Goal: Task Accomplishment & Management: Manage account settings

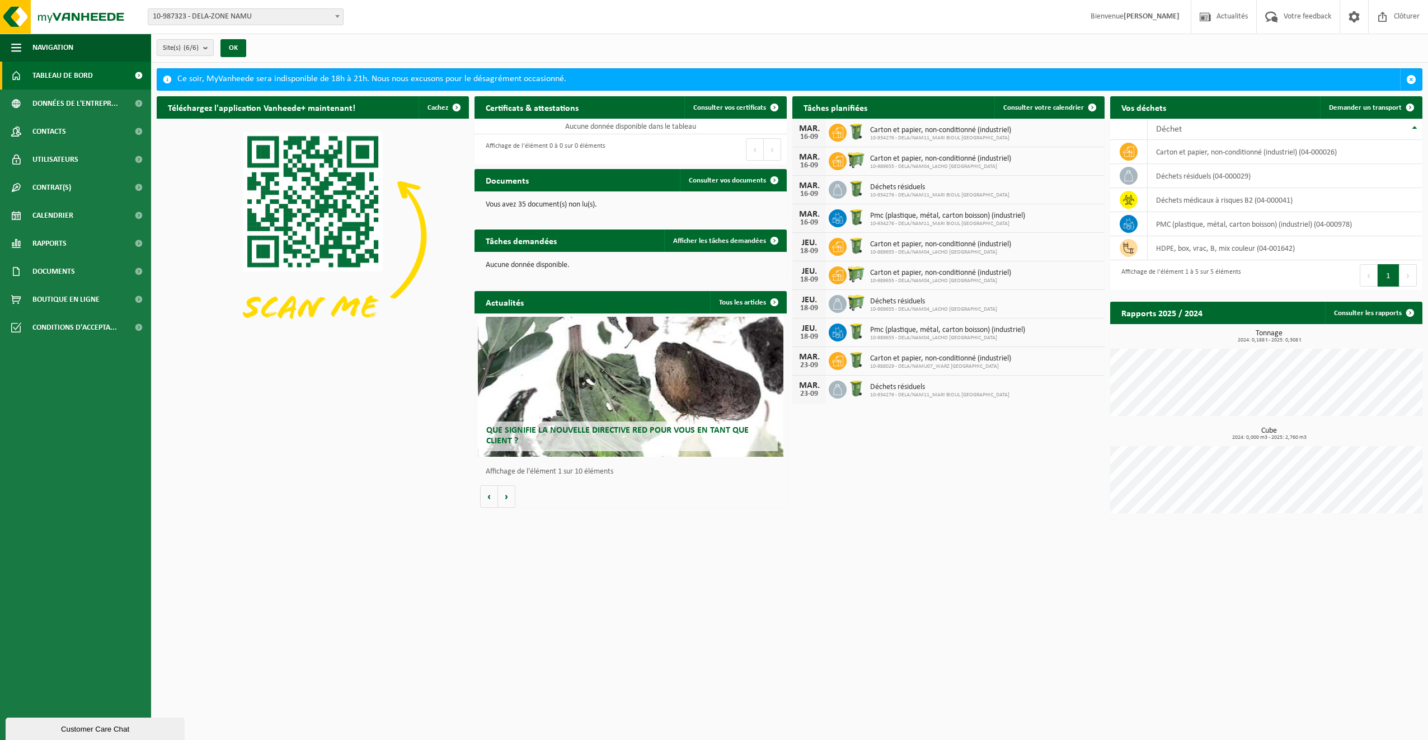
click at [207, 45] on b "submit" at bounding box center [208, 48] width 10 height 16
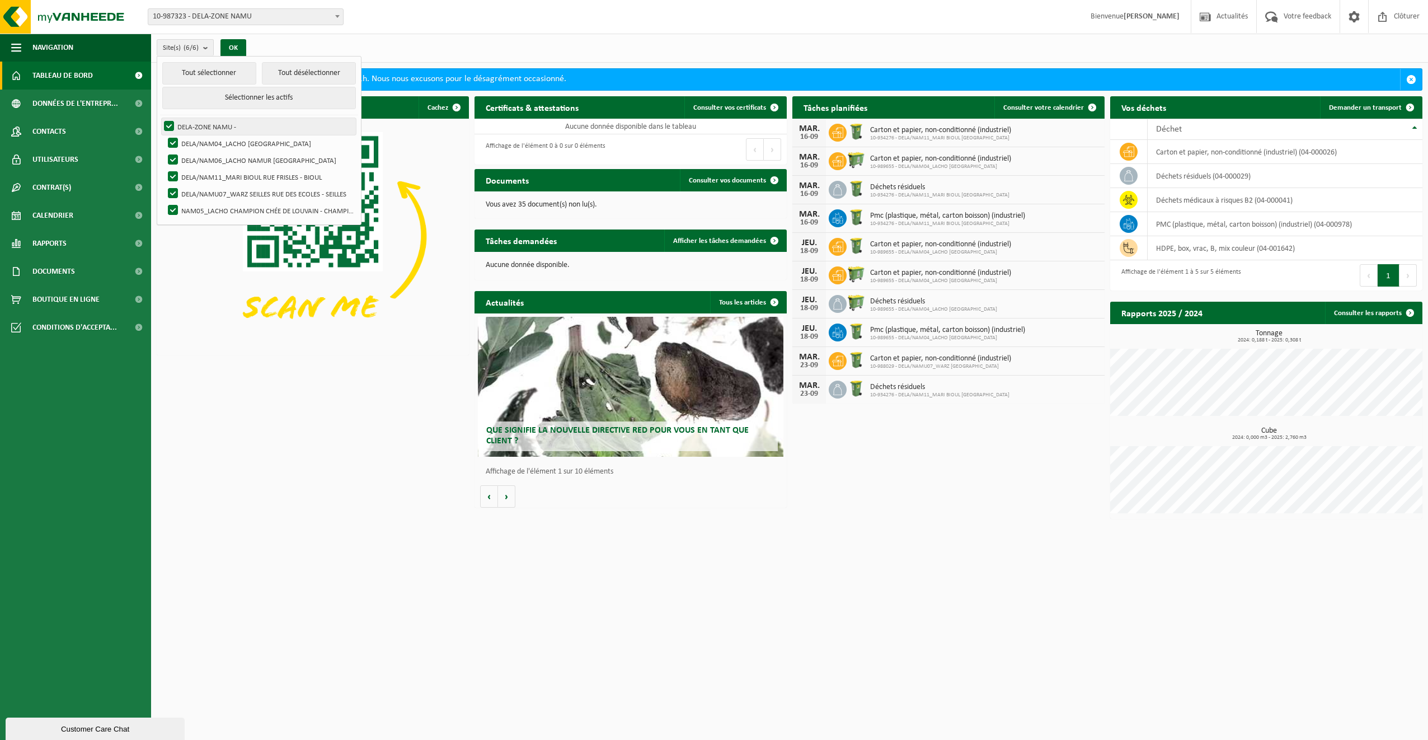
click at [168, 125] on label "DELA-ZONE NAMU -" at bounding box center [259, 126] width 194 height 17
click at [160, 118] on input "DELA-ZONE NAMU -" at bounding box center [160, 118] width 1 height 1
checkbox input "false"
click at [174, 138] on label "DELA/NAM04_LACHO JAMBES AVENUE DU CAMP - JAMBES" at bounding box center [261, 143] width 190 height 17
click at [164, 135] on input "DELA/NAM04_LACHO JAMBES AVENUE DU CAMP - JAMBES" at bounding box center [163, 134] width 1 height 1
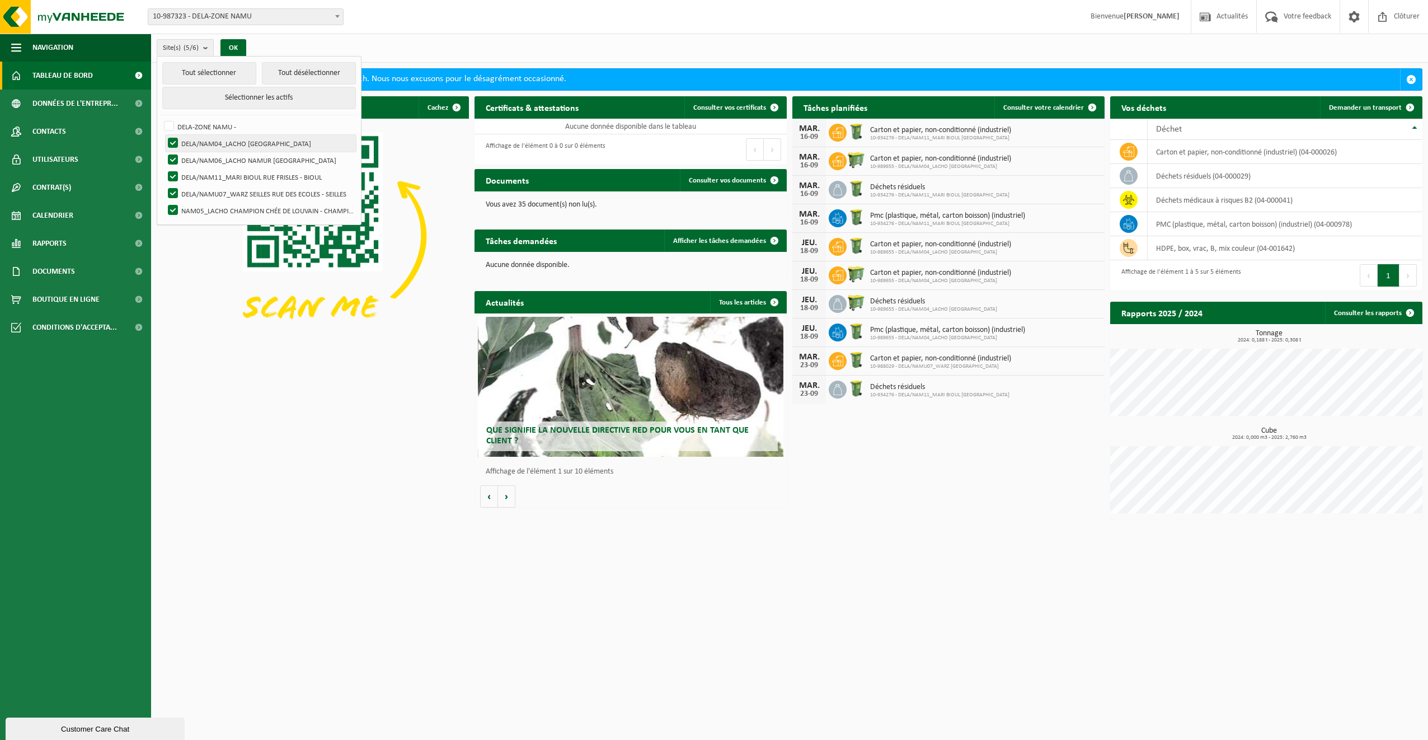
checkbox input "false"
click at [170, 156] on label "DELA/NAM06_LACHO NAMUR RUE DU BELVÉDÈRE - NAMUR" at bounding box center [261, 160] width 190 height 17
click at [164, 152] on input "DELA/NAM06_LACHO NAMUR RUE DU BELVÉDÈRE - NAMUR" at bounding box center [163, 151] width 1 height 1
checkbox input "false"
click at [173, 185] on label "DELA/NAMU07_WARZ SEILLES RUE DES ECOLES - SEILLES" at bounding box center [261, 193] width 190 height 17
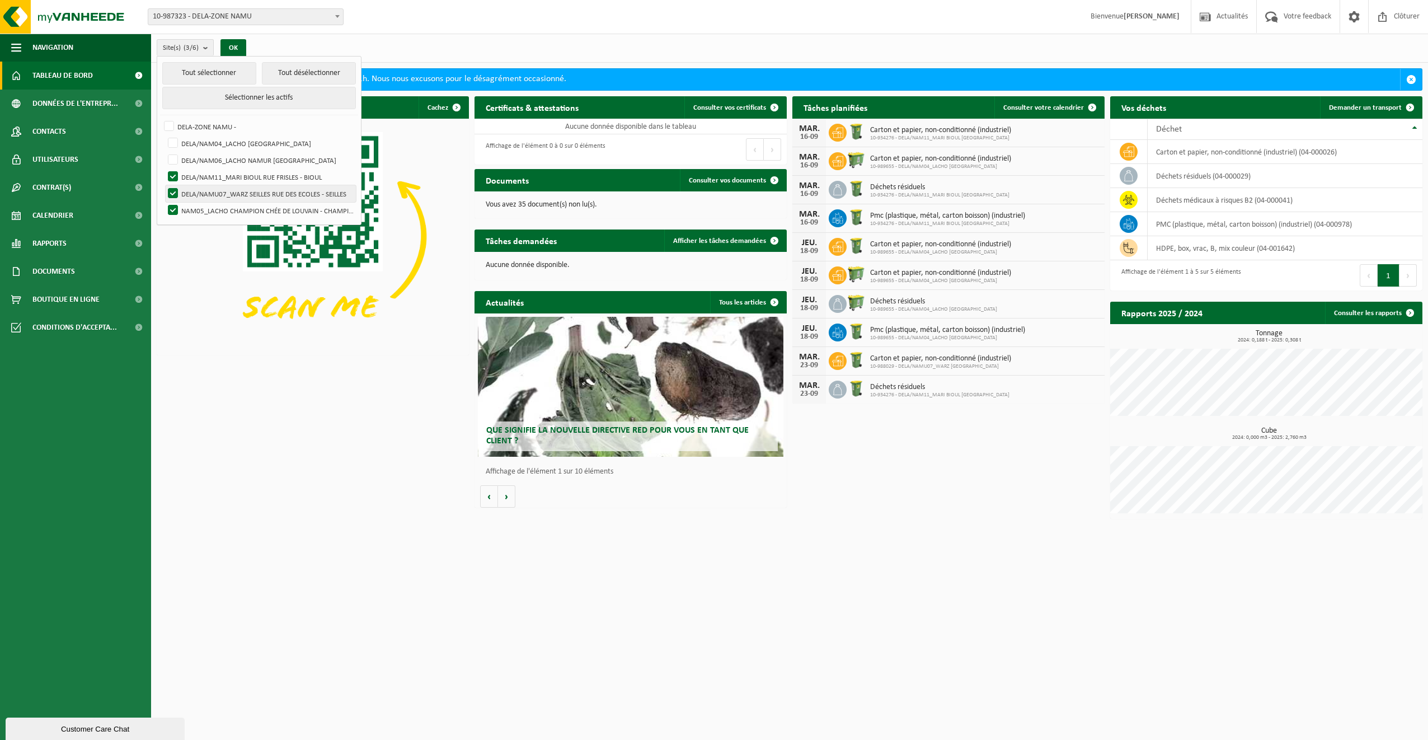
click at [164, 185] on input "DELA/NAMU07_WARZ SEILLES RUE DES ECOLES - SEILLES" at bounding box center [163, 185] width 1 height 1
checkbox input "false"
click at [289, 74] on button "Tout désélectionner" at bounding box center [309, 73] width 94 height 22
checkbox input "false"
click at [267, 207] on label "NAM05_LACHO CHAMPION CHÉE DE LOUVAIN - CHAMPION" at bounding box center [261, 210] width 190 height 17
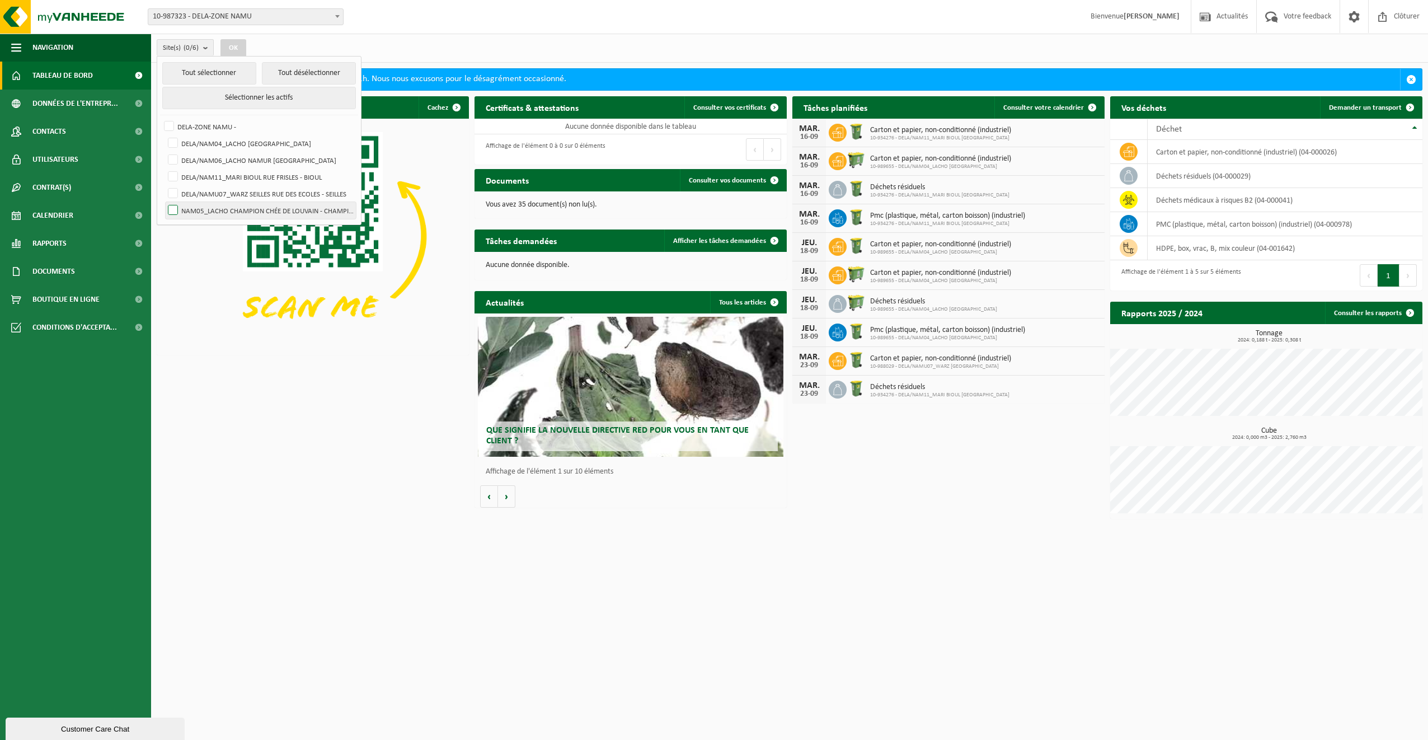
click at [164, 202] on input "NAM05_LACHO CHAMPION CHÉE DE LOUVAIN - CHAMPION" at bounding box center [163, 201] width 1 height 1
checkbox input "true"
click at [228, 49] on button "OK" at bounding box center [234, 48] width 26 height 18
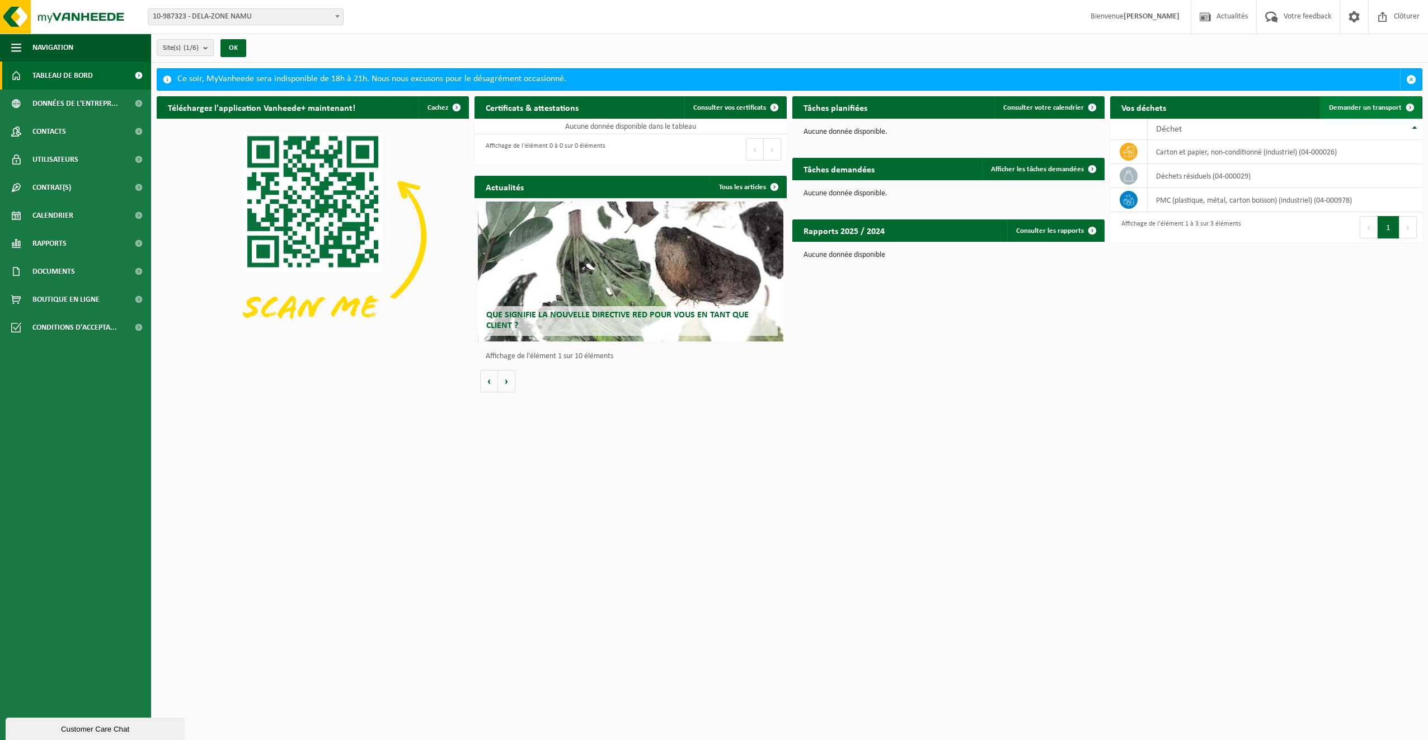
click at [1375, 106] on span "Demander un transport" at bounding box center [1365, 107] width 73 height 7
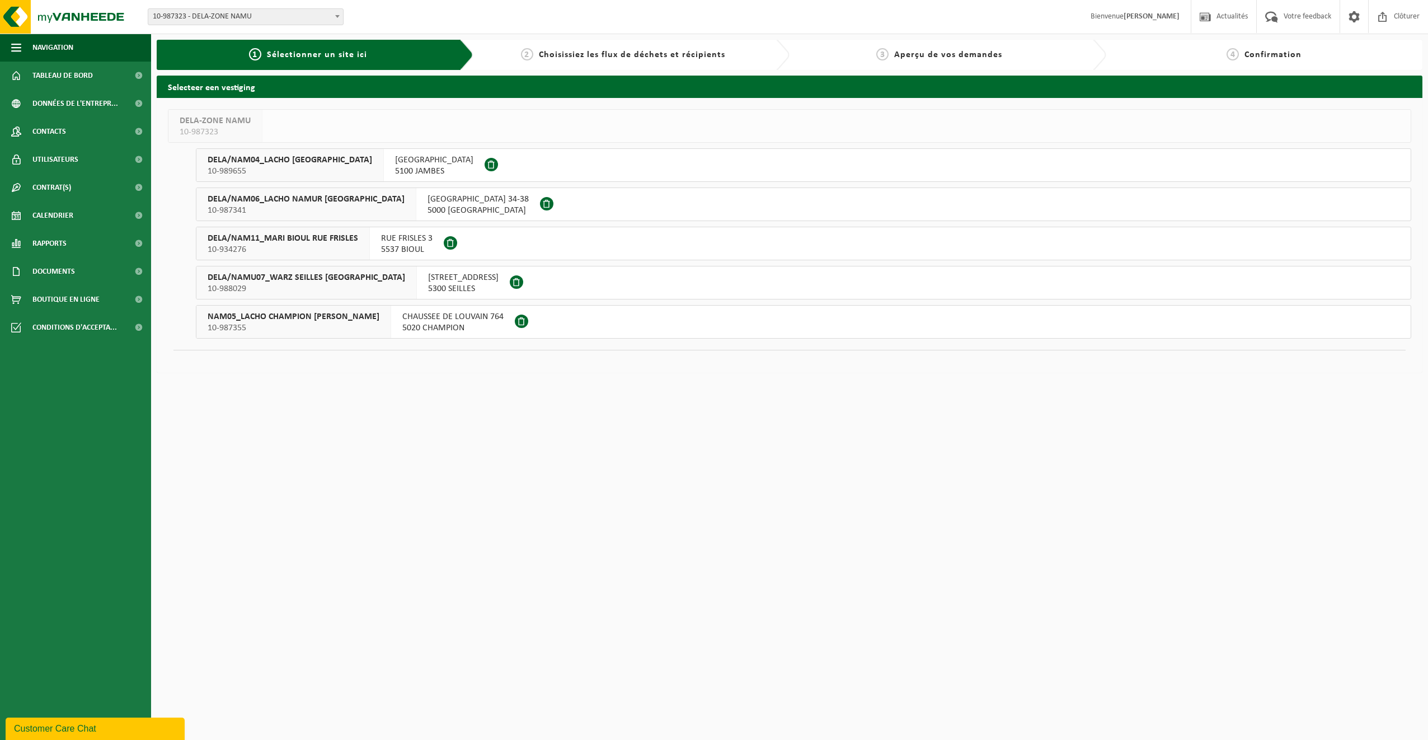
click at [447, 320] on span "CHAUSSEE DE LOUVAIN 764" at bounding box center [452, 316] width 101 height 11
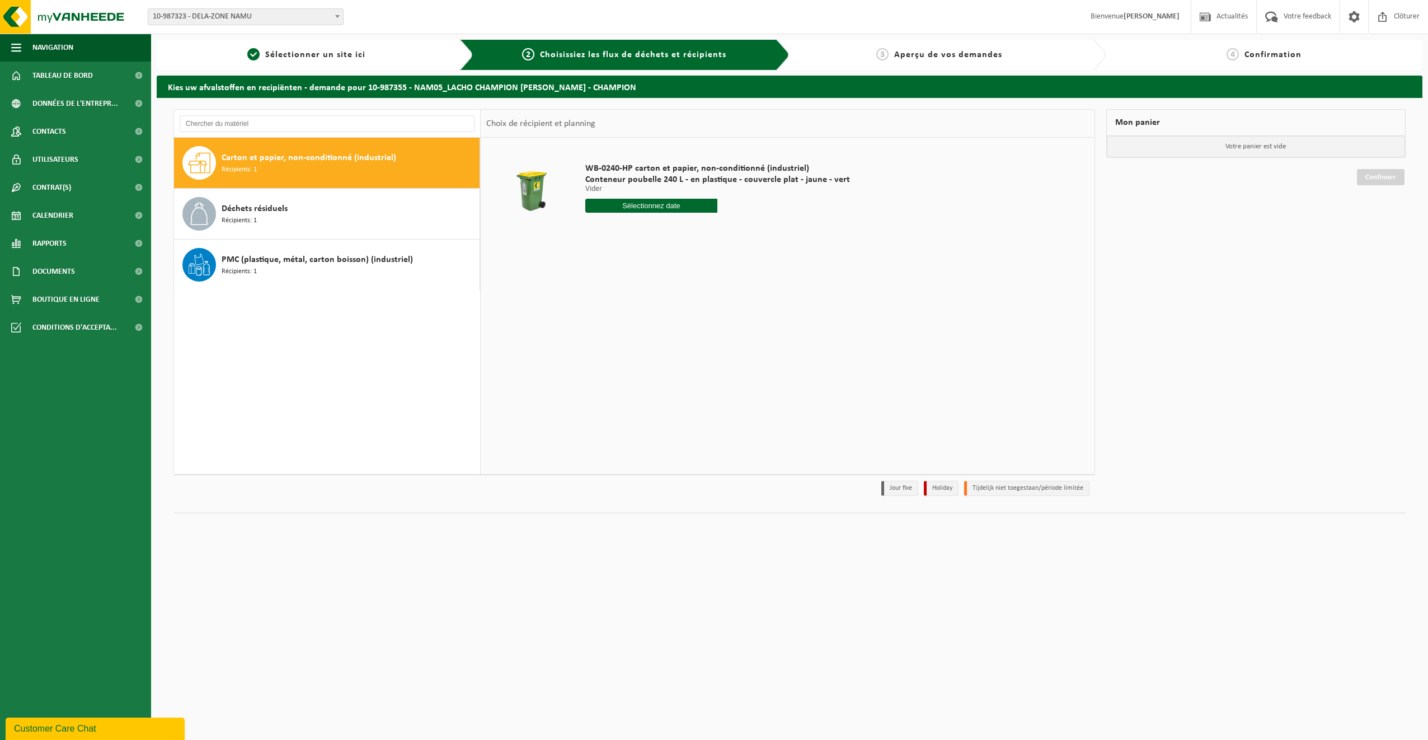
click at [635, 208] on input "text" at bounding box center [651, 206] width 133 height 14
click at [657, 307] on div "18" at bounding box center [655, 305] width 20 height 18
type input "à partir de [DATE]"
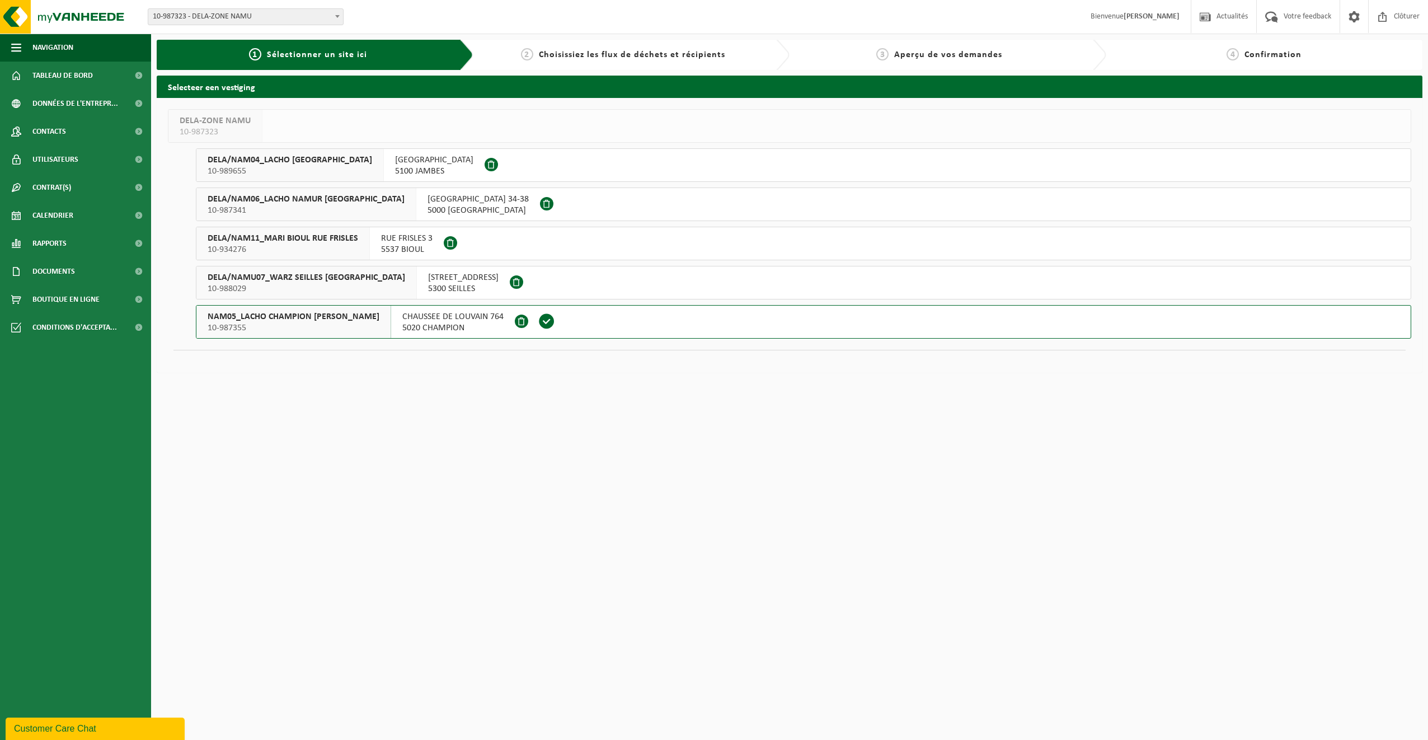
click at [406, 322] on span "5020 CHAMPION" at bounding box center [452, 327] width 101 height 11
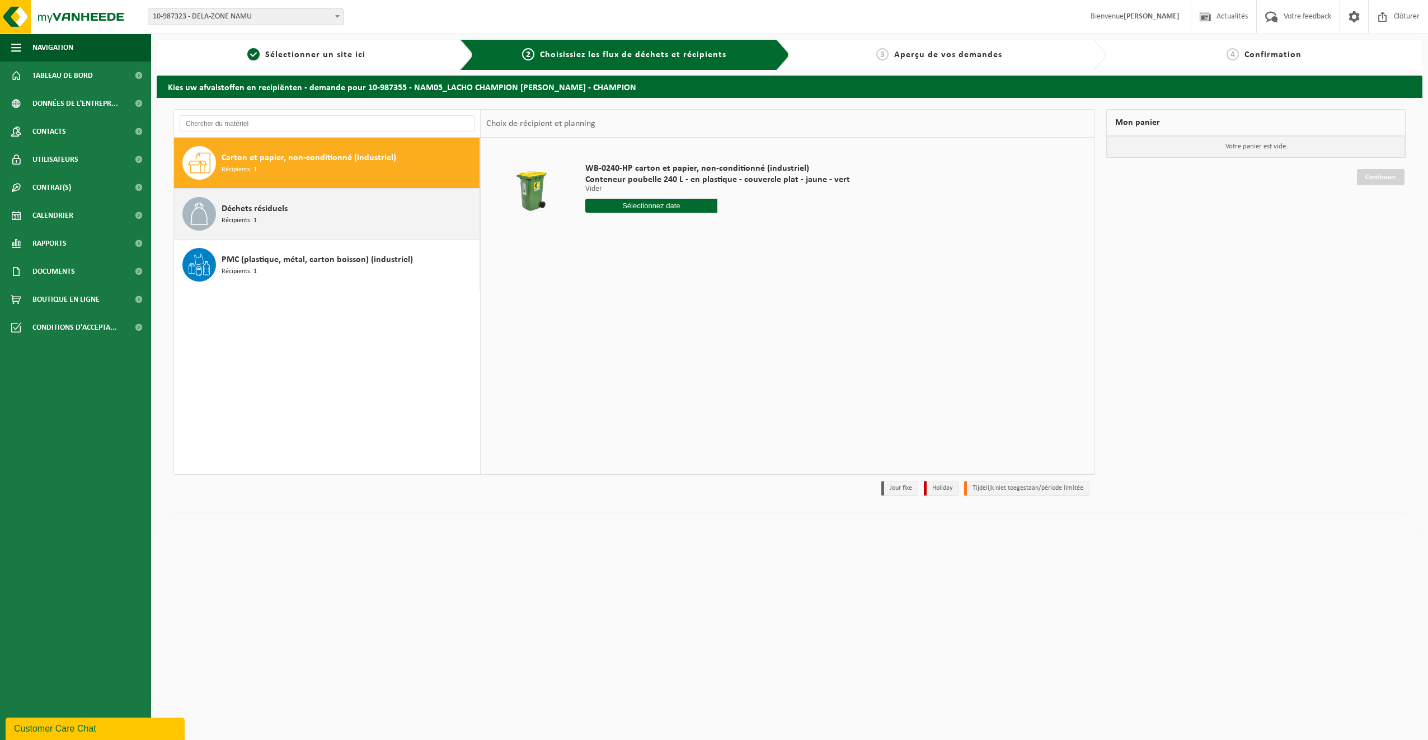
click at [243, 208] on span "Déchets résiduels" at bounding box center [255, 208] width 66 height 13
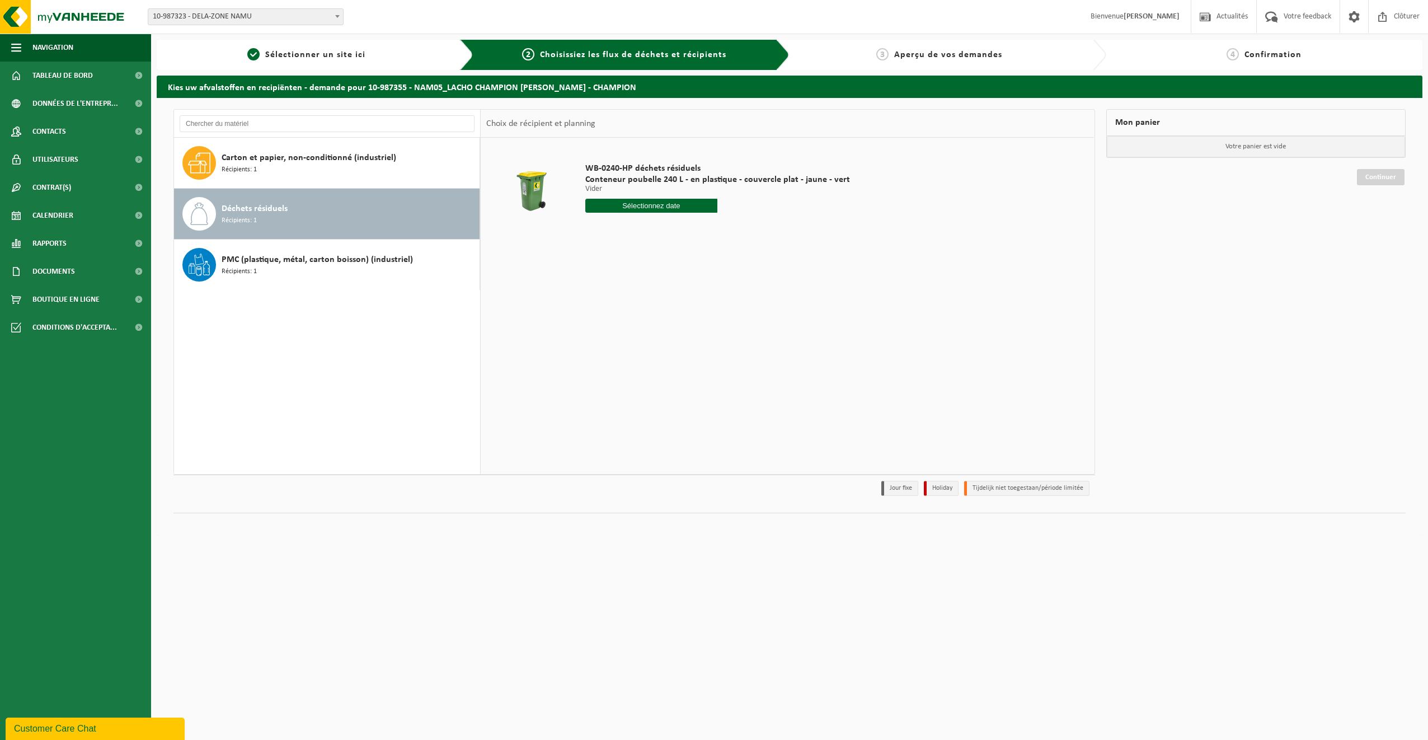
click at [644, 205] on input "text" at bounding box center [651, 206] width 133 height 14
click at [655, 303] on div "18" at bounding box center [655, 305] width 20 height 18
type input "à partir de [DATE]"
click at [621, 247] on button "Dans le panier" at bounding box center [617, 248] width 60 height 18
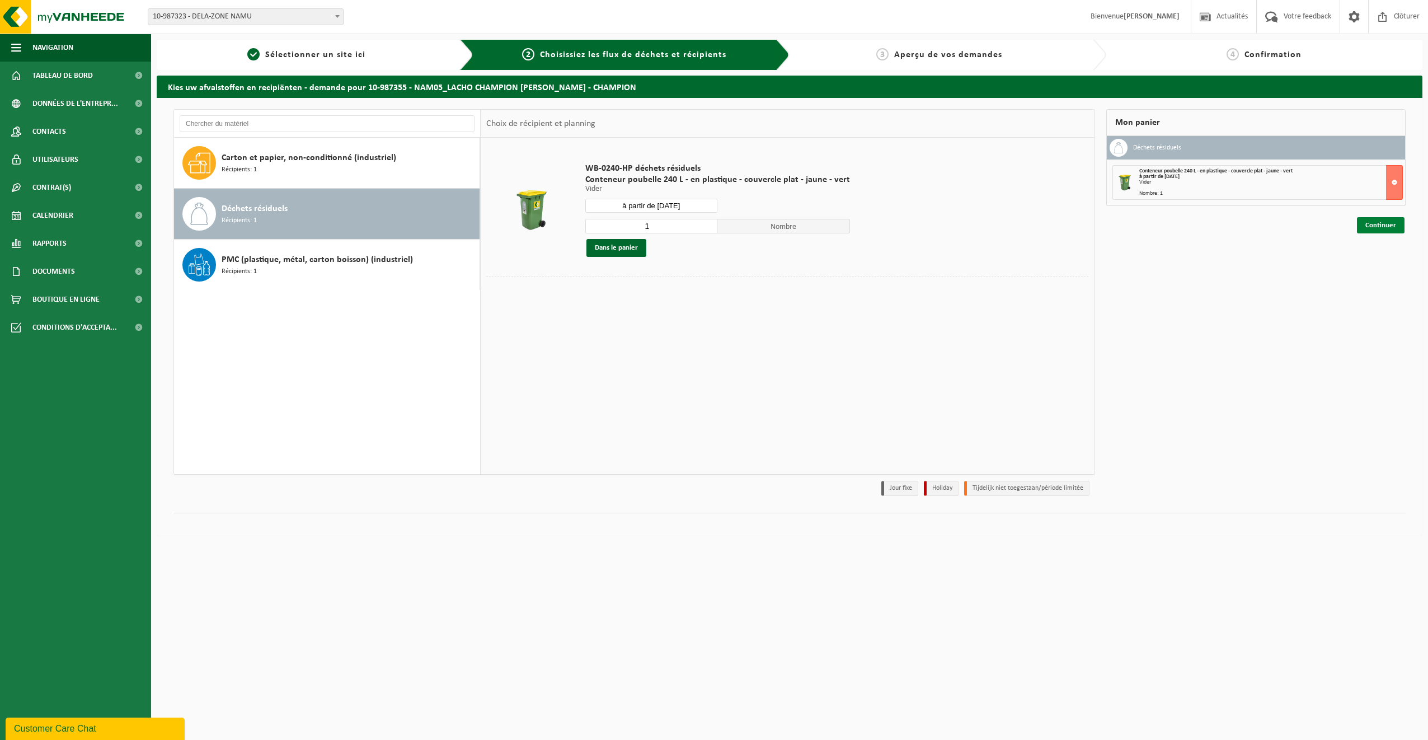
click at [1382, 229] on link "Continuer" at bounding box center [1381, 225] width 48 height 16
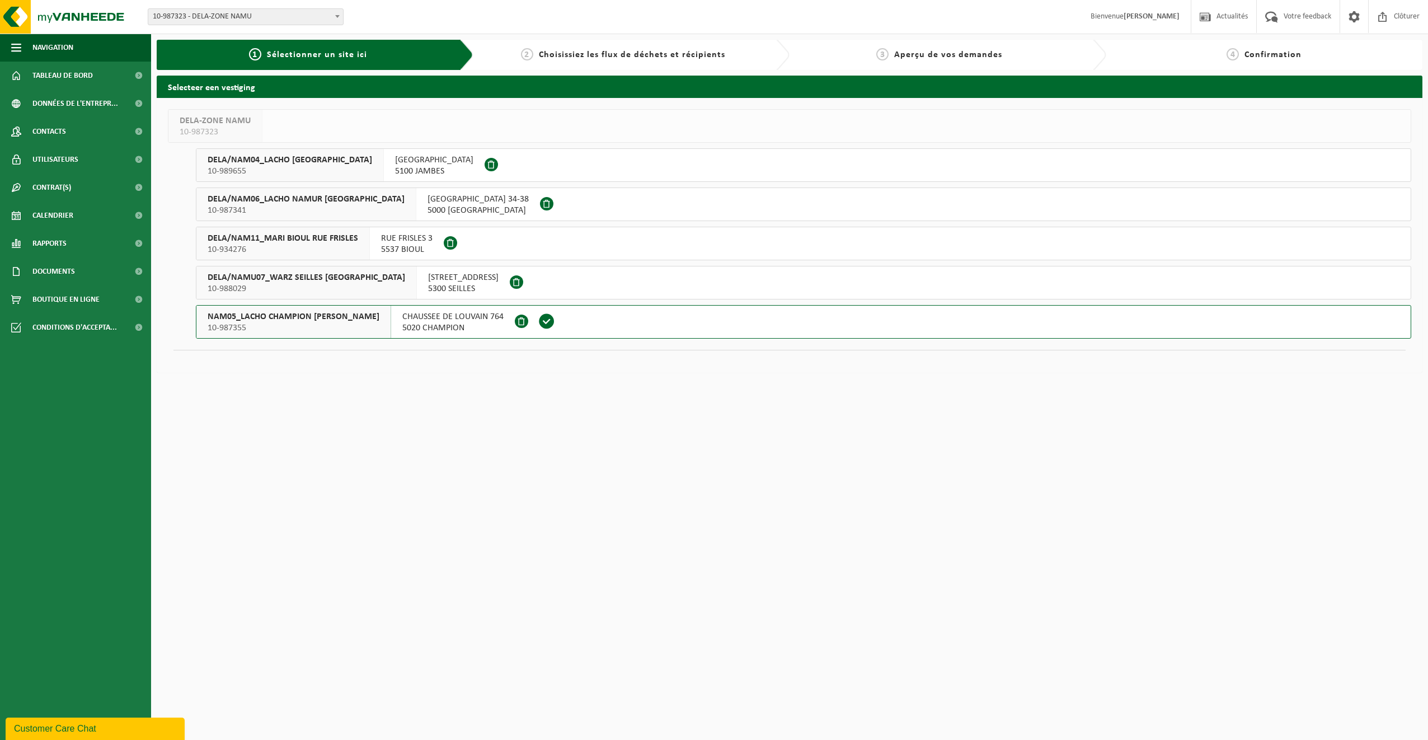
click at [575, 509] on html "Site: 10-987323 - DELA-ZONE NAMU 10-989655 - DELA/NAM04_LACHO JAMBES AVENUE DU …" at bounding box center [714, 370] width 1428 height 740
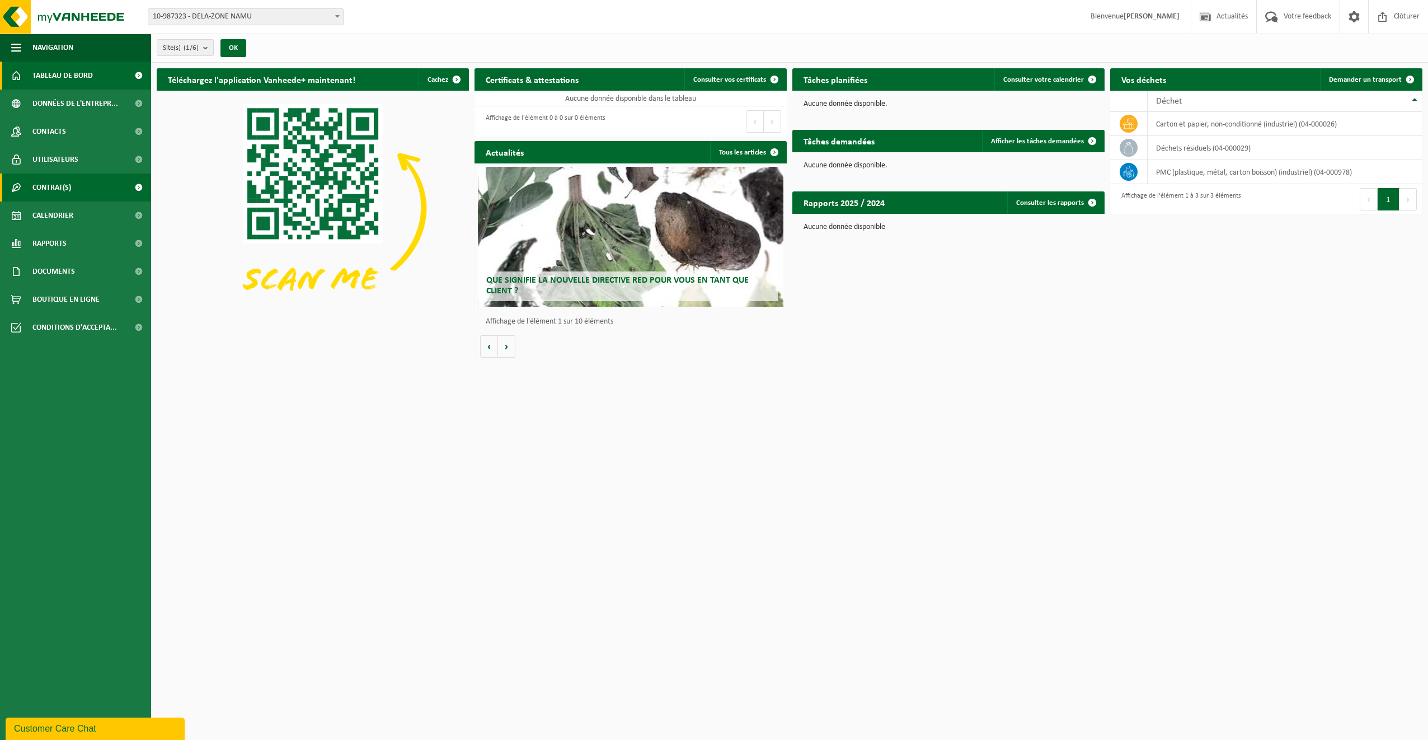
click at [50, 183] on span "Contrat(s)" at bounding box center [51, 188] width 39 height 28
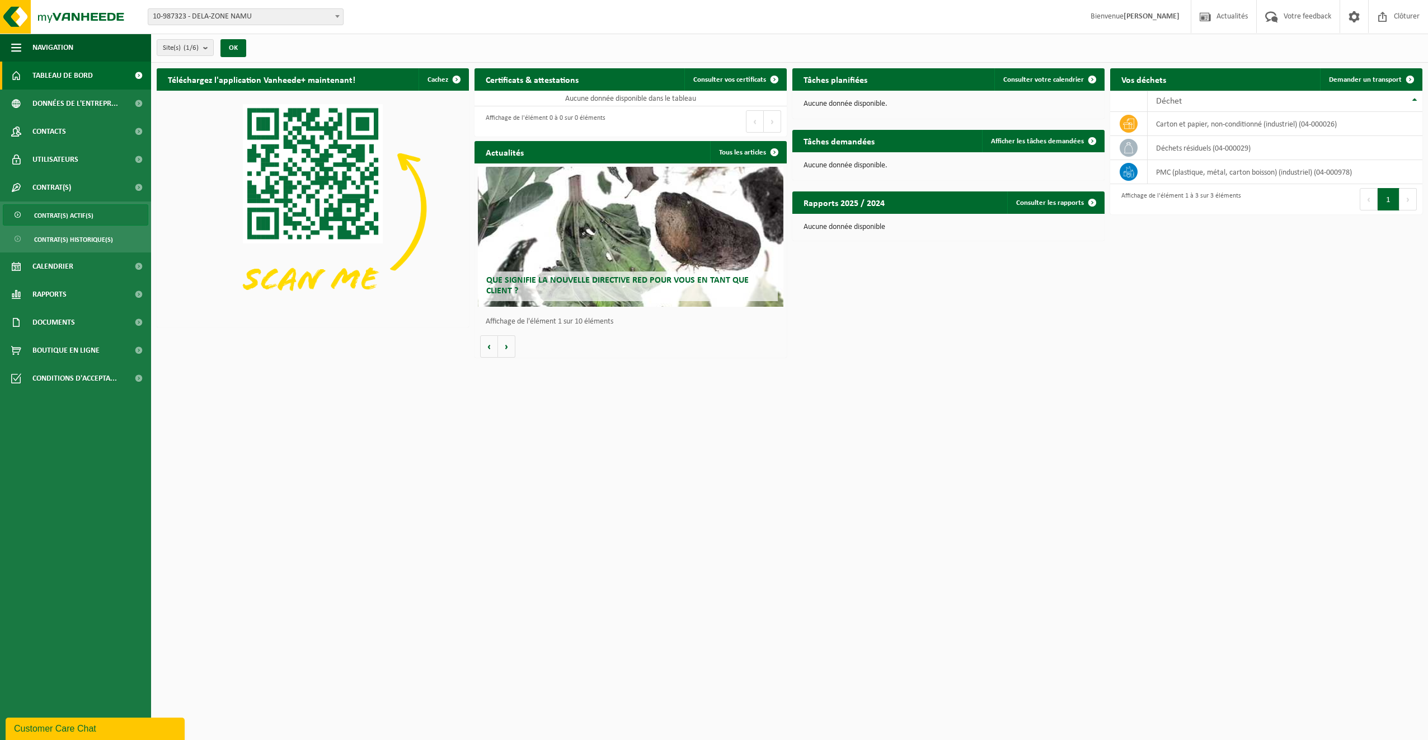
click at [72, 217] on span "Contrat(s) actif(s)" at bounding box center [63, 215] width 59 height 21
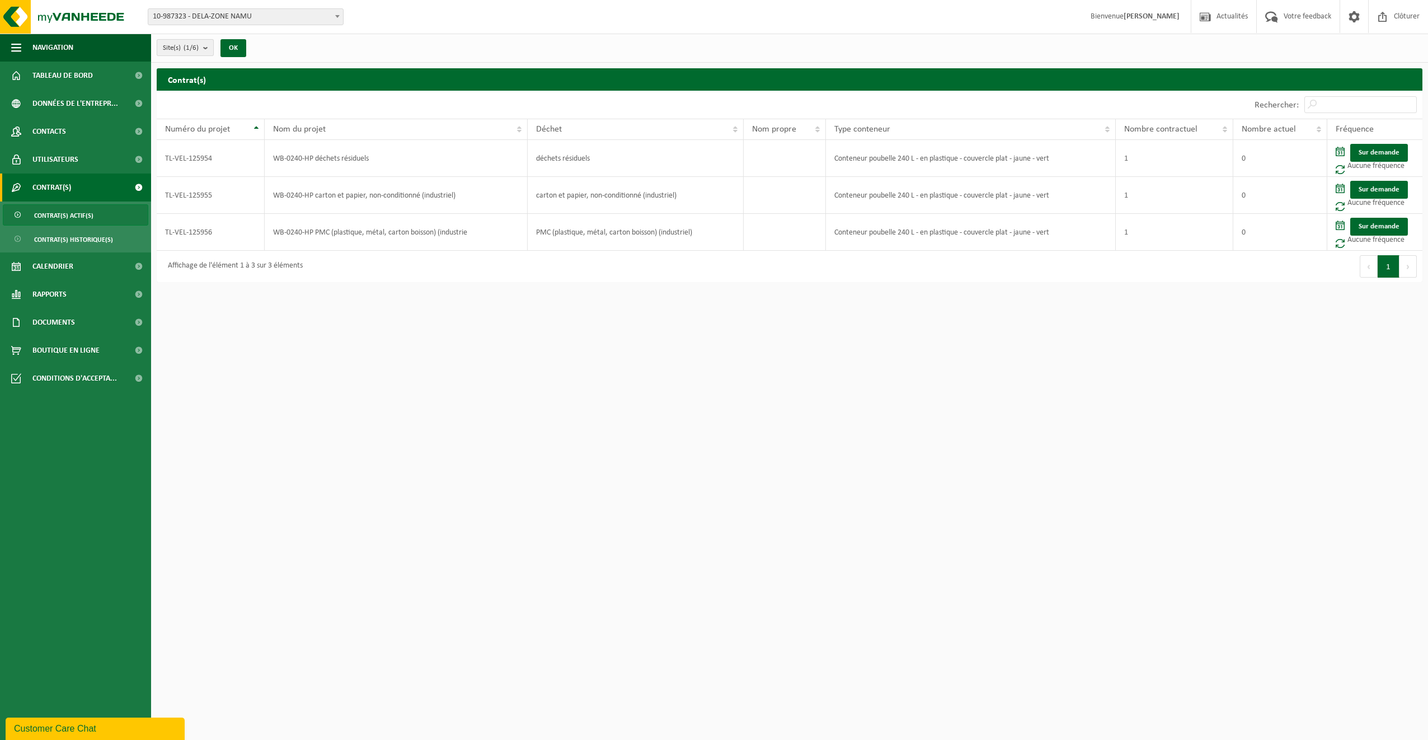
click at [207, 45] on b "submit" at bounding box center [208, 48] width 10 height 16
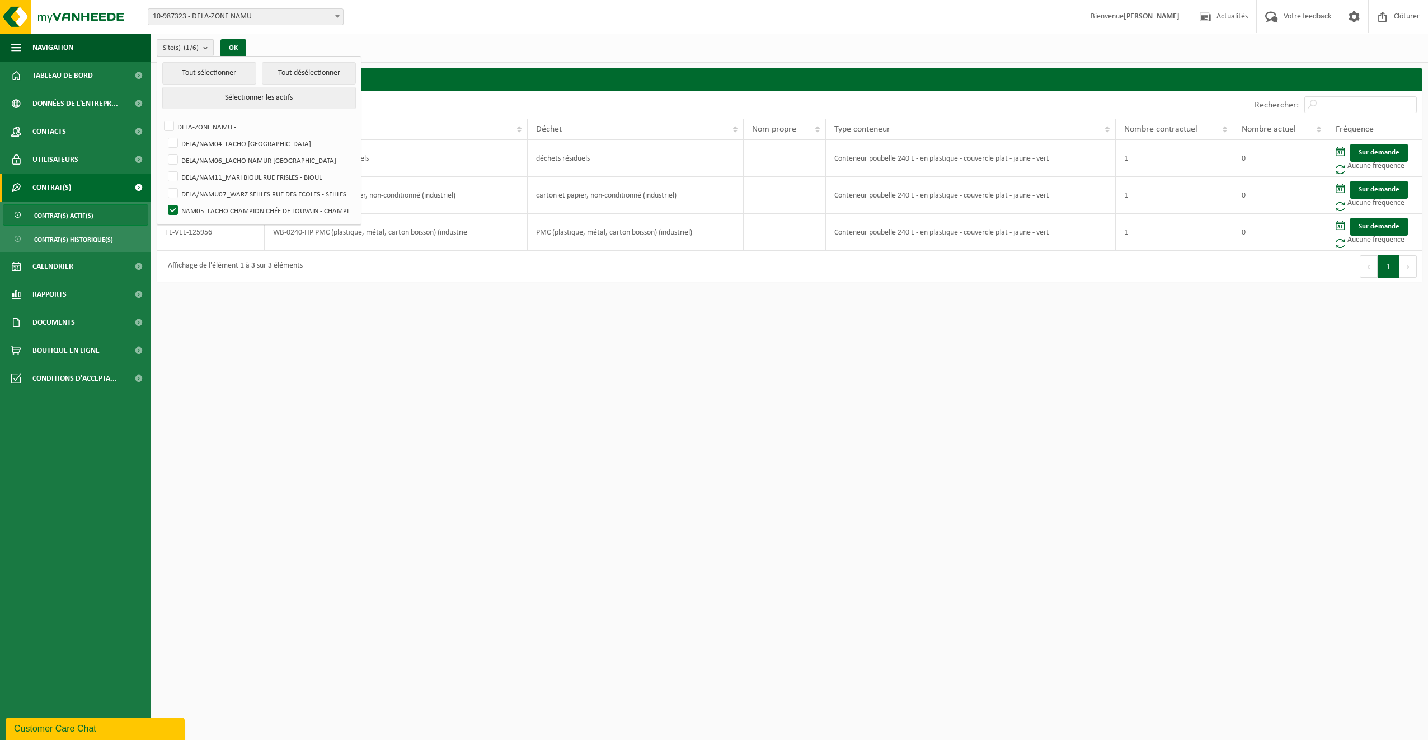
click at [207, 45] on b "submit" at bounding box center [208, 48] width 10 height 16
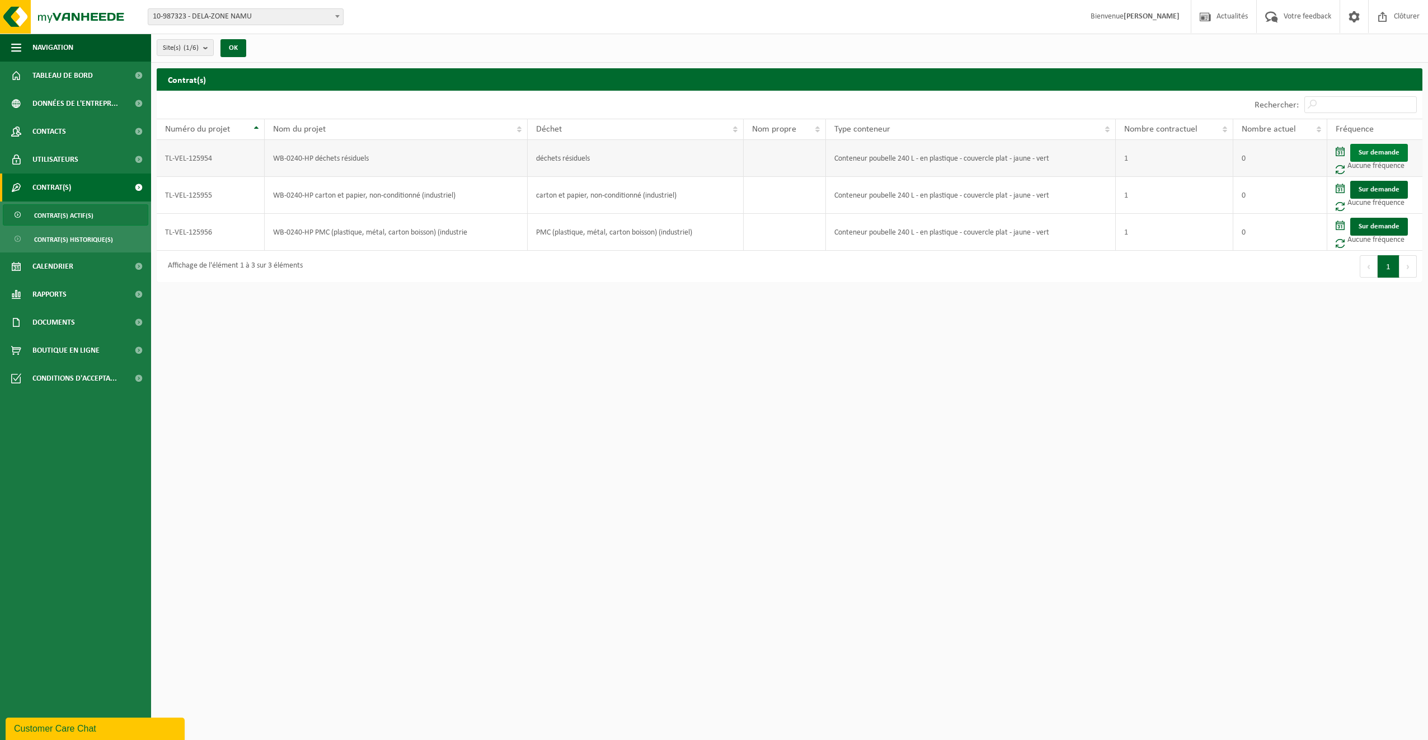
click at [1377, 148] on link "Sur demande" at bounding box center [1380, 153] width 58 height 18
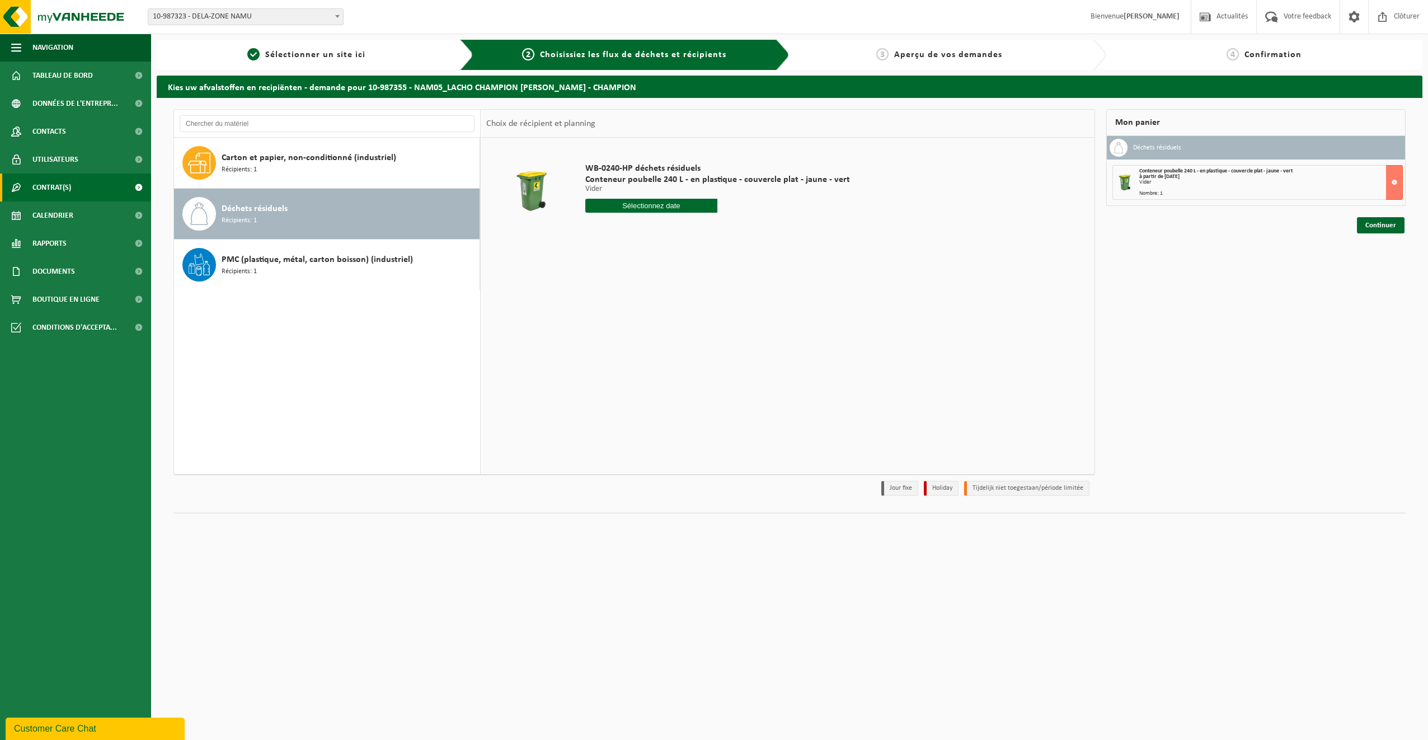
click at [63, 191] on span "Contrat(s)" at bounding box center [51, 188] width 39 height 28
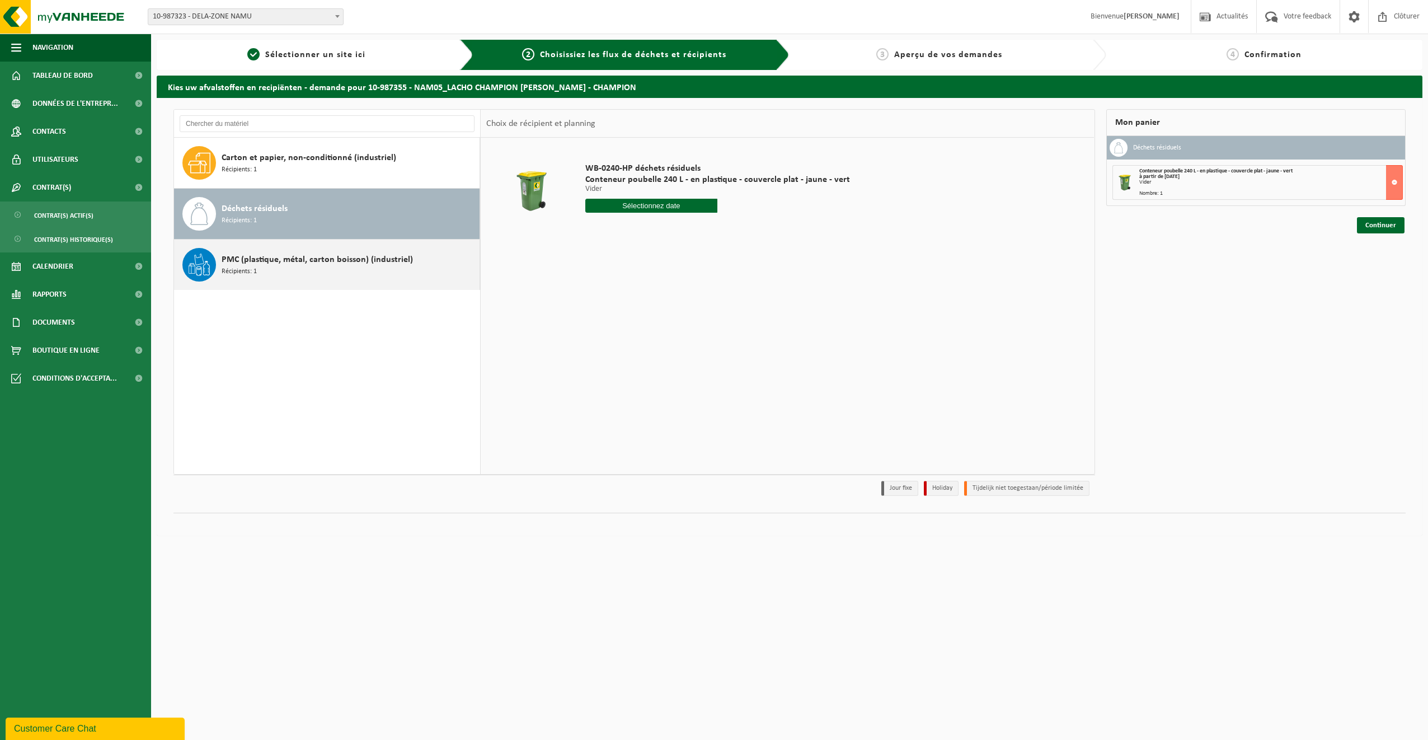
click at [289, 255] on span "PMC (plastique, métal, carton boisson) (industriel)" at bounding box center [317, 259] width 191 height 13
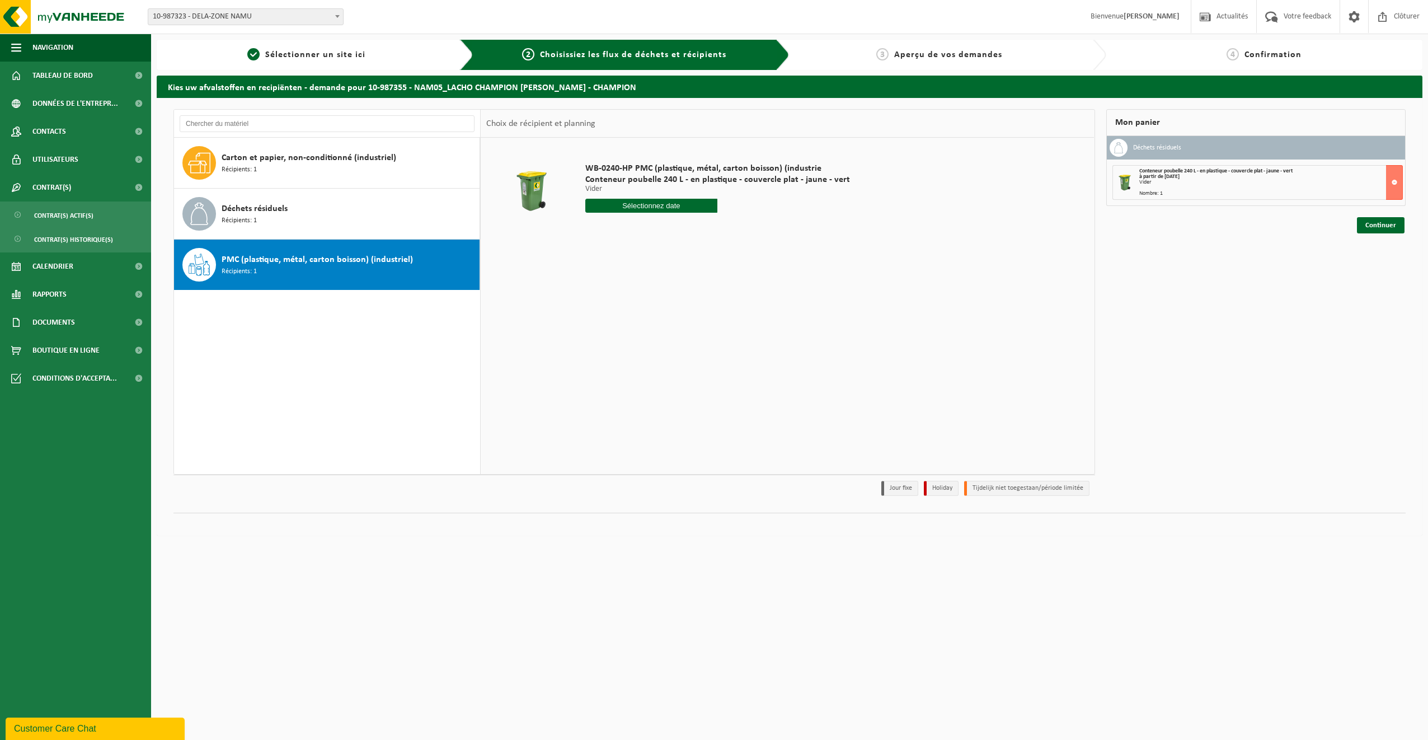
click at [615, 213] on div "WB-0240-HP PMC (plastique, métal, carton boisson) (industrie Conteneur poubelle…" at bounding box center [718, 191] width 276 height 78
click at [616, 203] on input "text" at bounding box center [651, 206] width 133 height 14
click at [1398, 180] on button at bounding box center [1394, 182] width 17 height 35
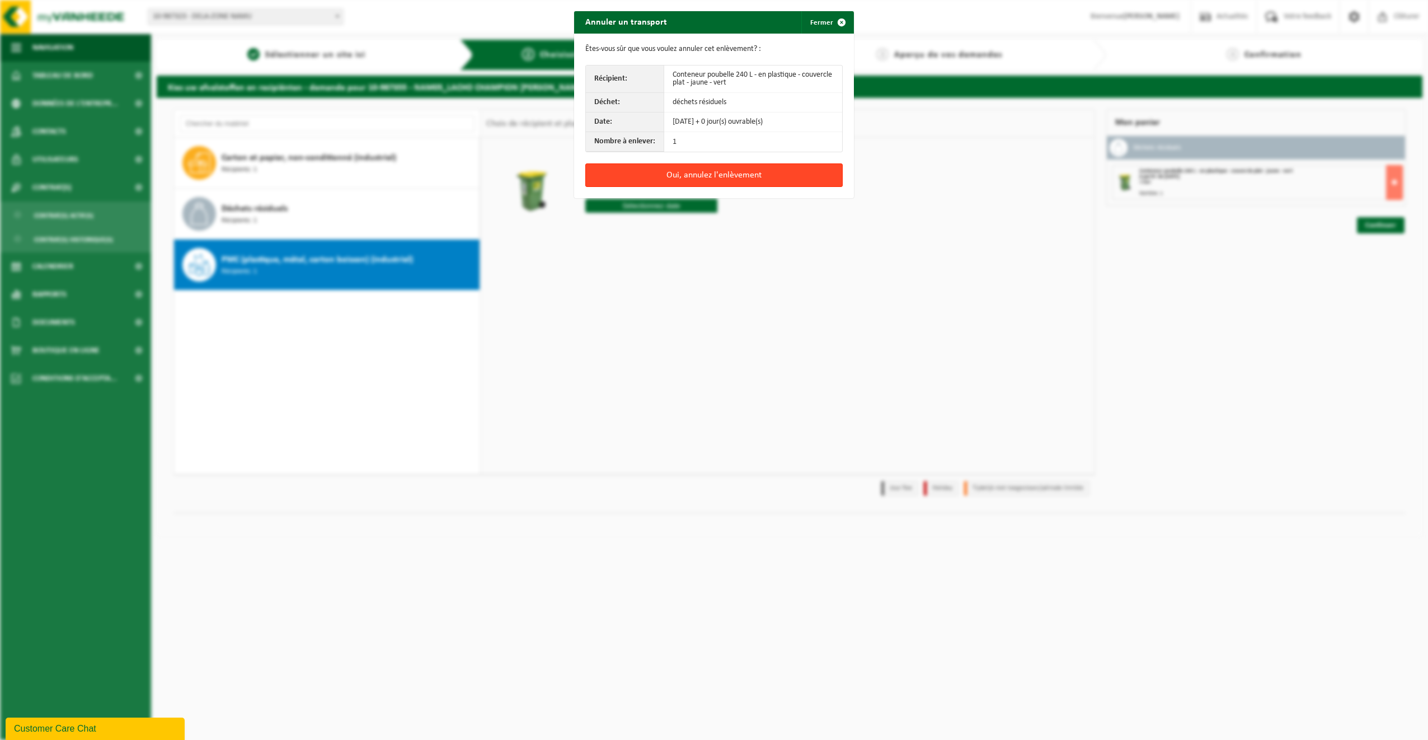
click at [685, 176] on button "Oui, annulez l'enlèvement" at bounding box center [713, 175] width 257 height 24
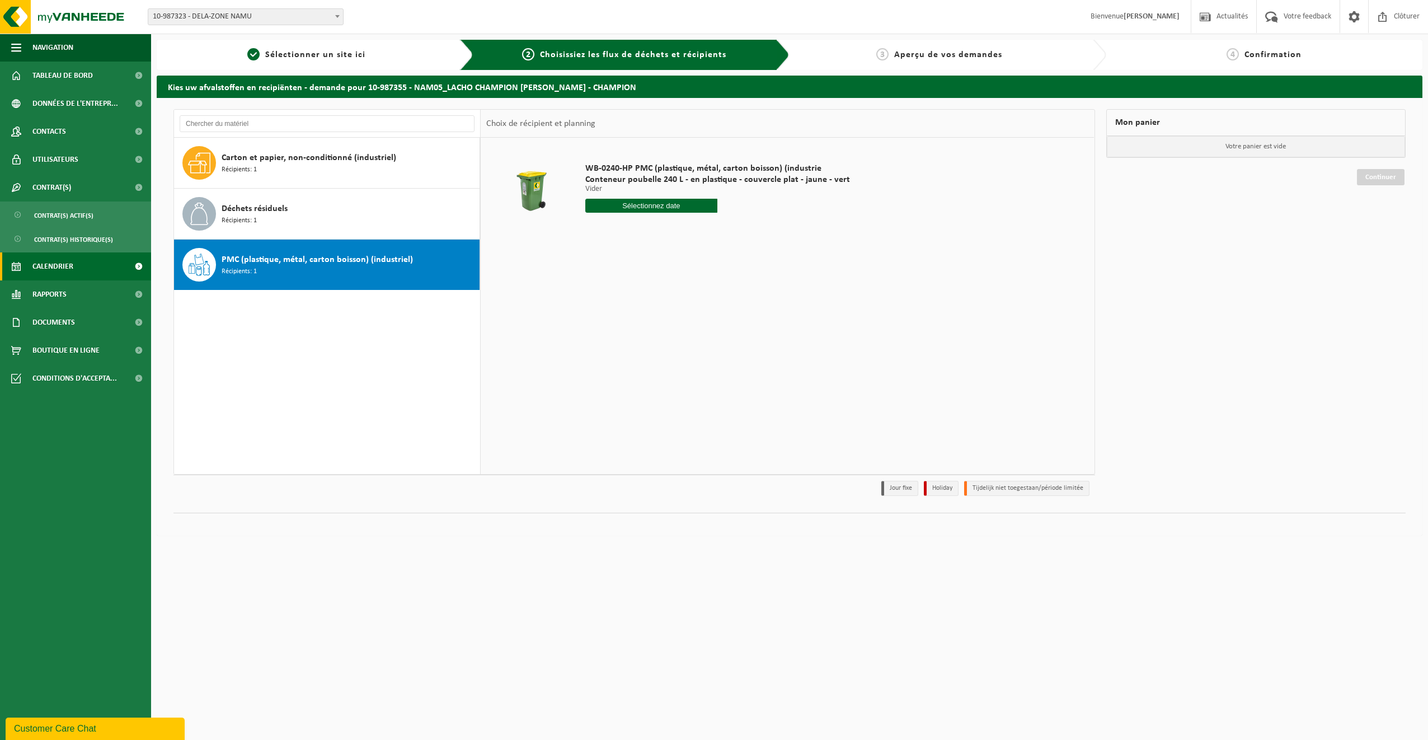
click at [76, 260] on link "Calendrier" at bounding box center [75, 266] width 151 height 28
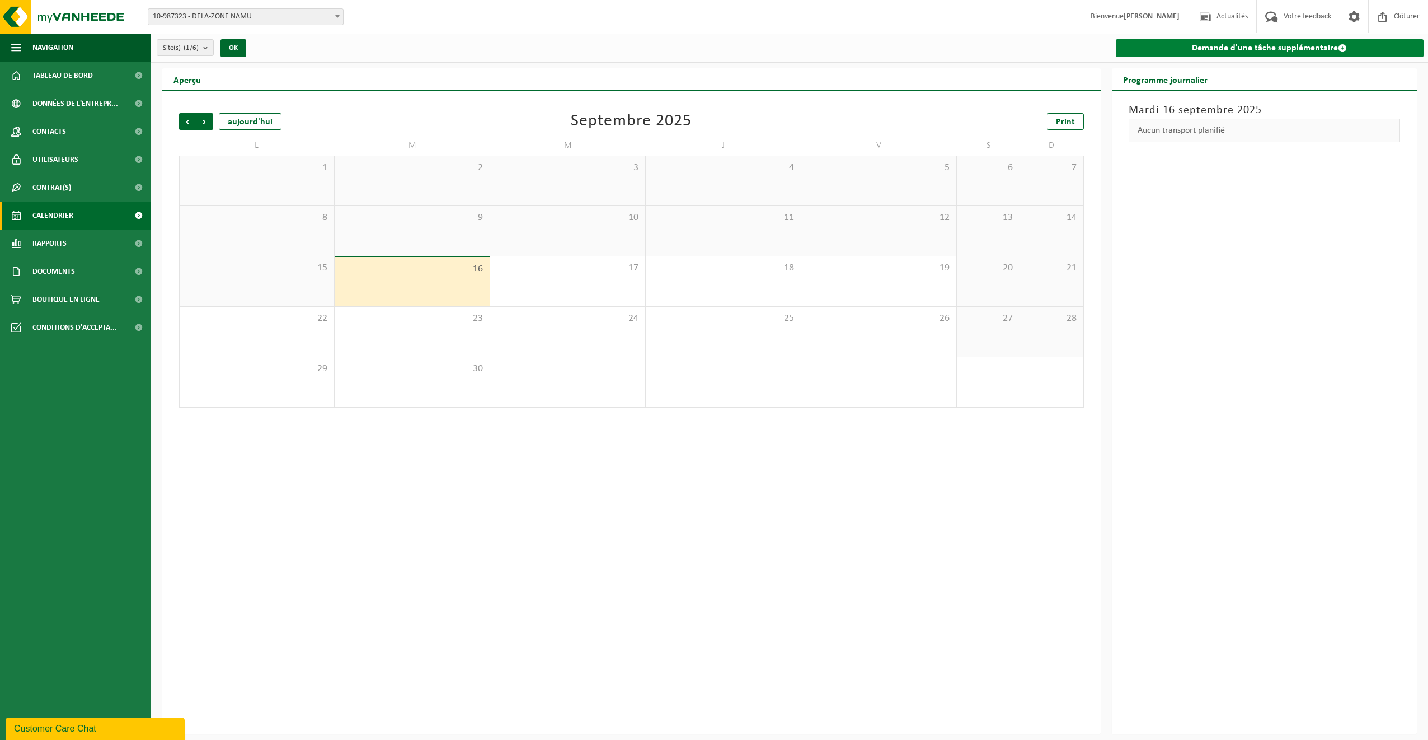
click at [1220, 47] on link "Demande d'une tâche supplémentaire" at bounding box center [1270, 48] width 308 height 18
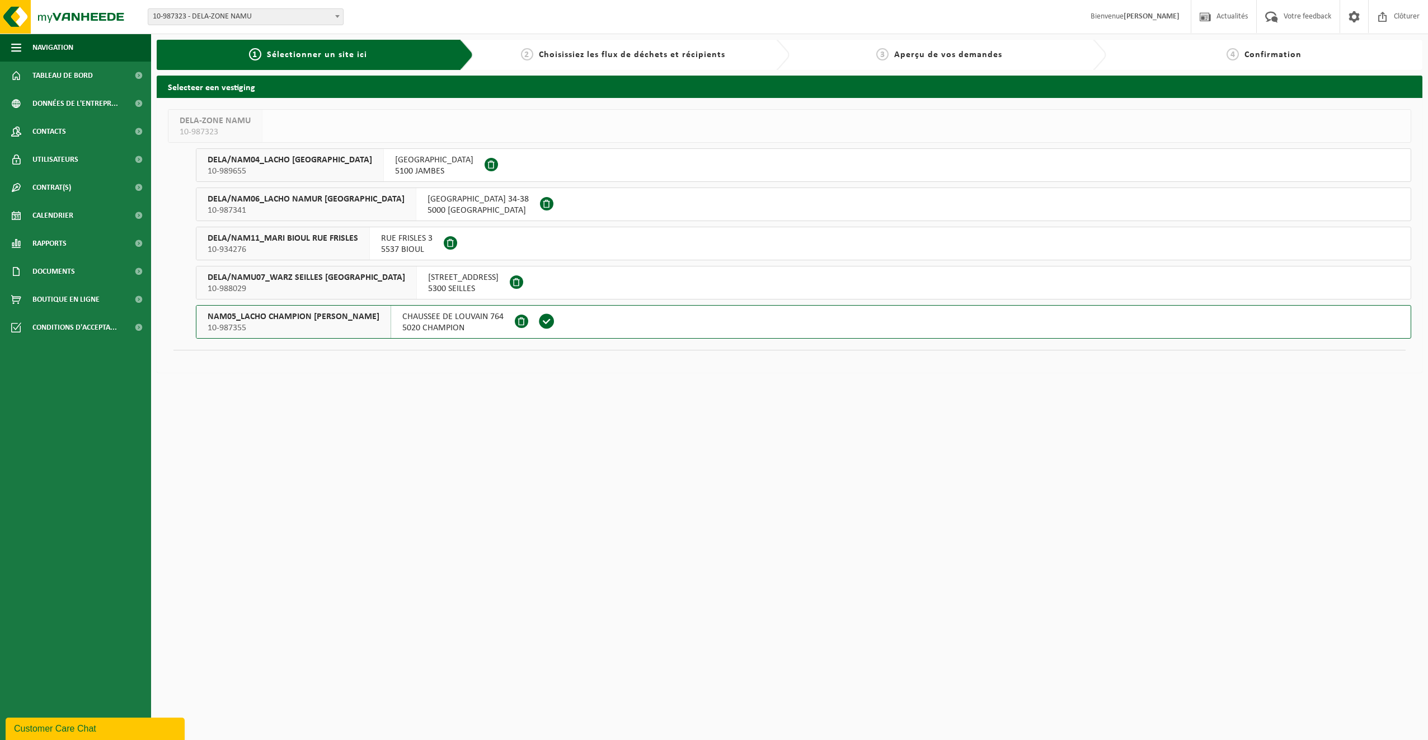
click at [466, 322] on span "5020 CHAMPION" at bounding box center [452, 327] width 101 height 11
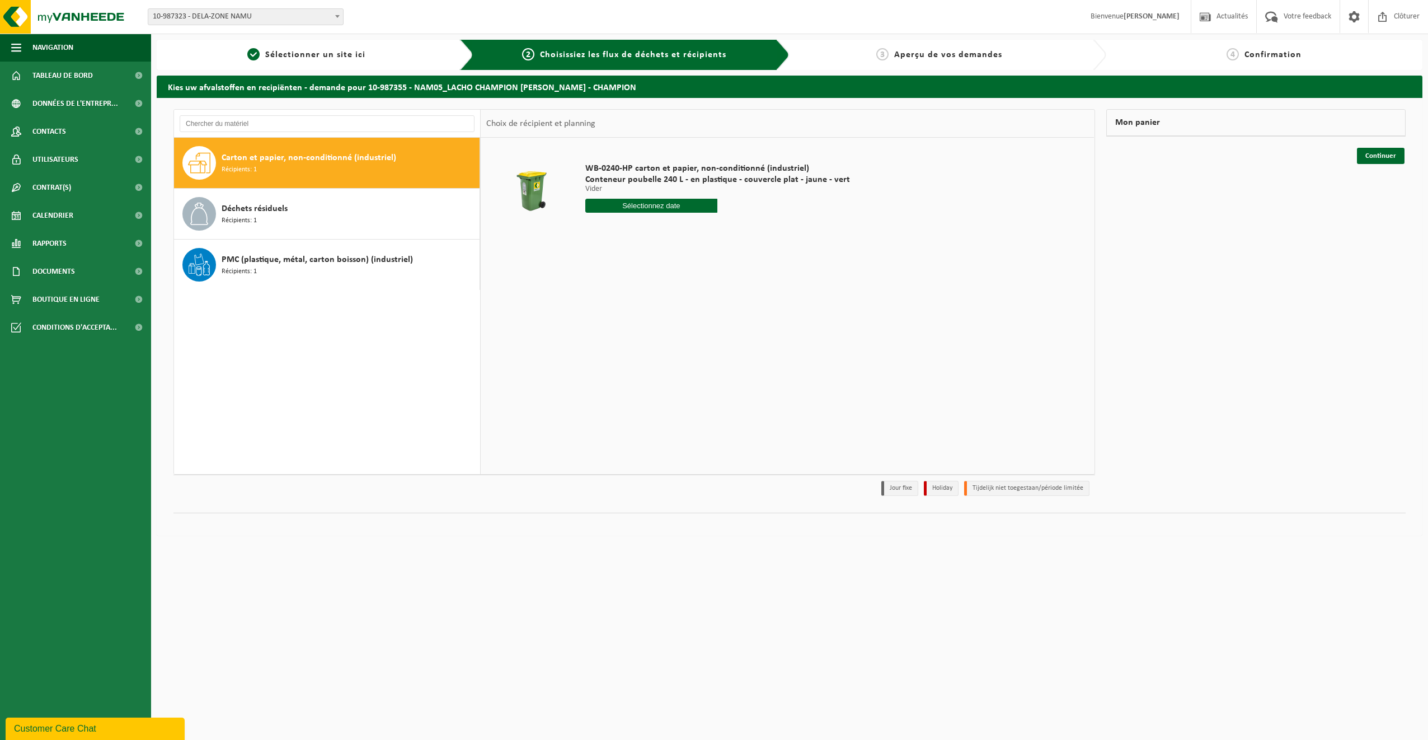
click at [301, 161] on span "Carton et papier, non-conditionné (industriel)" at bounding box center [309, 157] width 175 height 13
click at [295, 208] on div "Déchets résiduels Récipients: 1" at bounding box center [349, 214] width 255 height 34
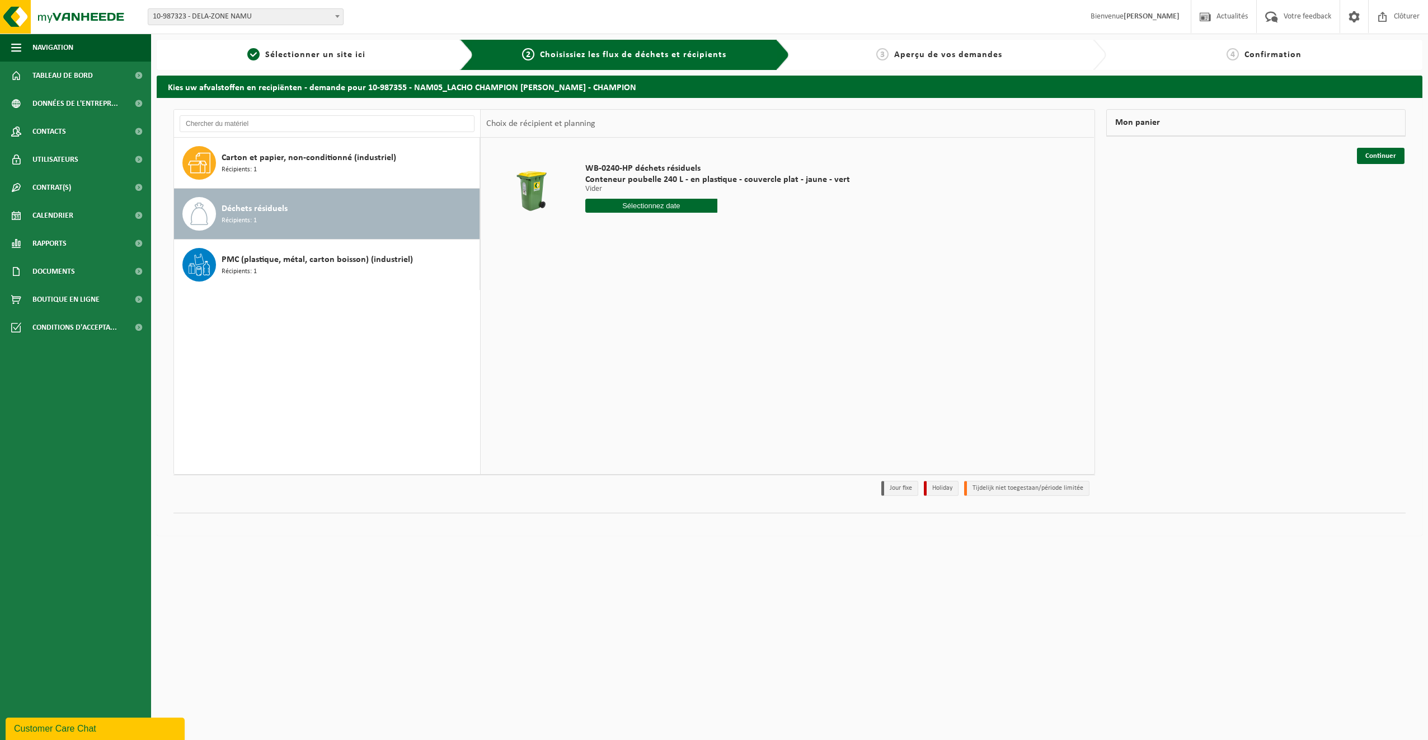
click at [647, 209] on input "text" at bounding box center [651, 206] width 133 height 14
click at [659, 311] on div "18" at bounding box center [655, 305] width 20 height 18
type input "à partir de 2025-09-18"
click at [1376, 157] on link "Continuer" at bounding box center [1381, 156] width 48 height 16
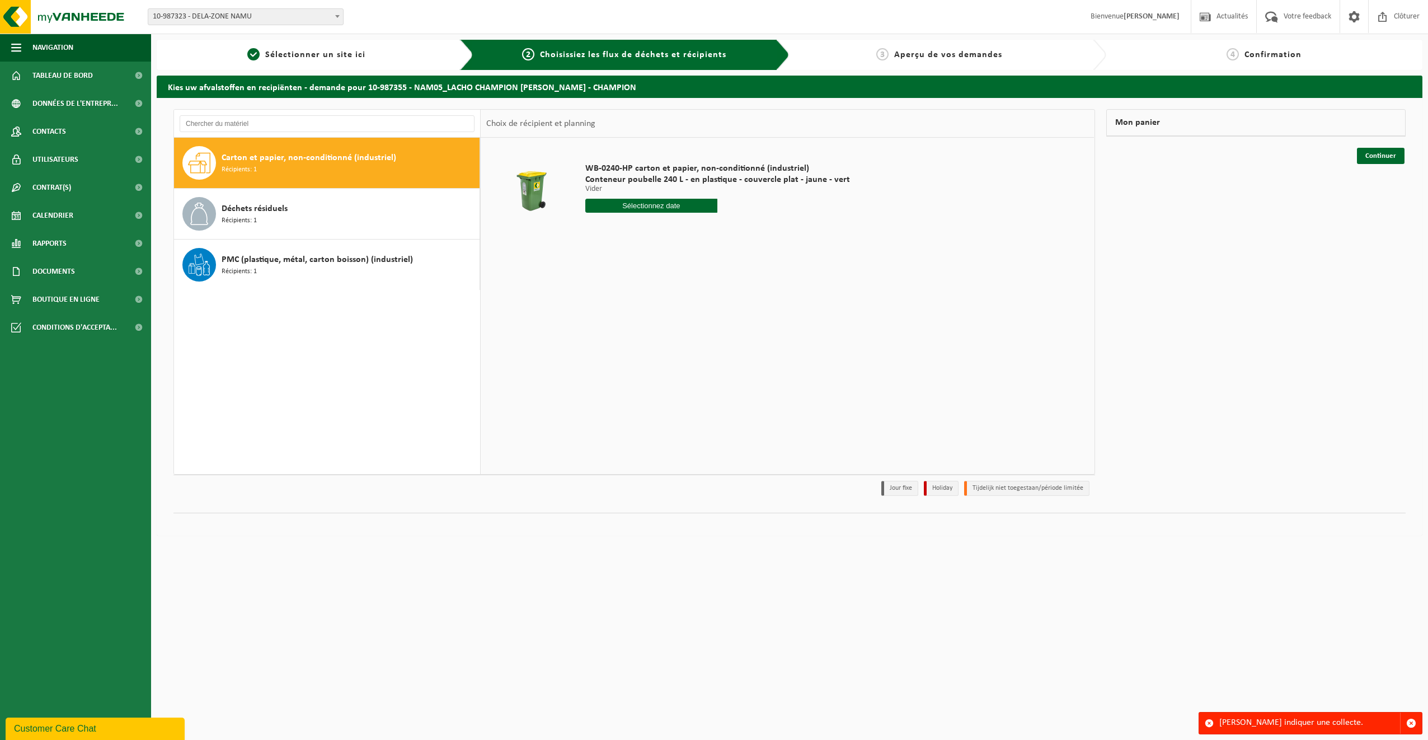
click at [622, 205] on input "text" at bounding box center [651, 206] width 133 height 14
click at [643, 302] on div "1 2 3 4 5 6 7 8 9 10 11 12 13 14 15 16 17 18 19 20 21 22 23 24 25 26 27 28 29 3…" at bounding box center [655, 305] width 138 height 90
click at [653, 308] on div "18" at bounding box center [655, 305] width 20 height 18
type input "à partir de 2025-09-18"
click at [620, 250] on button "Dans le panier" at bounding box center [617, 248] width 60 height 18
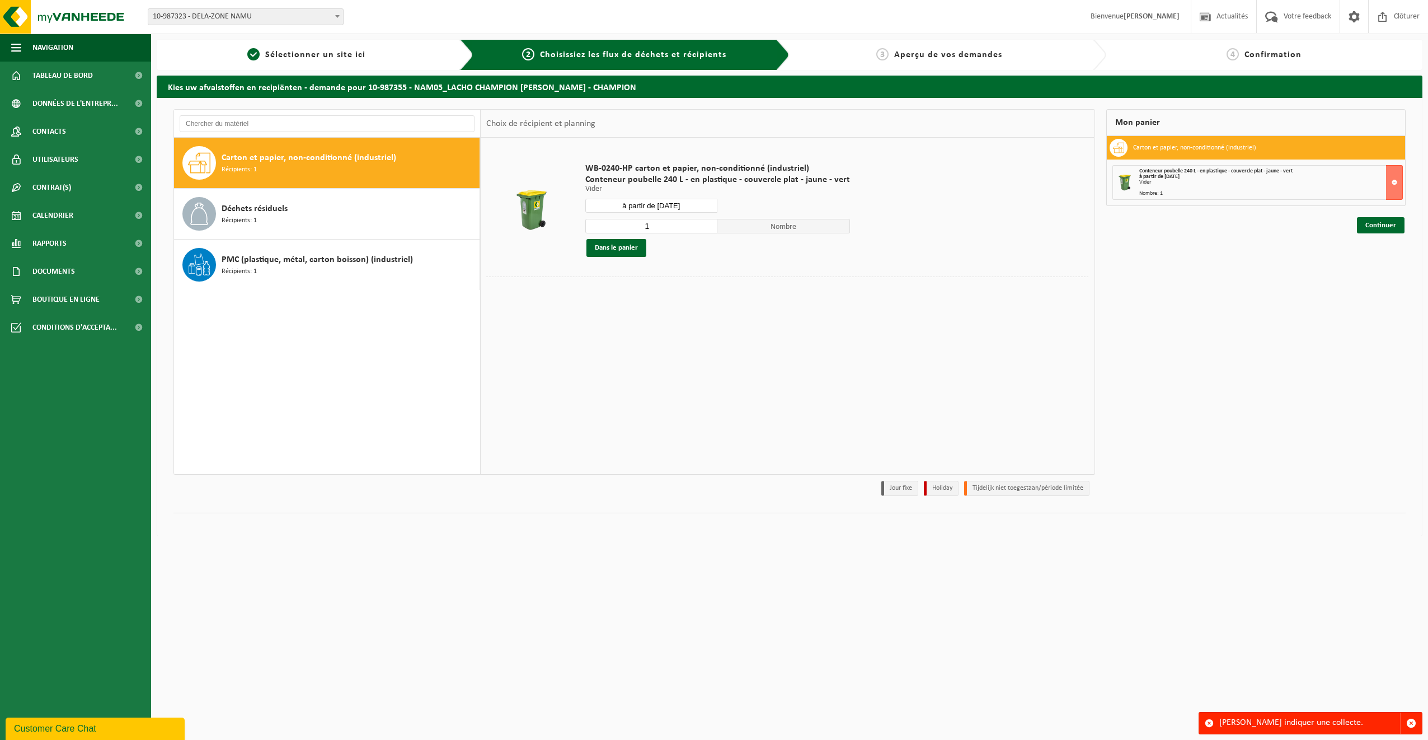
click at [1287, 193] on div "Nombre: 1" at bounding box center [1272, 194] width 264 height 6
click at [1370, 229] on link "Continuer" at bounding box center [1381, 225] width 48 height 16
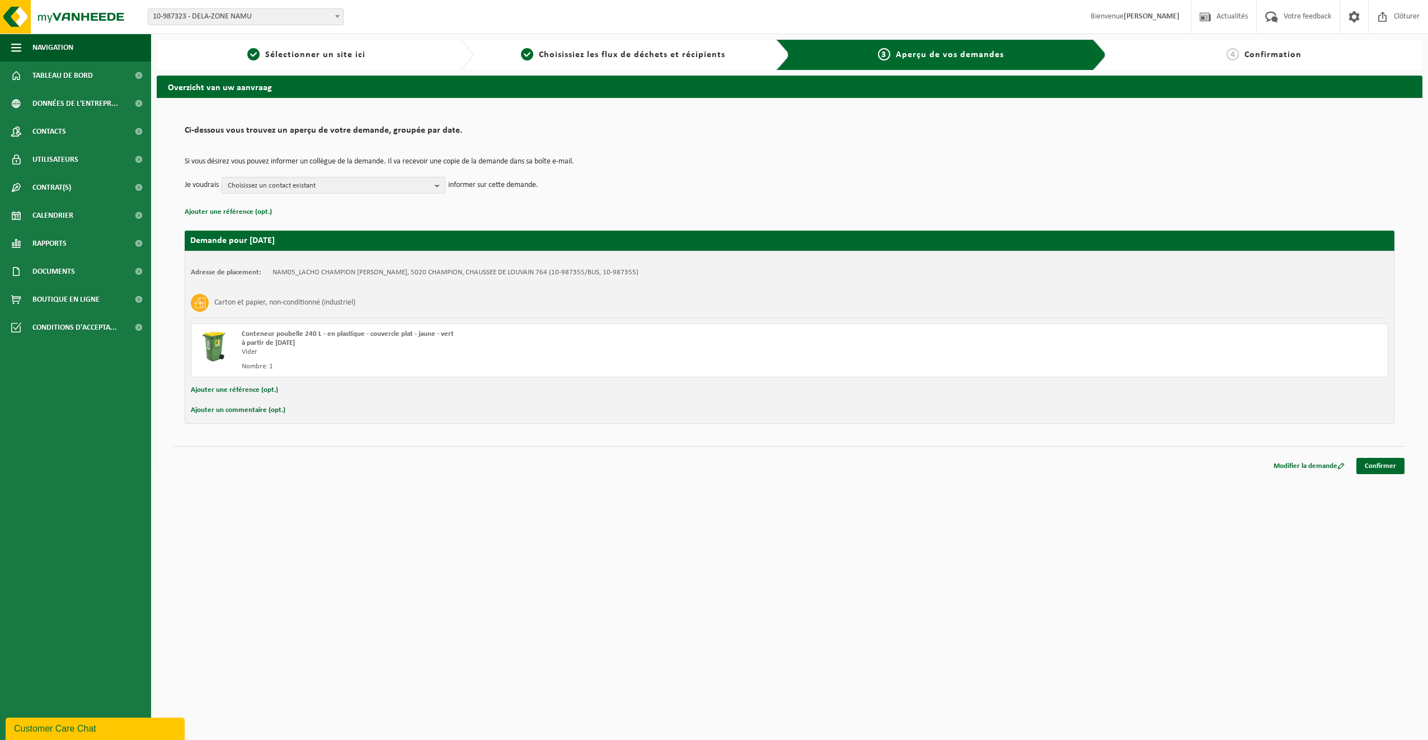
click at [216, 388] on button "Ajouter une référence (opt.)" at bounding box center [234, 390] width 87 height 15
click at [234, 411] on button "Ajouter un commentaire (opt.)" at bounding box center [238, 412] width 95 height 15
click at [433, 185] on button "Choisissez un contact existant" at bounding box center [334, 185] width 224 height 17
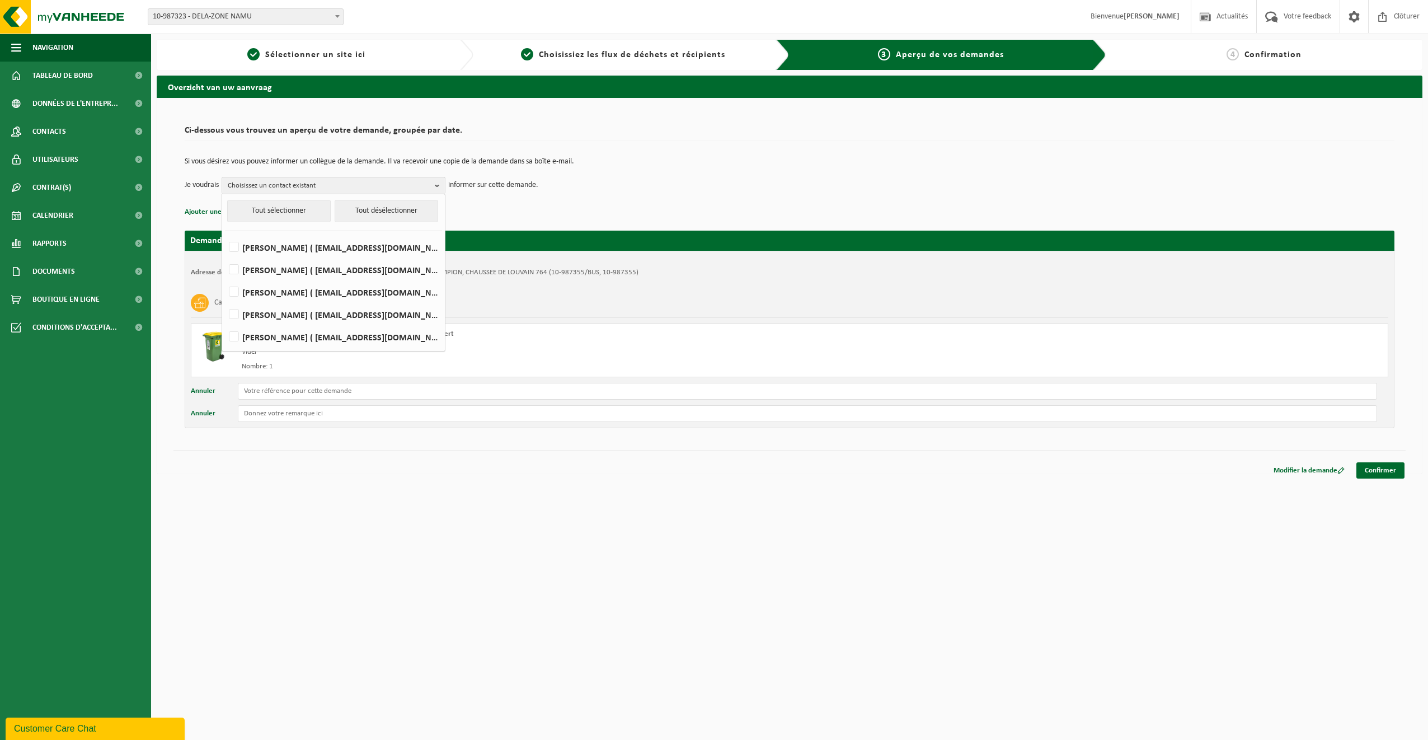
click at [615, 175] on td "Si vous désirez vous pouvez informer un collègue de la demande. Il va recevoir …" at bounding box center [790, 167] width 1210 height 19
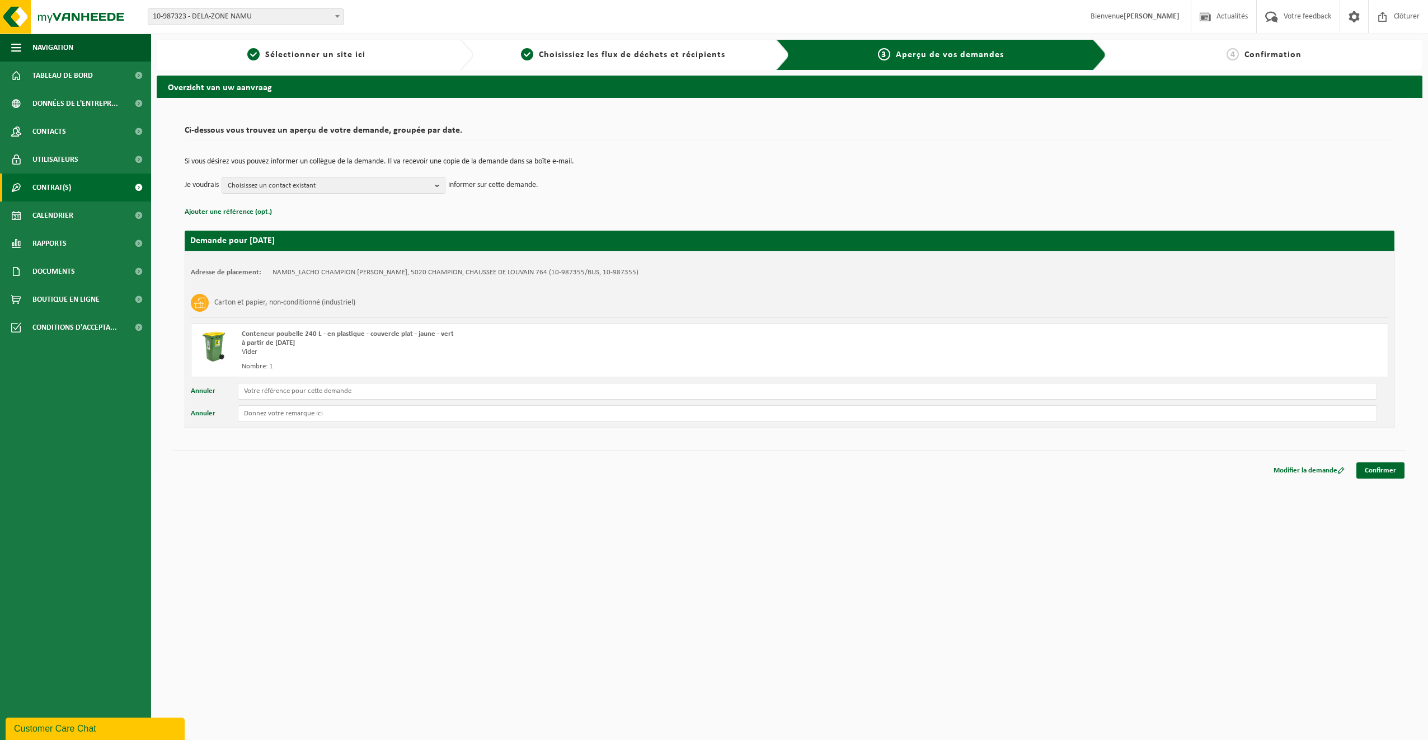
click at [121, 184] on link "Contrat(s)" at bounding box center [75, 188] width 151 height 28
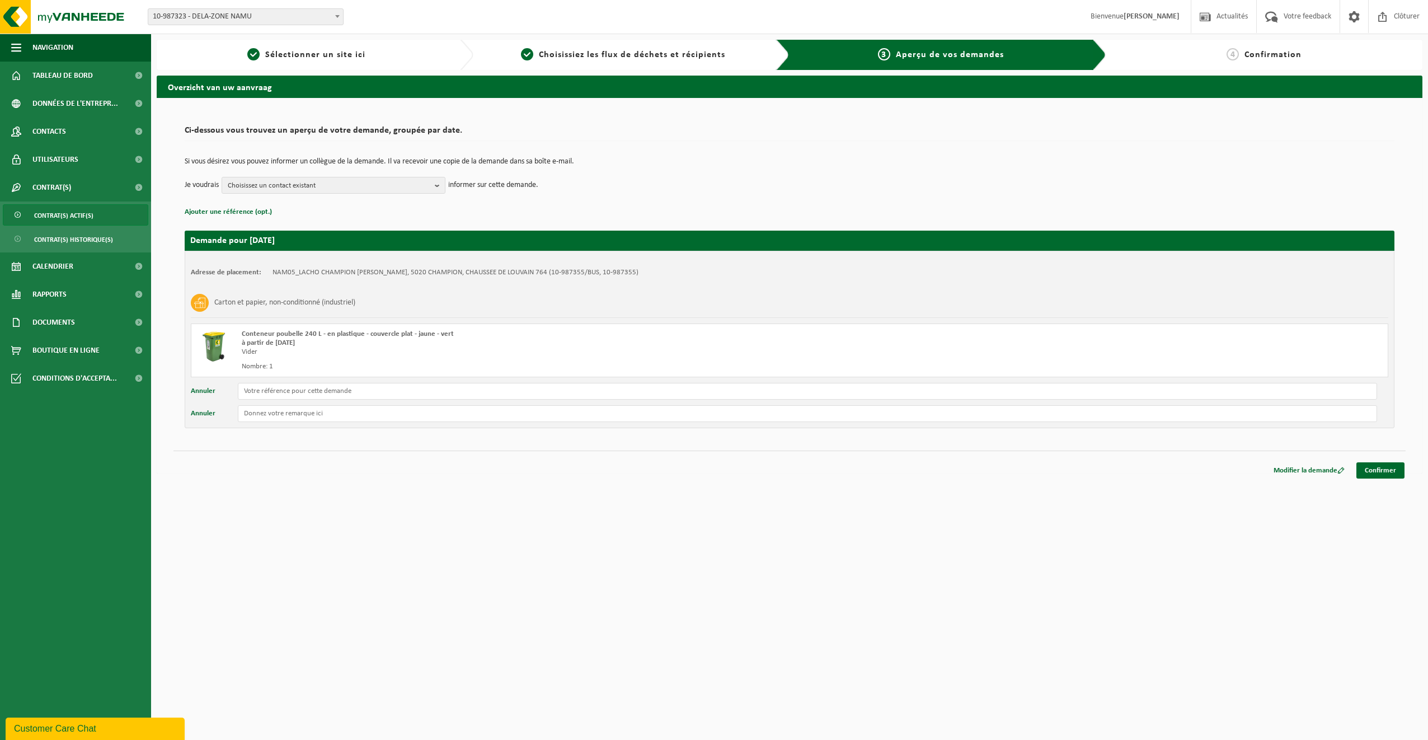
click at [81, 215] on span "Contrat(s) actif(s)" at bounding box center [63, 215] width 59 height 21
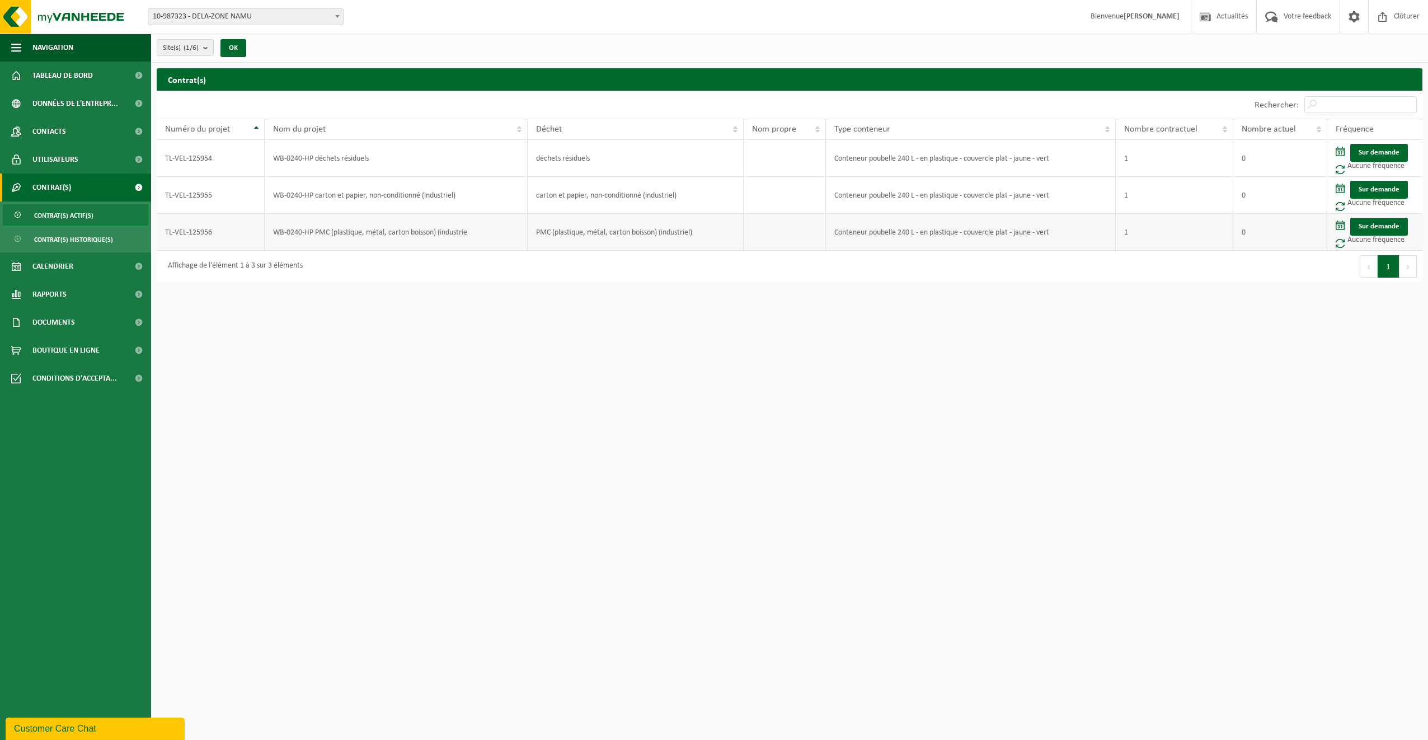
click at [1344, 243] on span at bounding box center [1340, 243] width 9 height 10
click at [1353, 242] on td "Sur demande Aucune fréquence" at bounding box center [1375, 232] width 95 height 37
click at [71, 262] on span "Calendrier" at bounding box center [52, 266] width 41 height 28
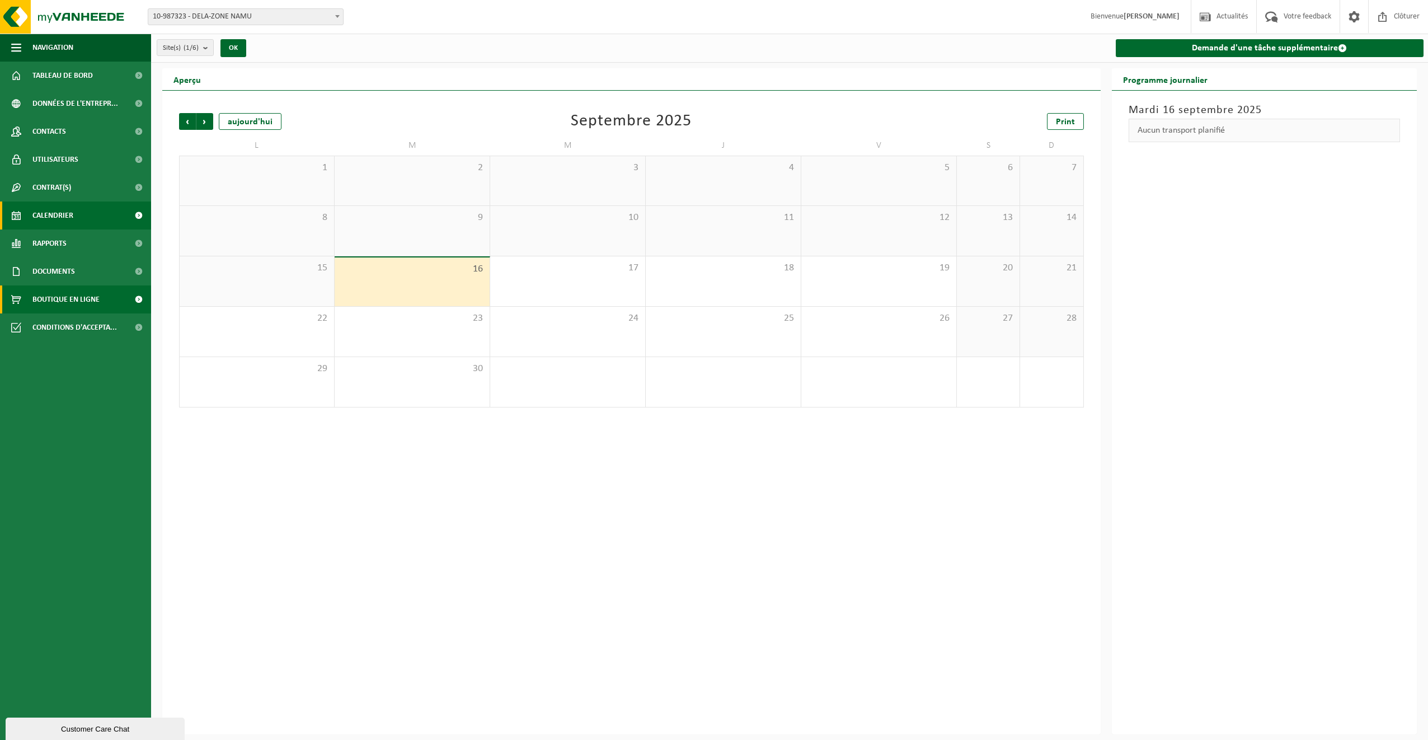
click at [65, 296] on span "Boutique en ligne" at bounding box center [65, 299] width 67 height 28
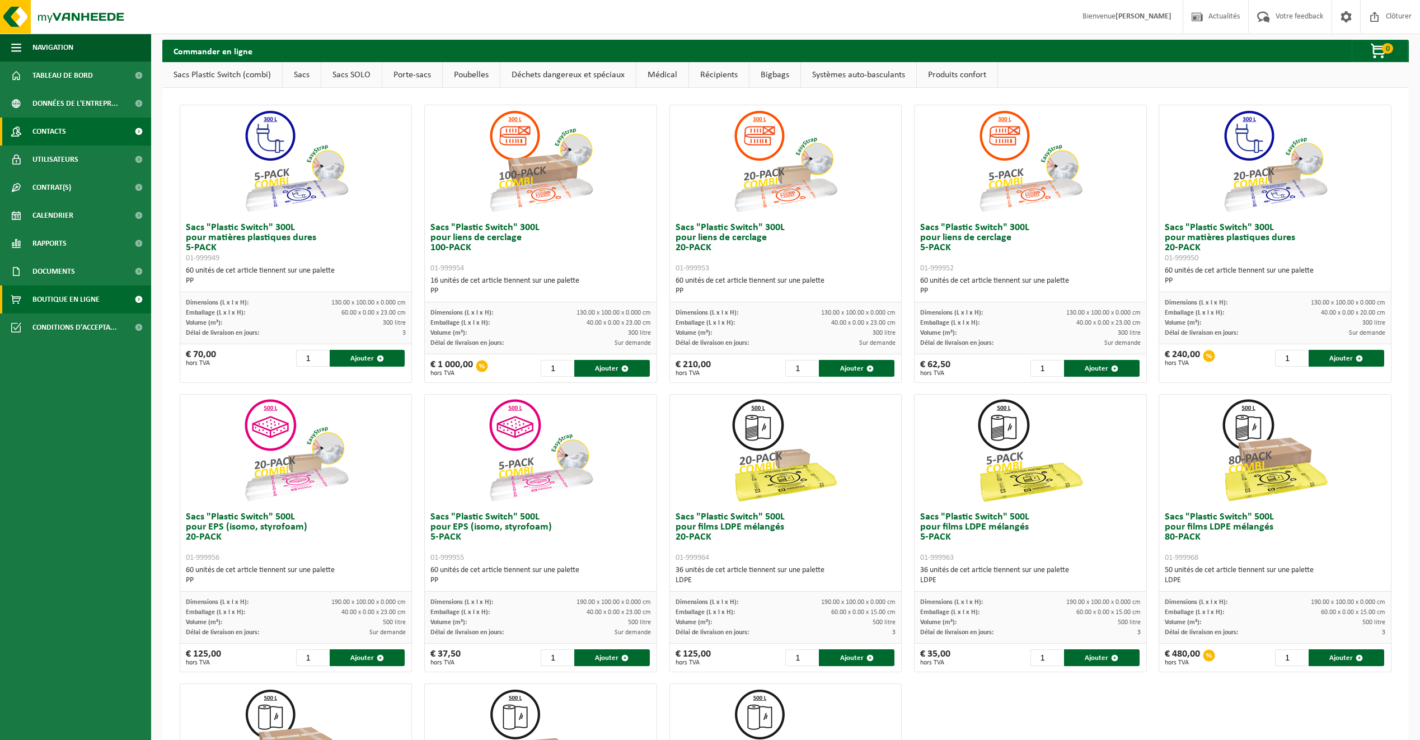
click at [56, 137] on span "Contacts" at bounding box center [49, 132] width 34 height 28
click at [95, 130] on link "Contacts" at bounding box center [75, 132] width 151 height 28
click at [137, 131] on span at bounding box center [138, 132] width 25 height 28
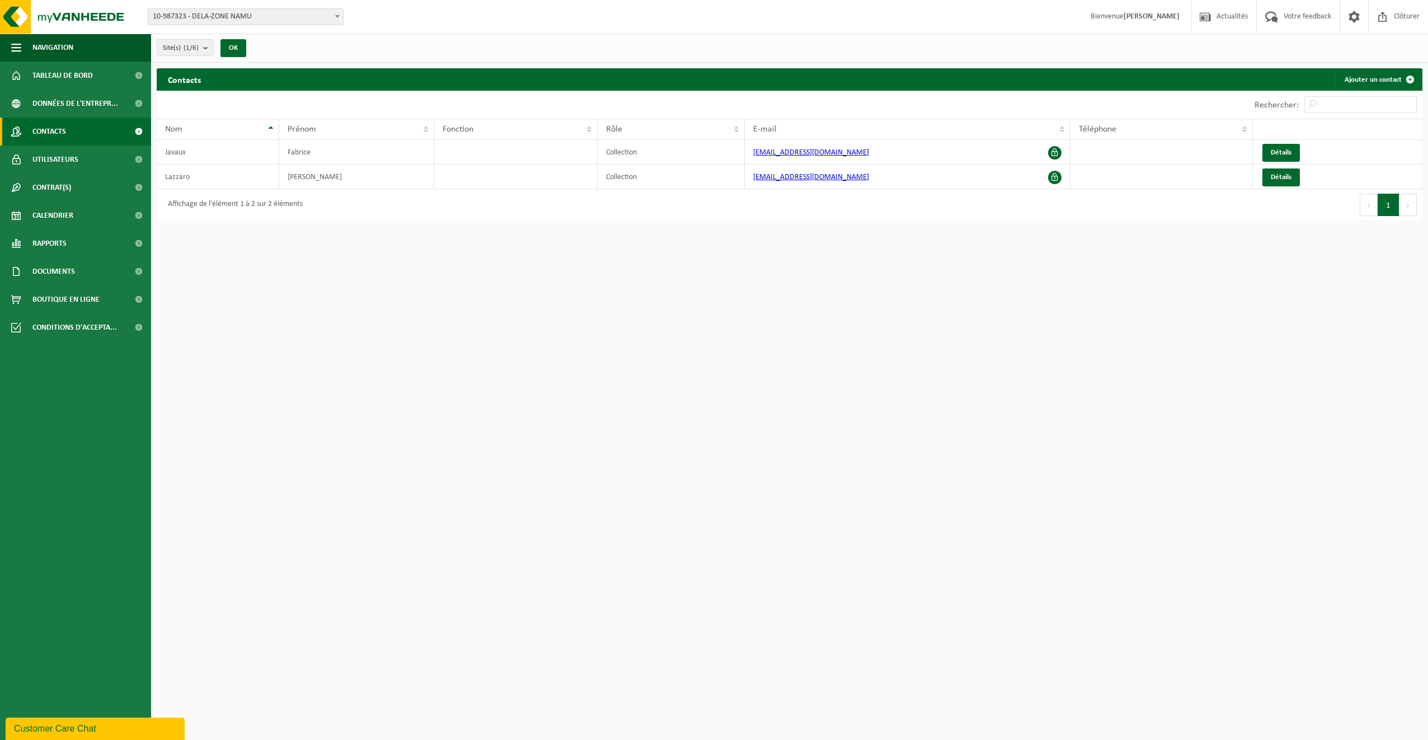
click at [95, 156] on link "Utilisateurs" at bounding box center [75, 160] width 151 height 28
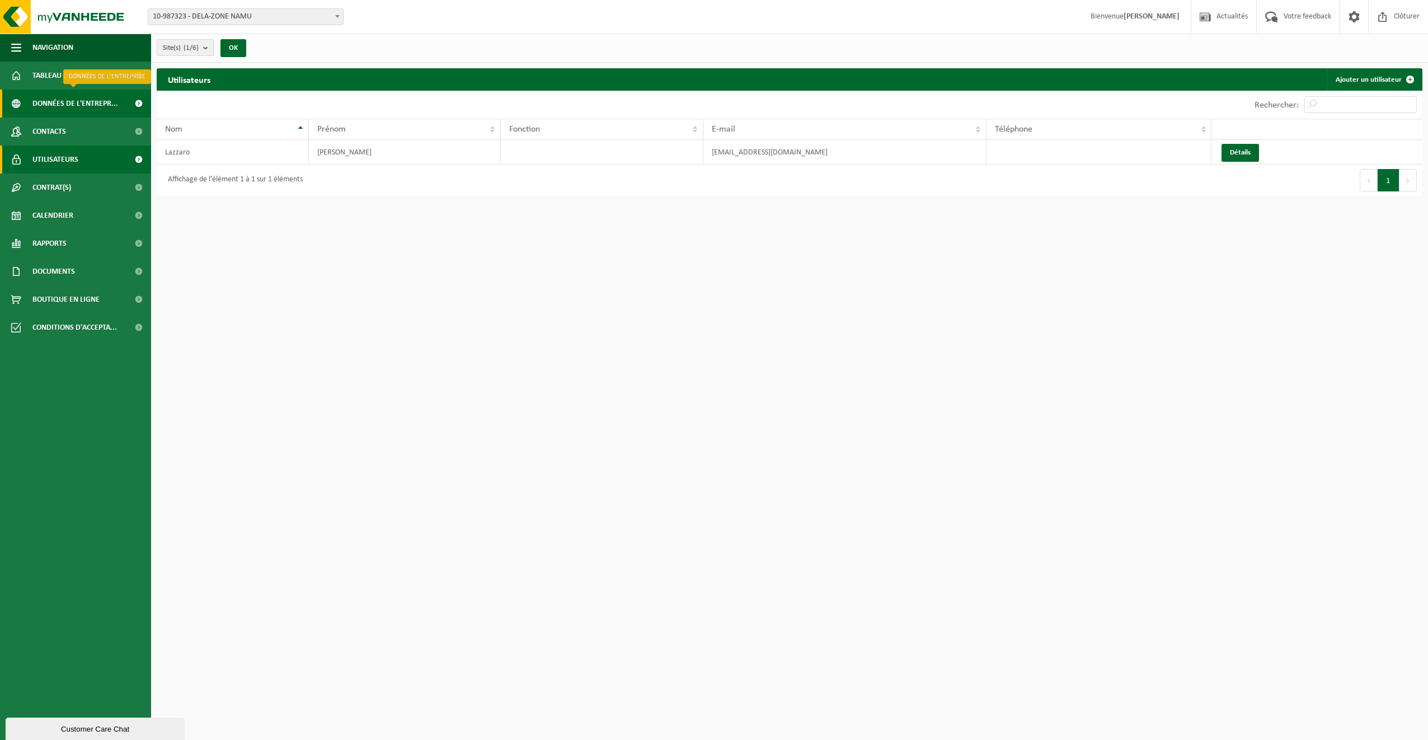
click at [79, 104] on span "Données de l'entrepr..." at bounding box center [75, 104] width 86 height 28
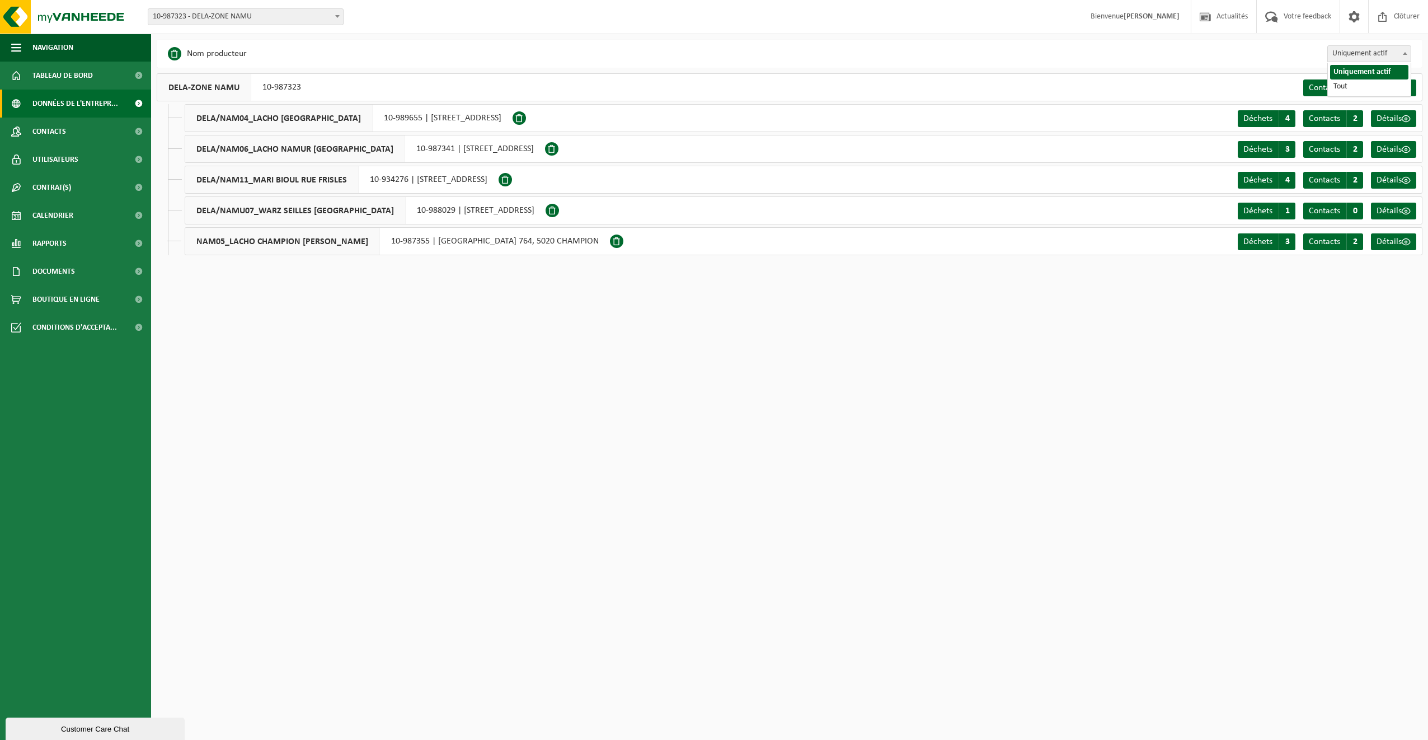
click at [1407, 51] on span at bounding box center [1405, 53] width 11 height 15
select select "true"
click at [555, 351] on html "Site: 10-987323 - DELA-ZONE NAMU 10-989655 - DELA/NAM04_LACHO JAMBES AVENUE DU …" at bounding box center [714, 370] width 1428 height 740
click at [1267, 242] on span "Déchets" at bounding box center [1258, 241] width 29 height 9
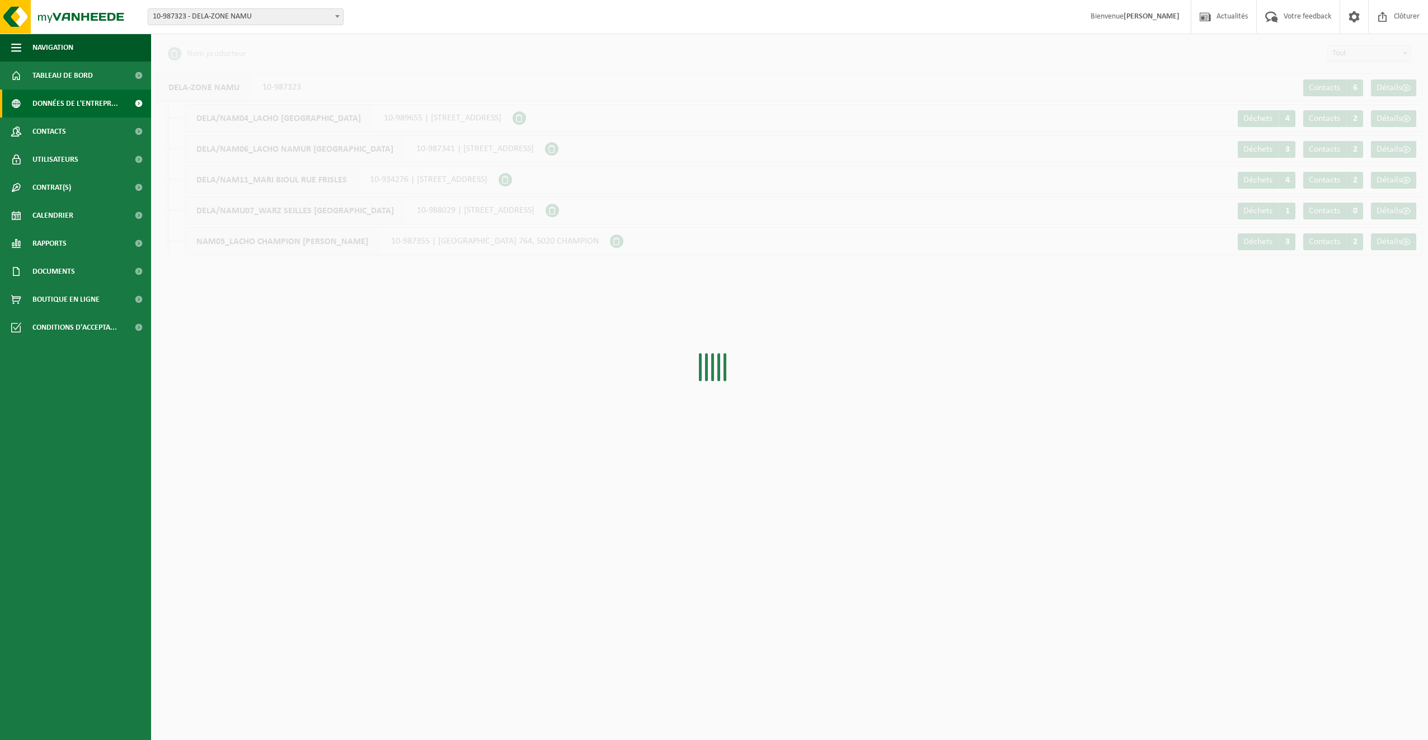
select select "true"
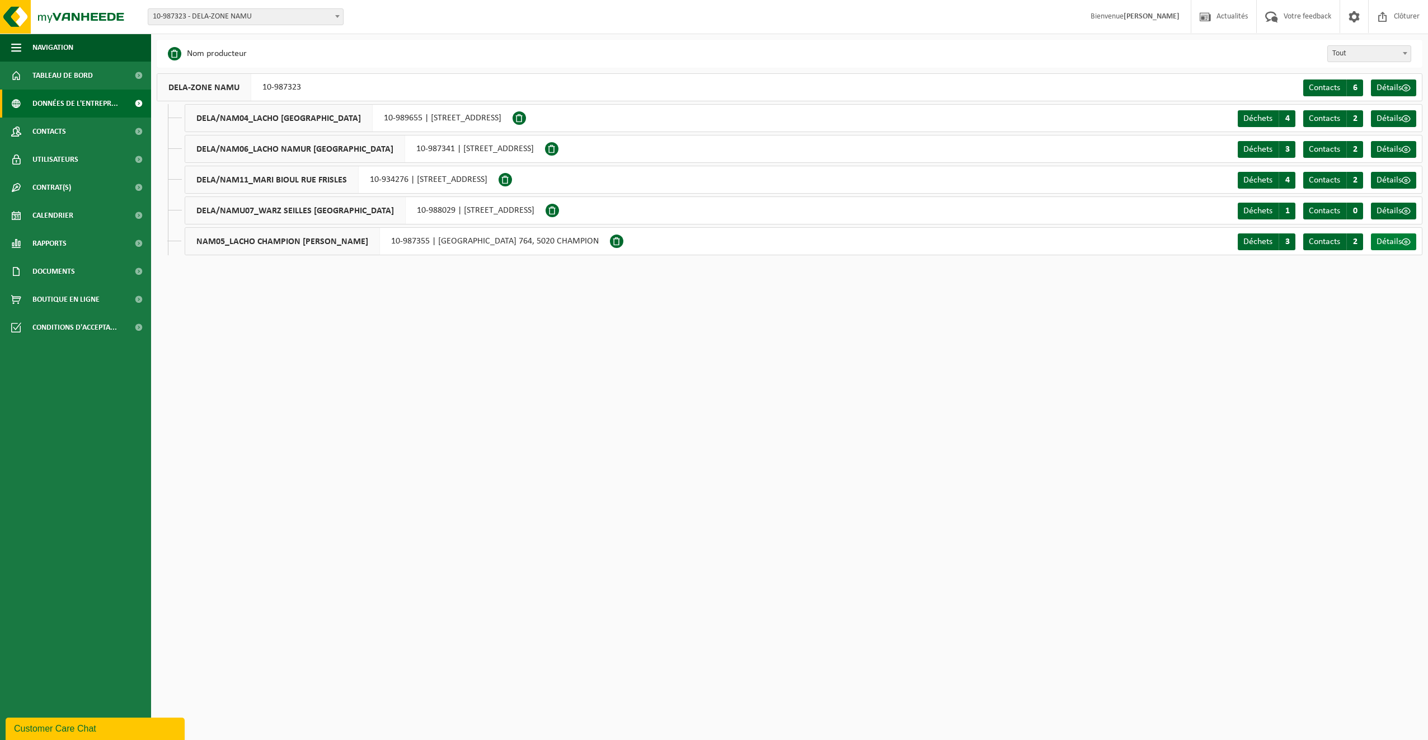
click at [1380, 239] on span "Détails" at bounding box center [1389, 241] width 25 height 9
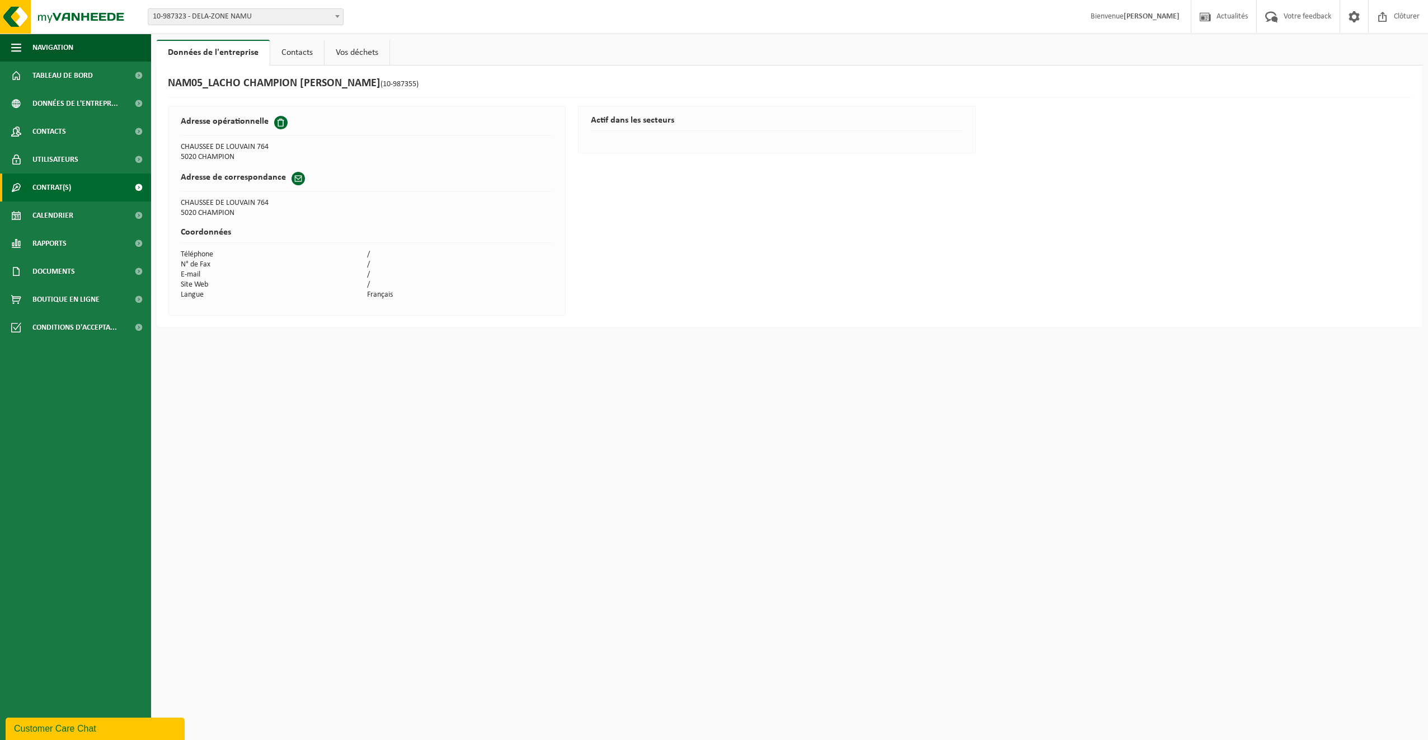
click at [67, 179] on span "Contrat(s)" at bounding box center [51, 188] width 39 height 28
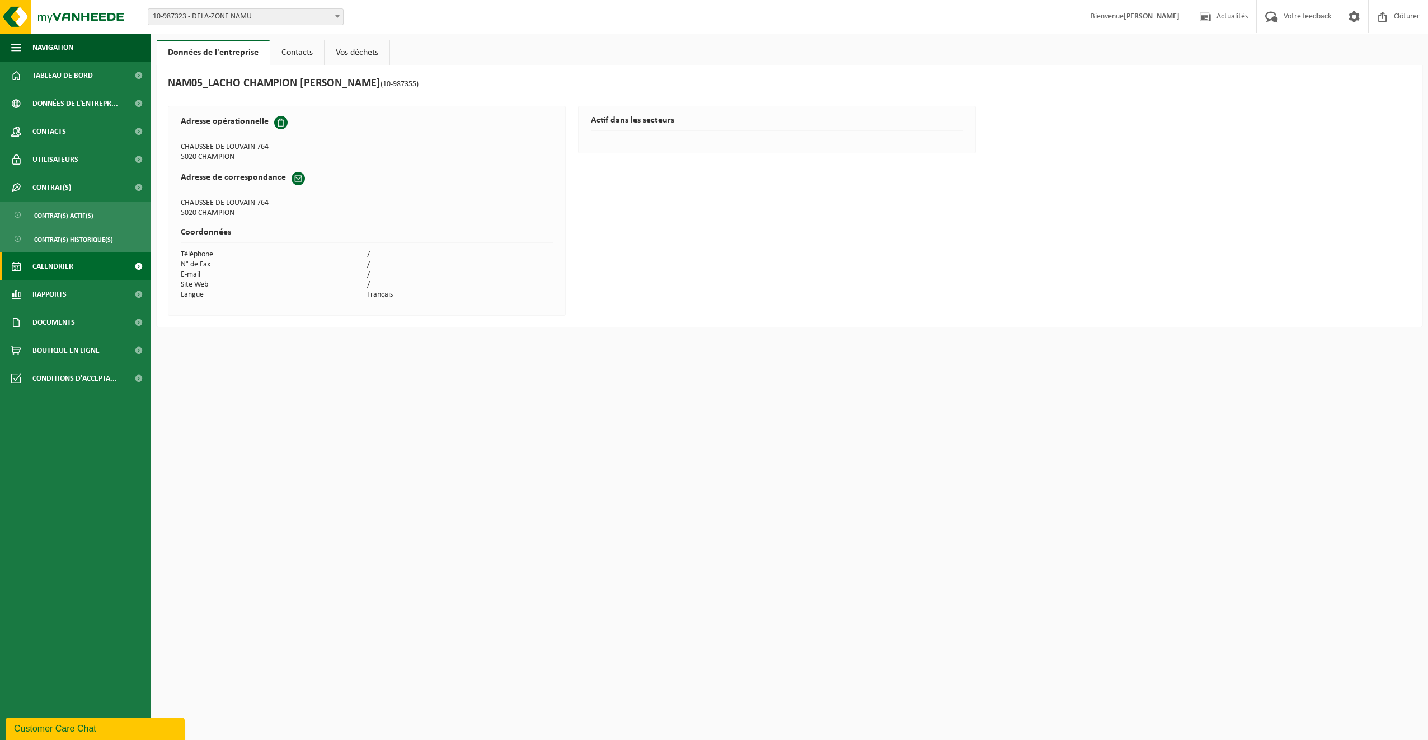
click at [69, 264] on span "Calendrier" at bounding box center [52, 266] width 41 height 28
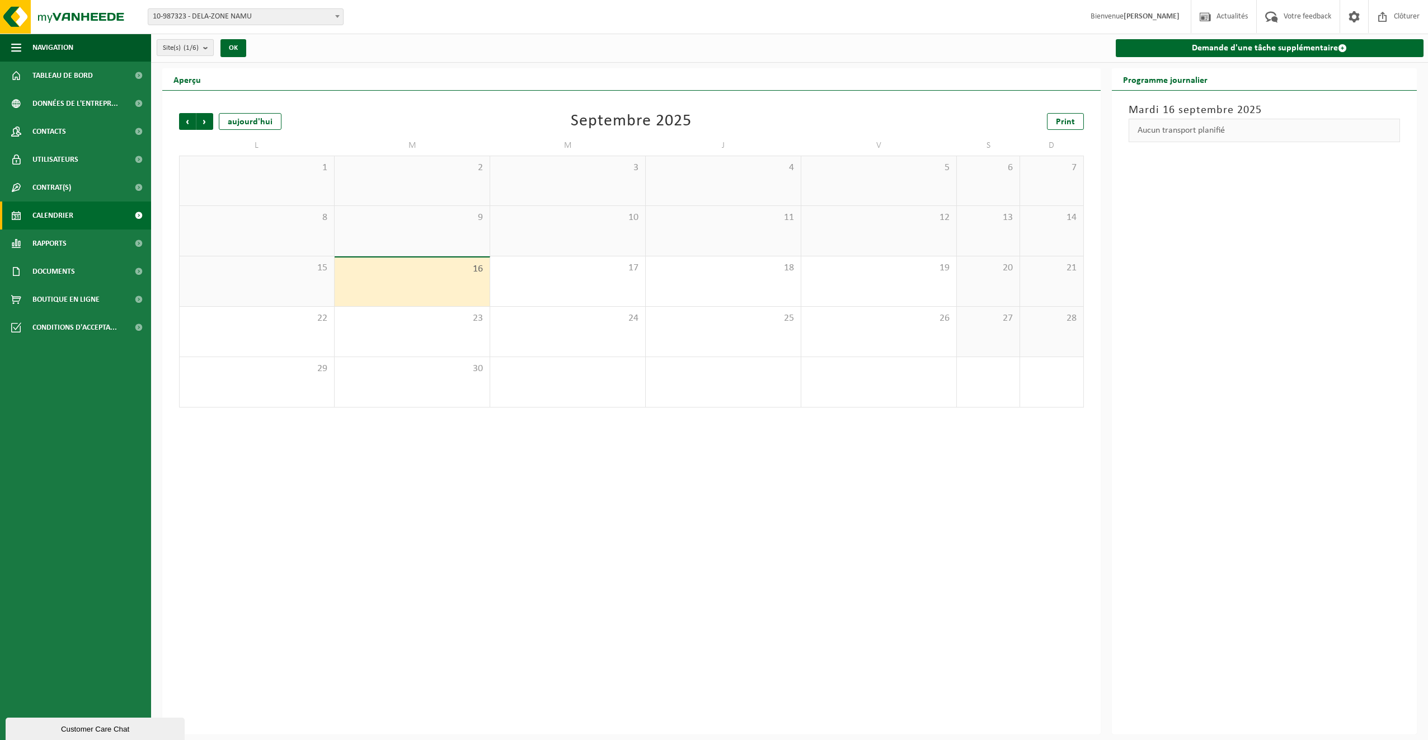
click at [208, 50] on b "submit" at bounding box center [208, 48] width 10 height 16
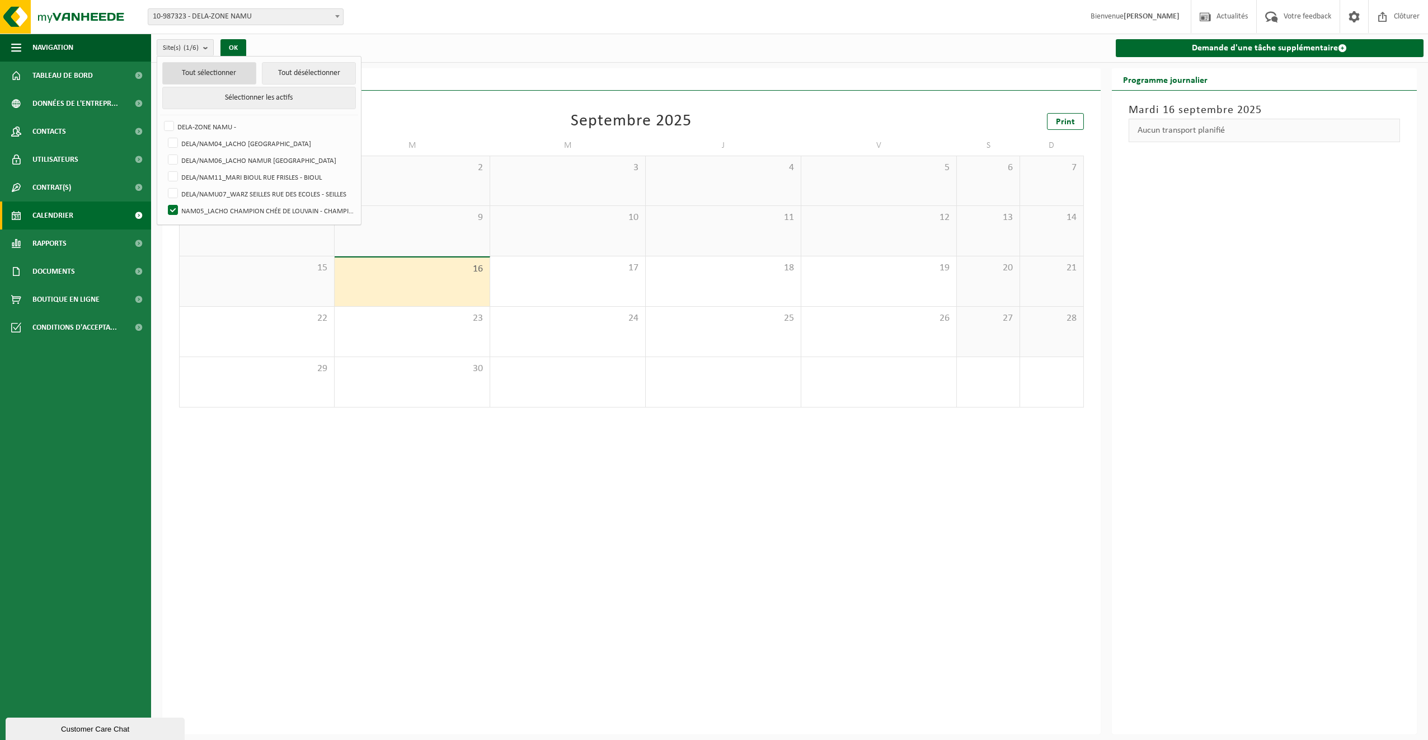
click at [201, 73] on button "Tout sélectionner" at bounding box center [209, 73] width 94 height 22
checkbox input "true"
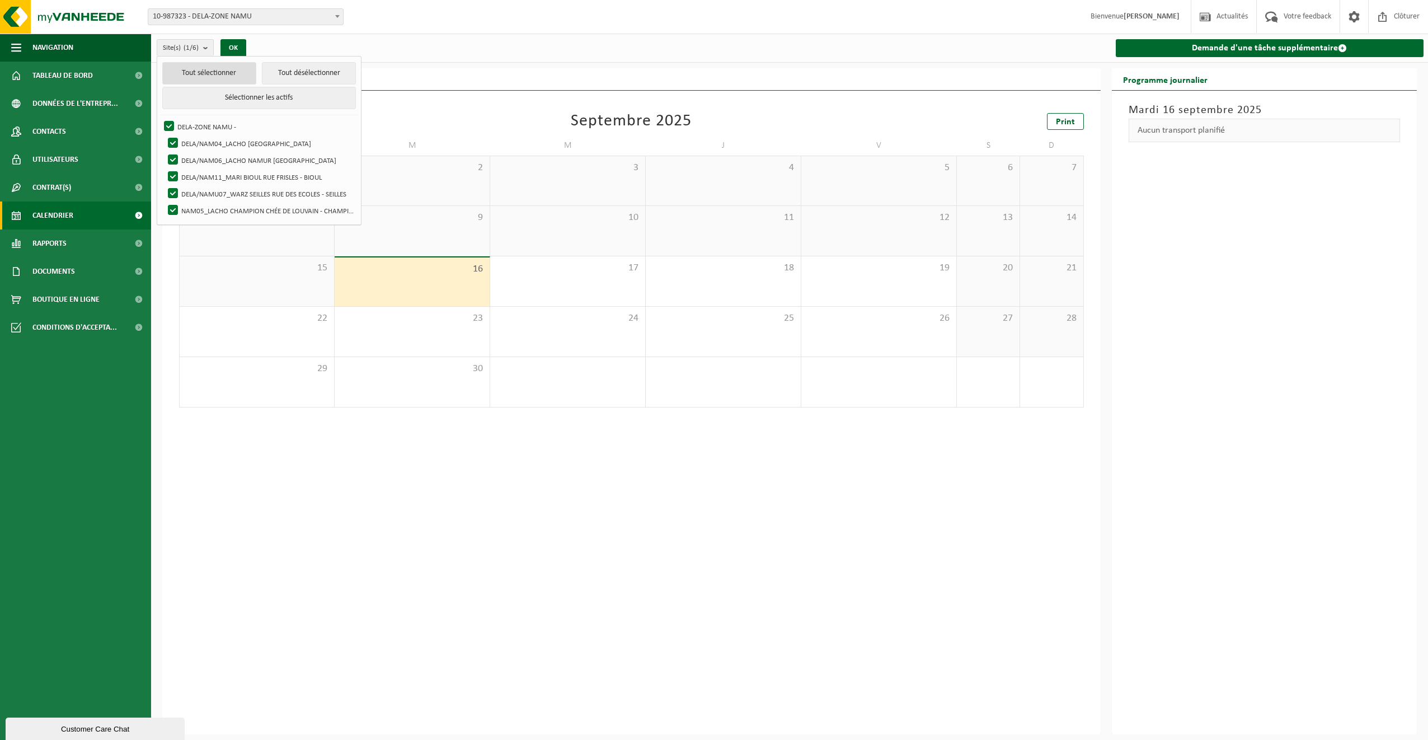
checkbox input "true"
click at [234, 53] on button "OK" at bounding box center [234, 48] width 26 height 18
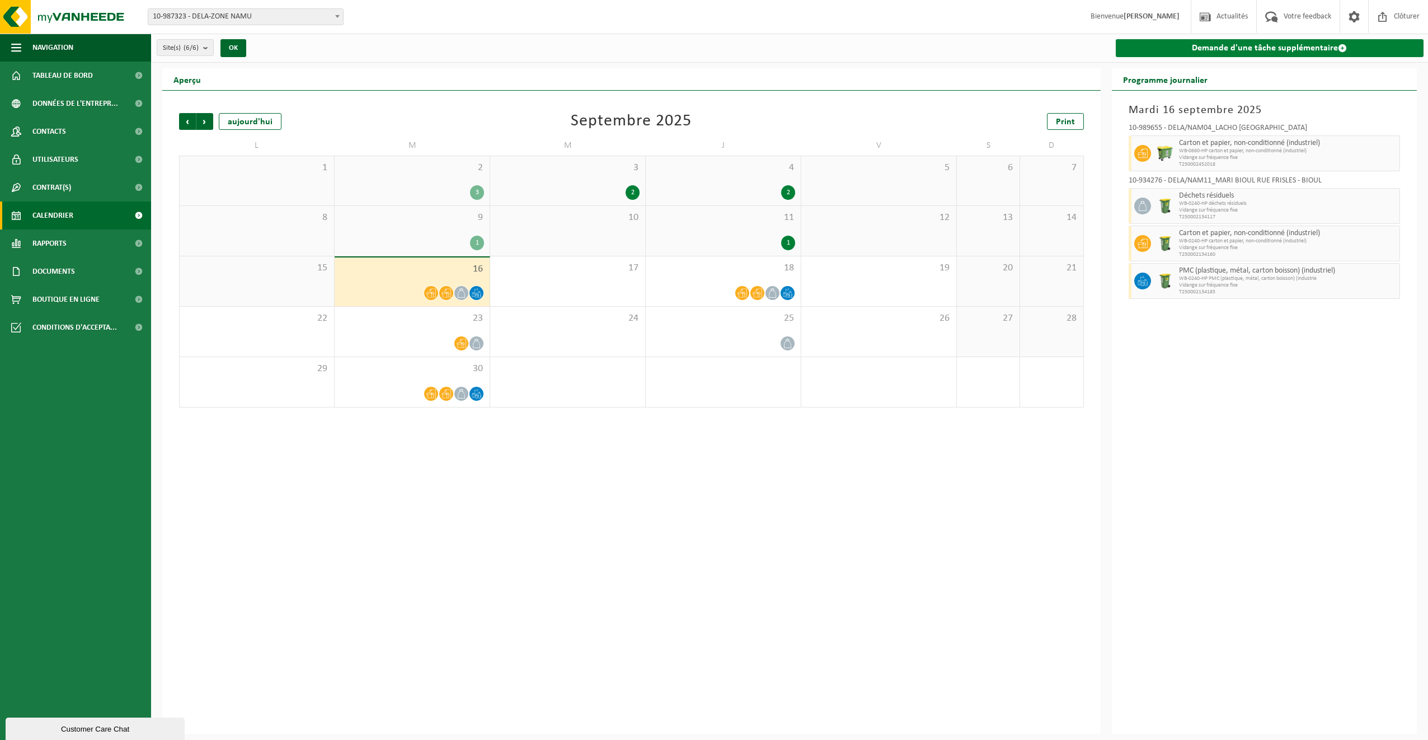
click at [1295, 44] on link "Demande d'une tâche supplémentaire" at bounding box center [1270, 48] width 308 height 18
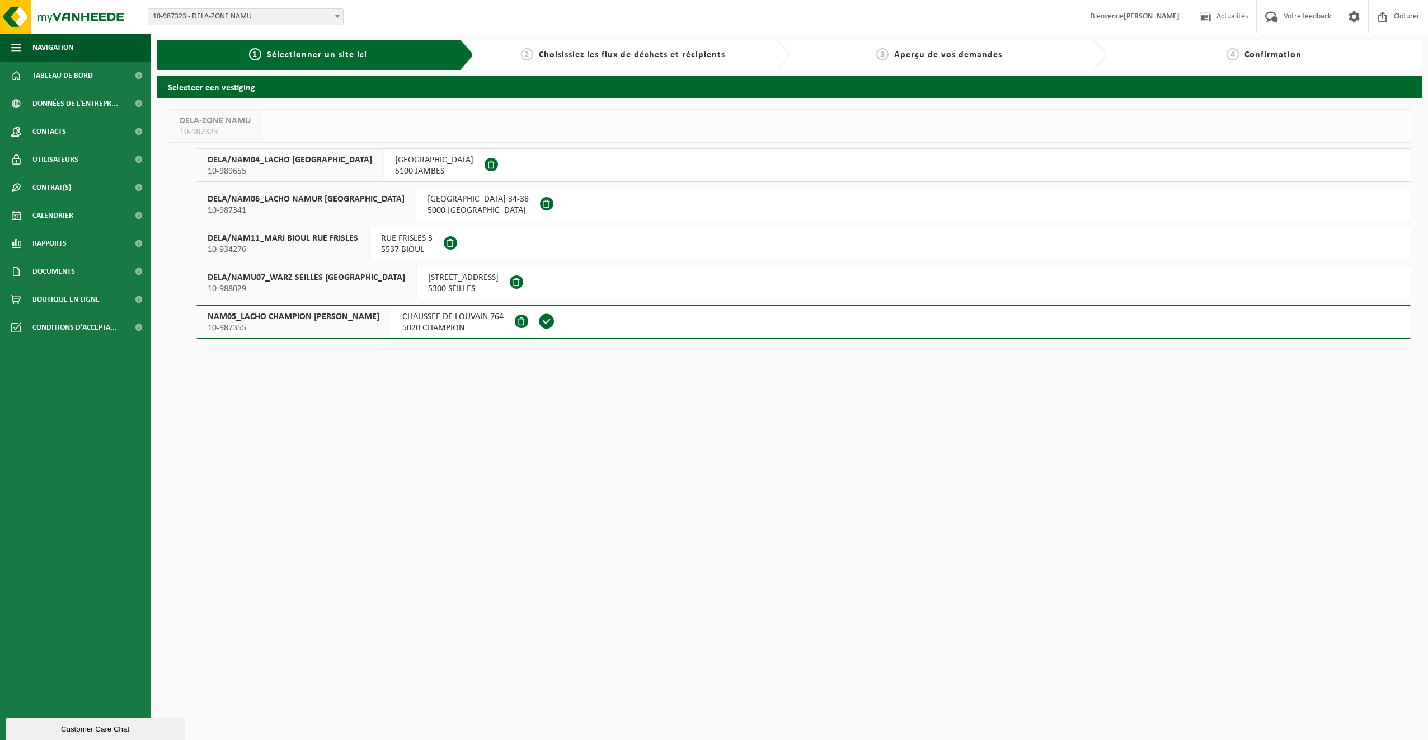
click at [313, 315] on span "NAM05_LACHO CHAMPION [PERSON_NAME]" at bounding box center [294, 316] width 172 height 11
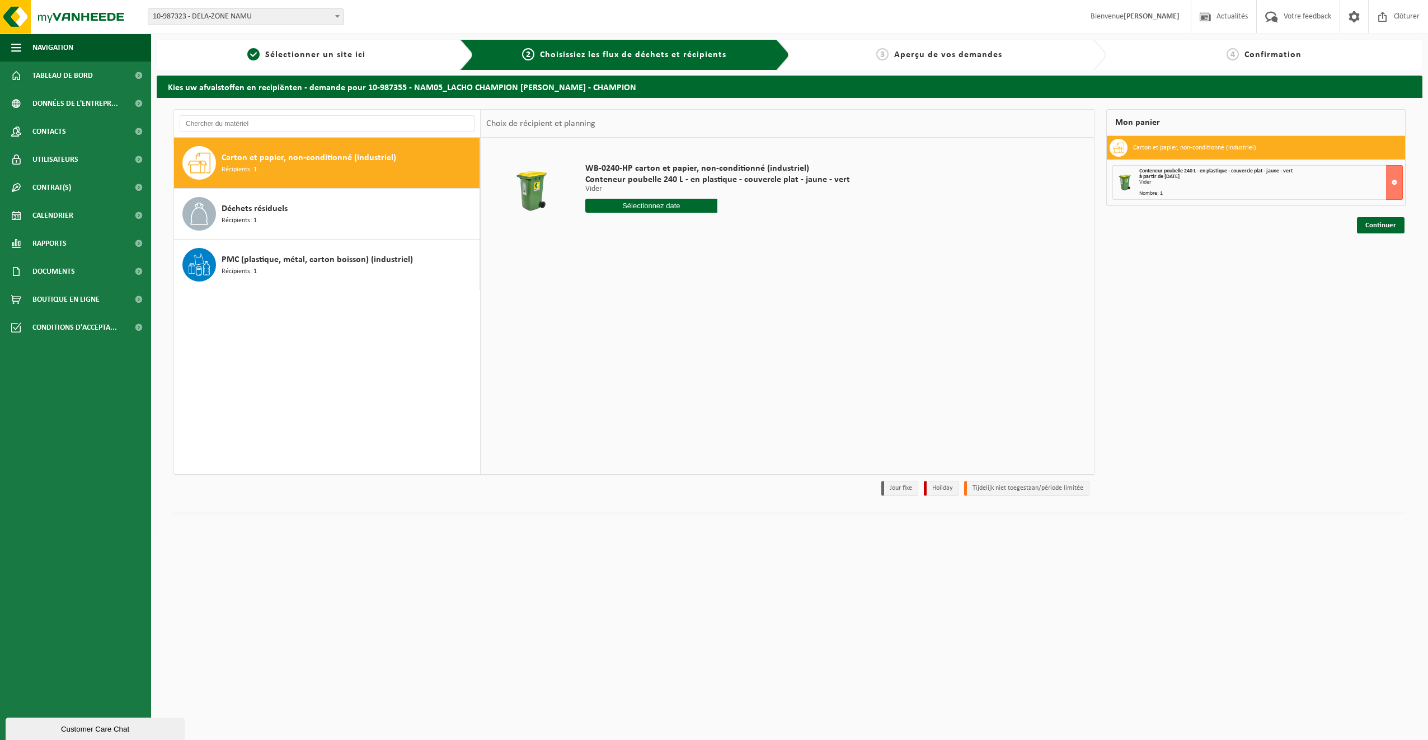
click at [640, 246] on table "WB-0240-HP carton et papier, non-conditionné (industriel) Conteneur poubelle 24…" at bounding box center [787, 193] width 613 height 111
click at [290, 224] on div "Déchets résiduels Récipients: 1" at bounding box center [349, 214] width 255 height 34
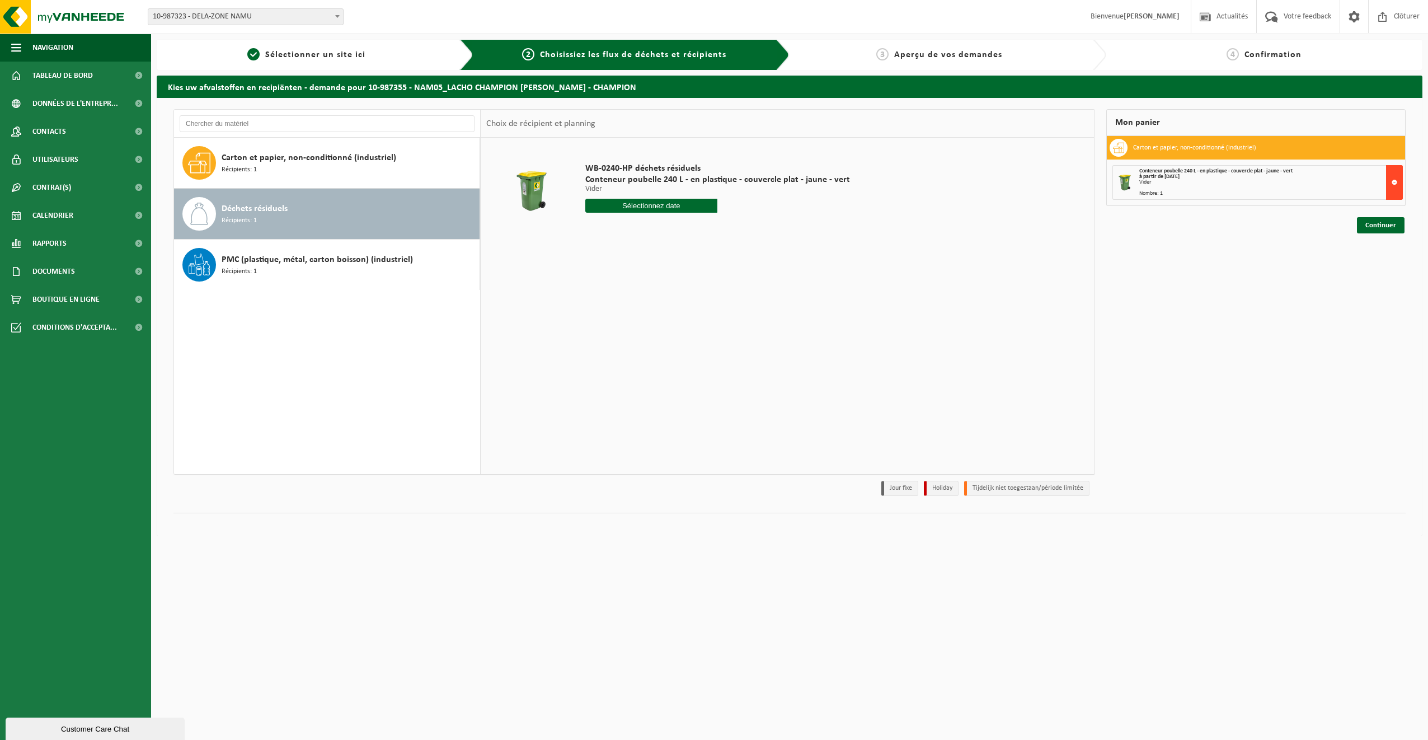
click at [1394, 180] on button at bounding box center [1394, 182] width 17 height 35
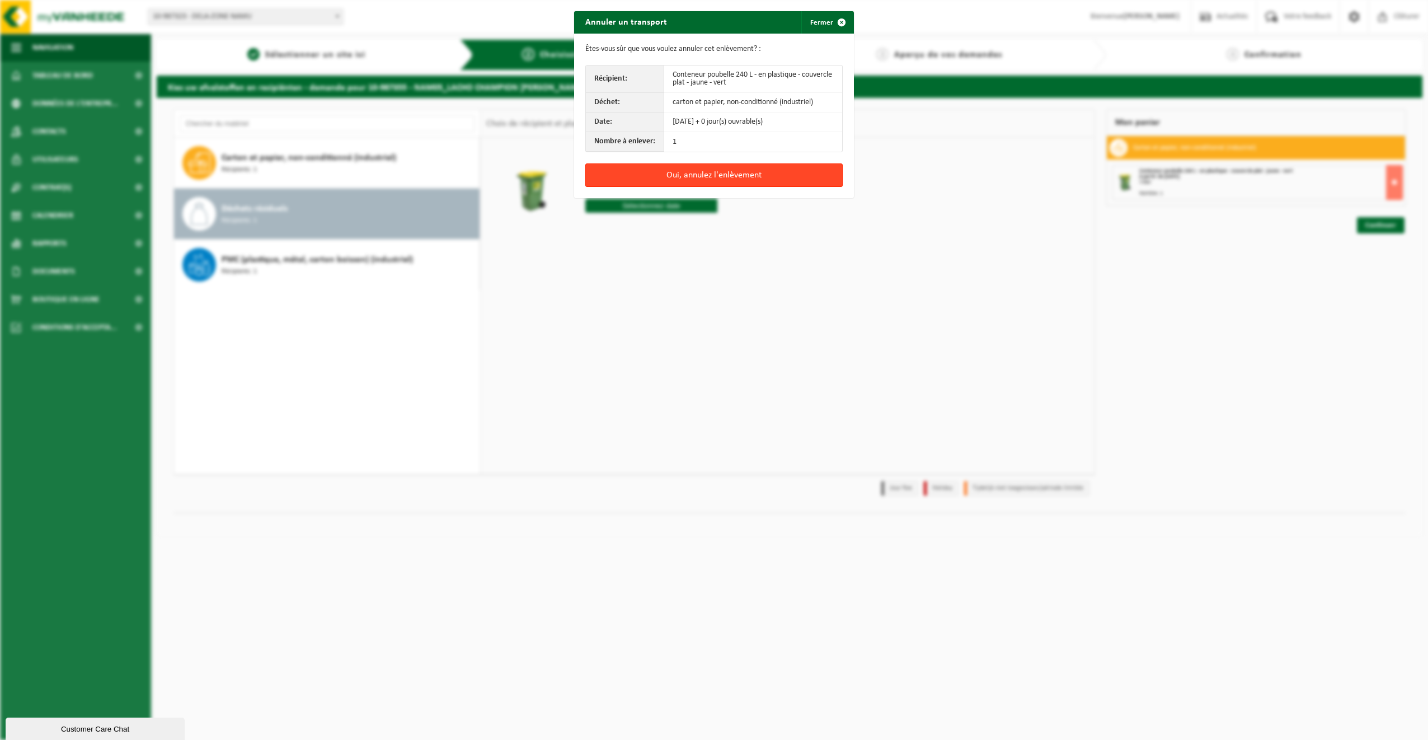
click at [782, 174] on button "Oui, annulez l'enlèvement" at bounding box center [713, 175] width 257 height 24
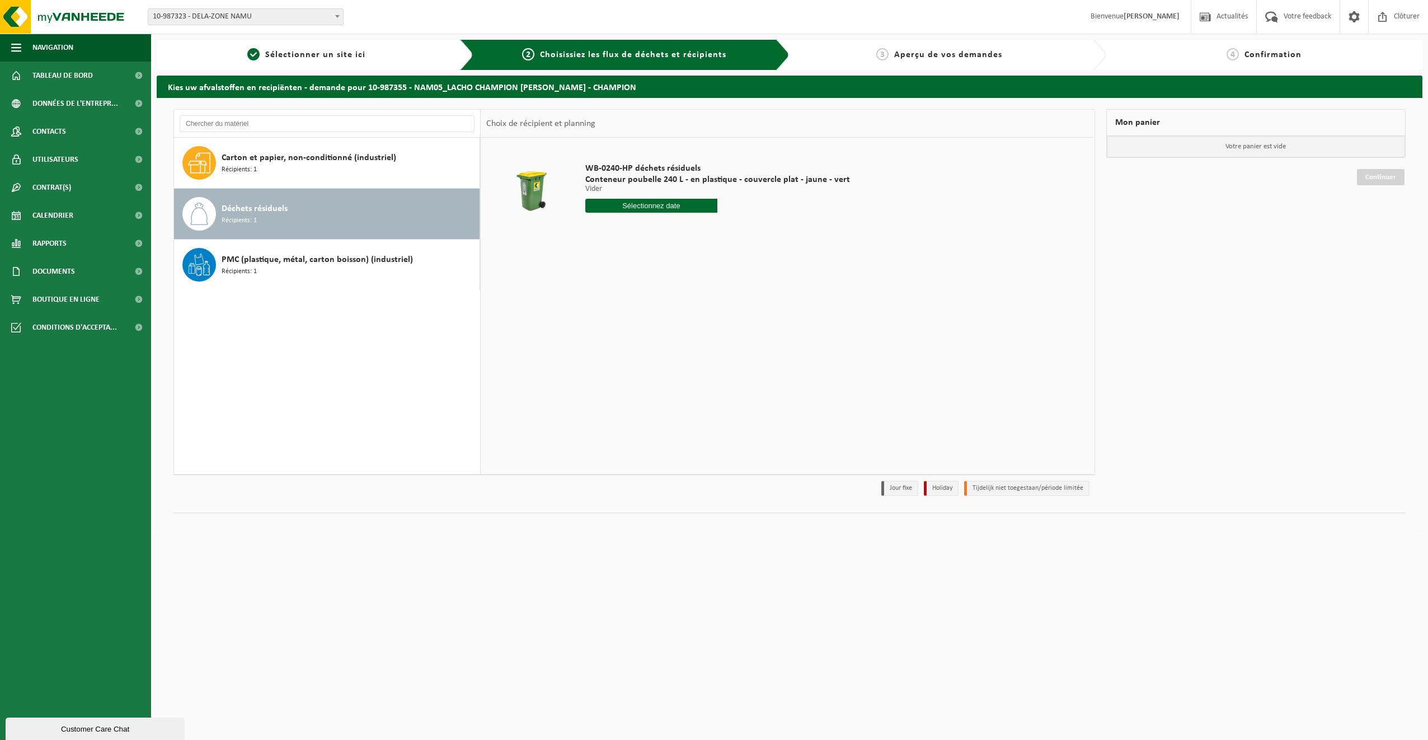
click at [342, 216] on div "Déchets résiduels Récipients: 1" at bounding box center [349, 214] width 255 height 34
click at [613, 207] on input "text" at bounding box center [651, 206] width 133 height 14
click at [652, 306] on div "18" at bounding box center [655, 305] width 20 height 18
type input "à partir de [DATE]"
click at [702, 224] on input "2" at bounding box center [651, 226] width 133 height 15
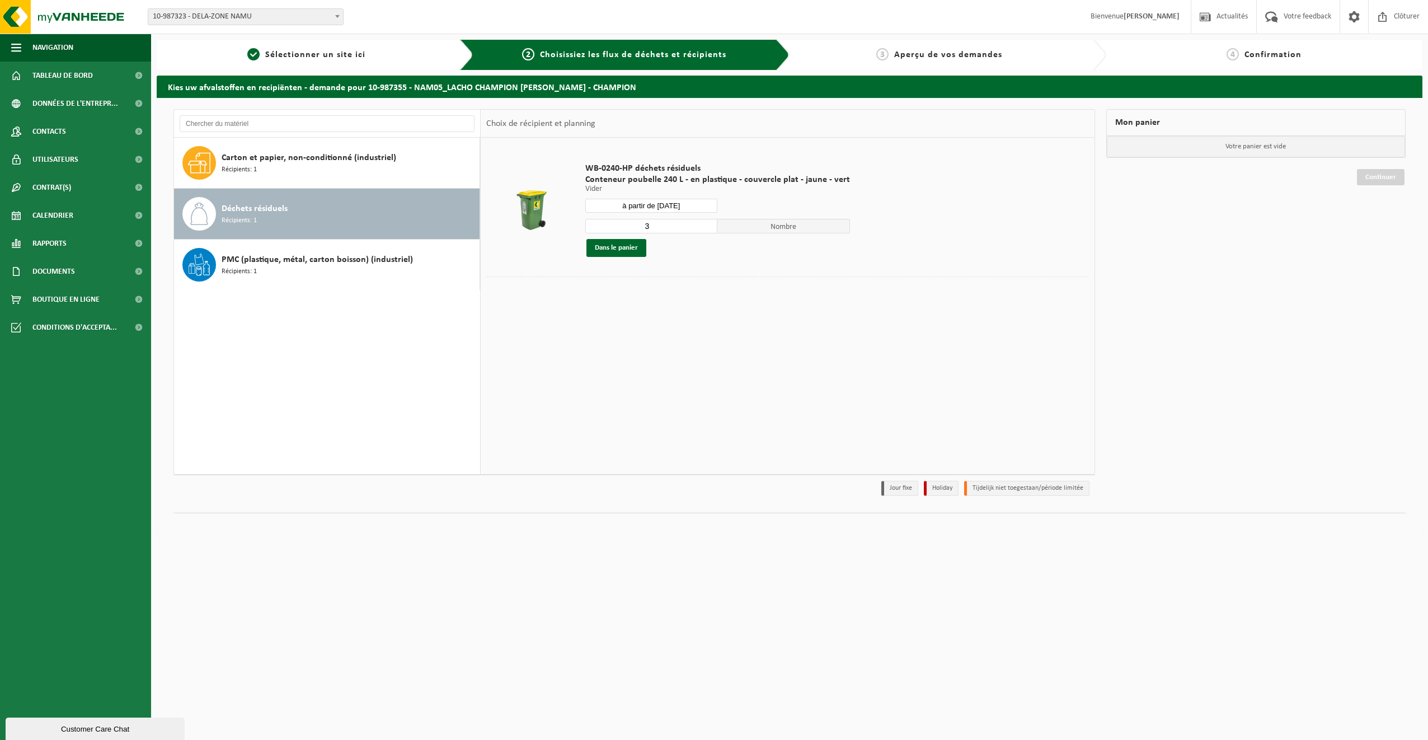
click at [702, 224] on input "3" at bounding box center [651, 226] width 133 height 15
click at [702, 224] on input "4" at bounding box center [651, 226] width 133 height 15
click at [702, 224] on input "5" at bounding box center [651, 226] width 133 height 15
click at [702, 224] on input "6" at bounding box center [651, 226] width 133 height 15
click at [702, 224] on input "7" at bounding box center [651, 226] width 133 height 15
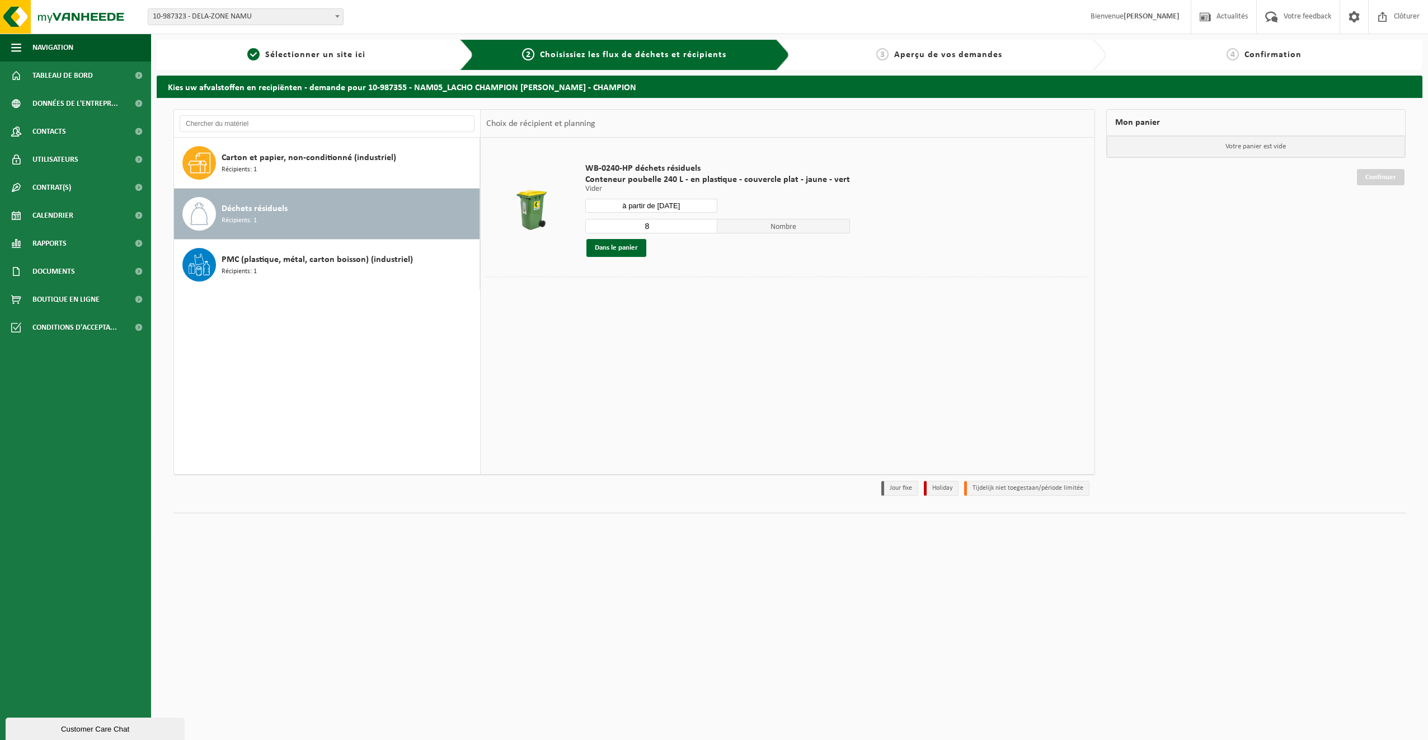
click at [702, 224] on input "8" at bounding box center [651, 226] width 133 height 15
click at [702, 224] on input "9" at bounding box center [651, 226] width 133 height 15
type input "10"
click at [704, 224] on input "10" at bounding box center [651, 226] width 133 height 15
click at [626, 246] on button "Dans le panier" at bounding box center [617, 248] width 60 height 18
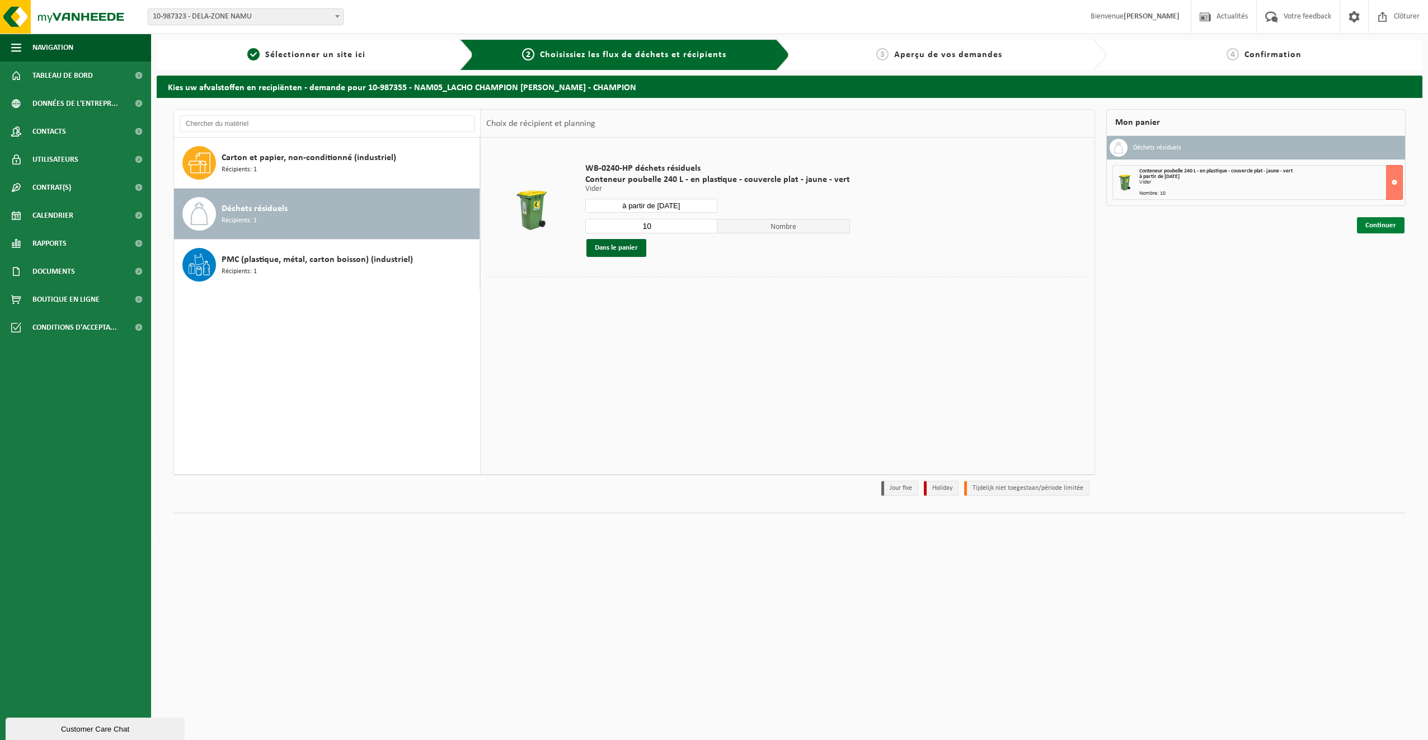
click at [1390, 223] on link "Continuer" at bounding box center [1381, 225] width 48 height 16
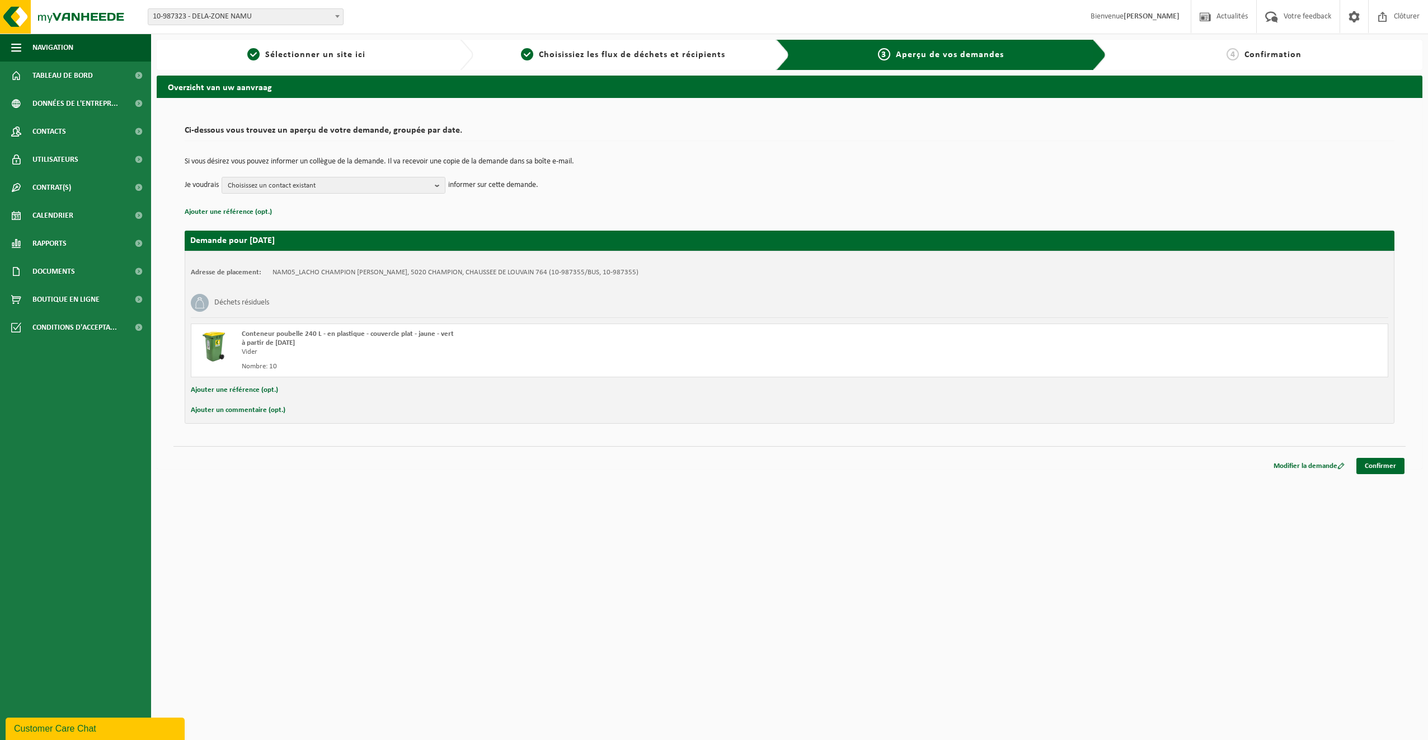
drag, startPoint x: 282, startPoint y: 365, endPoint x: 265, endPoint y: 364, distance: 16.3
click at [265, 364] on div "Nombre: 10" at bounding box center [538, 366] width 593 height 9
click at [527, 340] on div "à partir de 2025-09-18" at bounding box center [538, 343] width 593 height 9
click at [347, 56] on span "Sélectionner un site ici" at bounding box center [315, 54] width 100 height 9
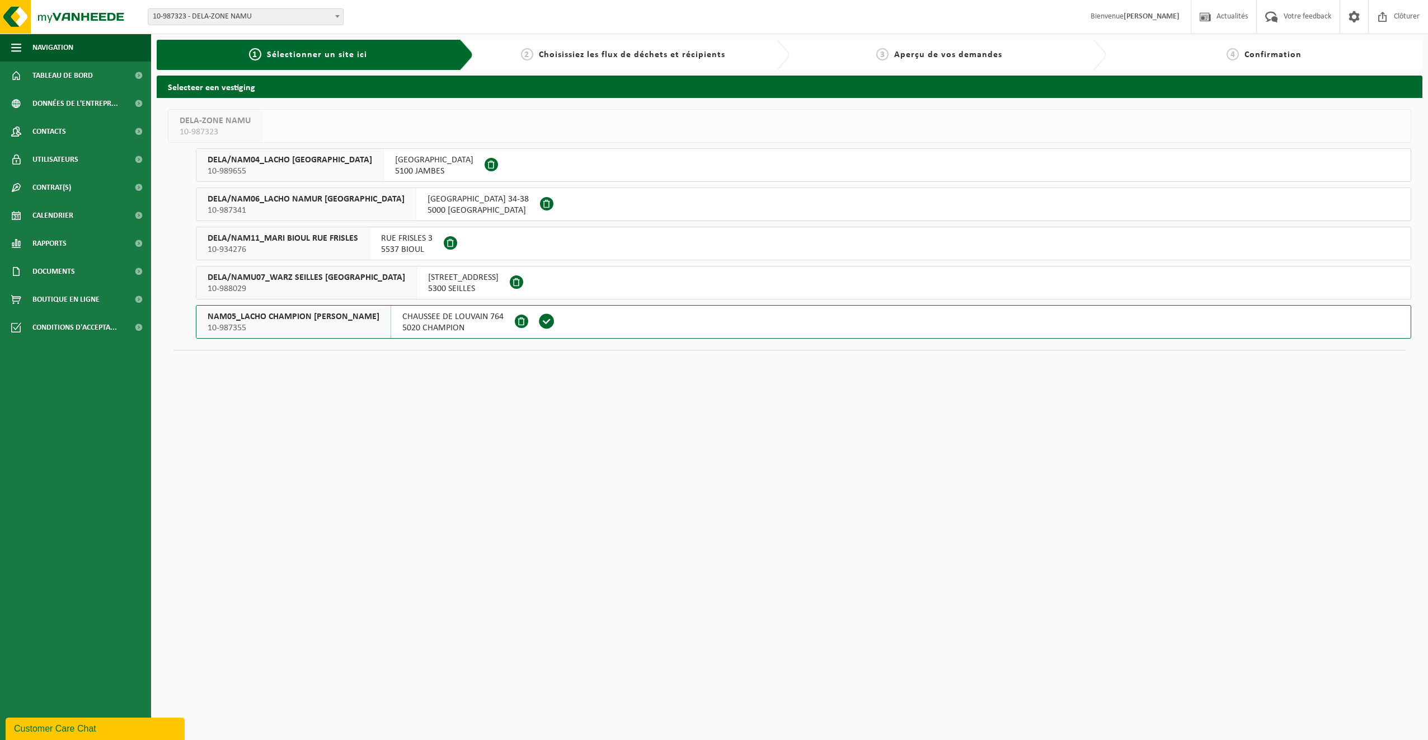
click at [977, 58] on span "Aperçu de vos demandes" at bounding box center [948, 54] width 108 height 9
click at [929, 45] on div "3 Aperçu de vos demandes" at bounding box center [948, 55] width 317 height 30
click at [725, 62] on div "2 Choisissiez les flux de déchets et récipients" at bounding box center [632, 55] width 317 height 30
click at [342, 312] on span "NAM05_LACHO CHAMPION [PERSON_NAME]" at bounding box center [294, 316] width 172 height 11
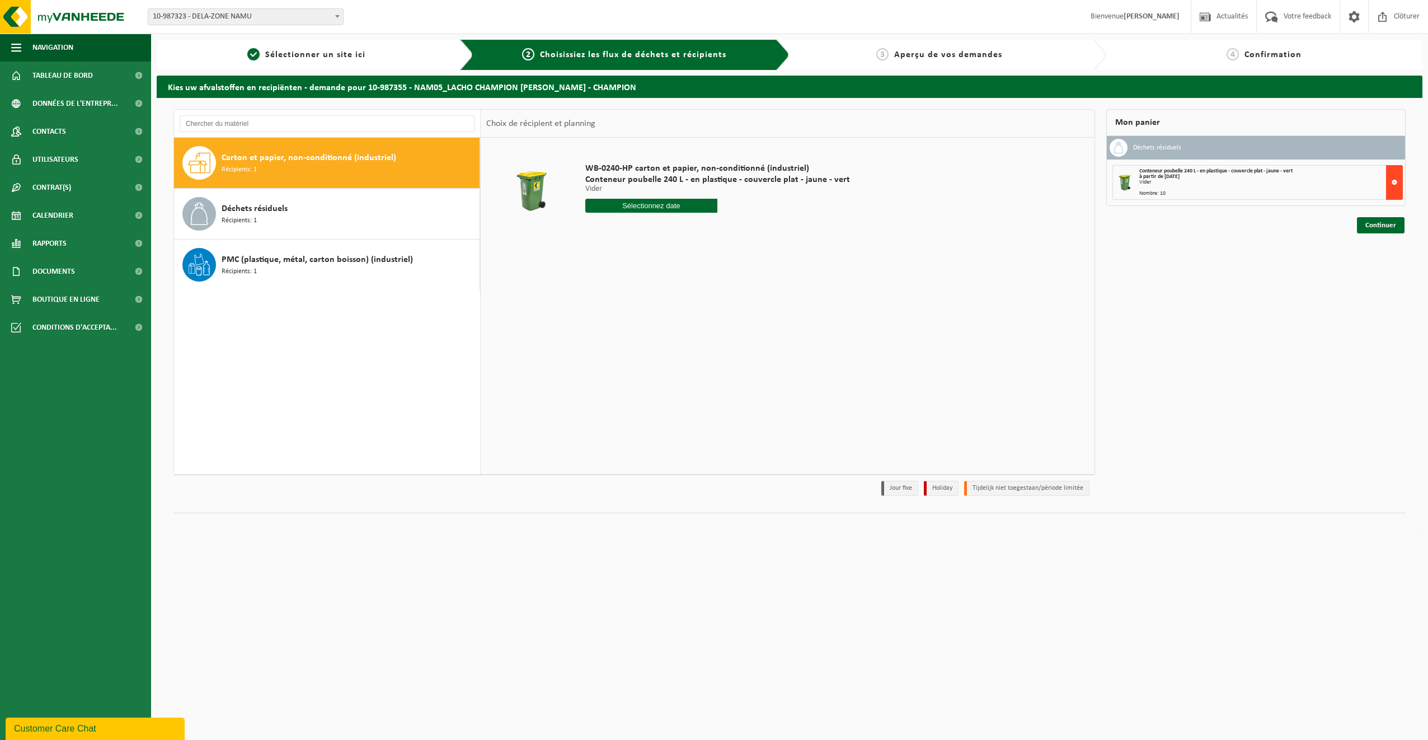
click at [1390, 184] on button at bounding box center [1394, 182] width 17 height 35
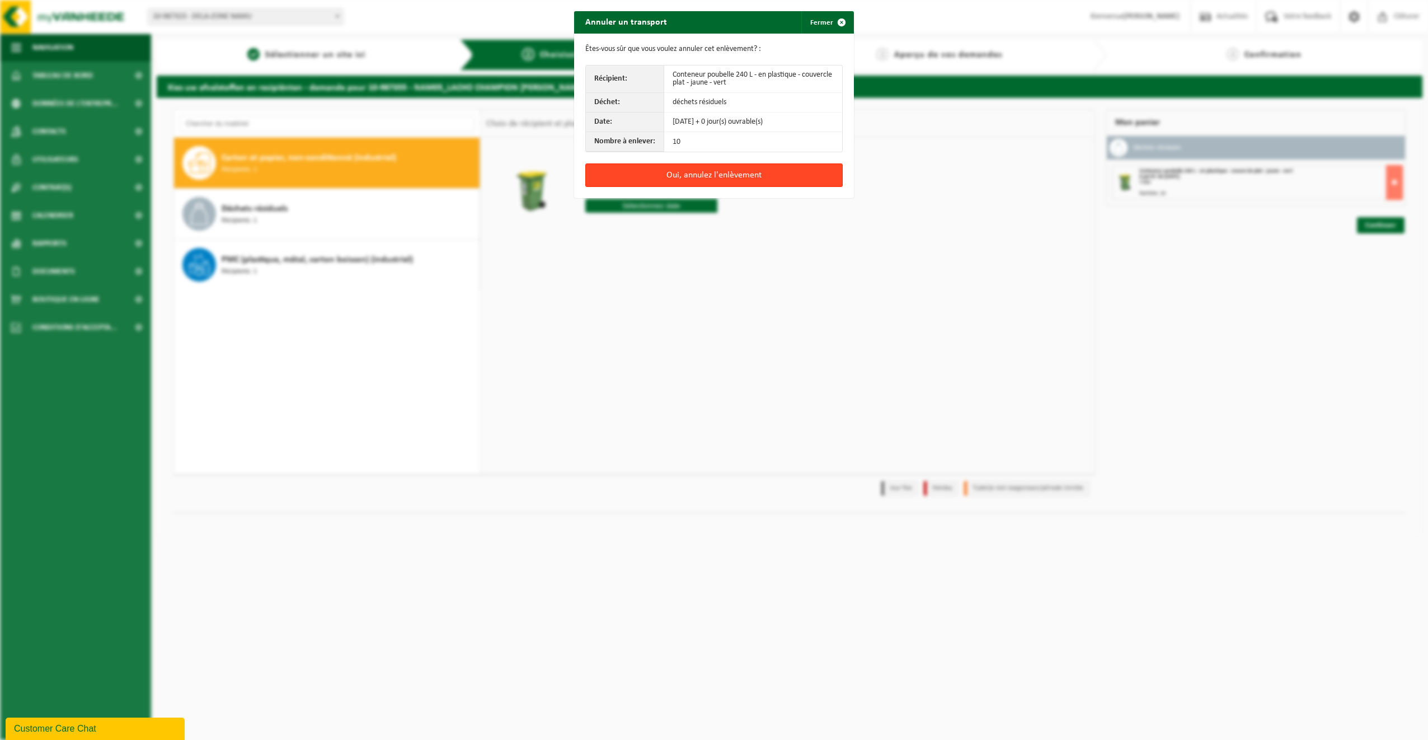
click at [728, 178] on button "Oui, annulez l'enlèvement" at bounding box center [713, 175] width 257 height 24
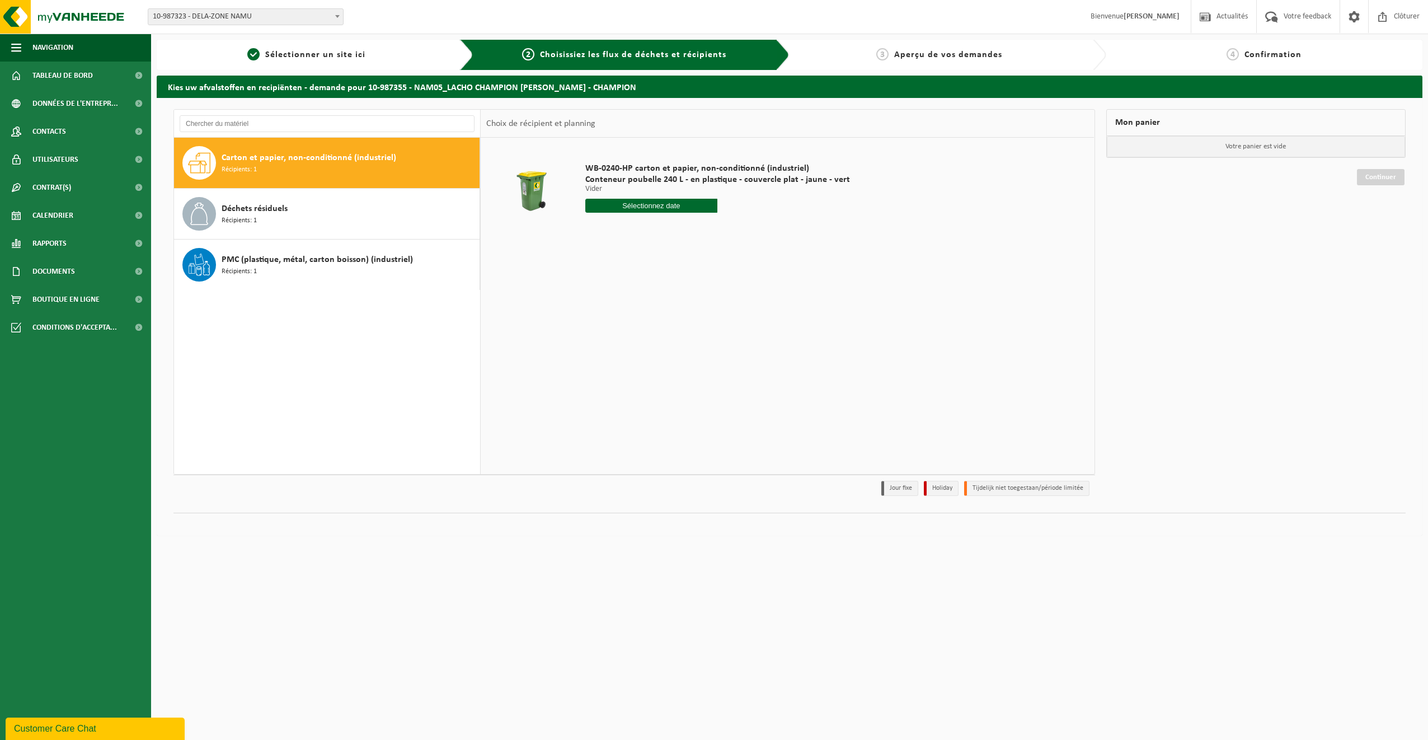
click at [495, 327] on div "WB-0240-HP carton et papier, non-conditionné (industriel) Conteneur poubelle 24…" at bounding box center [787, 306] width 613 height 336
click at [653, 275] on div "WB-0240-HP carton et papier, non-conditionné (industriel) Conteneur poubelle 24…" at bounding box center [787, 306] width 613 height 336
click at [61, 191] on span "Contrat(s)" at bounding box center [51, 188] width 39 height 28
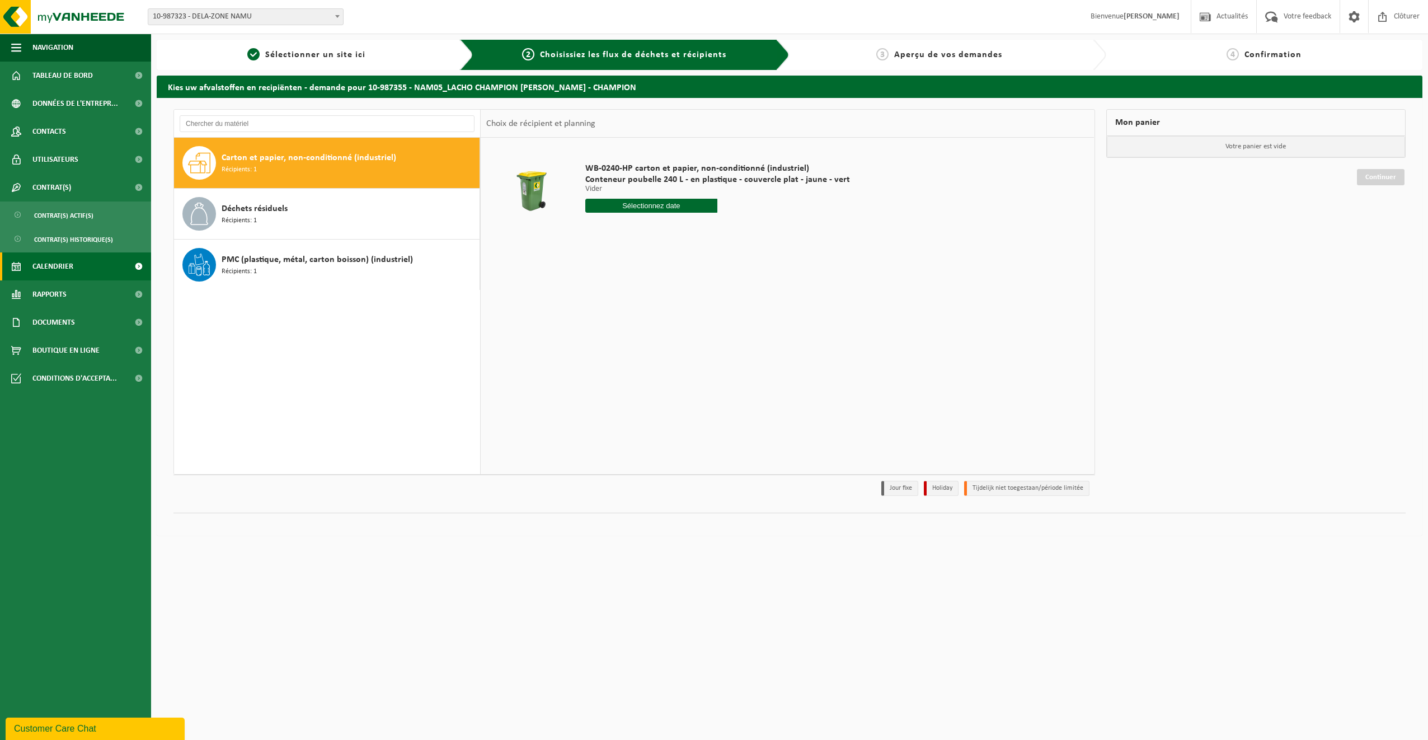
click at [68, 268] on span "Calendrier" at bounding box center [52, 266] width 41 height 28
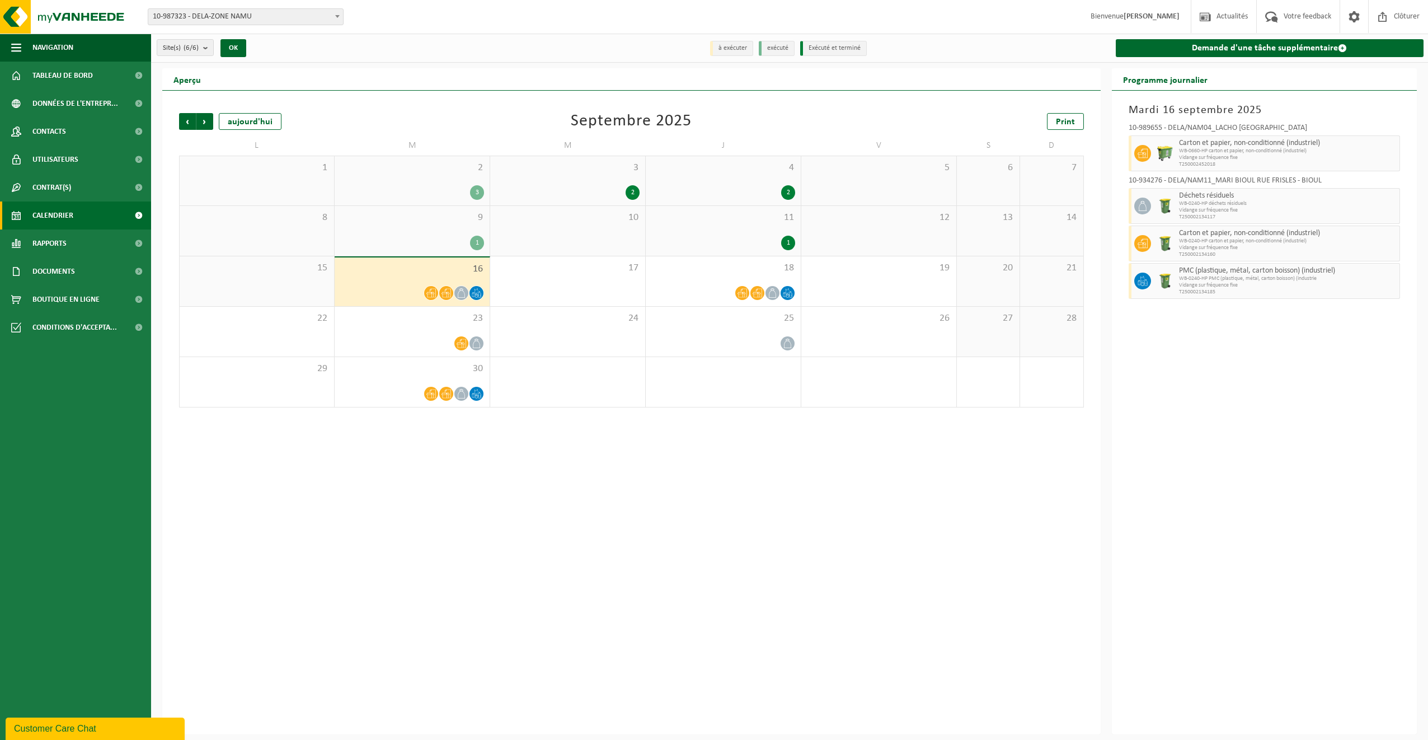
click at [1221, 207] on span "Vidange sur fréquence fixe" at bounding box center [1288, 210] width 218 height 7
click at [206, 46] on b "submit" at bounding box center [208, 48] width 10 height 16
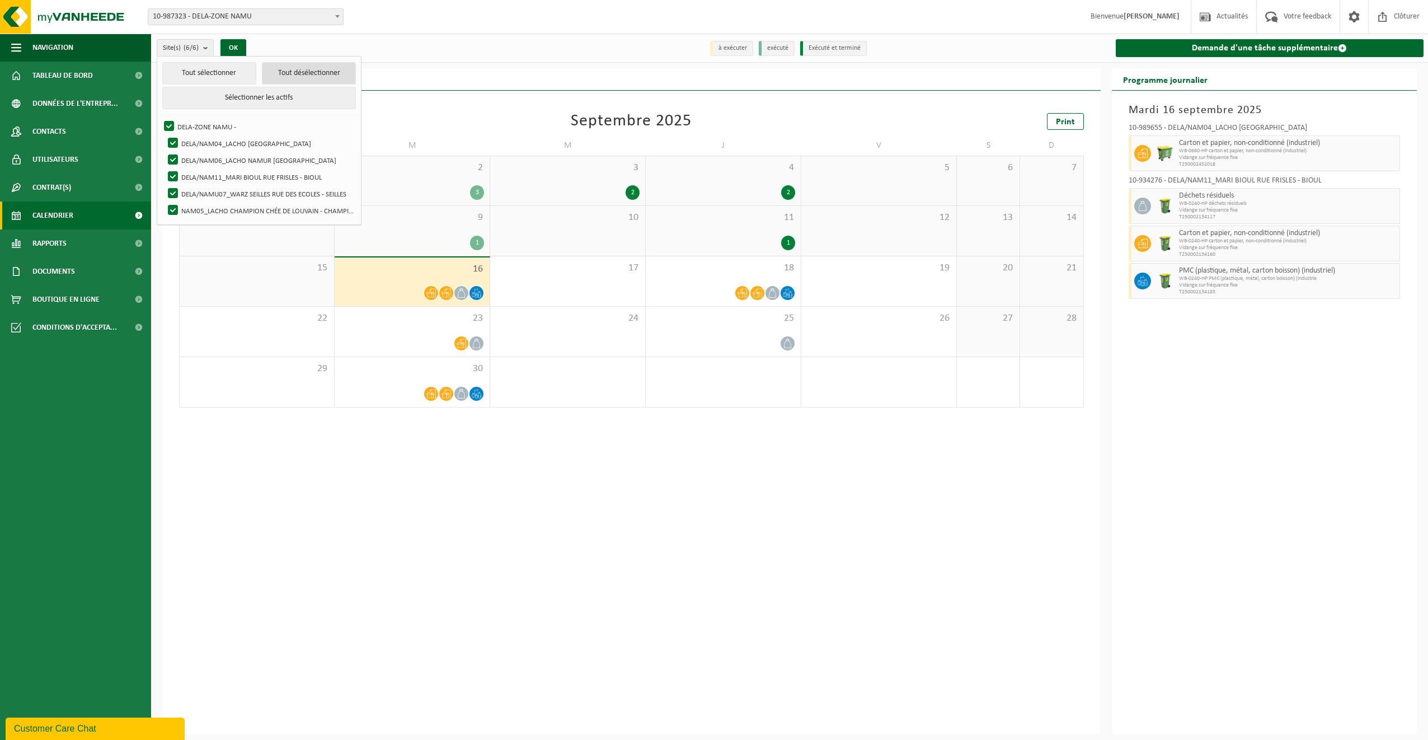
click at [282, 65] on button "Tout désélectionner" at bounding box center [309, 73] width 94 height 22
checkbox input "false"
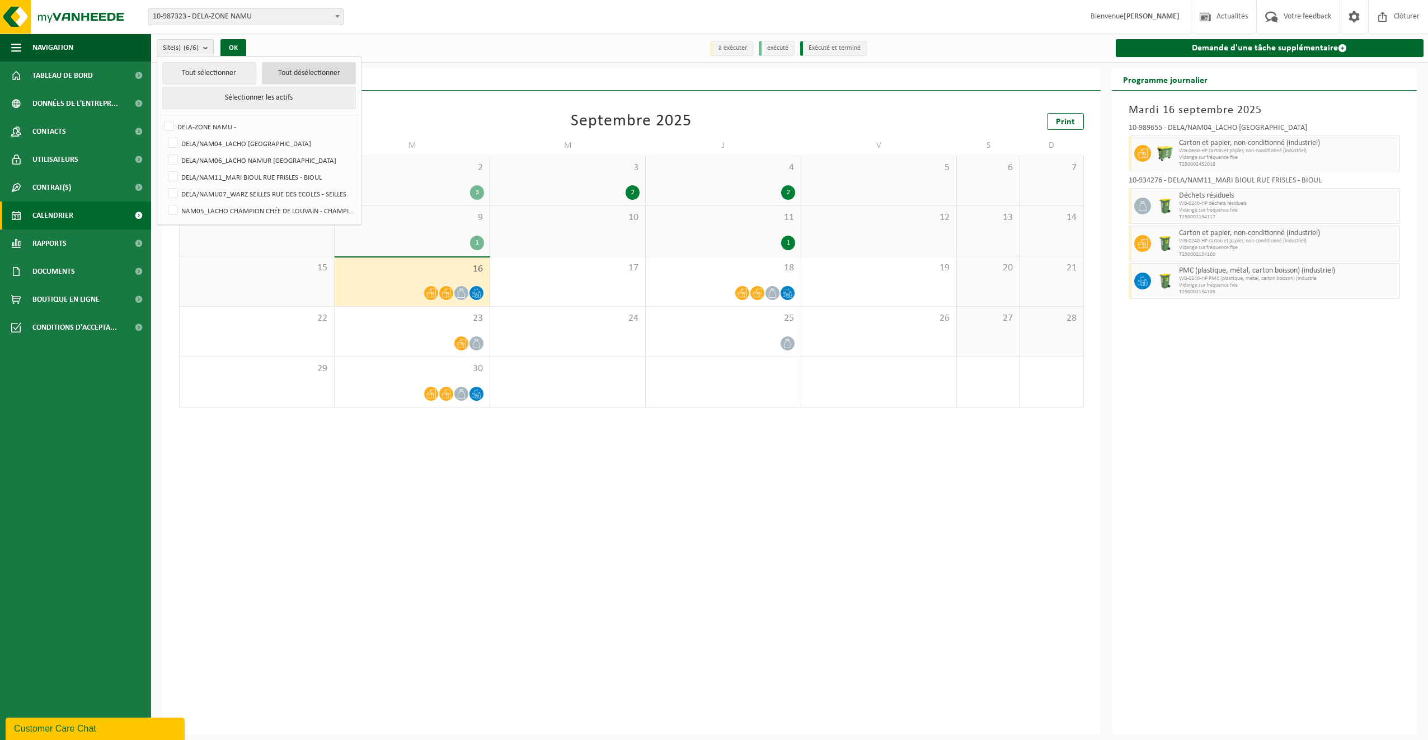
checkbox input "false"
click at [174, 209] on label "NAM05_LACHO CHAMPION CHÉE DE LOUVAIN - CHAMPION" at bounding box center [261, 210] width 190 height 17
click at [164, 202] on input "NAM05_LACHO CHAMPION CHÉE DE LOUVAIN - CHAMPION" at bounding box center [163, 201] width 1 height 1
checkbox input "true"
click at [239, 50] on button "OK" at bounding box center [234, 48] width 26 height 18
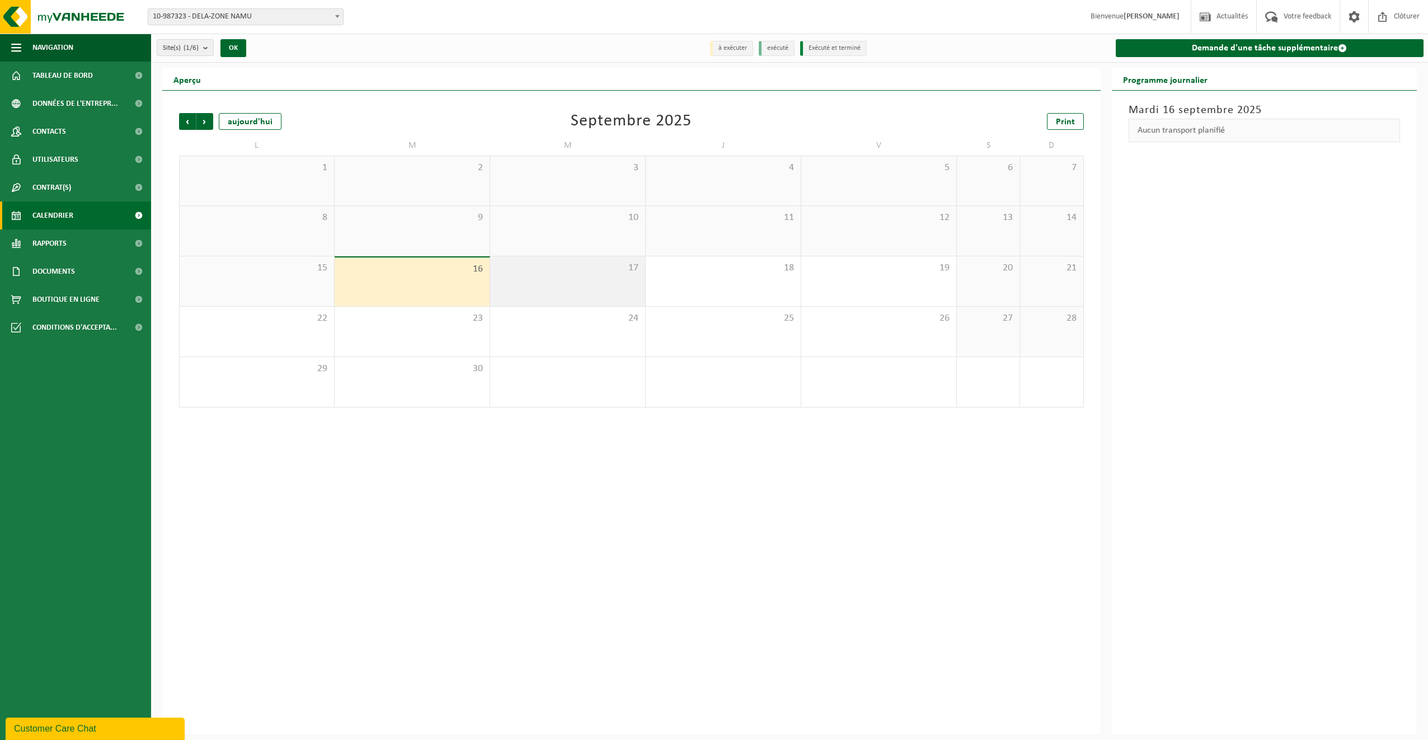
click at [590, 271] on span "17" at bounding box center [568, 268] width 144 height 12
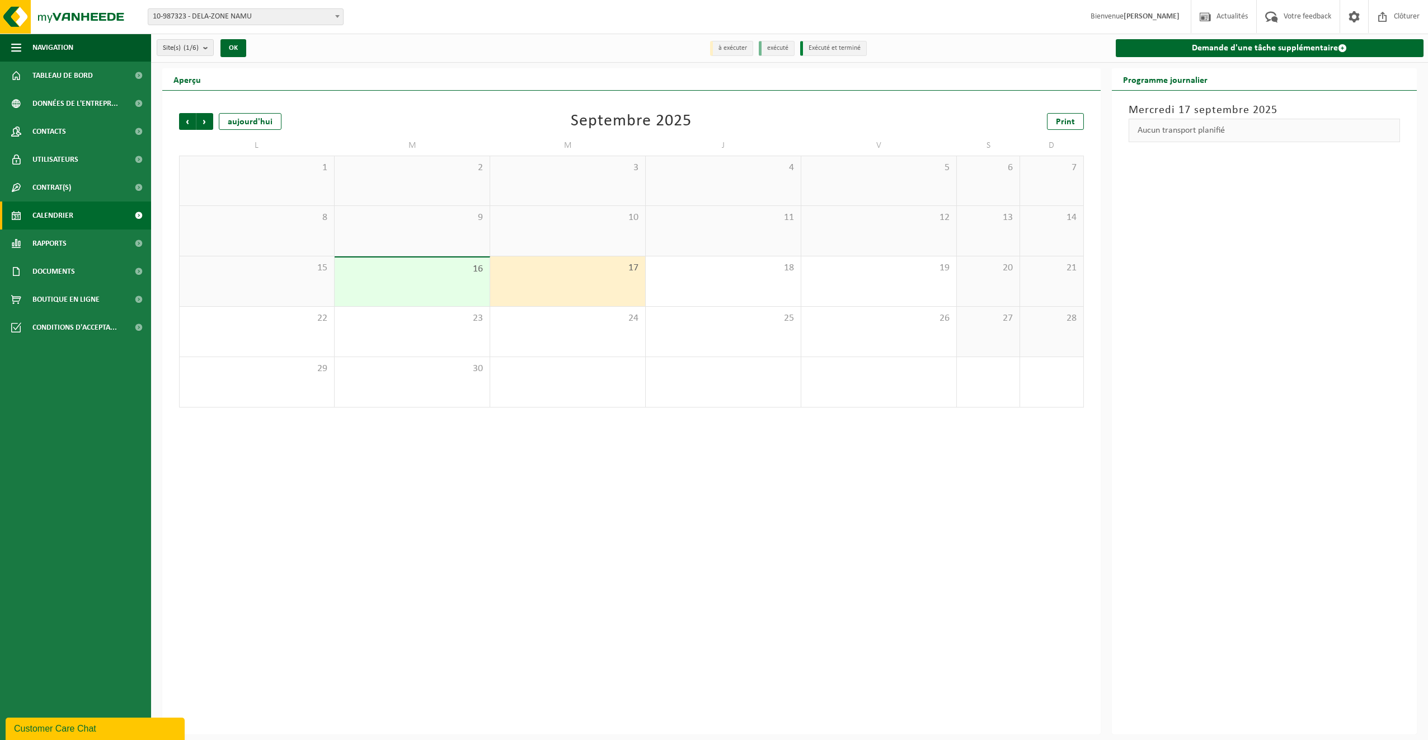
click at [590, 271] on span "17" at bounding box center [568, 268] width 144 height 12
drag, startPoint x: 590, startPoint y: 271, endPoint x: 475, endPoint y: 276, distance: 116.0
click at [475, 276] on div "16" at bounding box center [412, 281] width 155 height 49
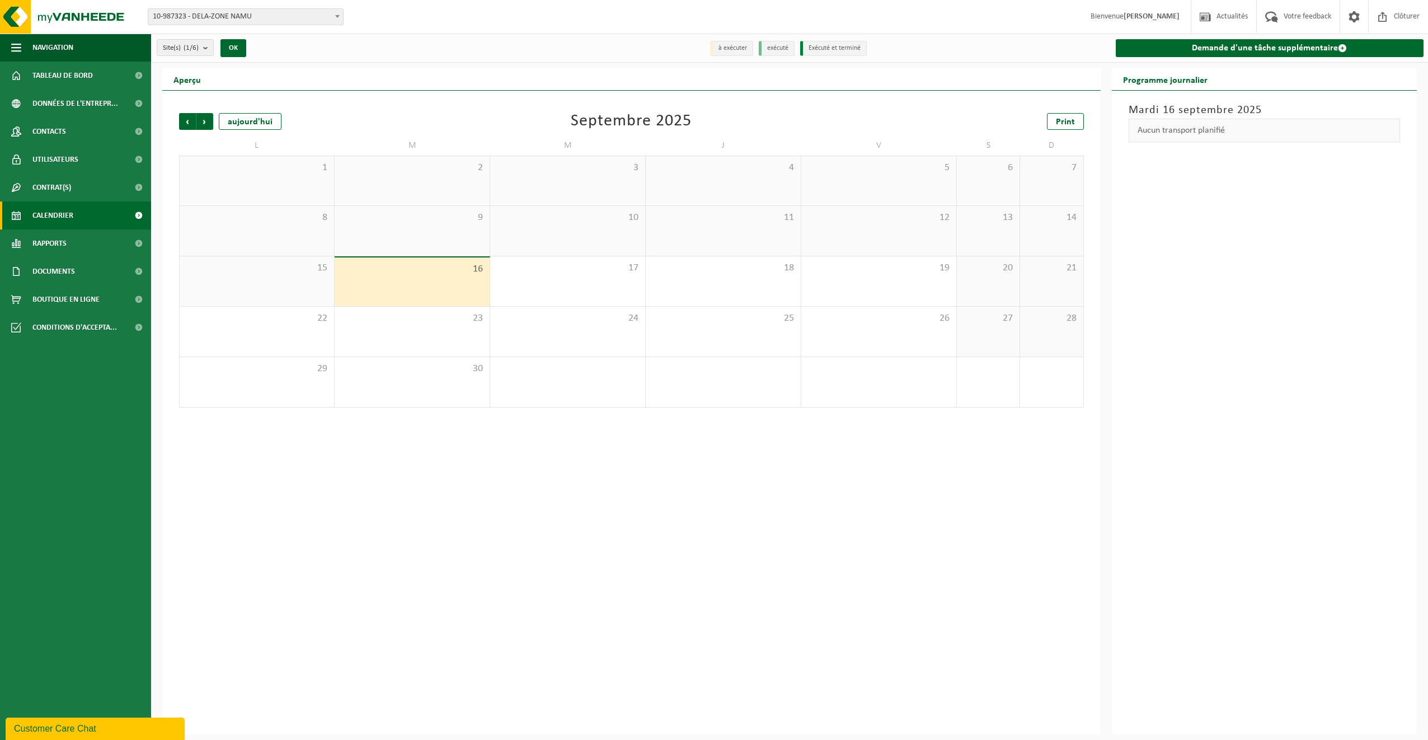
click at [931, 387] on div "3" at bounding box center [879, 382] width 155 height 50
click at [957, 324] on div "27" at bounding box center [988, 332] width 63 height 50
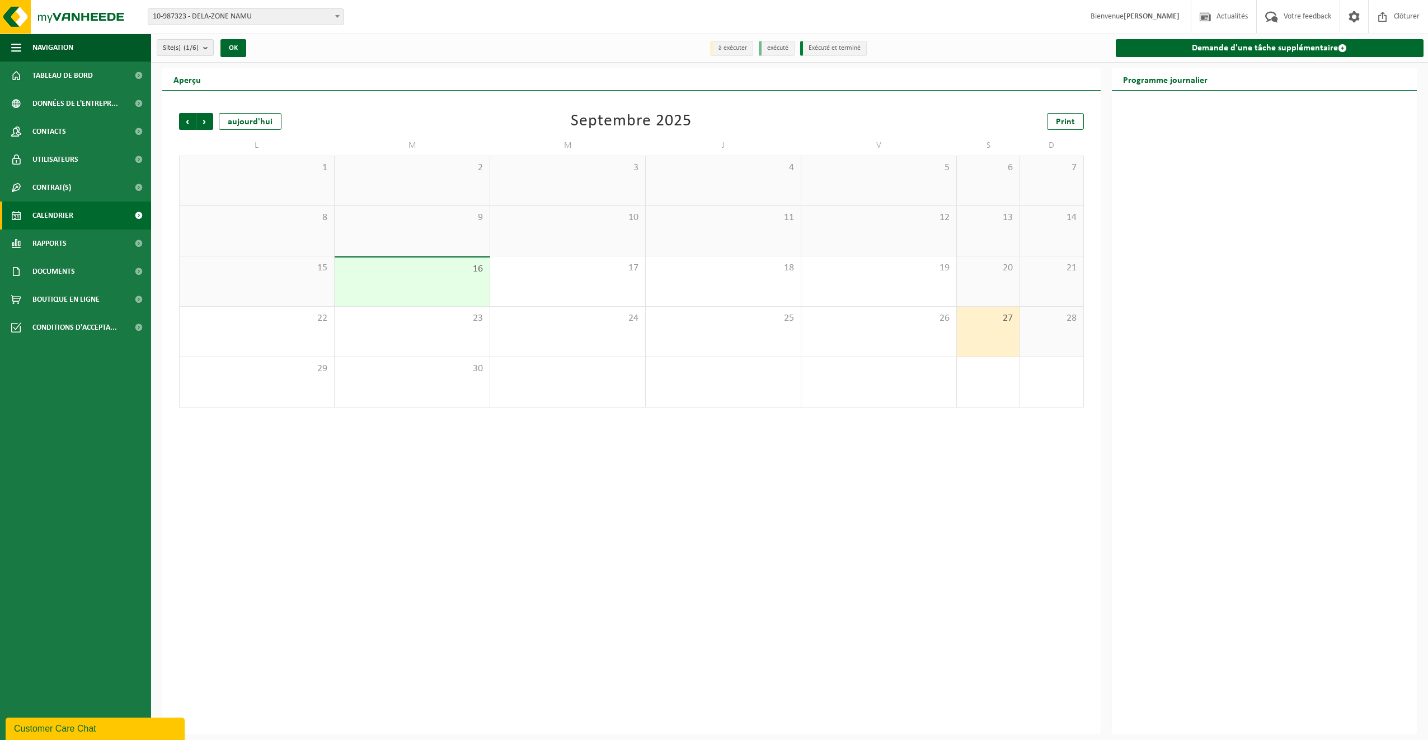
click at [824, 222] on span "12" at bounding box center [879, 218] width 144 height 12
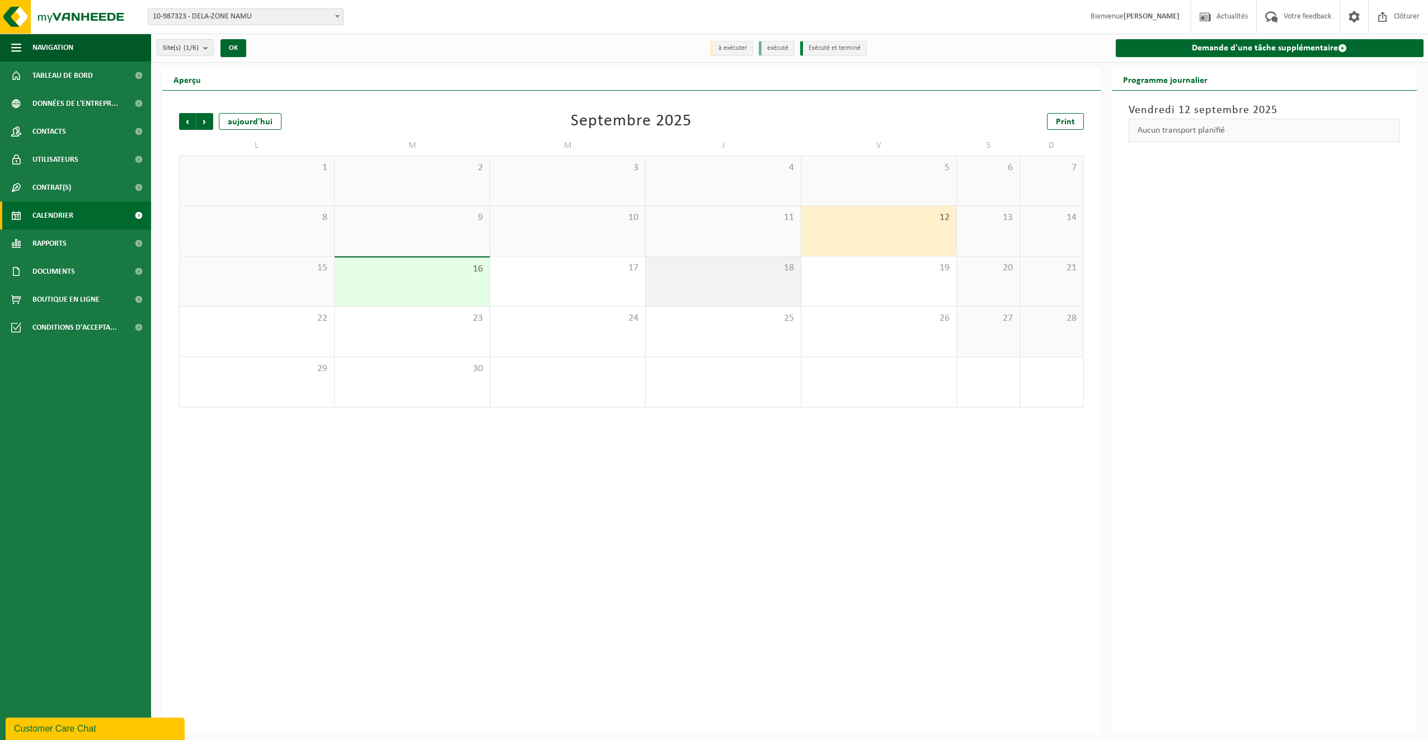
click at [721, 276] on div "18" at bounding box center [723, 281] width 155 height 50
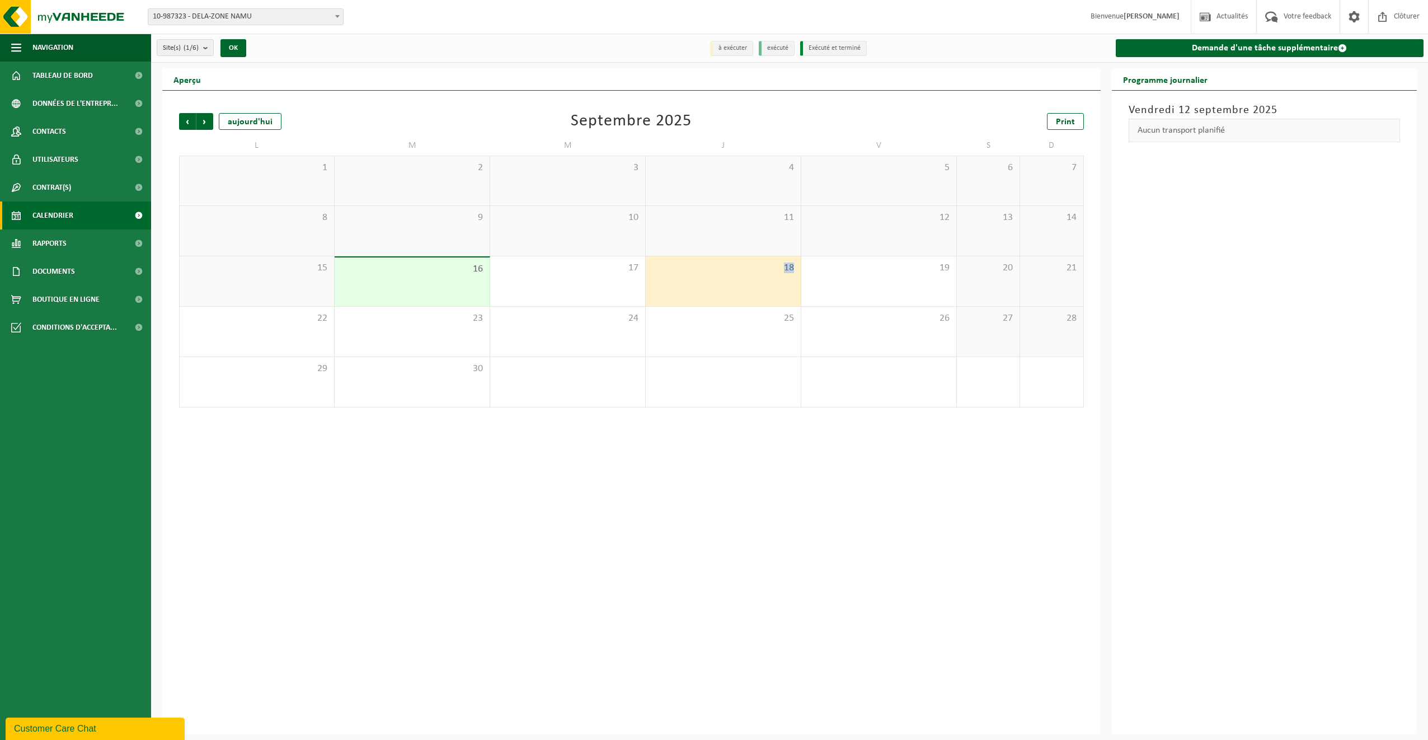
click at [721, 276] on div "18" at bounding box center [723, 281] width 155 height 50
drag, startPoint x: 721, startPoint y: 276, endPoint x: 742, endPoint y: 284, distance: 21.6
click at [742, 284] on div "18" at bounding box center [723, 281] width 155 height 50
click at [662, 436] on div "Précédent Suivant aujourd'hui Septembre 2025 Print L M M J V S D 1 2 3 4 5 6 7 …" at bounding box center [631, 413] width 939 height 644
drag, startPoint x: 697, startPoint y: 535, endPoint x: 733, endPoint y: 491, distance: 56.4
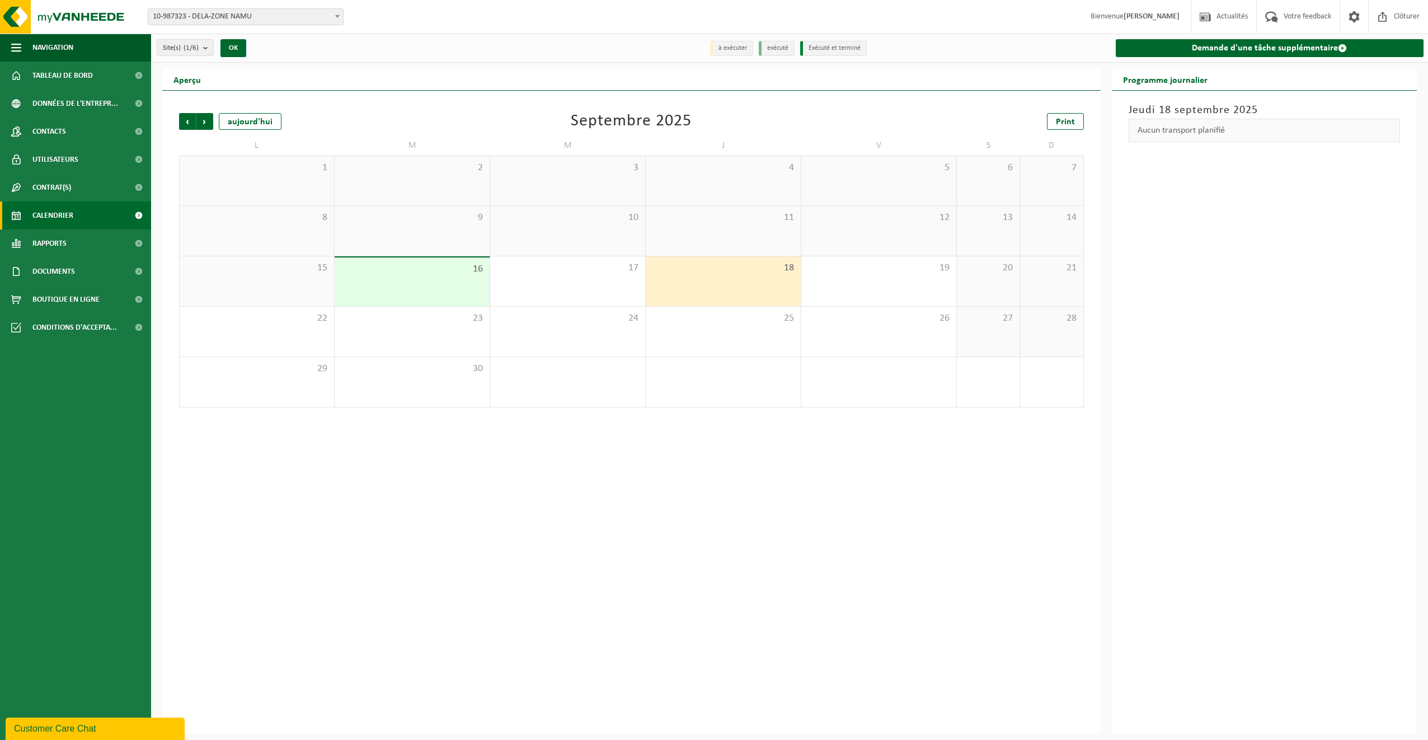
click at [698, 535] on div "Précédent Suivant aujourd'hui Septembre 2025 Print L M M J V S D 1 2 3 4 5 6 7 …" at bounding box center [631, 413] width 939 height 644
click at [1250, 45] on link "Demande d'une tâche supplémentaire" at bounding box center [1270, 48] width 308 height 18
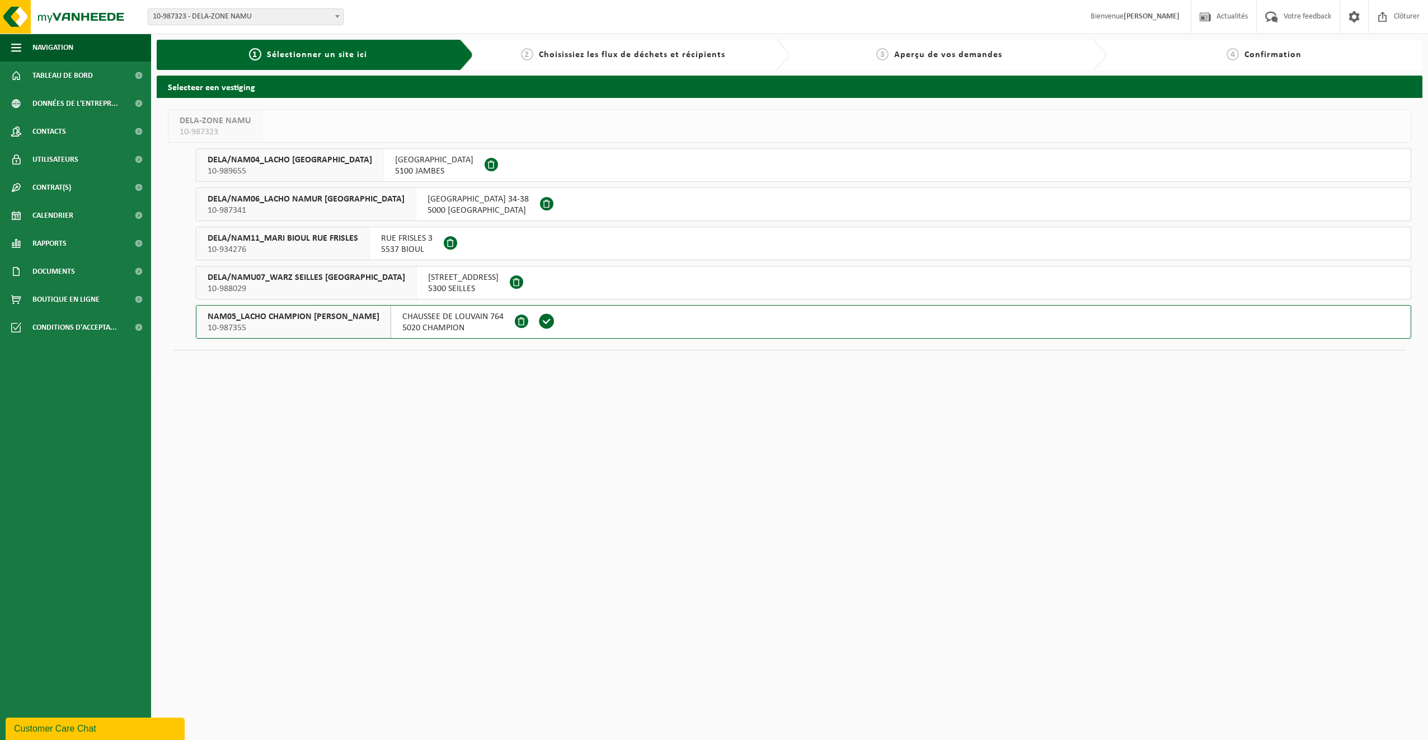
click at [544, 320] on span at bounding box center [546, 321] width 17 height 17
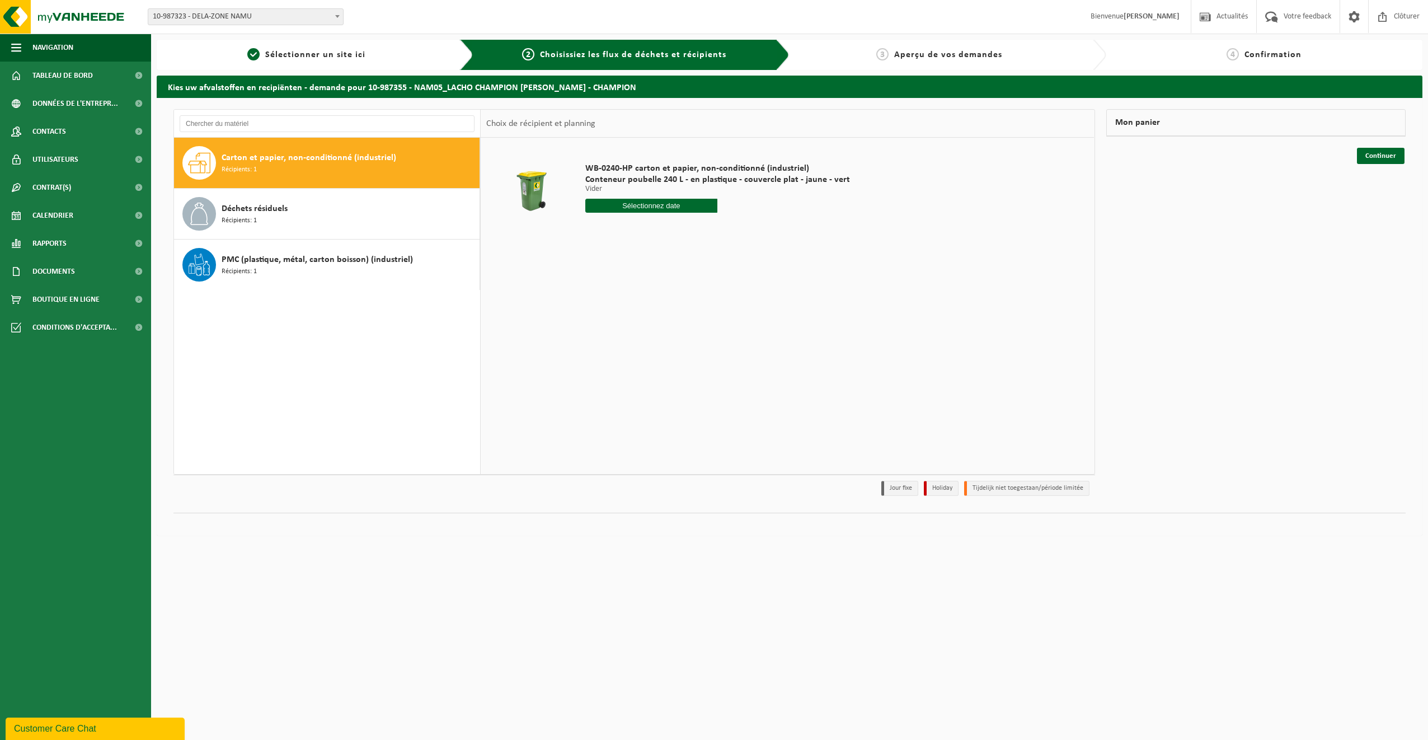
click at [511, 269] on div "WB-0240-HP carton et papier, non-conditionné (industriel) Conteneur poubelle 24…" at bounding box center [787, 306] width 613 height 336
click at [293, 217] on div "Déchets résiduels Récipients: 1" at bounding box center [349, 214] width 255 height 34
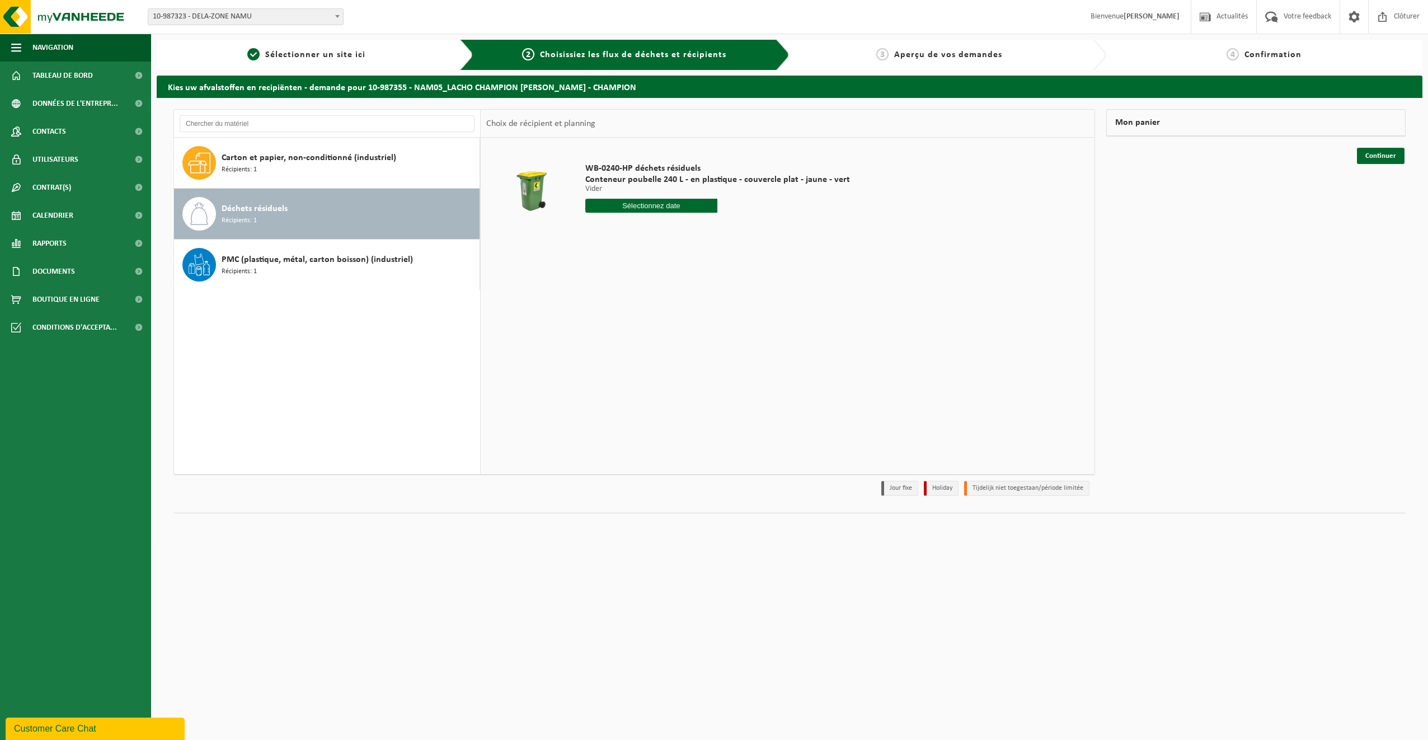
click at [637, 207] on input "text" at bounding box center [651, 206] width 133 height 14
click at [654, 306] on div "18" at bounding box center [655, 305] width 20 height 18
type input "à partir de [DATE]"
click at [616, 249] on button "Dans le panier" at bounding box center [617, 248] width 60 height 18
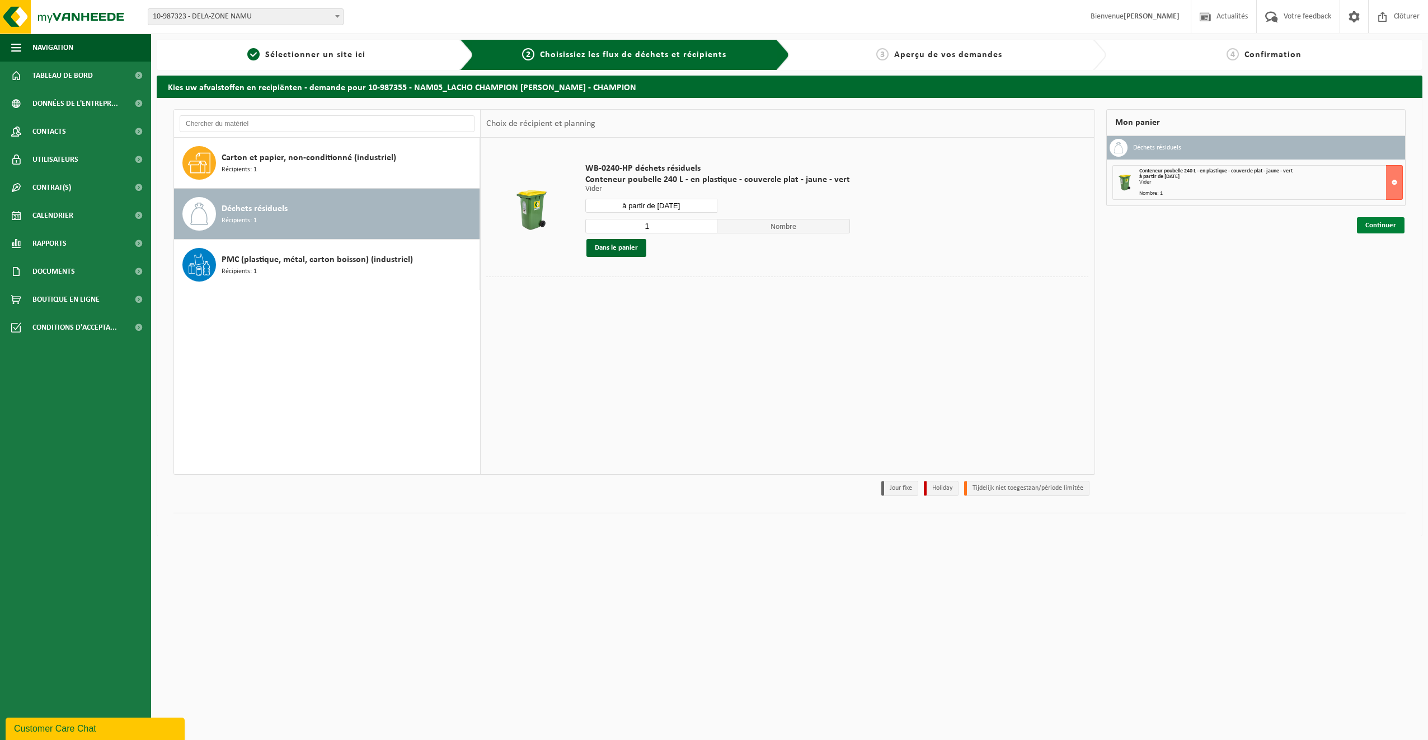
click at [1393, 226] on link "Continuer" at bounding box center [1381, 225] width 48 height 16
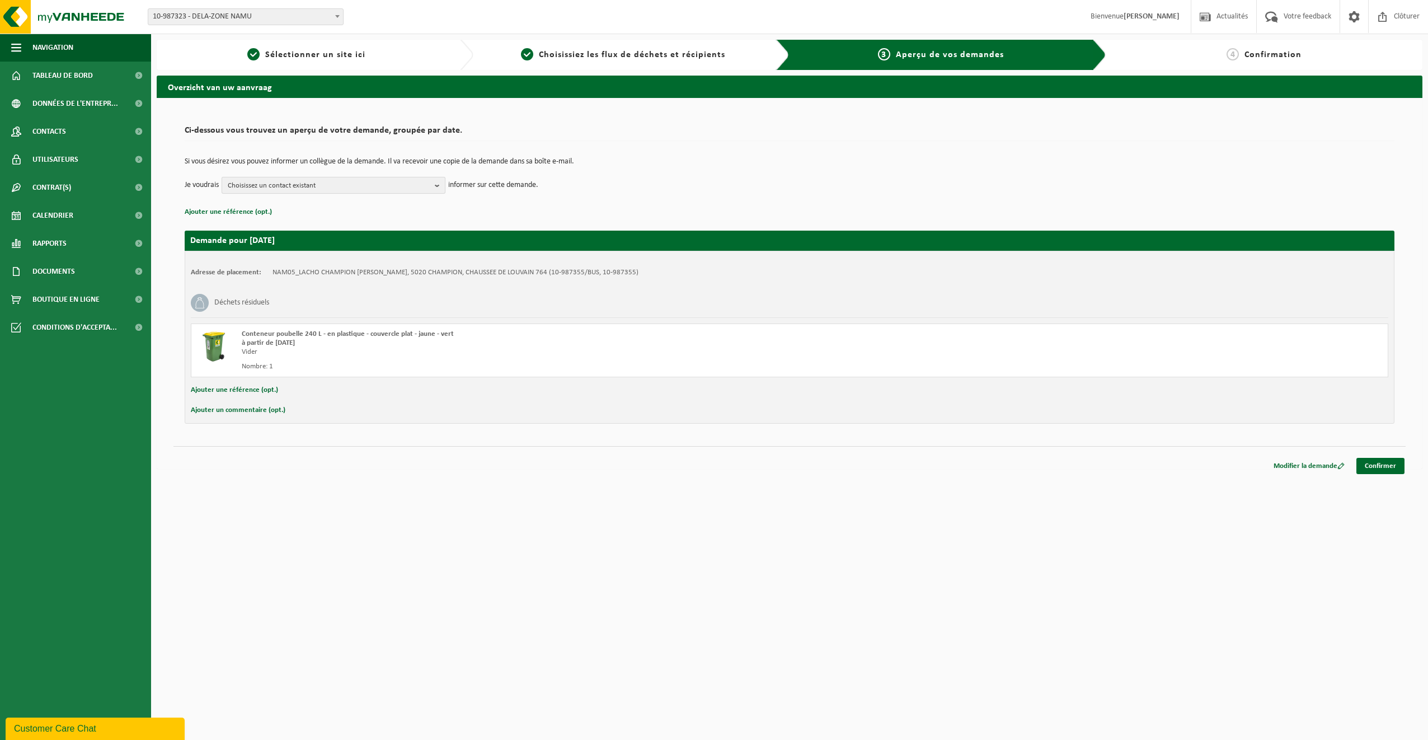
click at [442, 188] on b "button" at bounding box center [440, 185] width 10 height 16
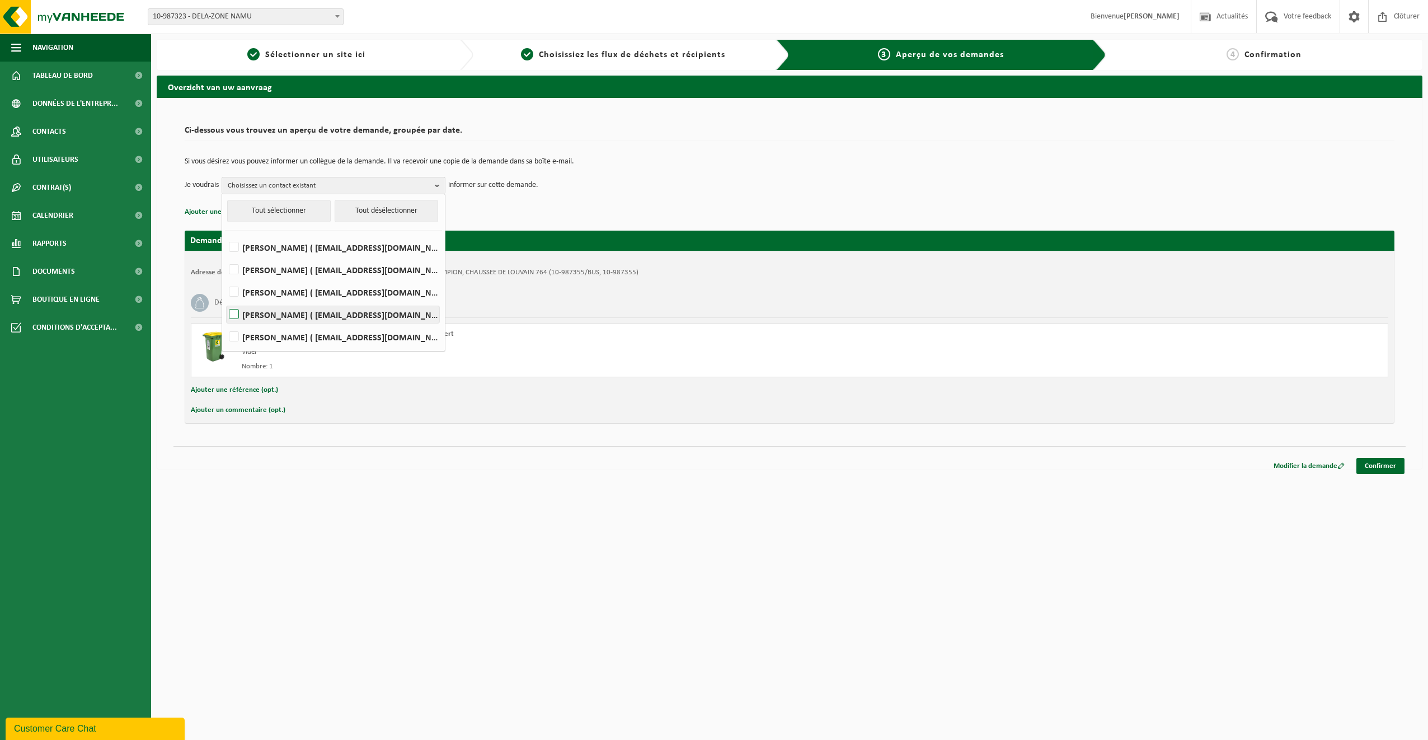
click at [233, 313] on label "Agatha Lazzaro ( alazzaro@dela.org )" at bounding box center [333, 314] width 213 height 17
click at [225, 301] on input "Agatha Lazzaro ( alazzaro@dela.org )" at bounding box center [224, 300] width 1 height 1
checkbox input "true"
click at [554, 452] on div "Modifier la demande Confirmer" at bounding box center [790, 452] width 1232 height 12
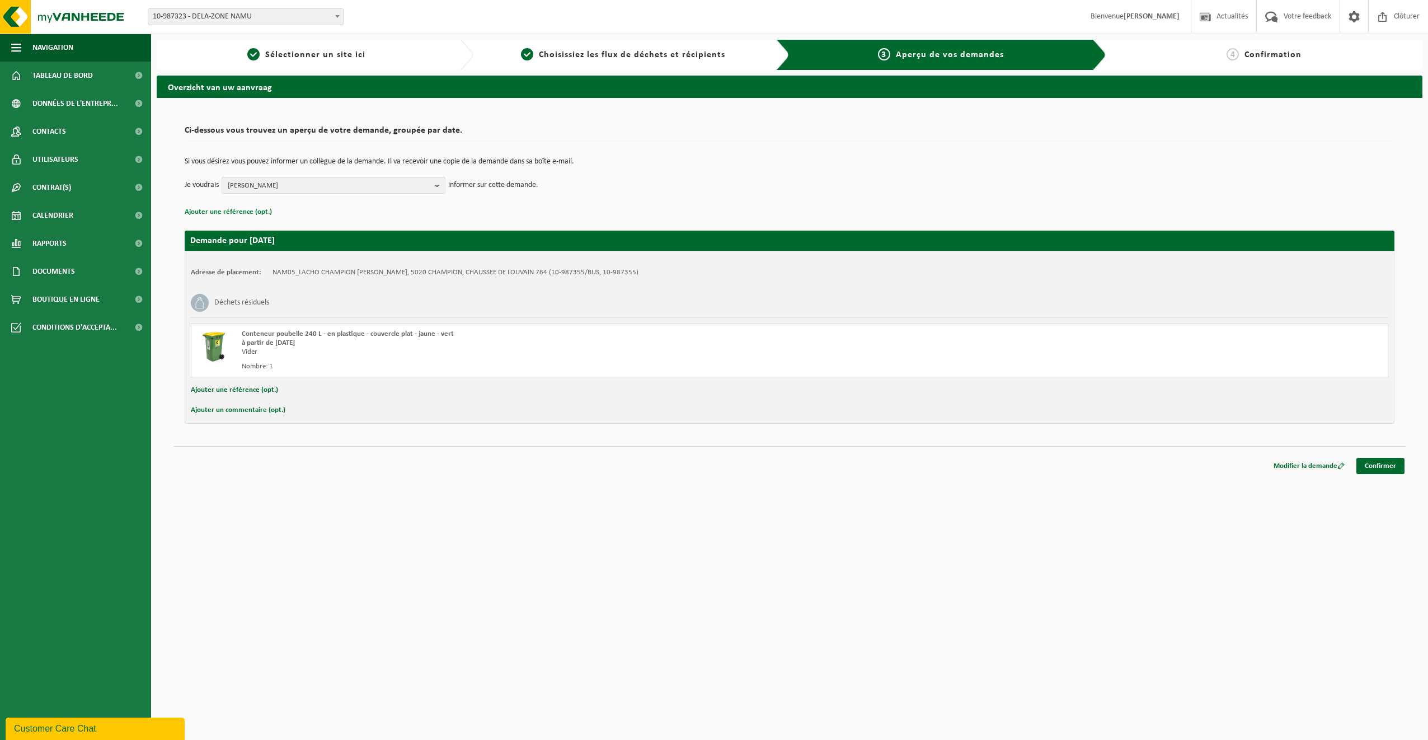
click at [249, 209] on button "Ajouter une référence (opt.)" at bounding box center [228, 212] width 87 height 15
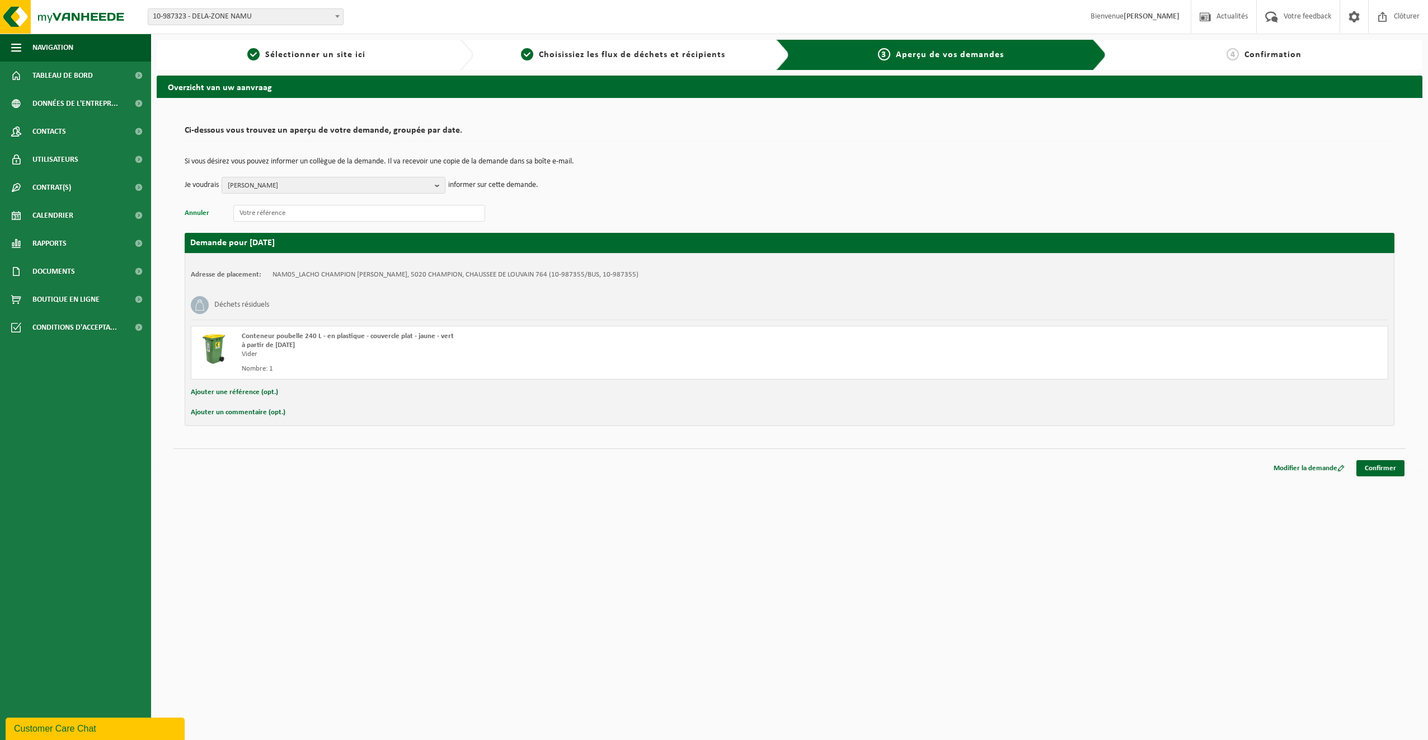
click at [202, 214] on button "Annuler" at bounding box center [197, 213] width 25 height 15
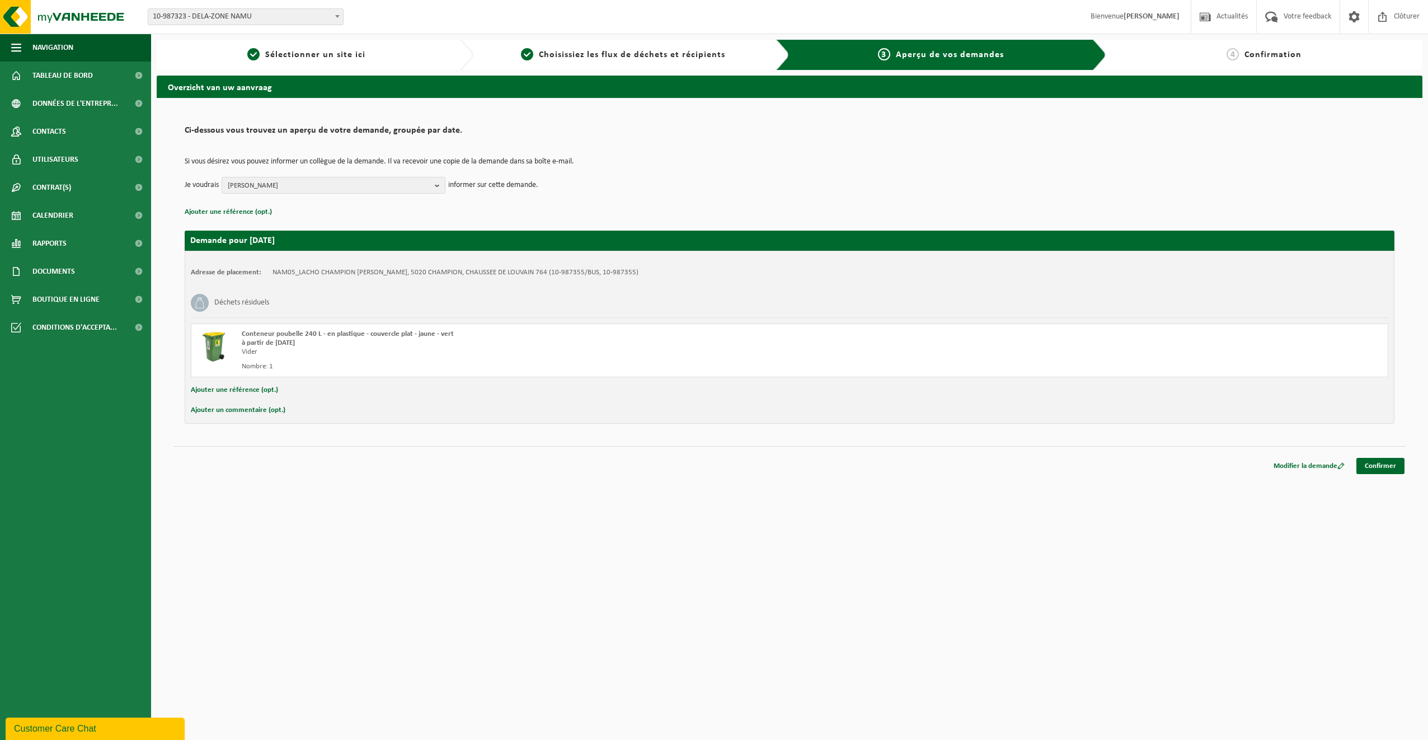
click at [251, 392] on button "Ajouter une référence (opt.)" at bounding box center [234, 390] width 87 height 15
click at [208, 392] on button "Annuler" at bounding box center [203, 391] width 25 height 17
click at [95, 13] on img at bounding box center [67, 17] width 134 height 34
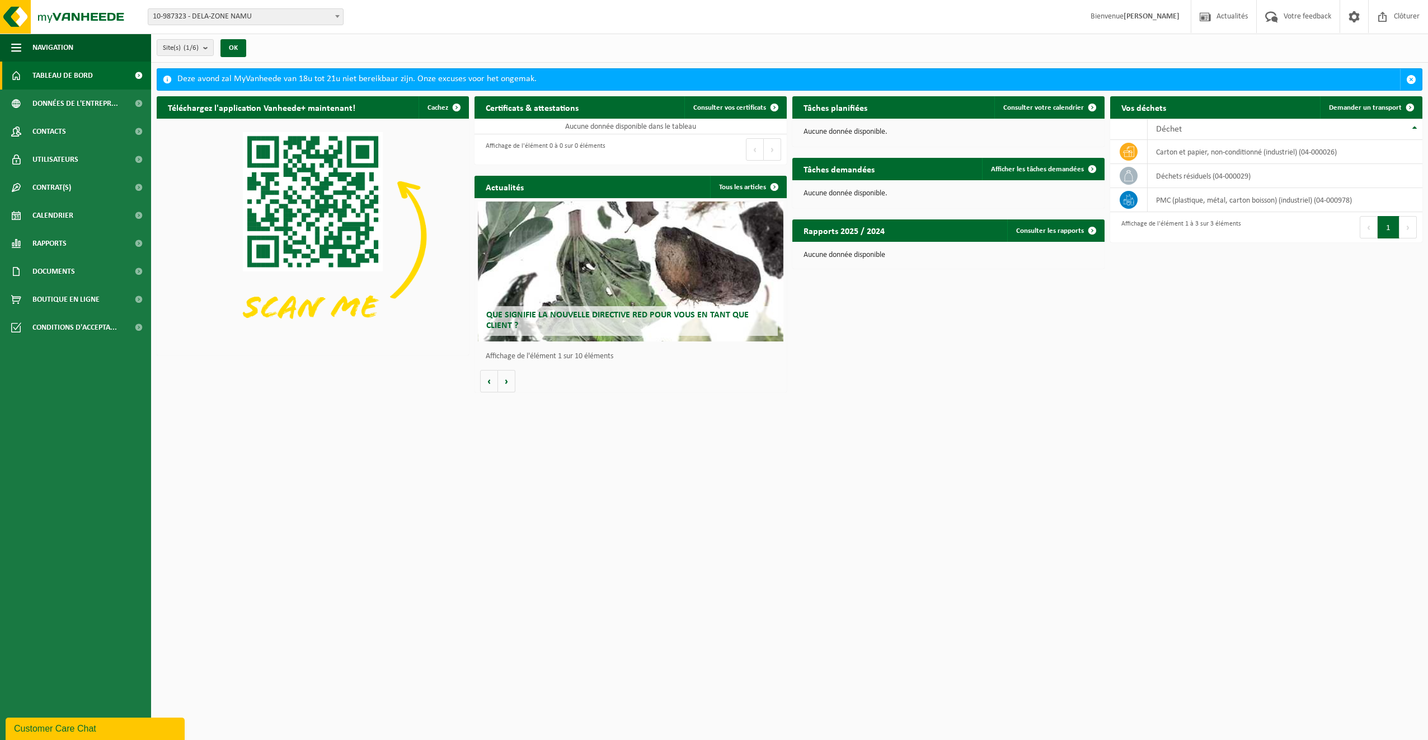
click at [316, 13] on span "10-987323 - DELA-ZONE NAMU" at bounding box center [245, 17] width 195 height 16
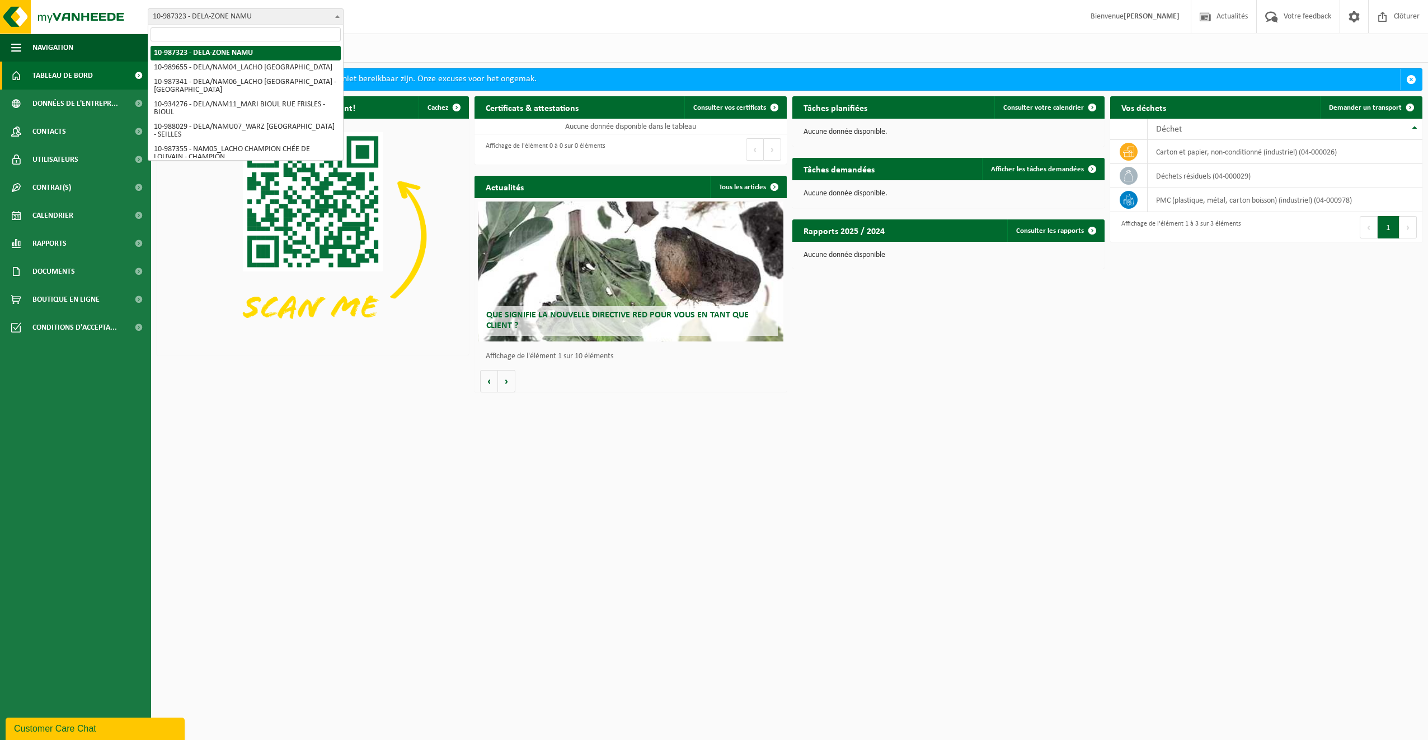
click at [494, 12] on div "Site: 10-987323 - DELA-ZONE NAMU 10-989655 - DELA/NAM04_LACHO [GEOGRAPHIC_DATA]…" at bounding box center [714, 17] width 1428 height 34
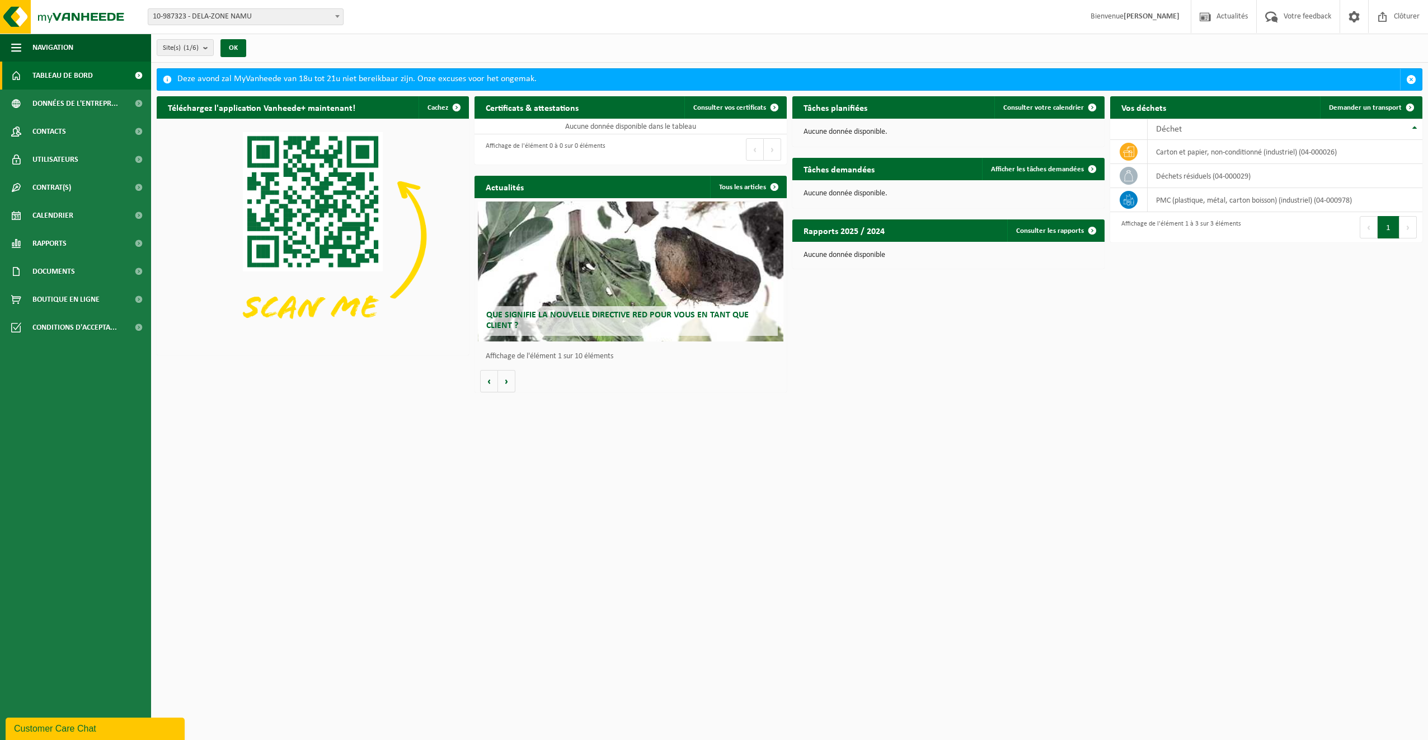
click at [334, 11] on span at bounding box center [337, 16] width 11 height 15
click at [407, 20] on div "Site: 10-987323 - DELA-ZONE NAMU 10-989655 - DELA/NAM04_LACHO [GEOGRAPHIC_DATA]…" at bounding box center [714, 17] width 1428 height 34
click at [1047, 102] on link "Consulter votre calendrier" at bounding box center [1049, 107] width 109 height 22
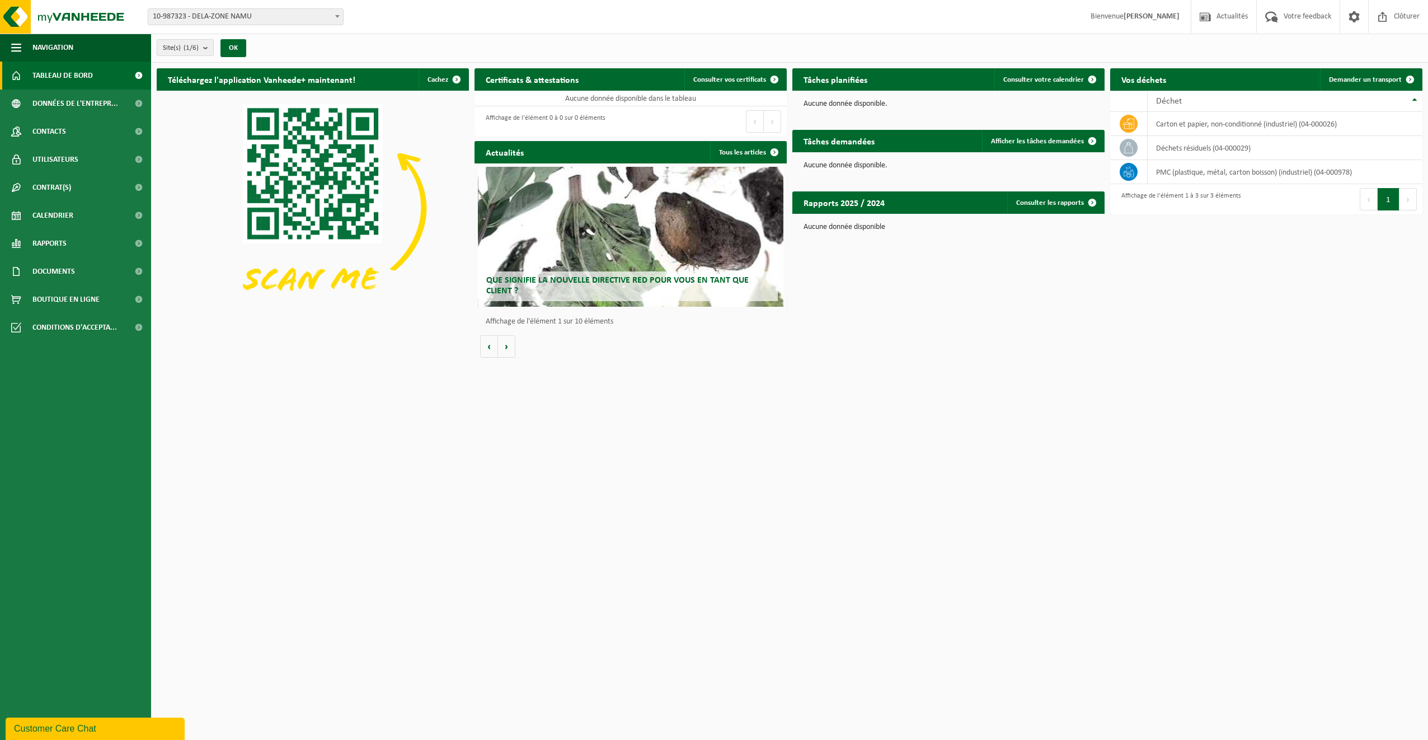
click at [1419, 98] on th "Déchet" at bounding box center [1285, 101] width 275 height 21
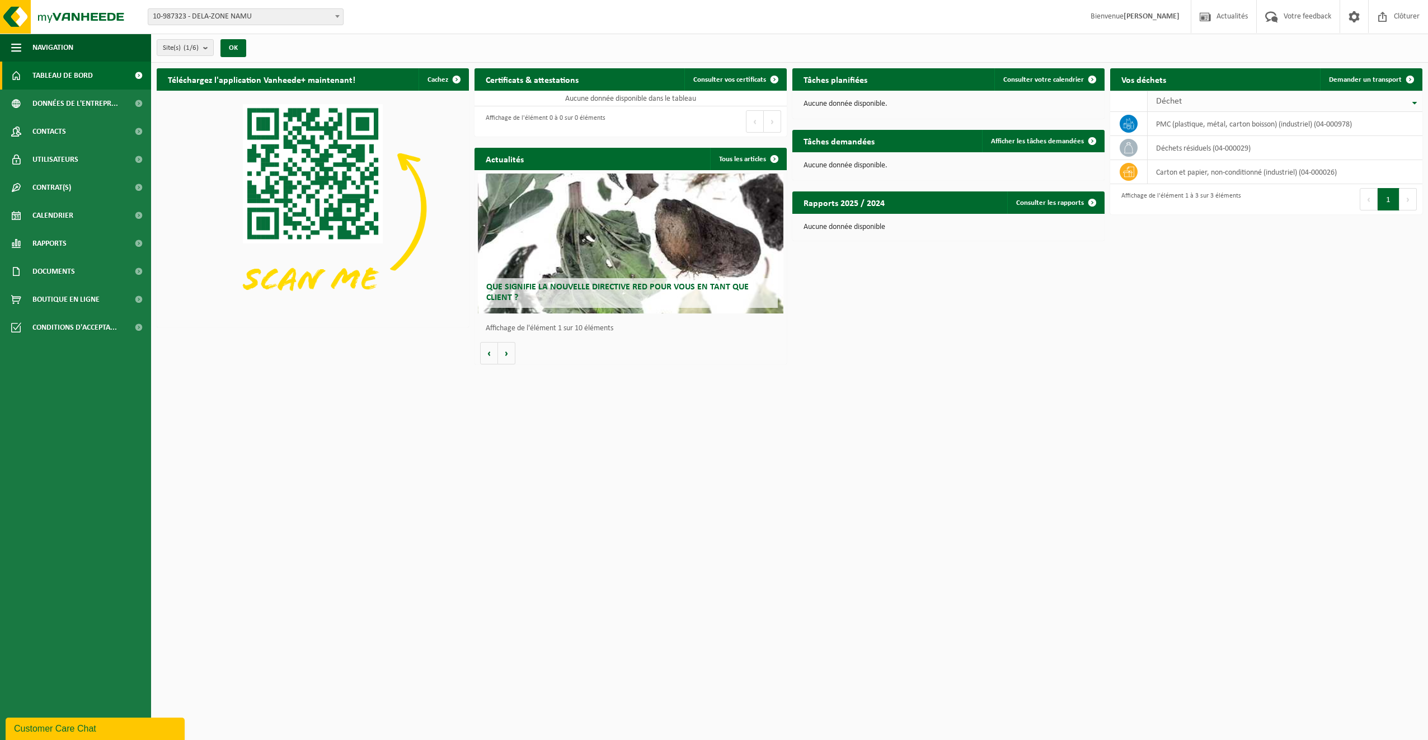
click at [1417, 100] on th "Déchet" at bounding box center [1285, 101] width 275 height 21
click at [1383, 79] on span "Demander un transport" at bounding box center [1365, 79] width 73 height 7
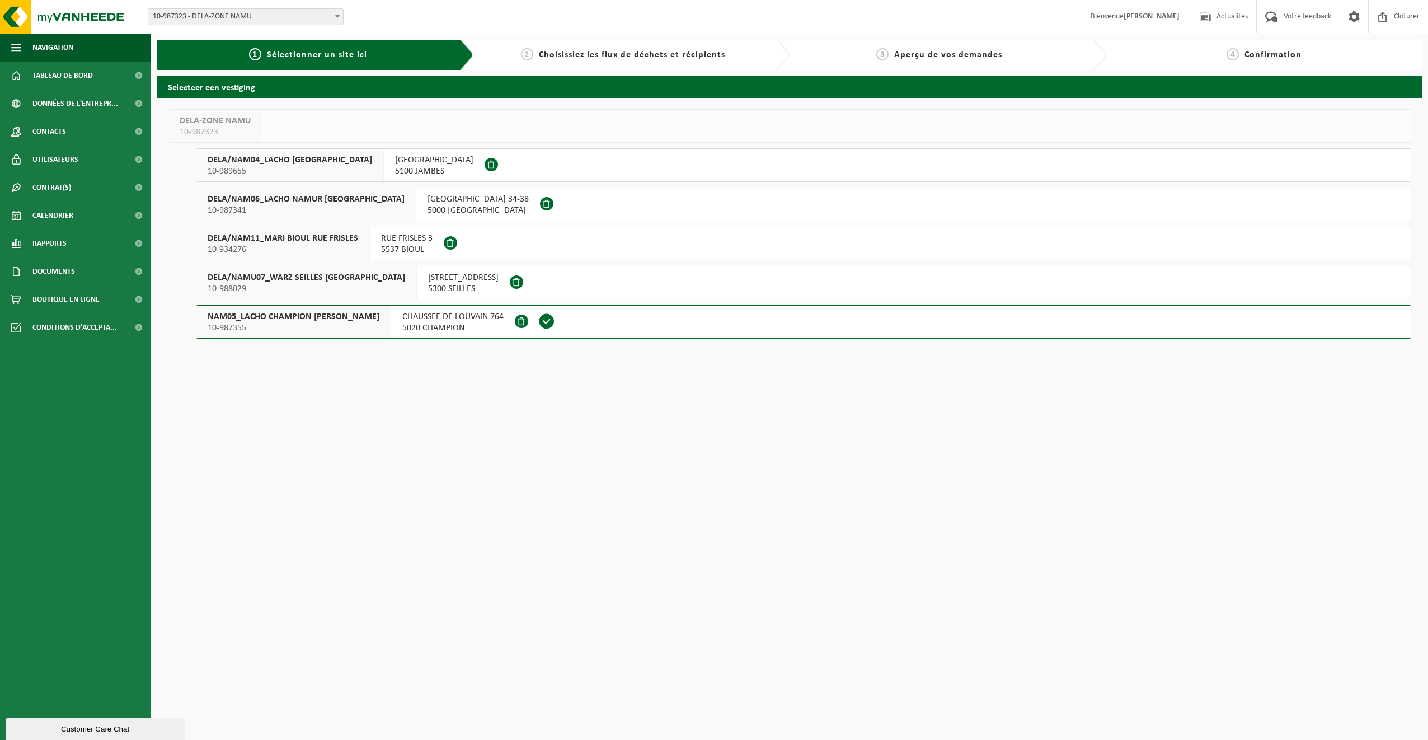
click at [473, 316] on span "CHAUSSEE DE LOUVAIN 764" at bounding box center [452, 316] width 101 height 11
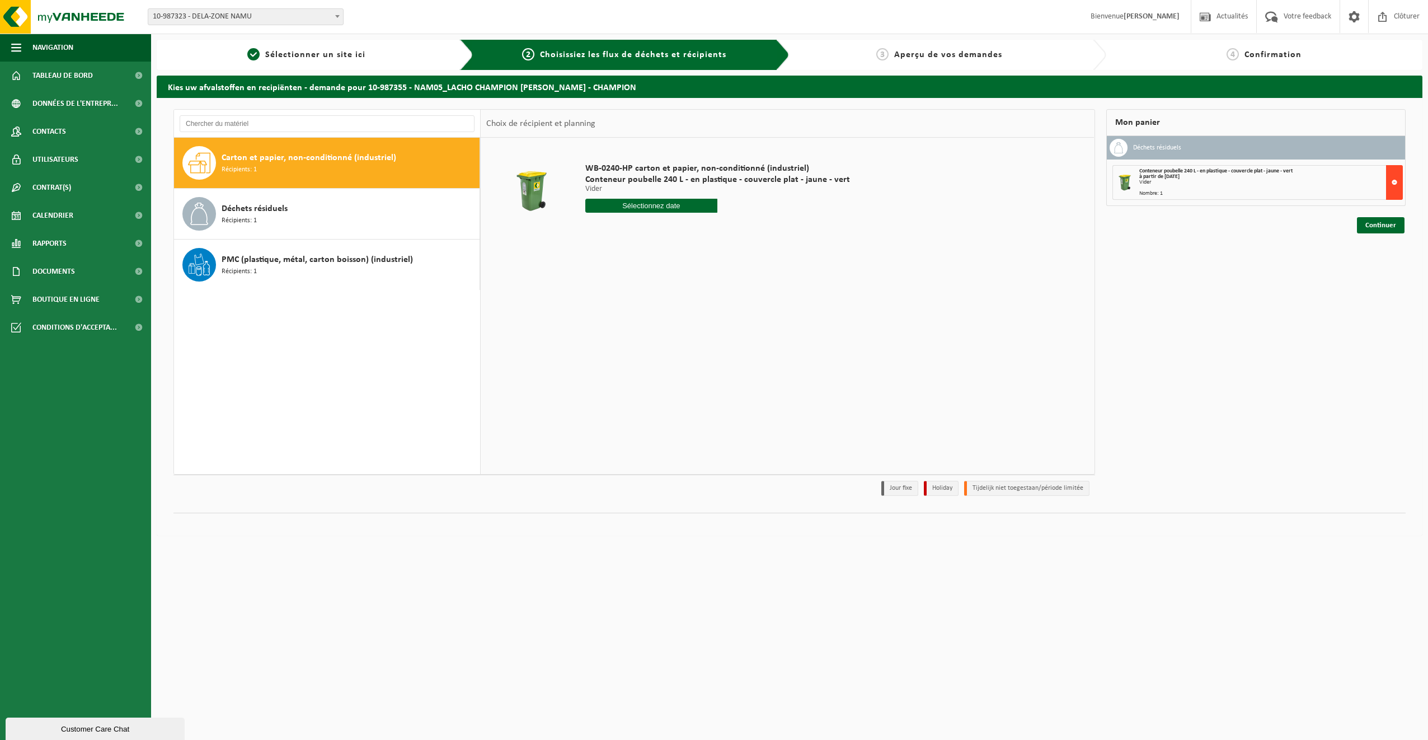
click at [1395, 190] on button at bounding box center [1394, 182] width 17 height 35
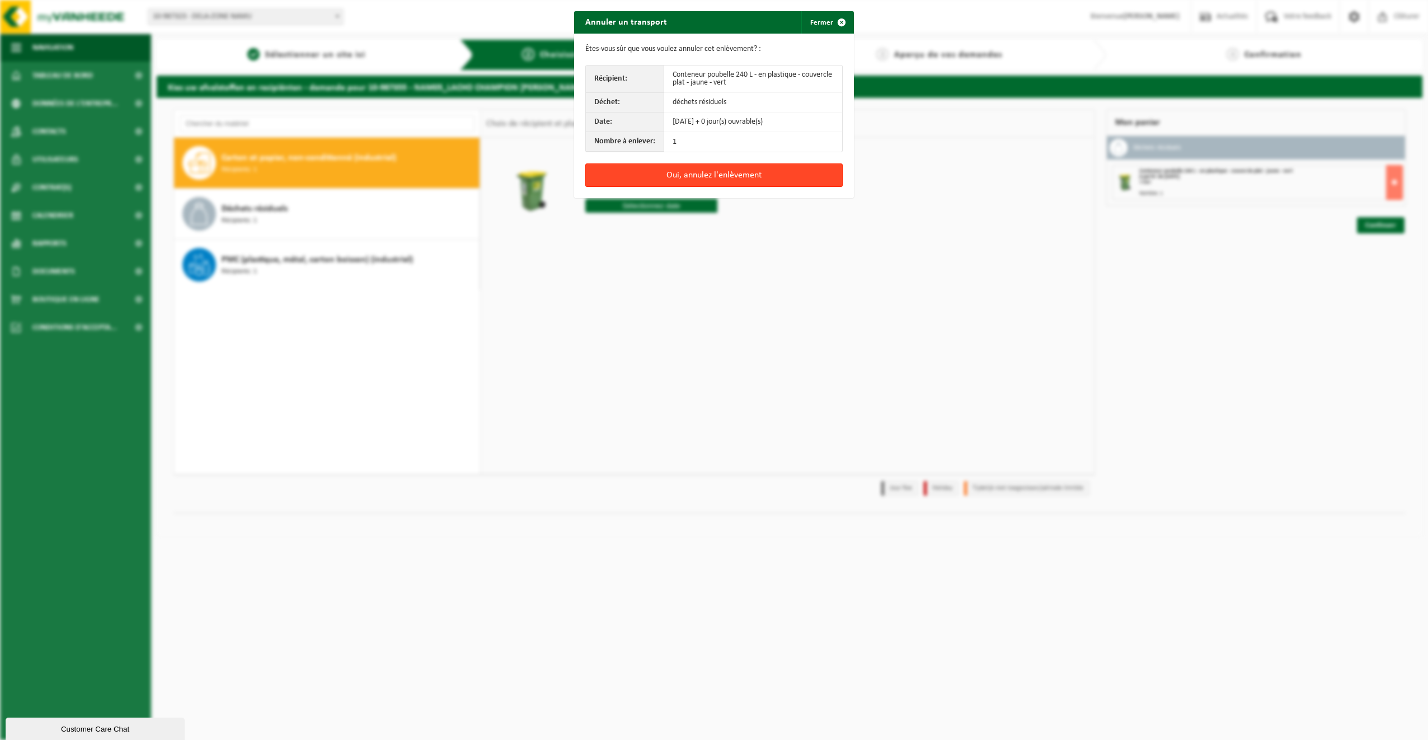
click at [709, 174] on button "Oui, annulez l'enlèvement" at bounding box center [713, 175] width 257 height 24
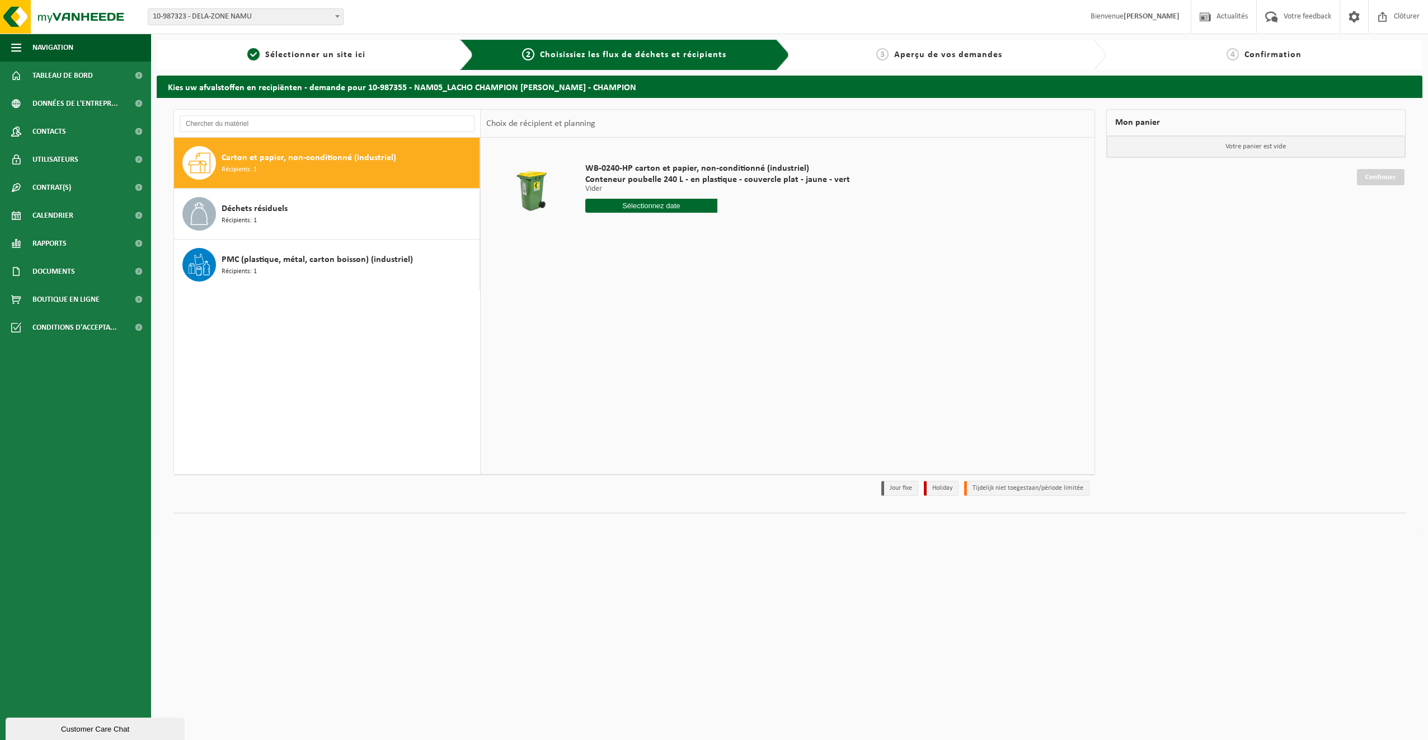
click at [891, 486] on li "Jour fixe" at bounding box center [900, 488] width 37 height 15
click at [939, 485] on li "Holiday" at bounding box center [941, 488] width 35 height 15
click at [1051, 491] on li "Tijdelijk niet toegestaan/période limitée" at bounding box center [1026, 488] width 125 height 15
click at [897, 486] on li "Jour fixe" at bounding box center [900, 488] width 37 height 15
click at [897, 487] on li "Jour fixe" at bounding box center [900, 488] width 37 height 15
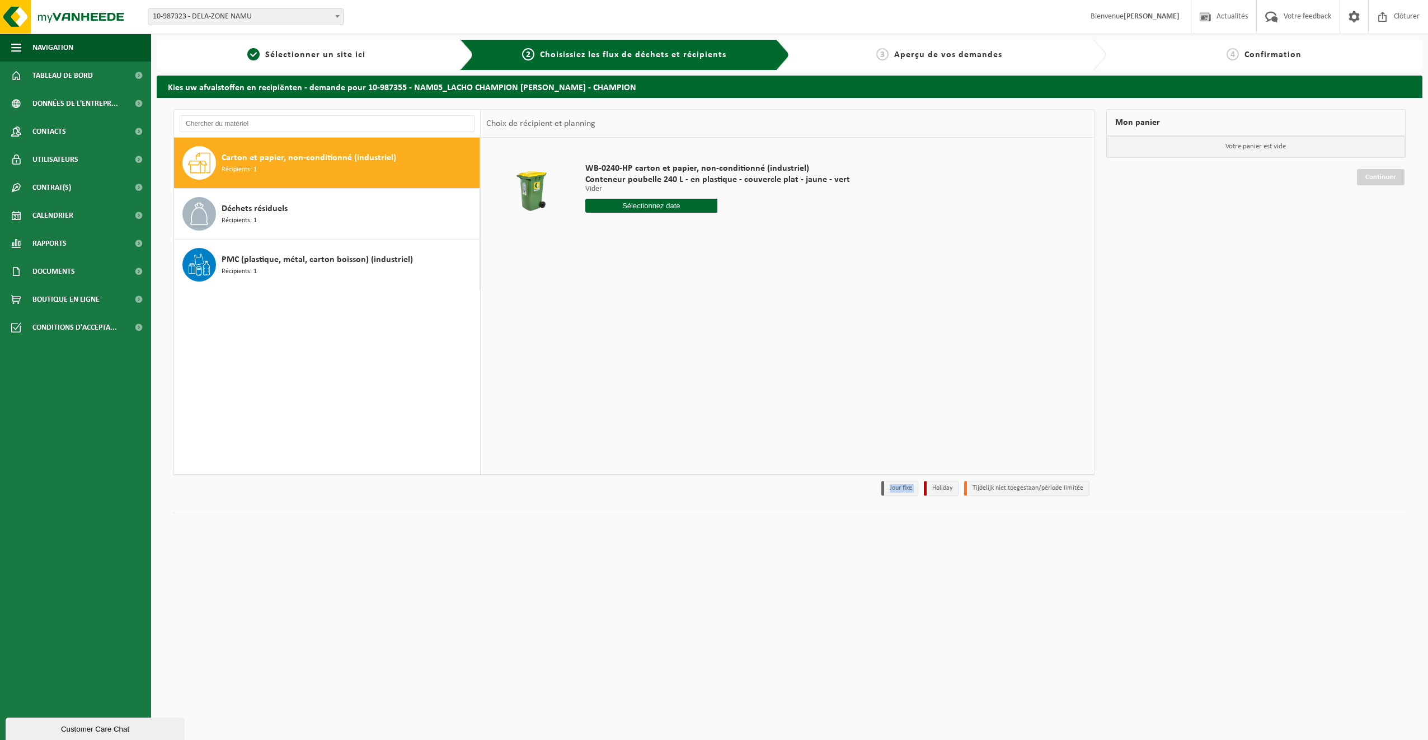
click at [898, 488] on li "Jour fixe" at bounding box center [900, 488] width 37 height 15
drag, startPoint x: 898, startPoint y: 488, endPoint x: 912, endPoint y: 512, distance: 28.3
click at [912, 512] on div "Carton et papier, non-conditionné (industriel) Récipients: 1 Déchets résiduels …" at bounding box center [790, 317] width 1266 height 438
click at [978, 488] on li "Tijdelijk niet toegestaan/période limitée" at bounding box center [1026, 488] width 125 height 15
click at [913, 487] on li "Jour fixe" at bounding box center [900, 488] width 37 height 15
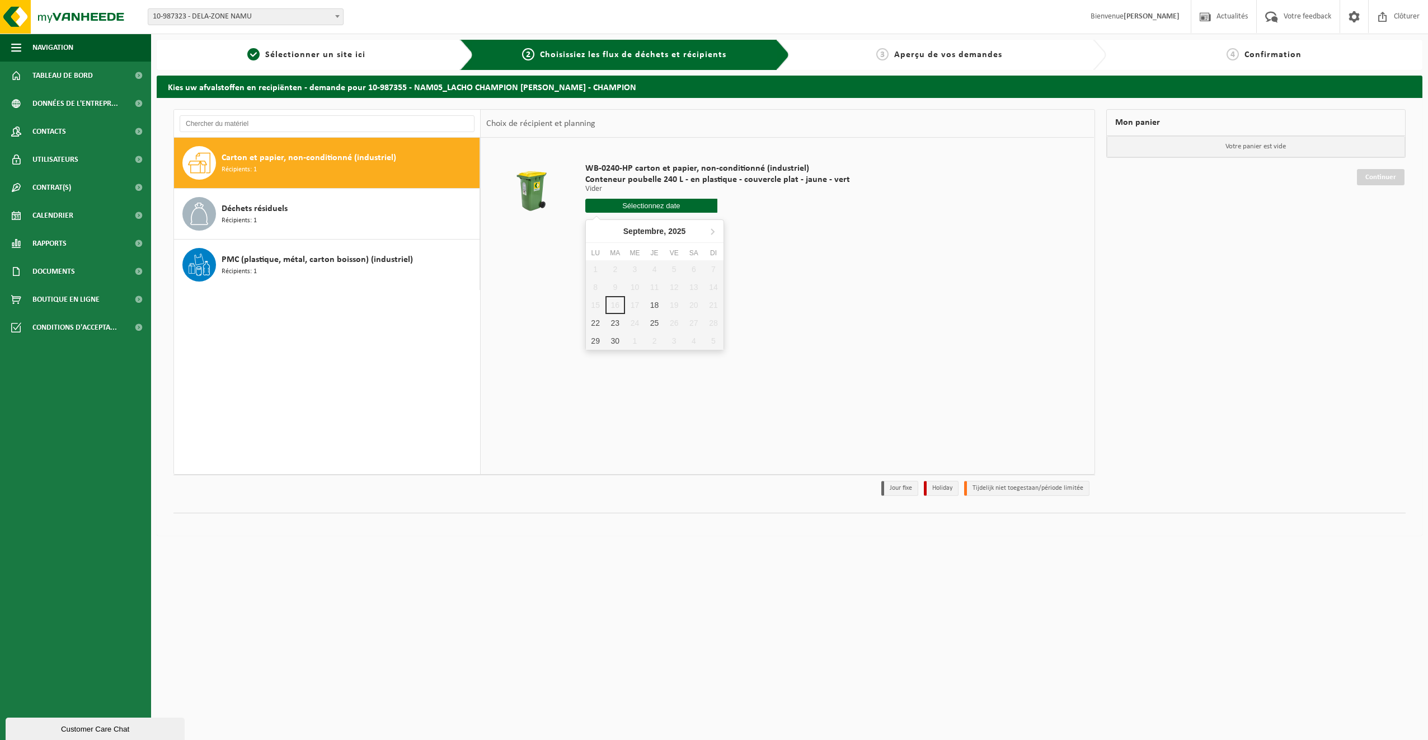
click at [622, 205] on input "text" at bounding box center [651, 206] width 133 height 14
click at [885, 481] on li "Jour fixe" at bounding box center [900, 488] width 37 height 15
click at [887, 482] on li "Jour fixe" at bounding box center [900, 488] width 37 height 15
click at [658, 213] on div "WB-0240-HP carton et papier, non-conditionné (industriel) Conteneur poubelle 24…" at bounding box center [718, 191] width 276 height 78
click at [658, 200] on input "text" at bounding box center [651, 206] width 133 height 14
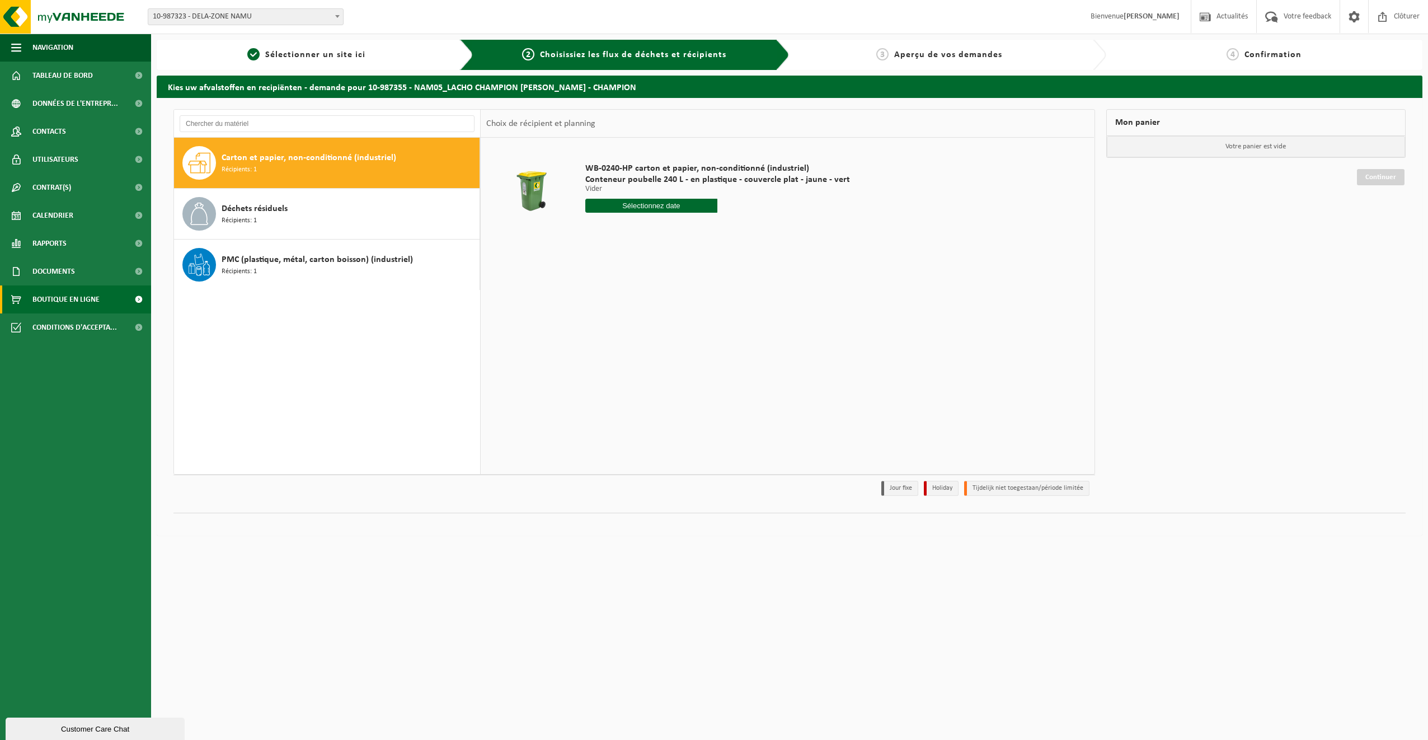
click at [134, 298] on span at bounding box center [138, 299] width 25 height 28
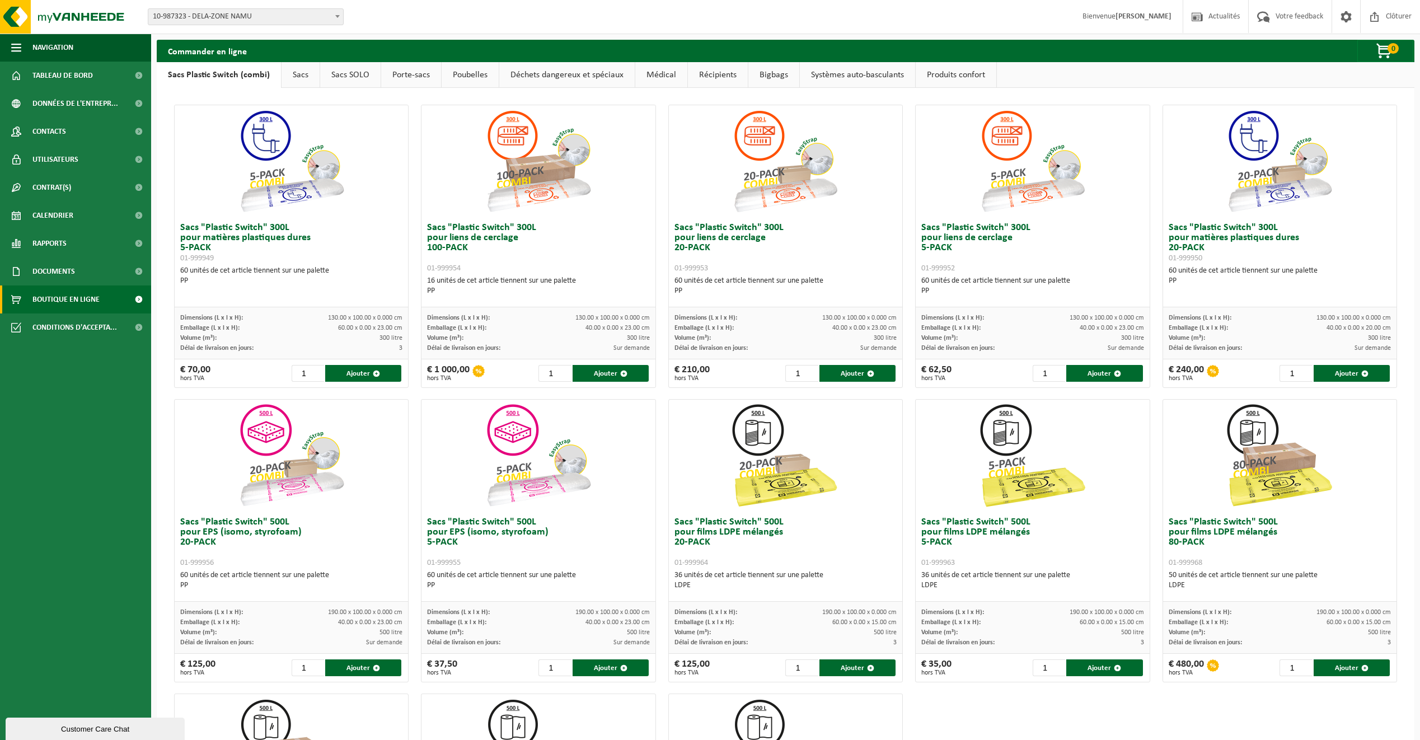
click at [455, 74] on link "Poubelles" at bounding box center [470, 75] width 57 height 26
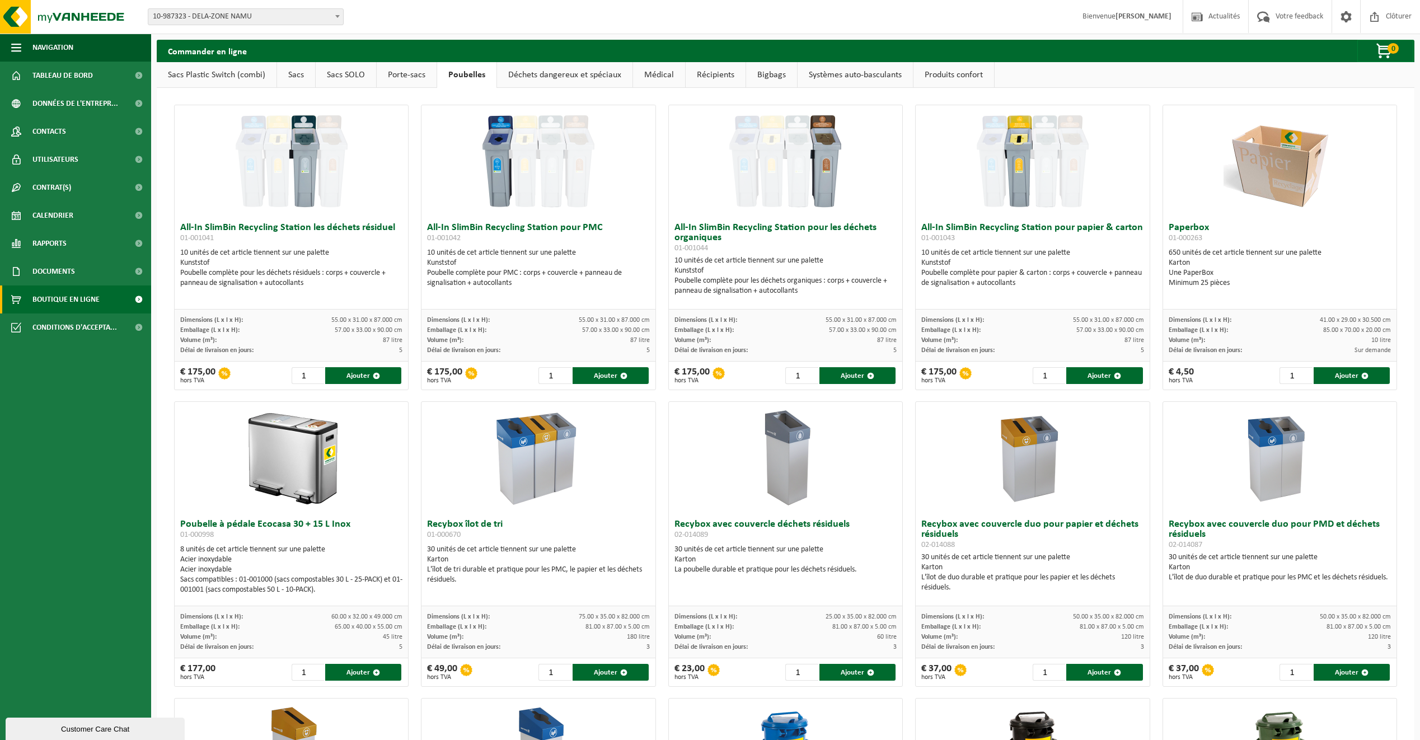
click at [401, 72] on link "Porte-sacs" at bounding box center [407, 75] width 60 height 26
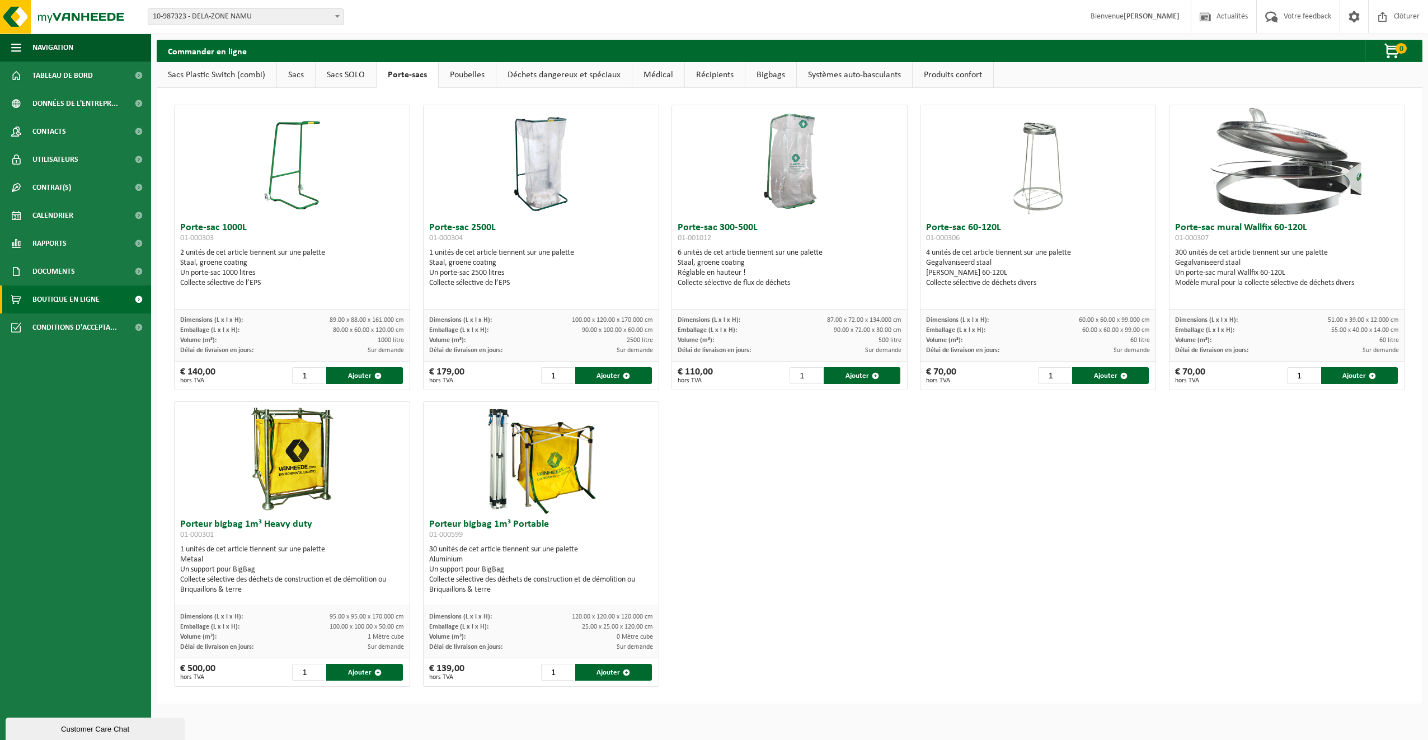
click at [452, 71] on link "Poubelles" at bounding box center [467, 75] width 57 height 26
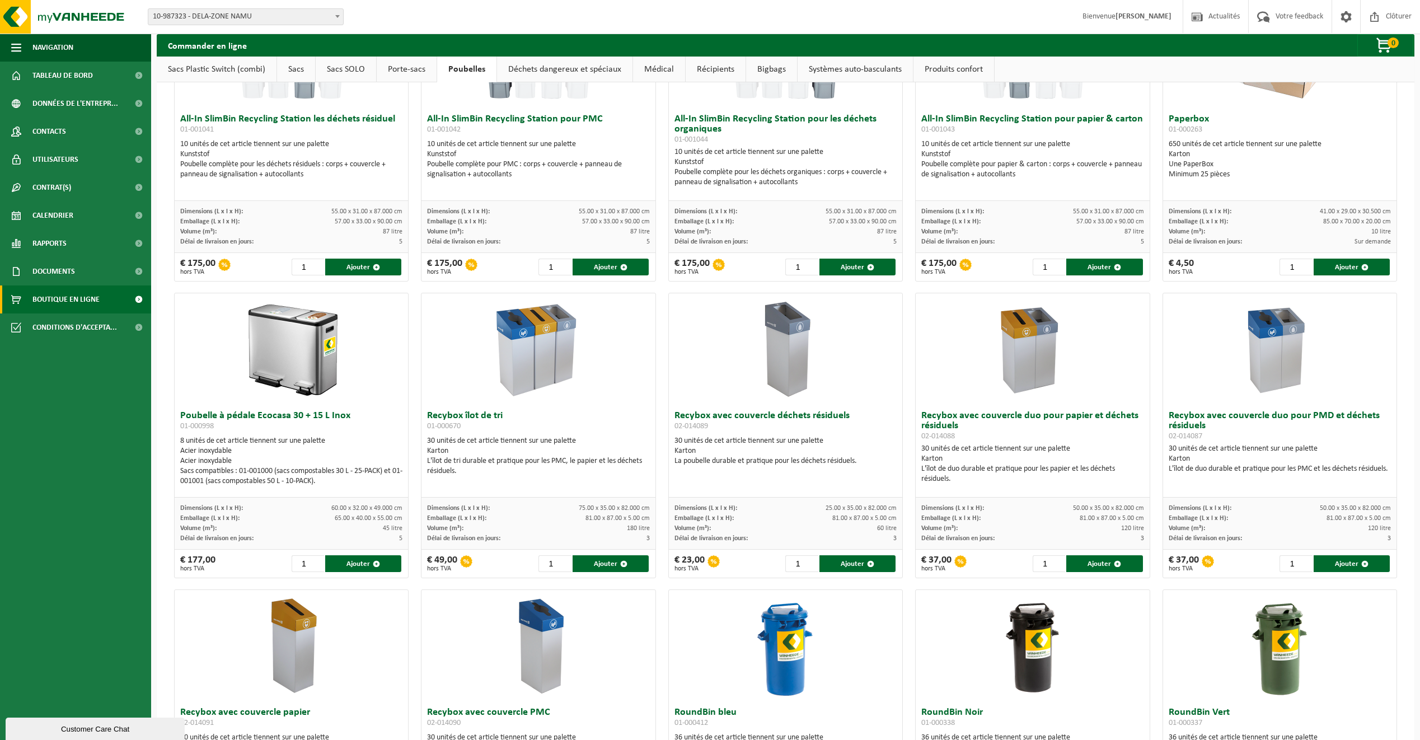
scroll to position [112, 0]
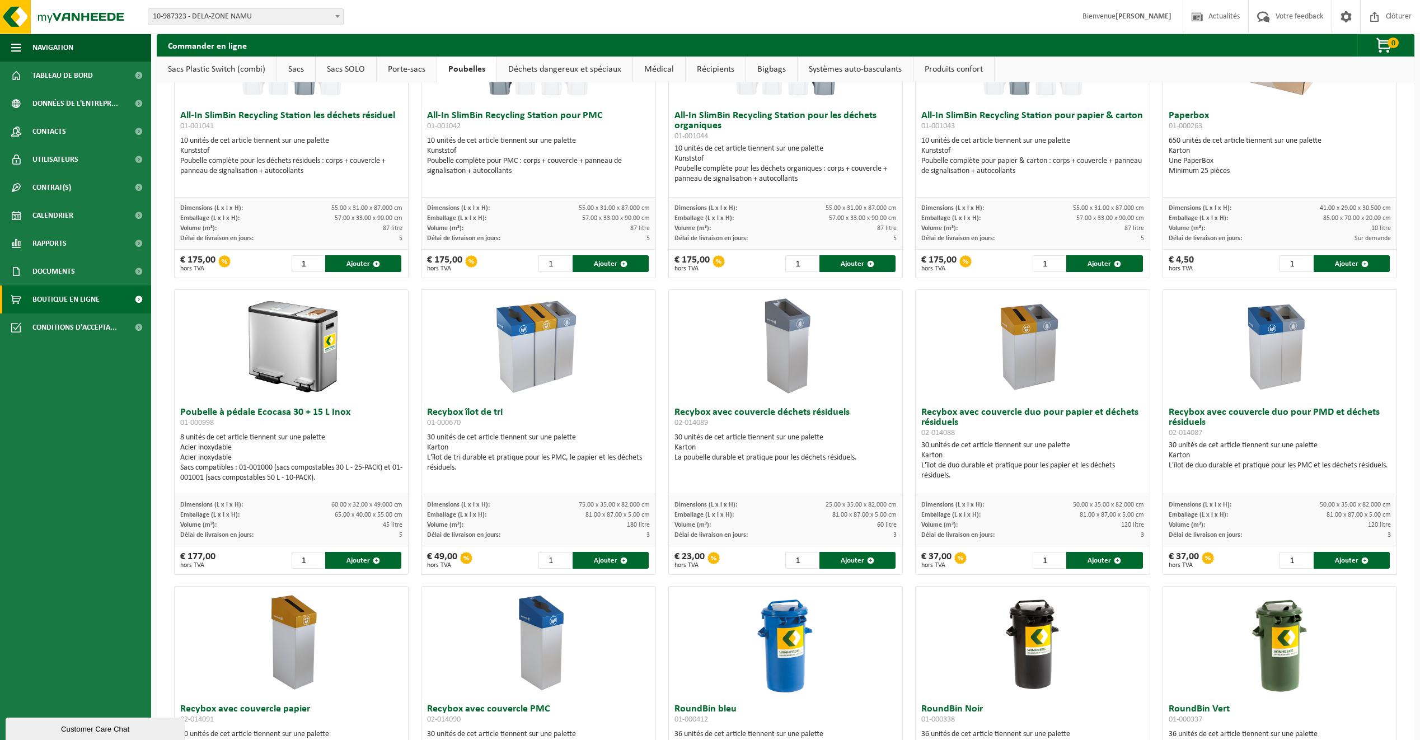
click at [544, 341] on img at bounding box center [538, 346] width 112 height 112
click at [554, 361] on img at bounding box center [538, 346] width 112 height 112
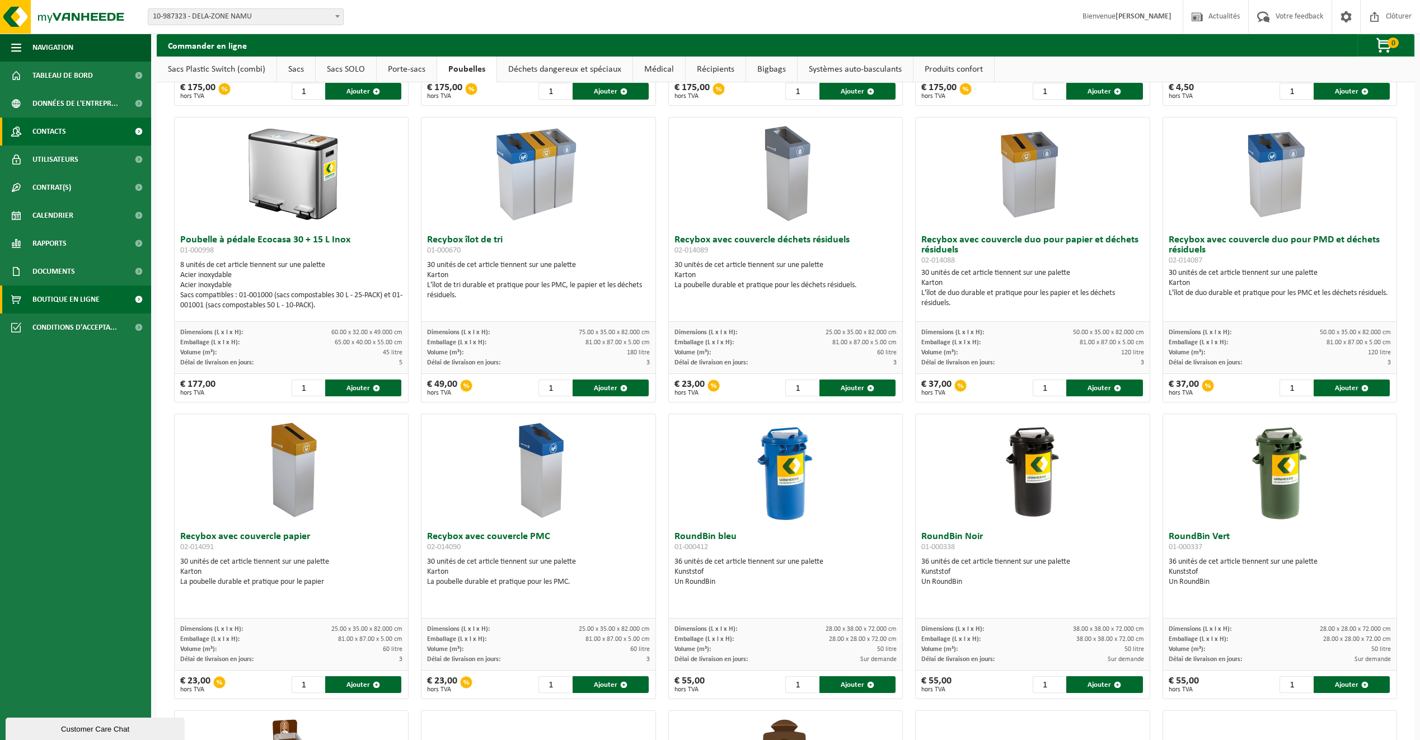
scroll to position [168, 0]
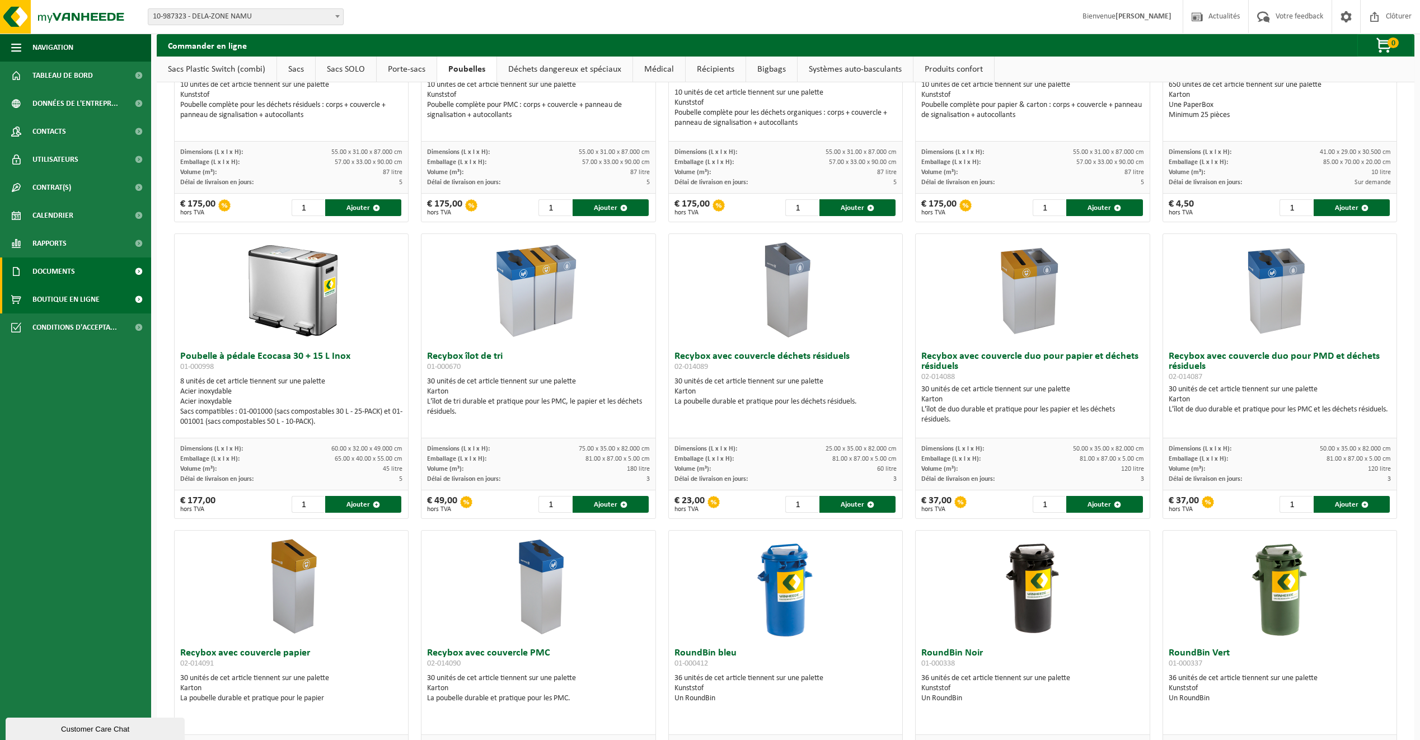
click at [75, 261] on link "Documents" at bounding box center [75, 271] width 151 height 28
click at [55, 271] on span "Documents" at bounding box center [53, 271] width 43 height 28
click at [54, 246] on span "Rapports" at bounding box center [49, 243] width 34 height 28
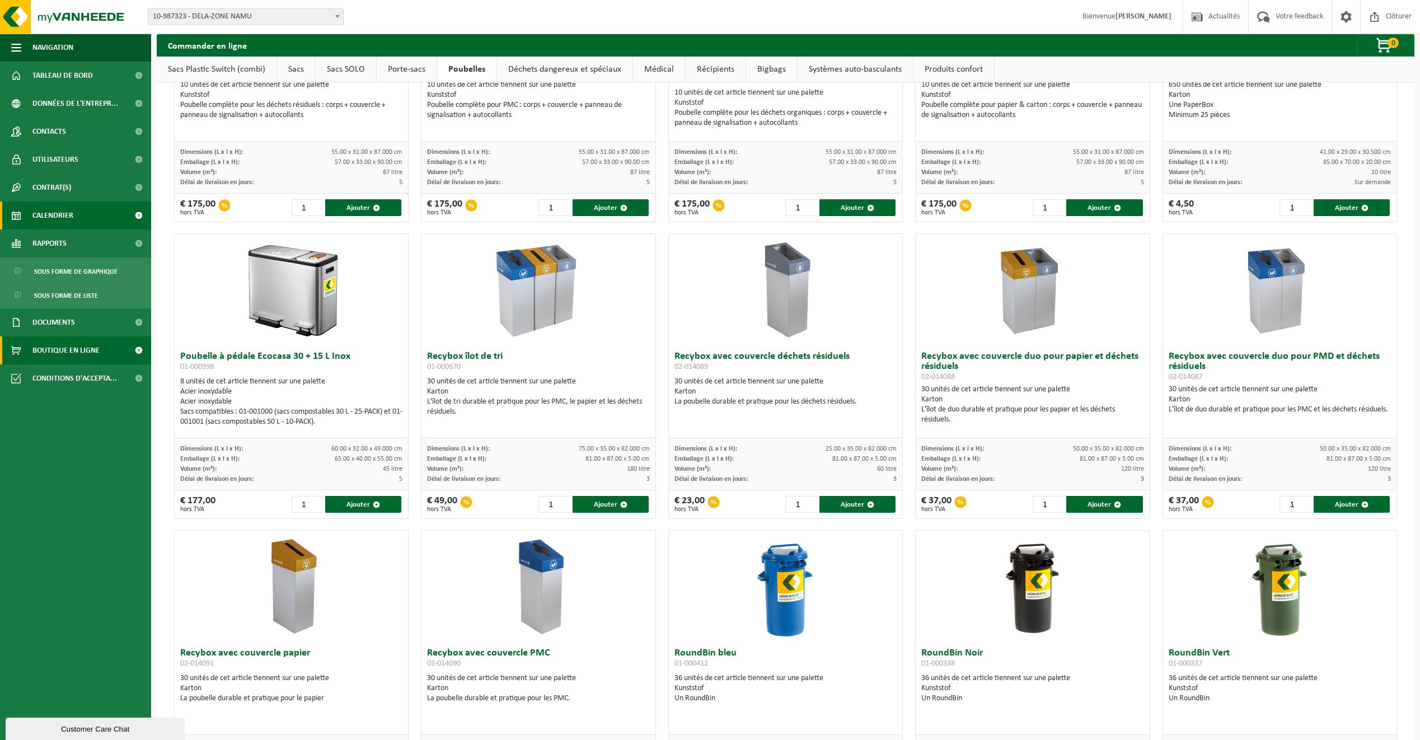
click at [51, 227] on span "Calendrier" at bounding box center [52, 215] width 41 height 28
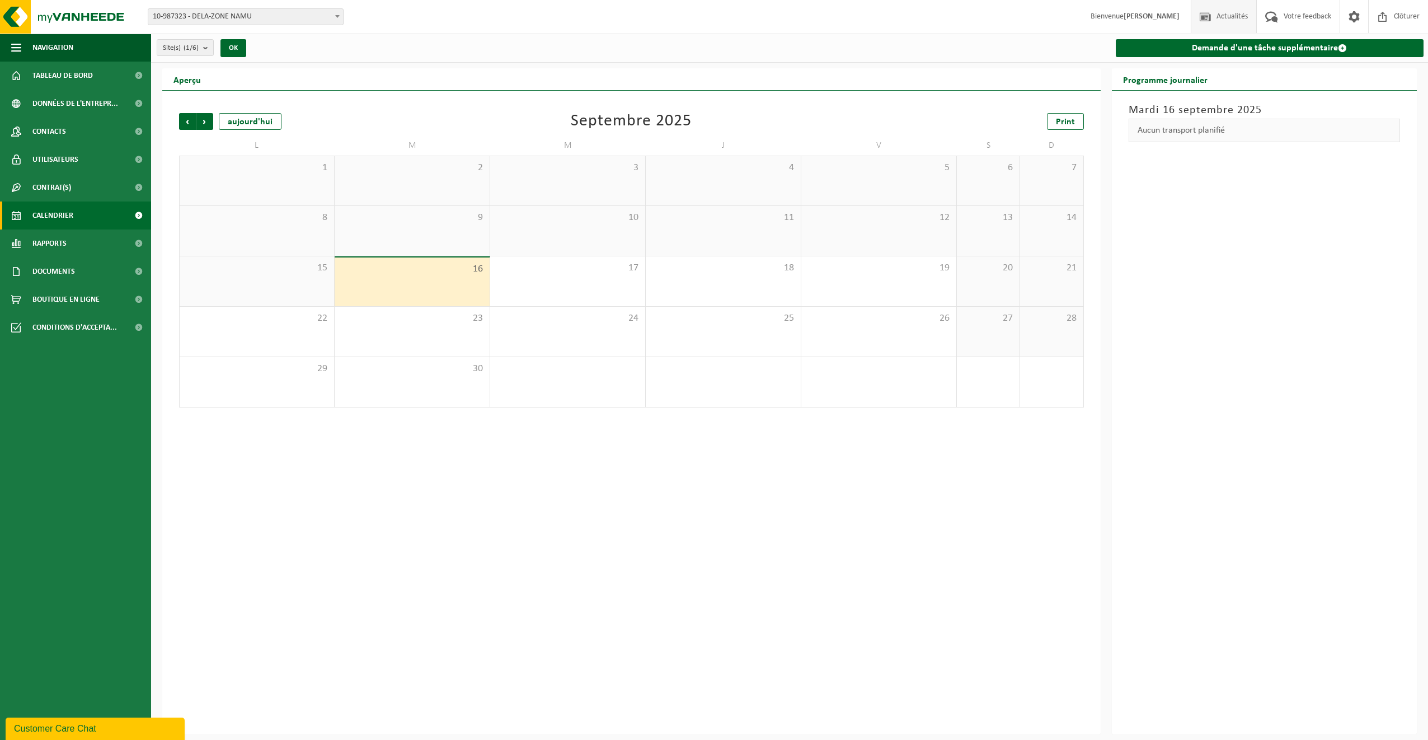
click at [1230, 19] on span "Actualités" at bounding box center [1232, 16] width 37 height 33
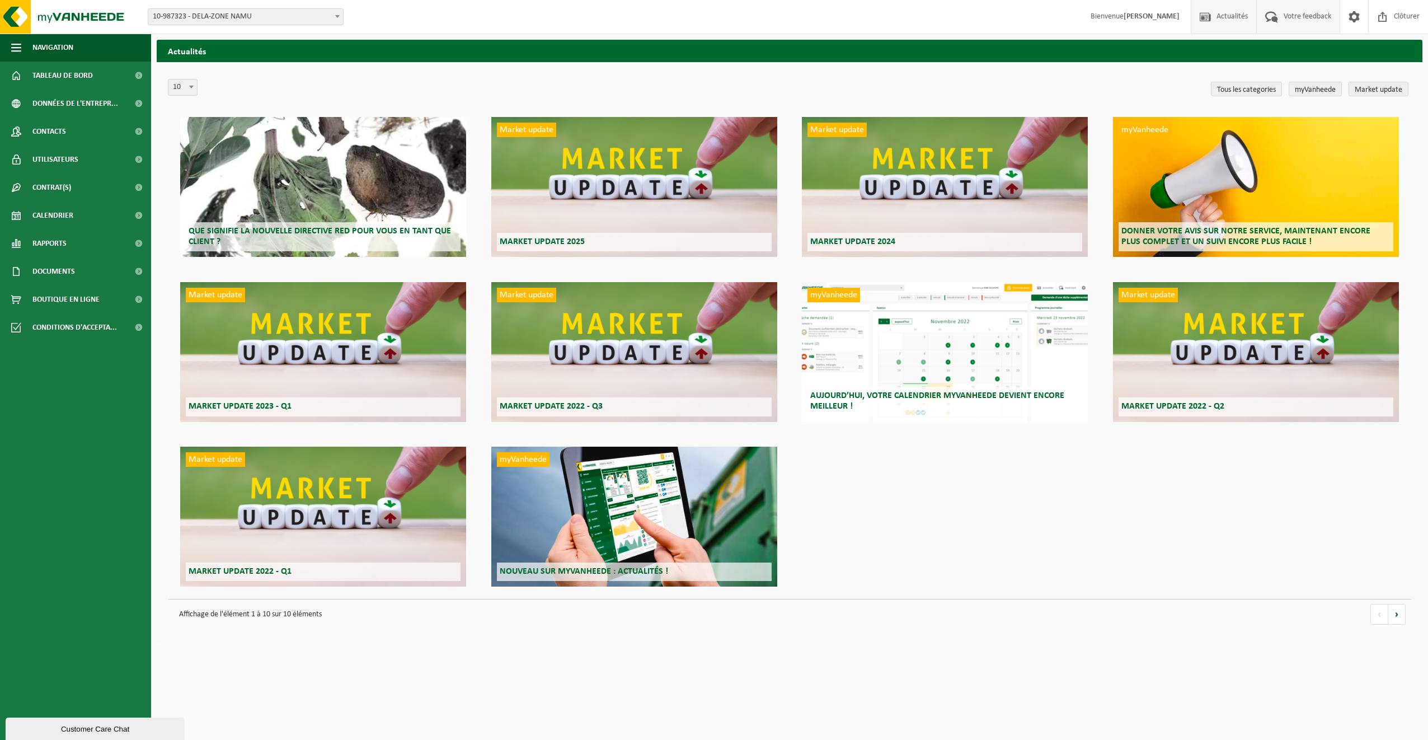
click at [1329, 17] on span "Votre feedback" at bounding box center [1307, 16] width 53 height 33
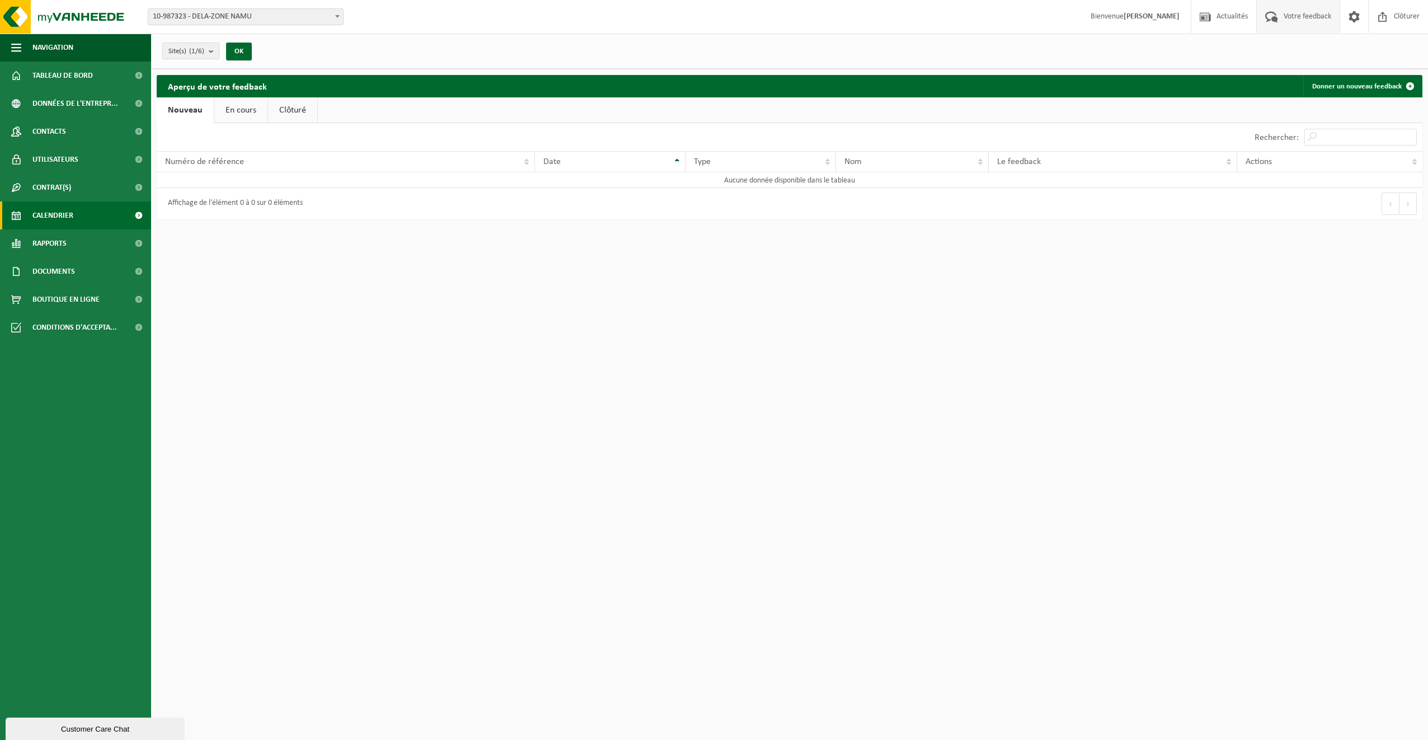
click at [53, 209] on span "Calendrier" at bounding box center [52, 215] width 41 height 28
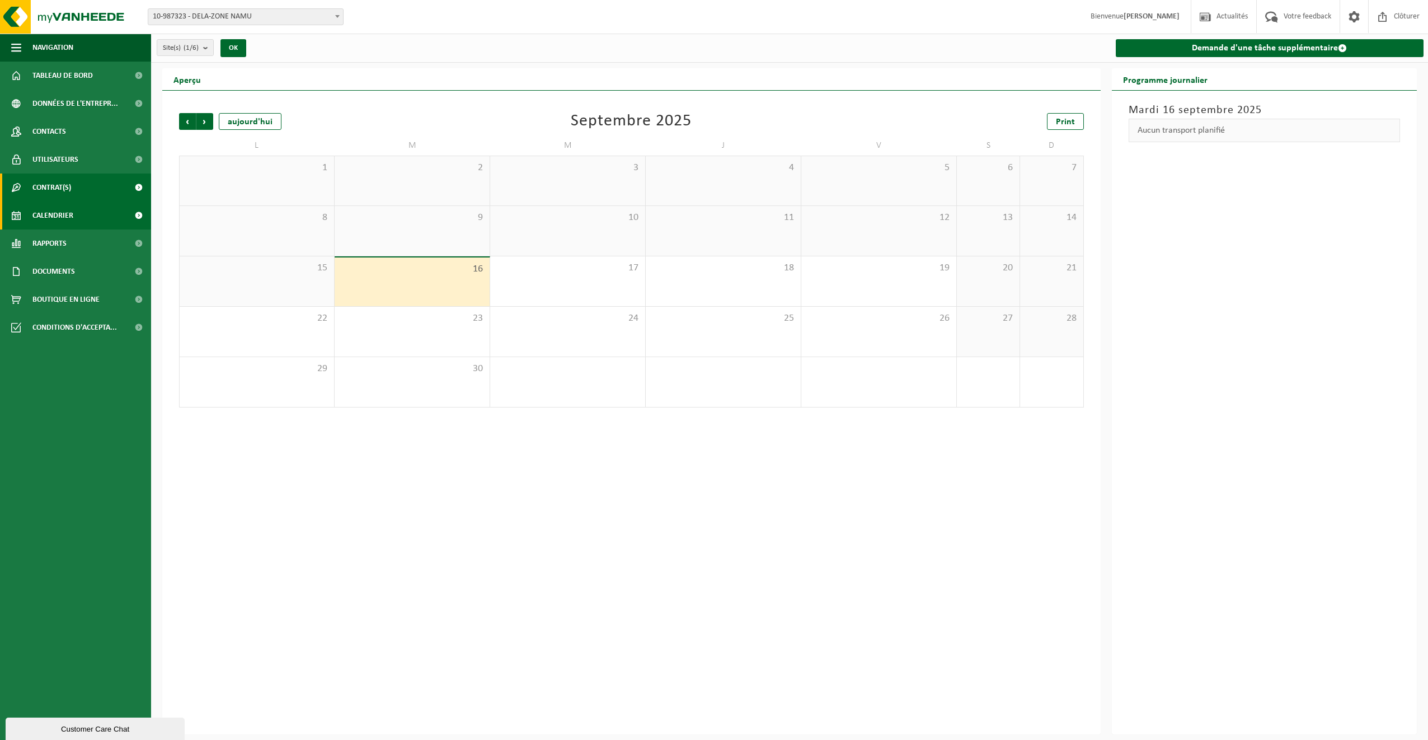
click at [53, 188] on span "Contrat(s)" at bounding box center [51, 188] width 39 height 28
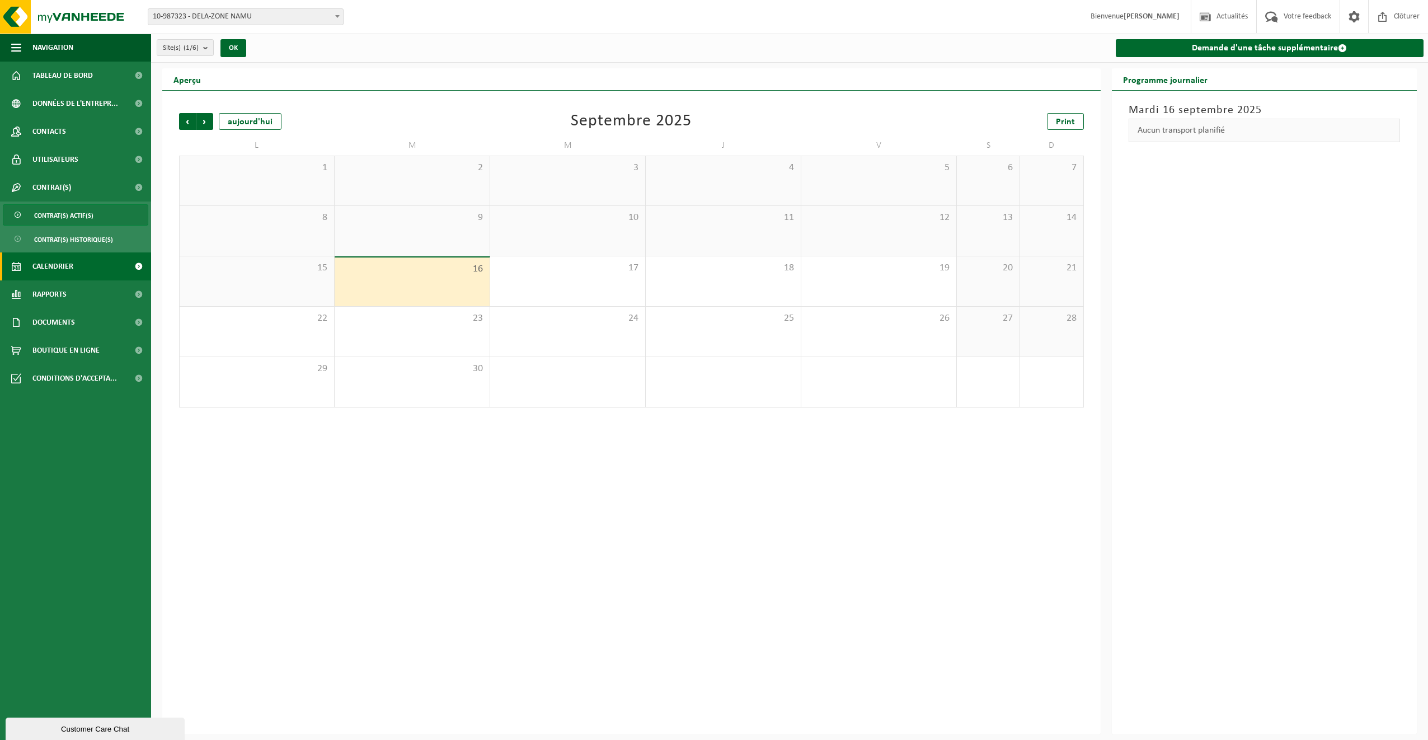
click at [66, 213] on span "Contrat(s) actif(s)" at bounding box center [63, 215] width 59 height 21
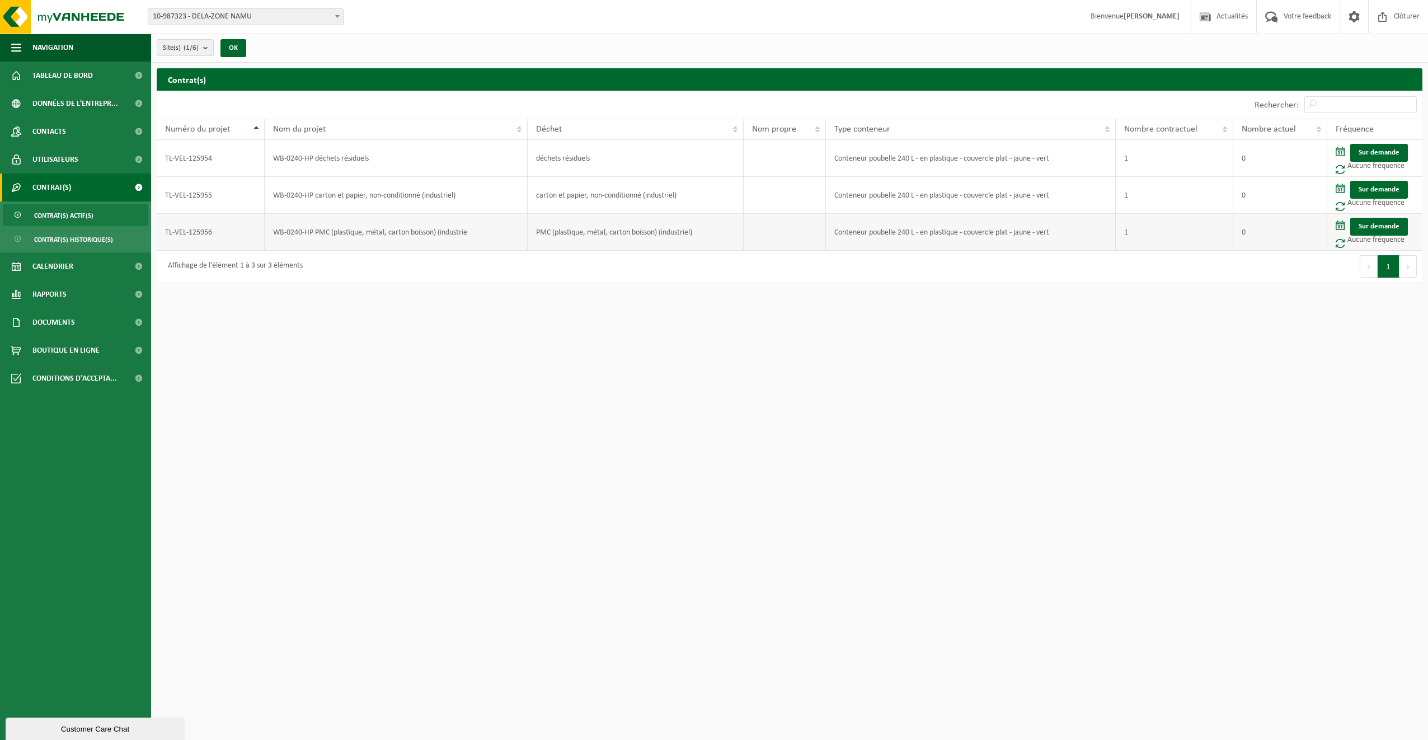
click at [1372, 246] on td "Sur demande Aucune fréquence" at bounding box center [1375, 232] width 95 height 37
click at [425, 372] on html "Site: 10-987323 - DELA-ZONE NAMU 10-989655 - DELA/NAM04_LACHO [GEOGRAPHIC_DATA]…" at bounding box center [714, 370] width 1428 height 740
click at [278, 354] on html "Site: 10-987323 - DELA-ZONE NAMU 10-989655 - DELA/NAM04_LACHO [GEOGRAPHIC_DATA]…" at bounding box center [714, 370] width 1428 height 740
click at [48, 264] on span "Calendrier" at bounding box center [52, 266] width 41 height 28
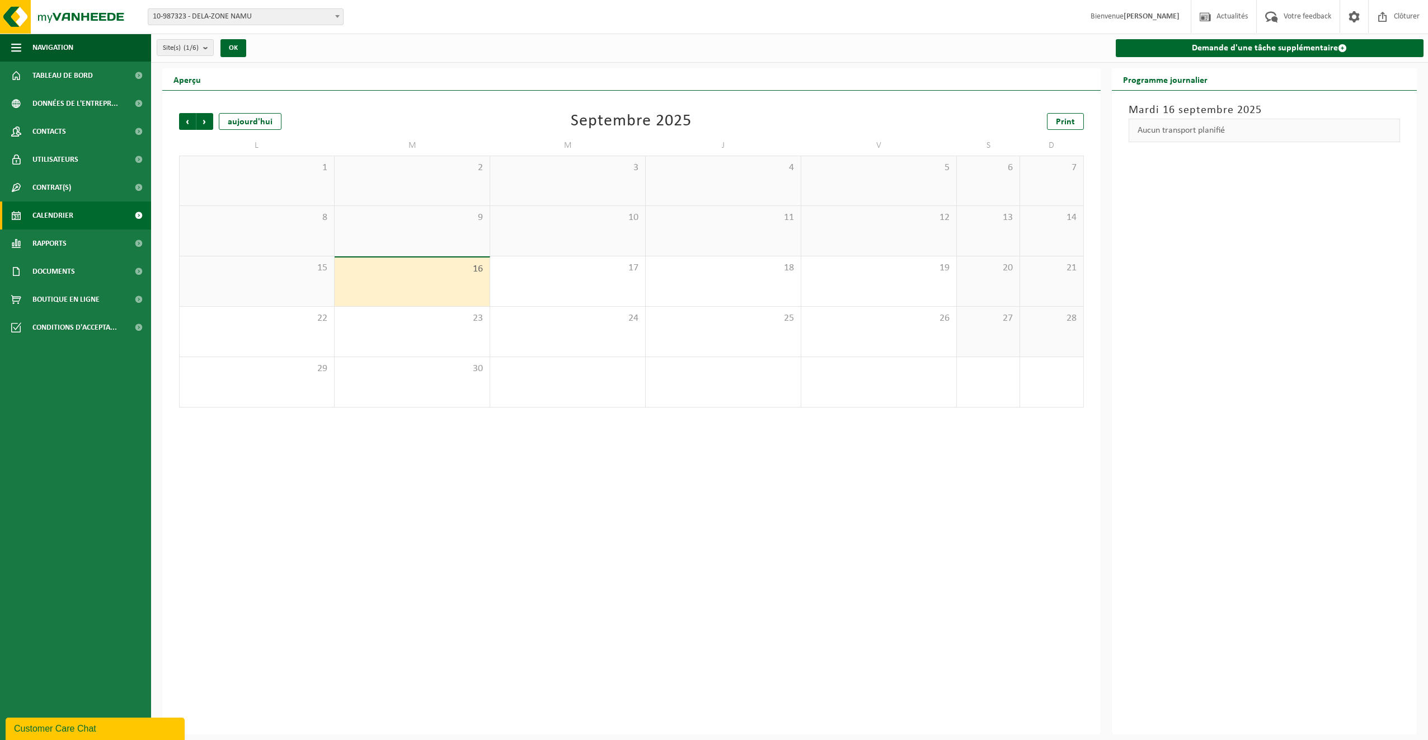
click at [671, 480] on div "Précédent Suivant aujourd'hui Septembre 2025 Print L M M J V S D 1 2 3 4 5 6 7 …" at bounding box center [631, 413] width 939 height 644
click at [204, 48] on b "submit" at bounding box center [208, 48] width 10 height 16
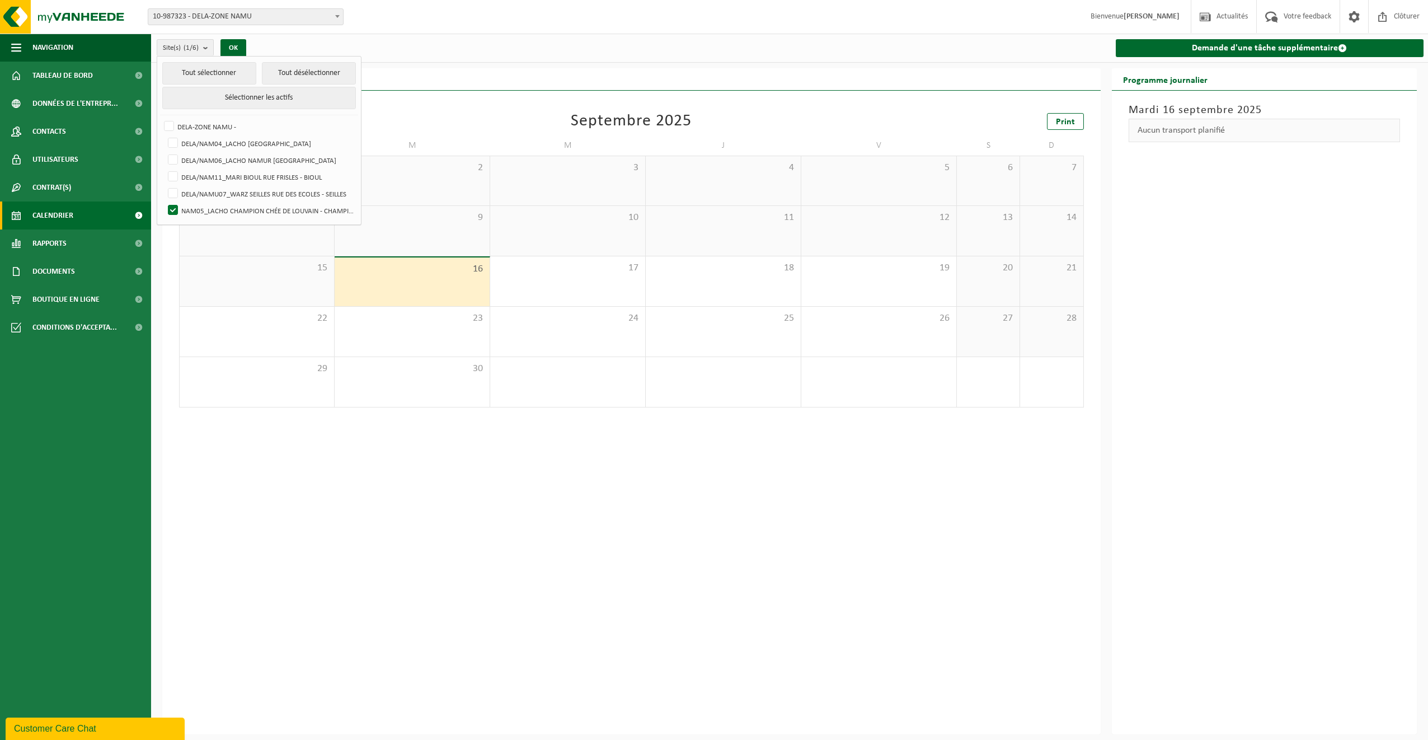
click at [438, 38] on div "Site(s) (1/6) Tout sélectionner Tout désélectionner Sélectionner les actifs DEL…" at bounding box center [311, 48] width 320 height 24
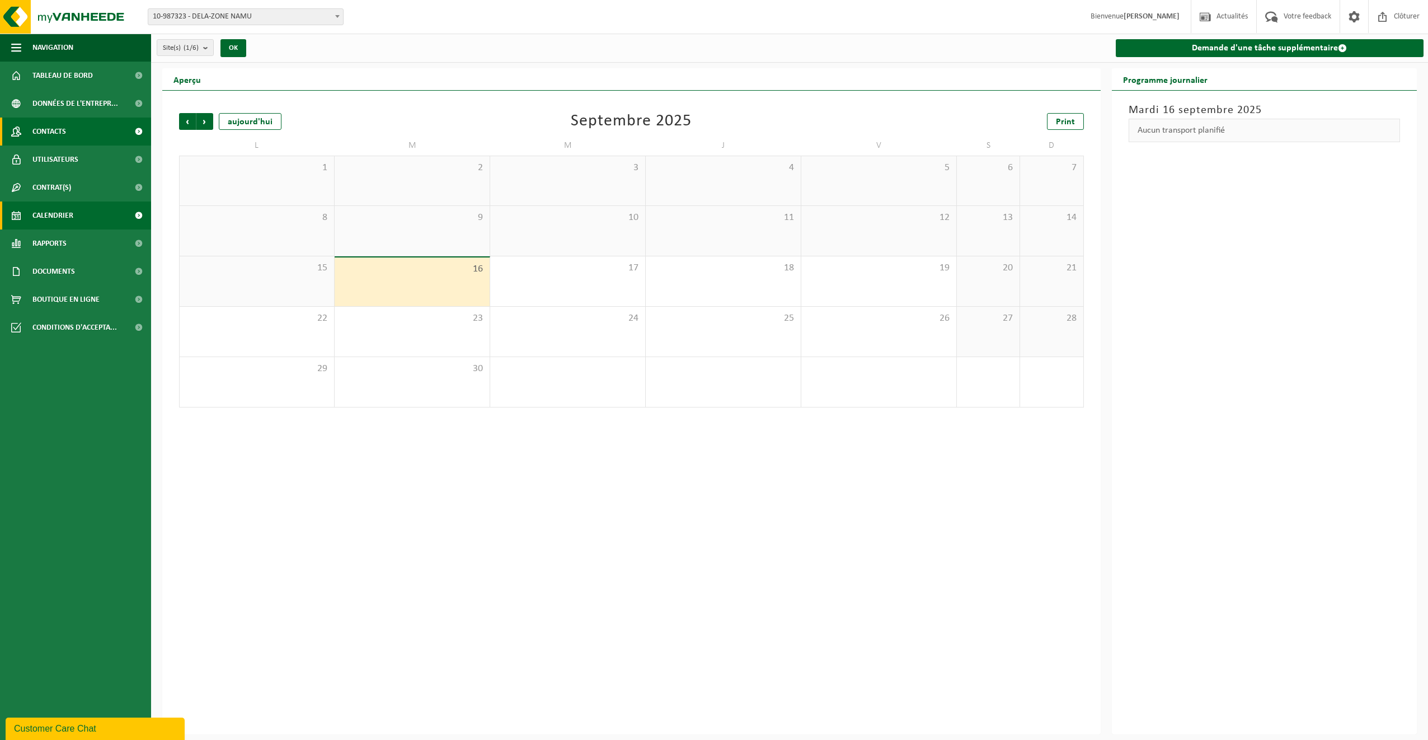
click at [61, 131] on span "Contacts" at bounding box center [49, 132] width 34 height 28
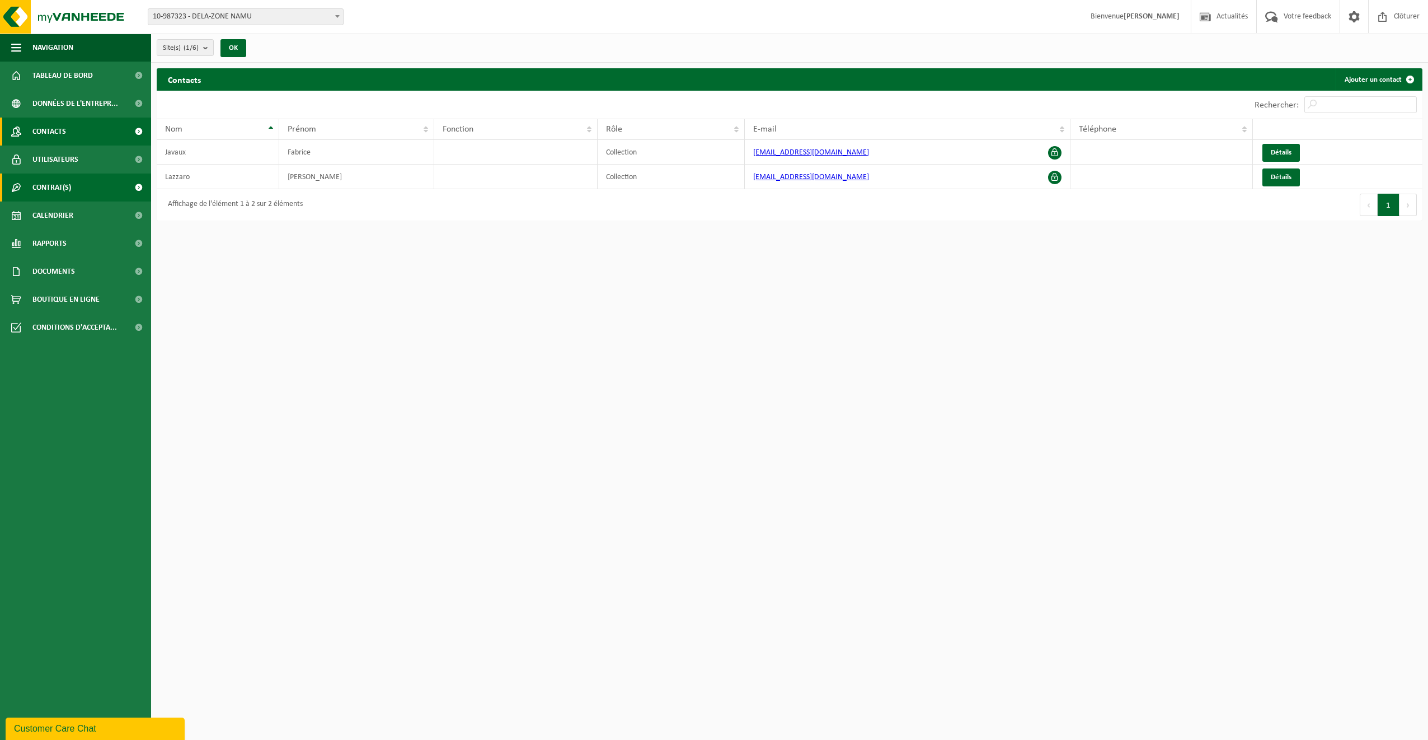
click at [67, 181] on span "Contrat(s)" at bounding box center [51, 188] width 39 height 28
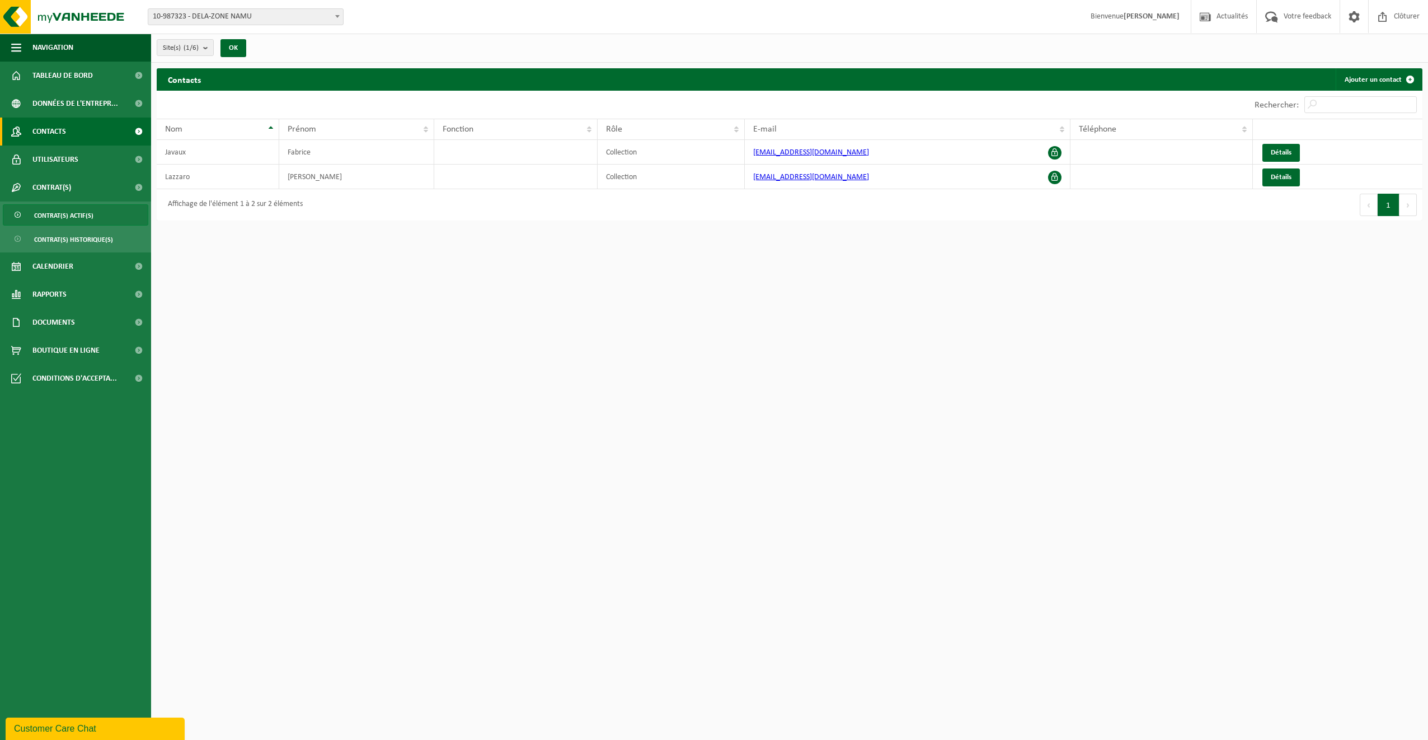
click at [74, 215] on span "Contrat(s) actif(s)" at bounding box center [63, 215] width 59 height 21
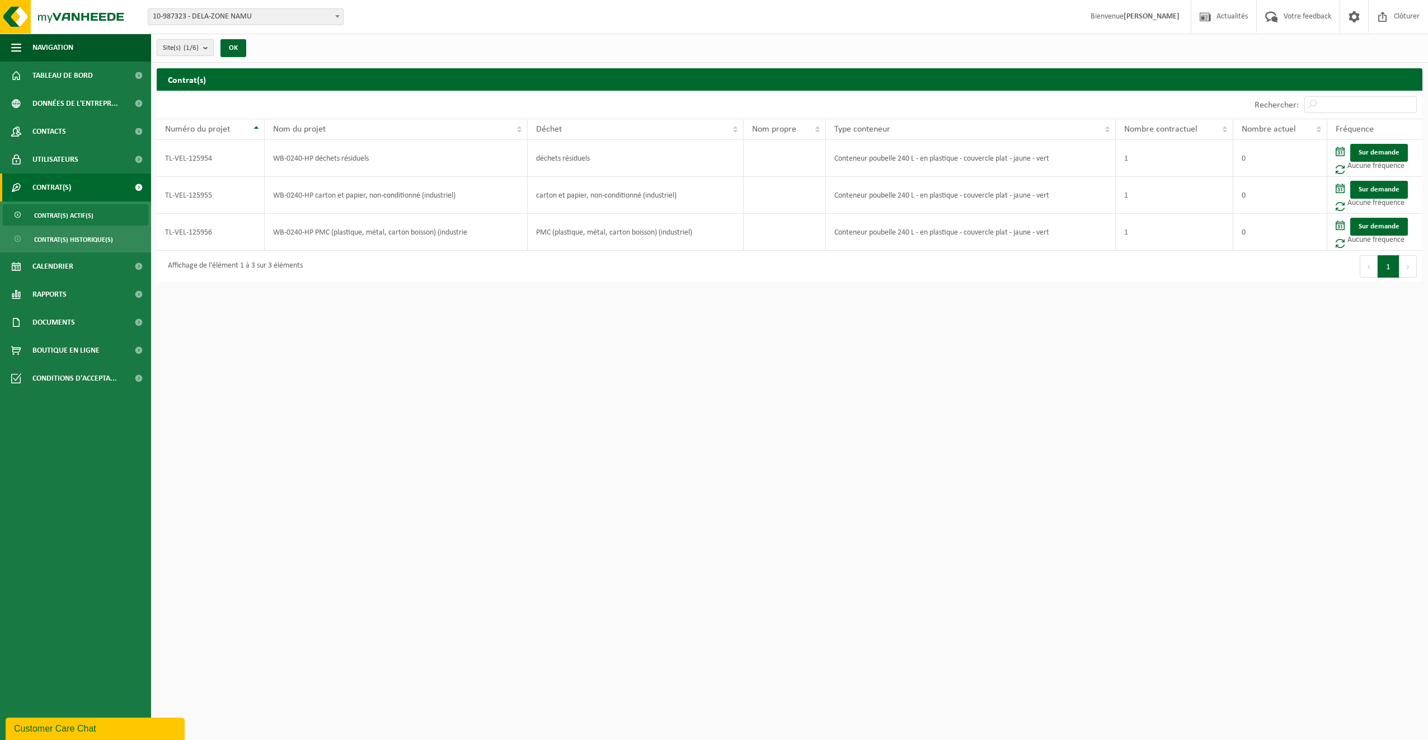
click at [205, 48] on b "submit" at bounding box center [208, 48] width 10 height 16
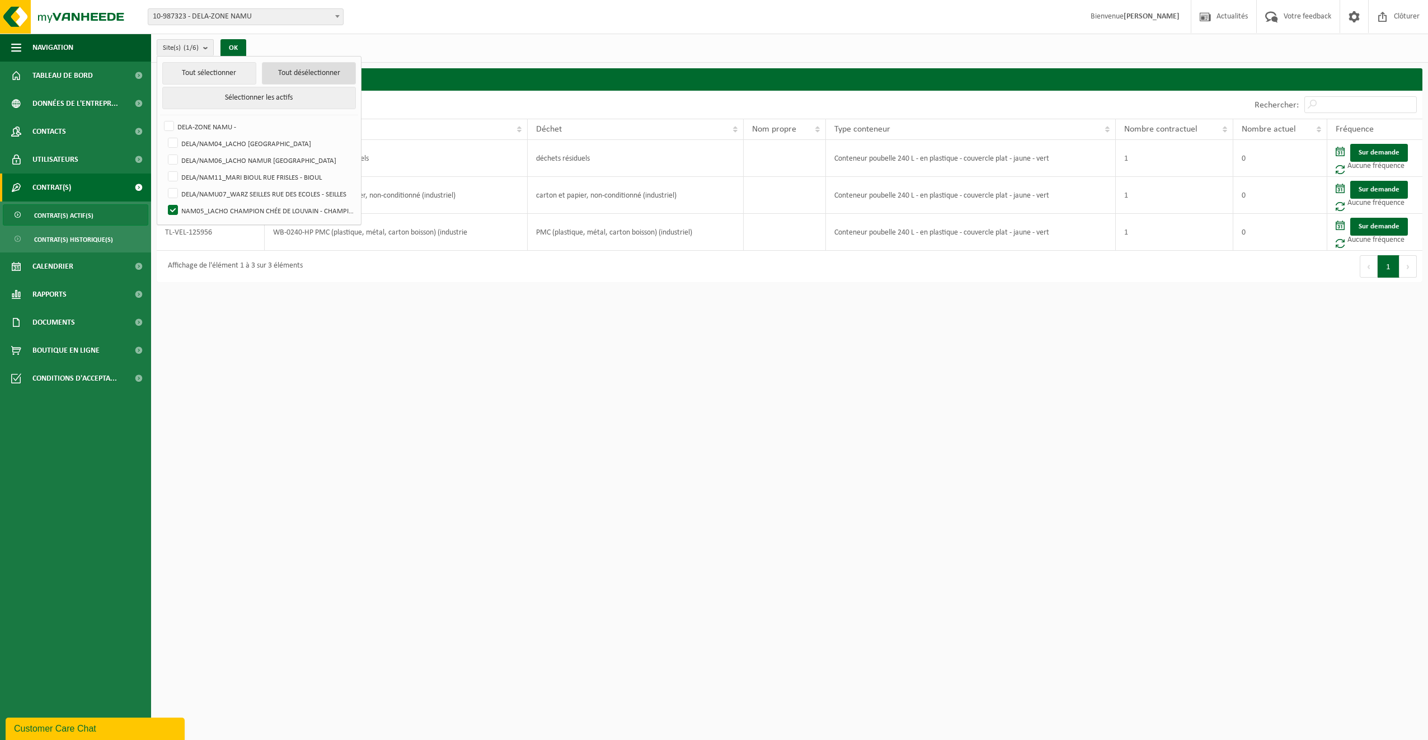
click at [291, 66] on button "Tout désélectionner" at bounding box center [309, 73] width 94 height 22
checkbox input "false"
click at [228, 143] on label "DELA/NAM04_LACHO [GEOGRAPHIC_DATA]" at bounding box center [261, 143] width 190 height 17
click at [164, 135] on input "DELA/NAM04_LACHO [GEOGRAPHIC_DATA]" at bounding box center [163, 134] width 1 height 1
checkbox input "true"
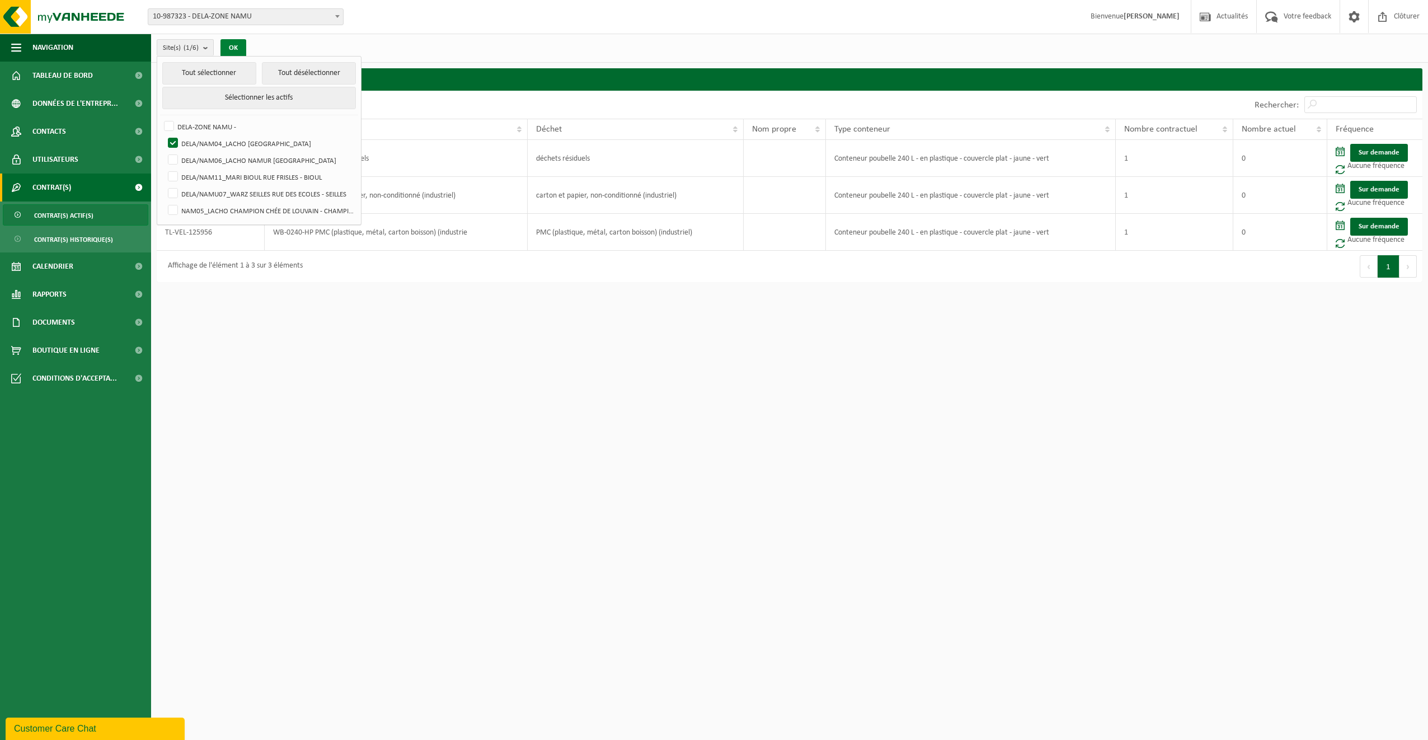
click at [240, 43] on button "OK" at bounding box center [234, 48] width 26 height 18
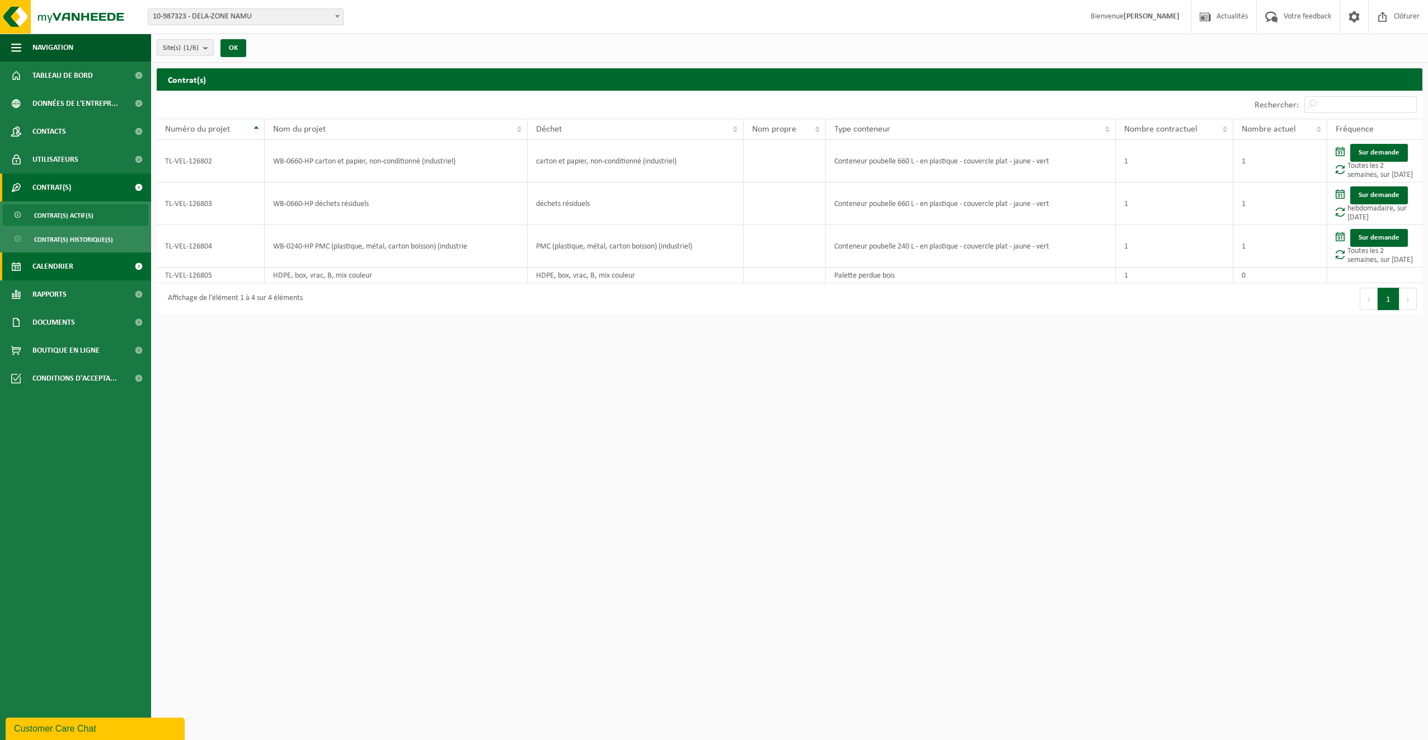
click at [82, 259] on link "Calendrier" at bounding box center [75, 266] width 151 height 28
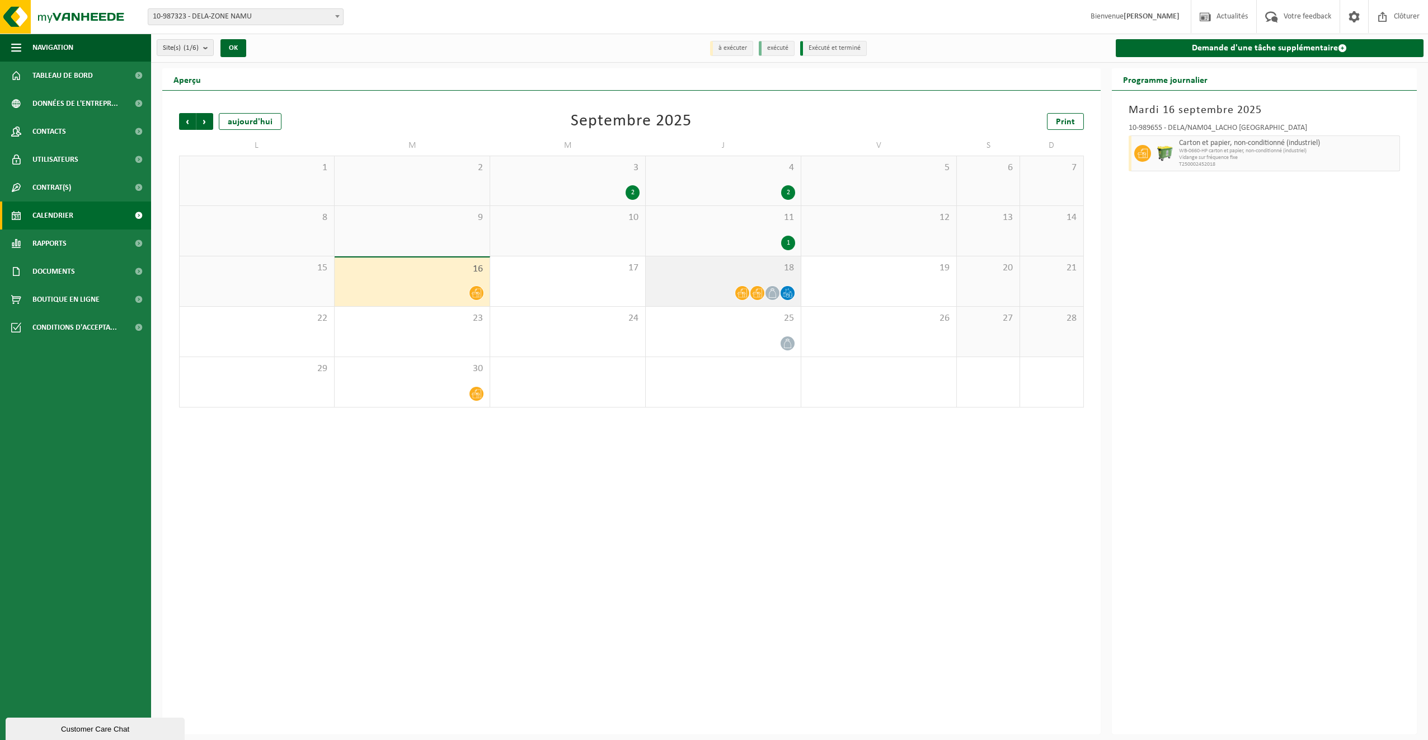
click at [742, 294] on icon at bounding box center [743, 293] width 10 height 10
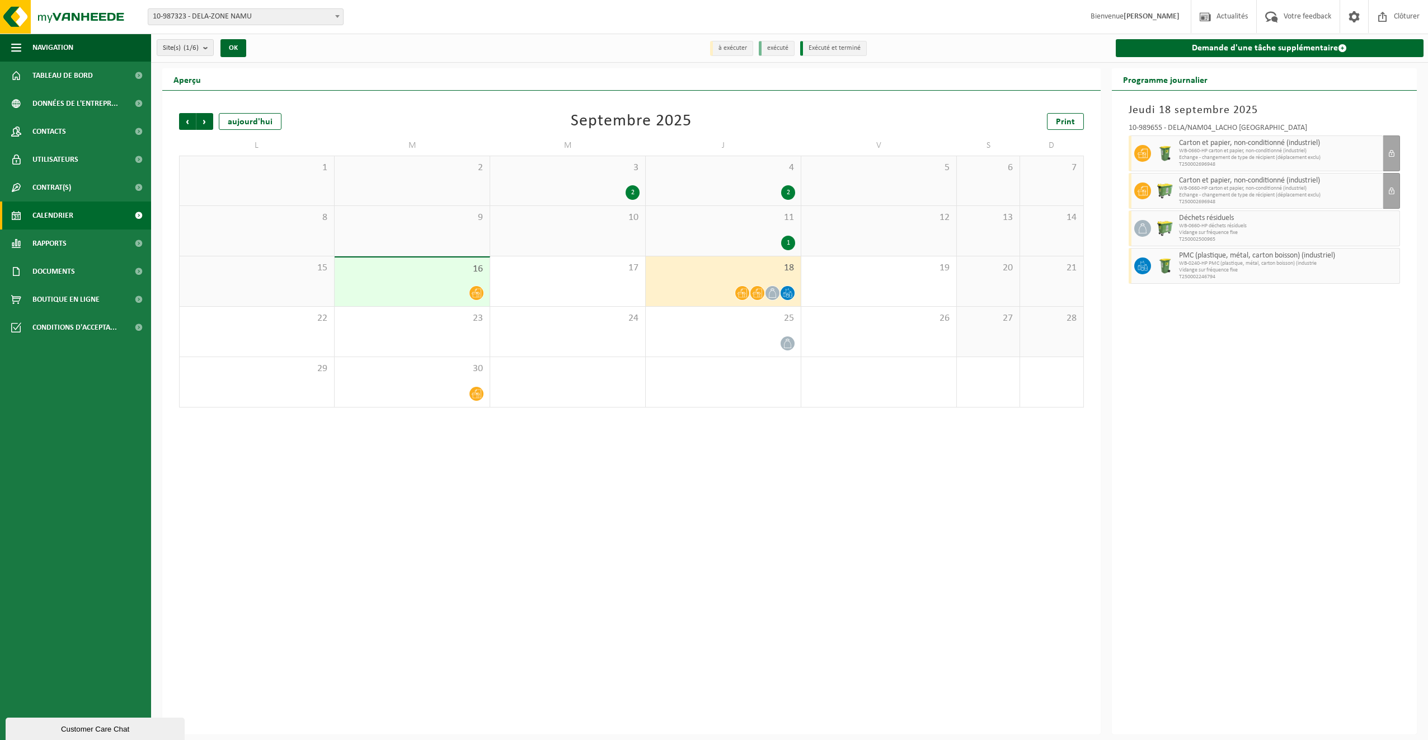
click at [1198, 144] on span "Carton et papier, non-conditionné (industriel)" at bounding box center [1279, 143] width 201 height 9
click at [1197, 195] on span "Echange - changement de type de récipient (déplacement exclu)" at bounding box center [1279, 195] width 201 height 7
click at [1197, 189] on span "WB-0660-HP carton et papier, non-conditionné (industriel)" at bounding box center [1279, 188] width 201 height 7
click at [702, 271] on span "18" at bounding box center [723, 268] width 144 height 12
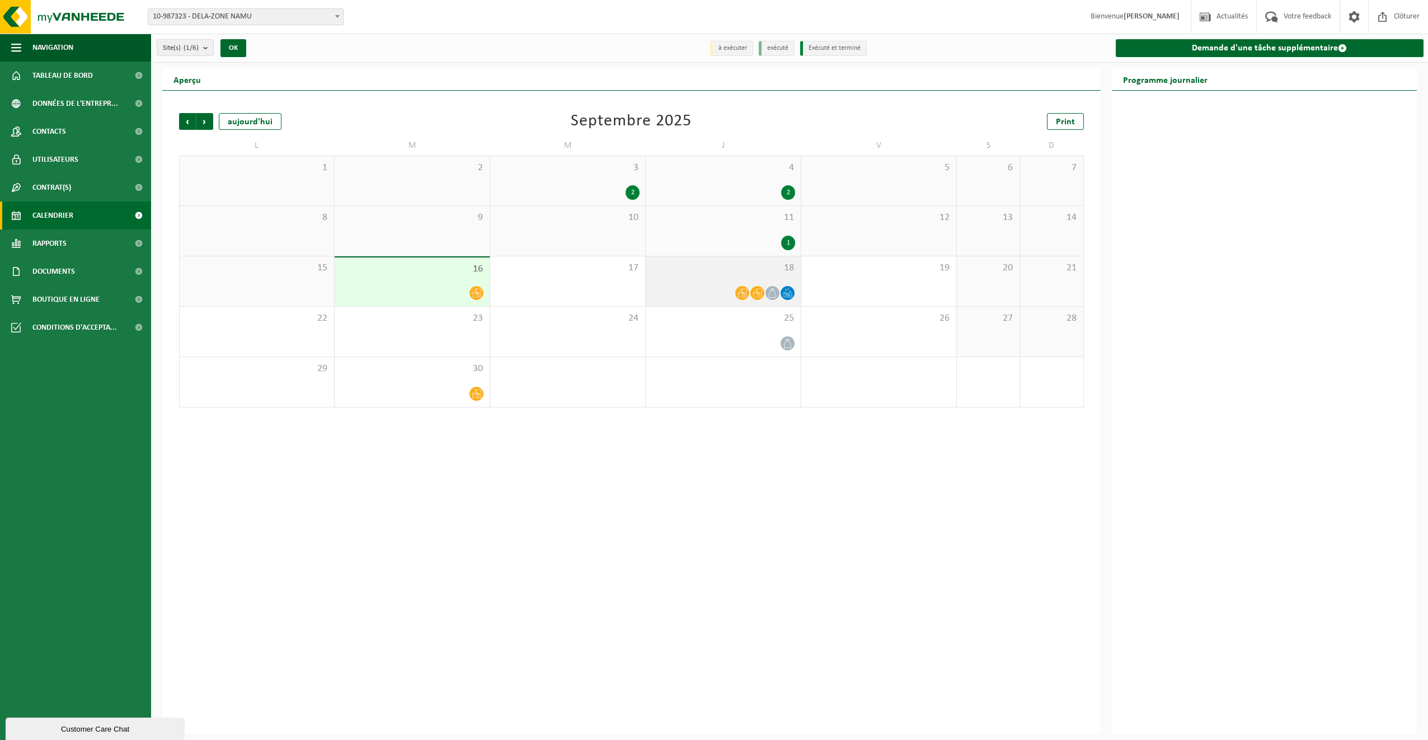
click at [742, 294] on icon at bounding box center [743, 293] width 10 height 10
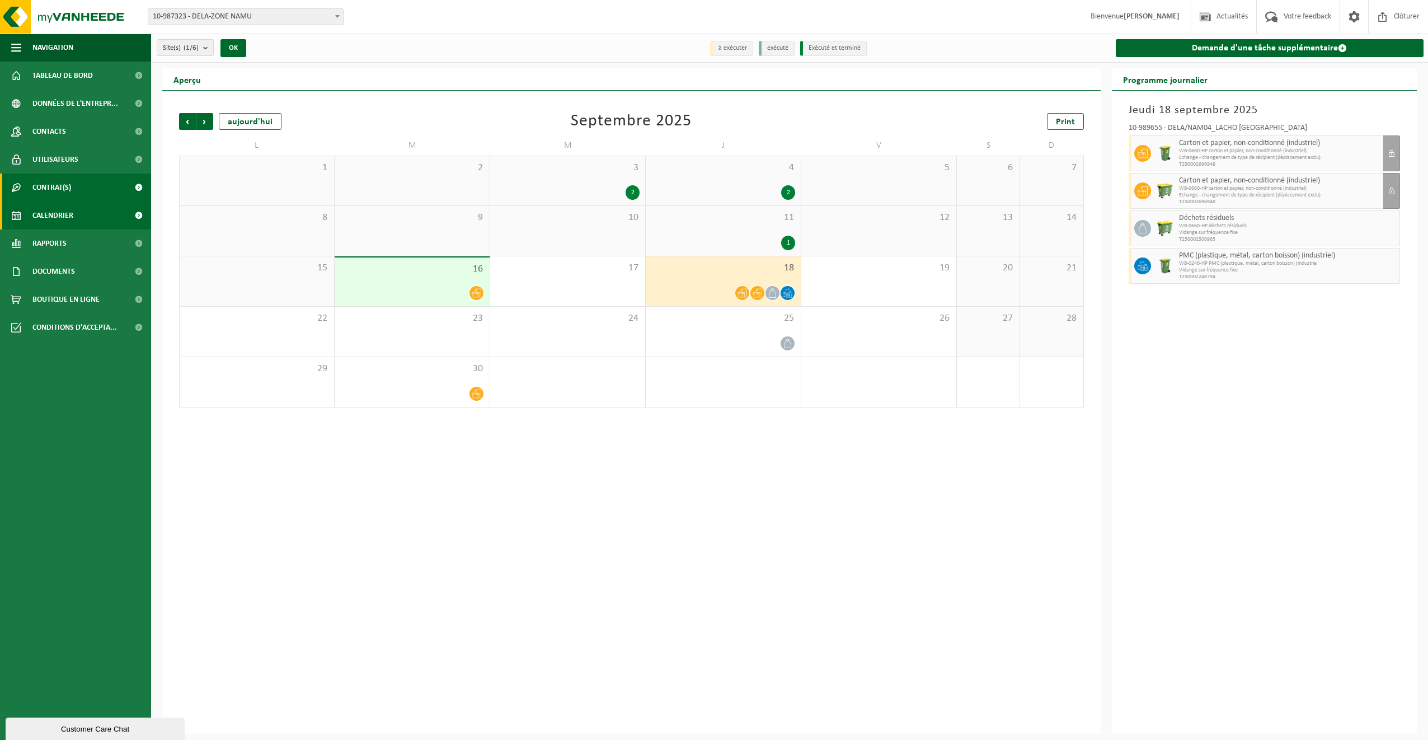
click at [78, 189] on link "Contrat(s)" at bounding box center [75, 188] width 151 height 28
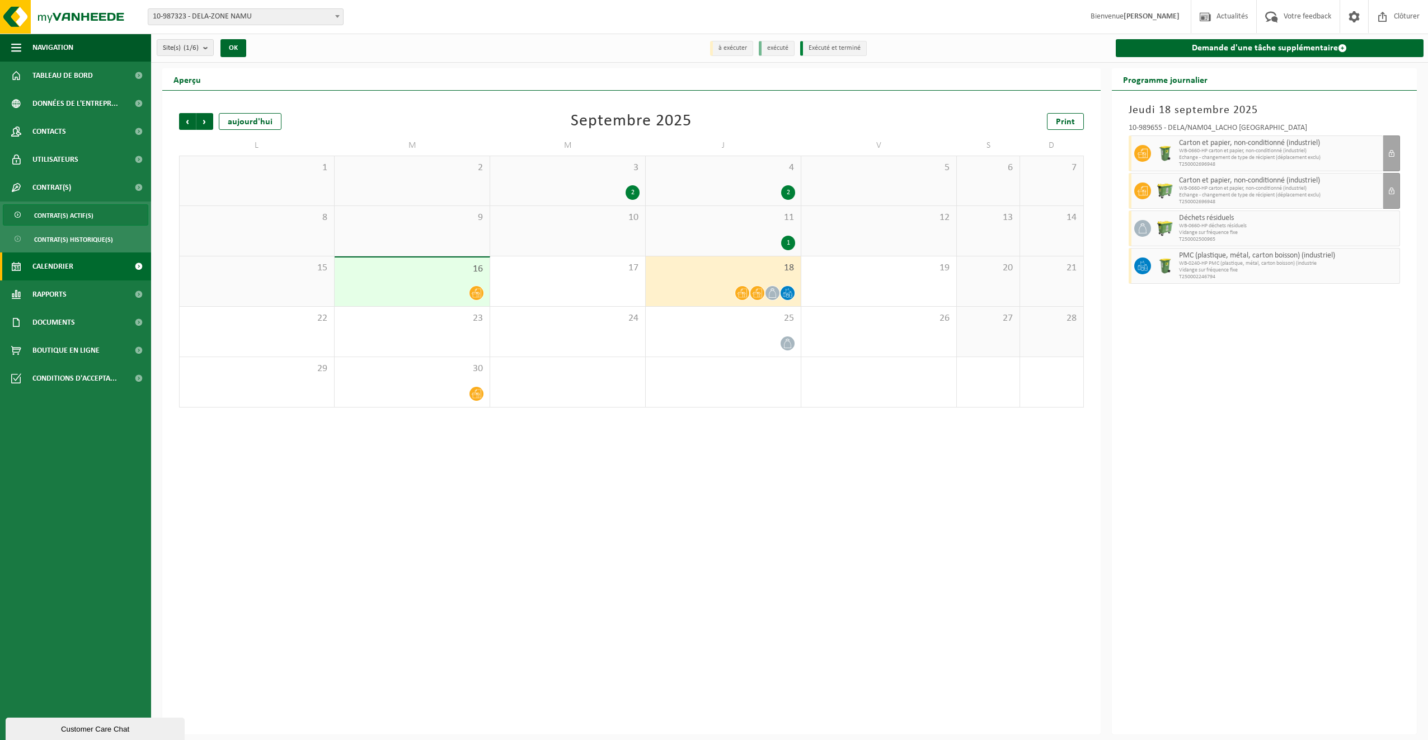
click at [80, 210] on span "Contrat(s) actif(s)" at bounding box center [63, 215] width 59 height 21
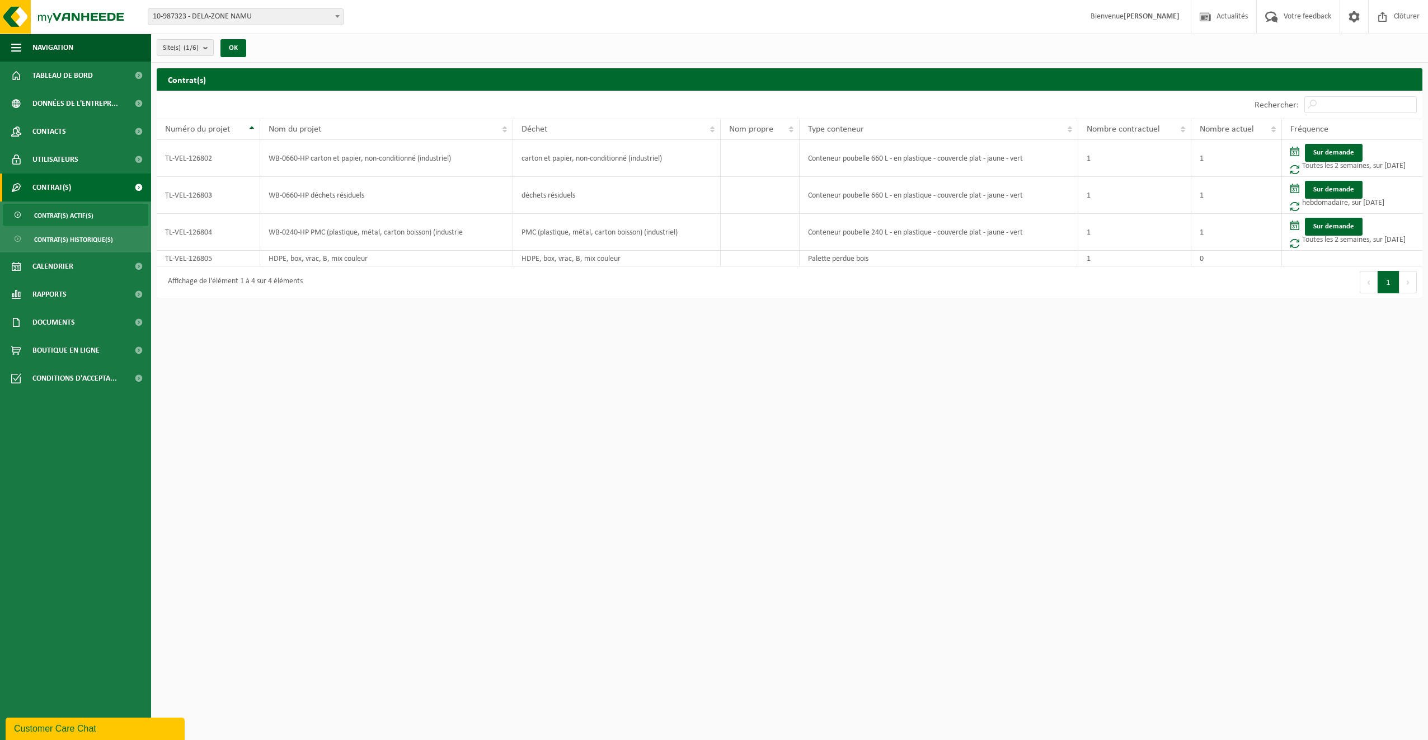
click at [337, 16] on b at bounding box center [337, 16] width 4 height 3
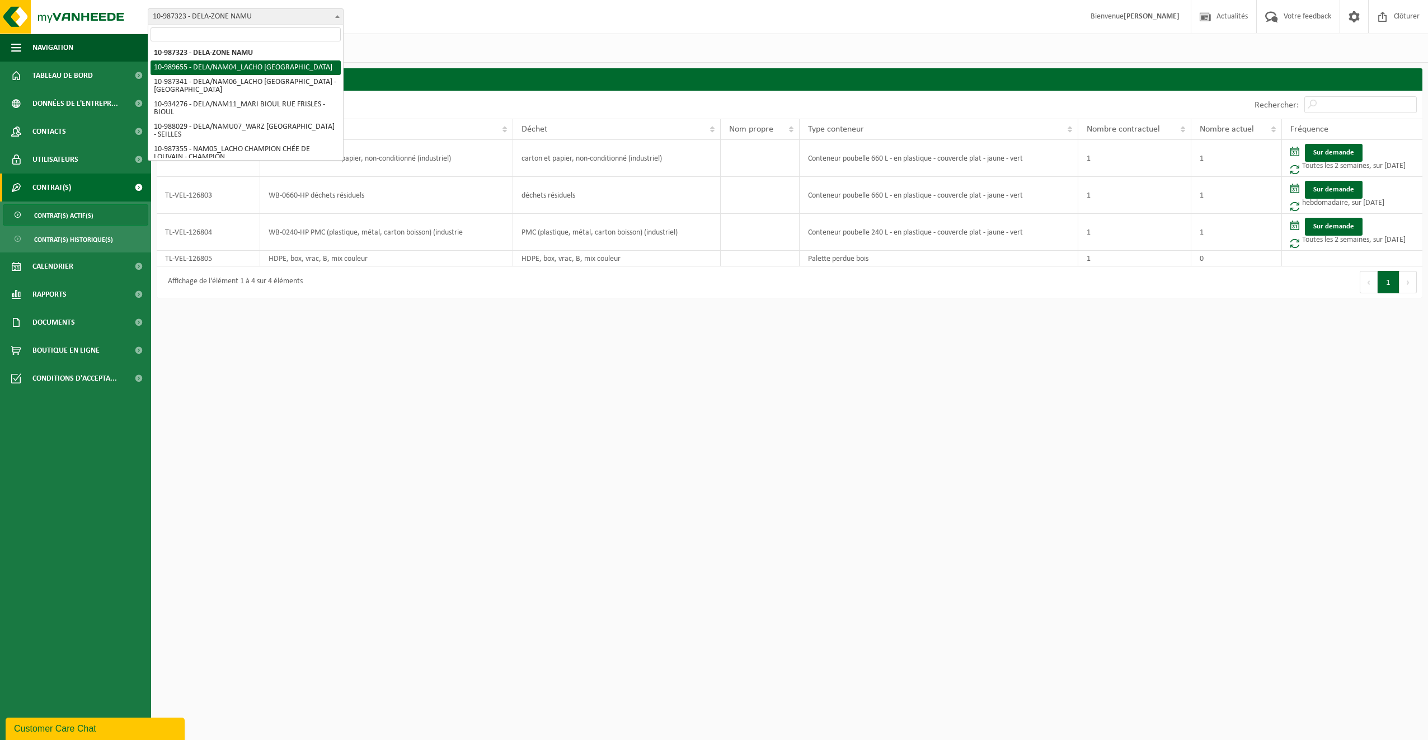
click at [435, 45] on div "Site(s) (1/6) Tout sélectionner Tout désélectionner Sélectionner les actifs DEL…" at bounding box center [789, 48] width 1277 height 29
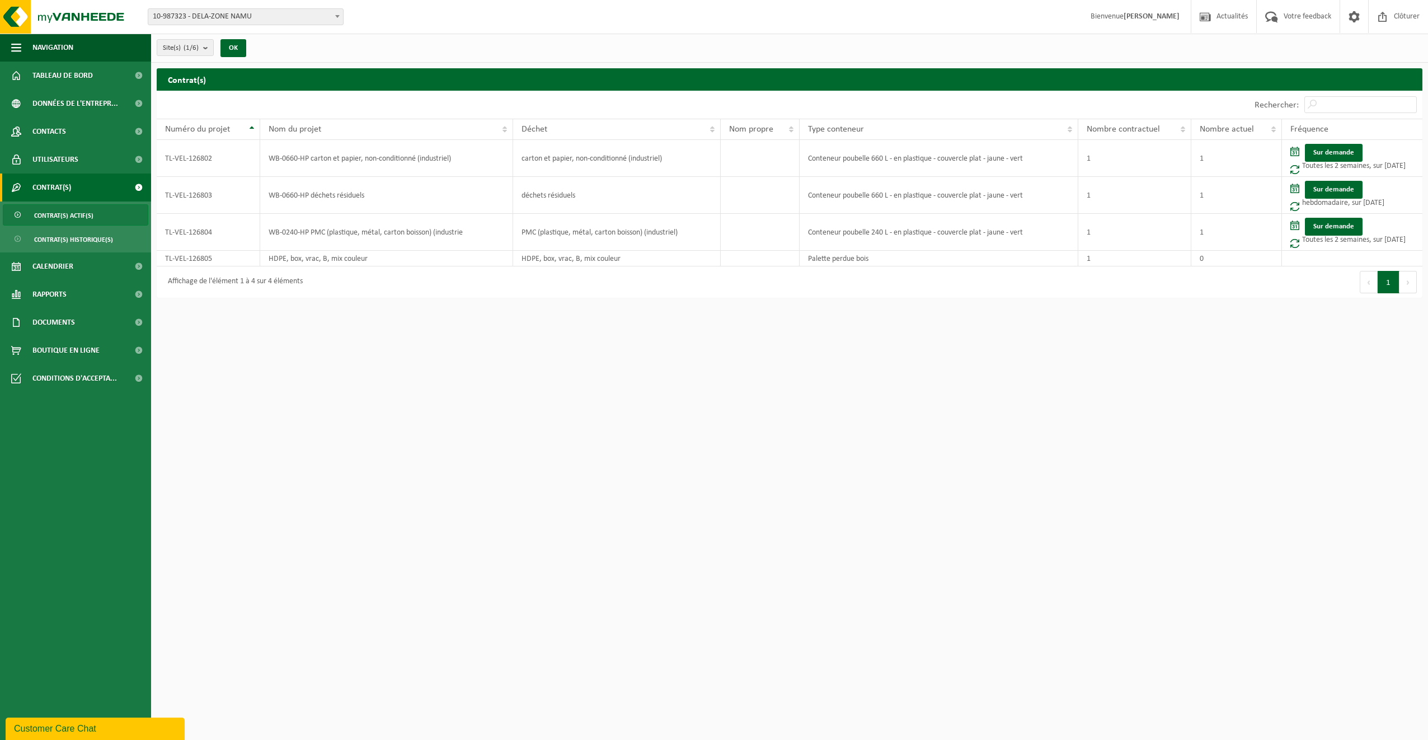
click at [46, 182] on span "Contrat(s)" at bounding box center [51, 188] width 39 height 28
click at [205, 46] on button "Site(s) (1/6)" at bounding box center [185, 47] width 57 height 17
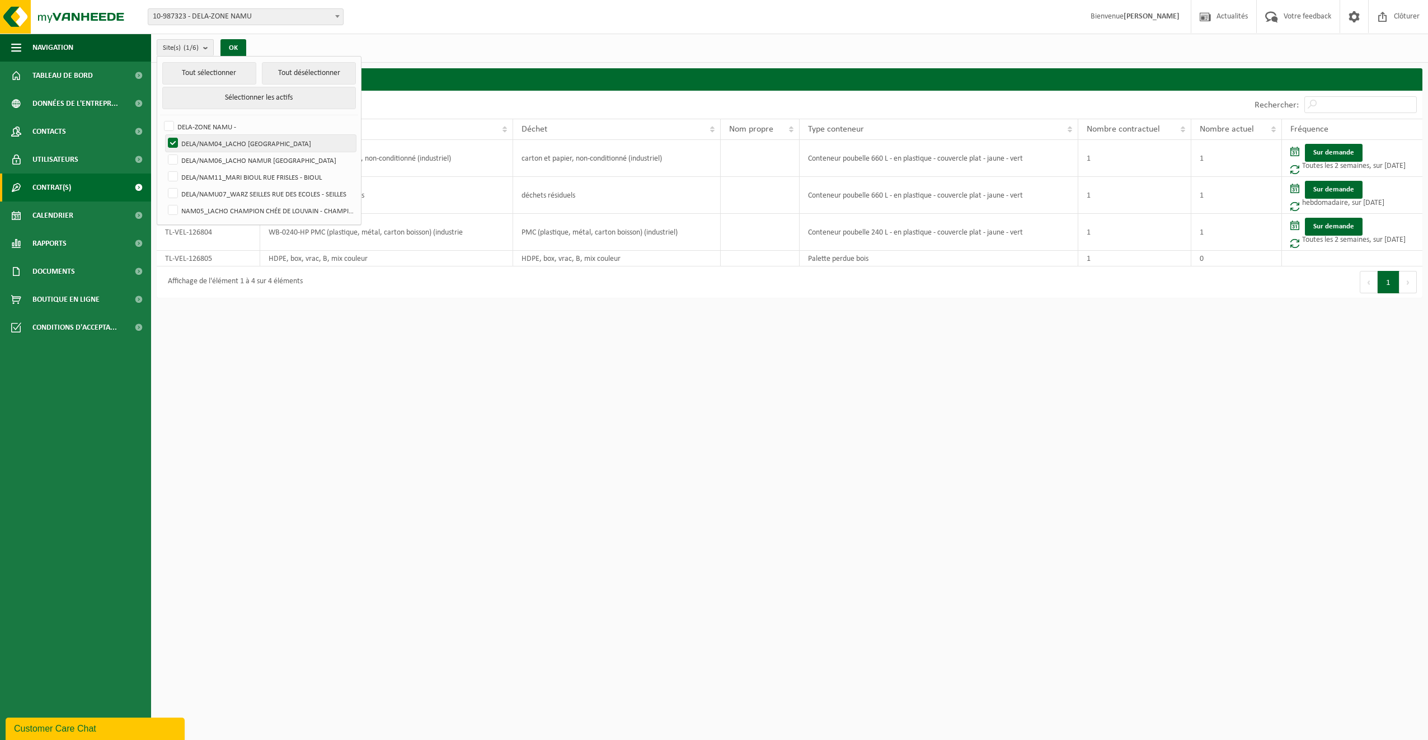
click at [170, 142] on label "DELA/NAM04_LACHO [GEOGRAPHIC_DATA]" at bounding box center [261, 143] width 190 height 17
click at [164, 135] on input "DELA/NAM04_LACHO [GEOGRAPHIC_DATA]" at bounding box center [163, 134] width 1 height 1
click at [172, 145] on label "DELA/NAM04_LACHO [GEOGRAPHIC_DATA]" at bounding box center [261, 143] width 190 height 17
click at [164, 135] on input "DELA/NAM04_LACHO [GEOGRAPHIC_DATA]" at bounding box center [163, 134] width 1 height 1
click at [316, 322] on html "Site: 10-987323 - DELA-ZONE NAMU 10-989655 - DELA/NAM04_LACHO [GEOGRAPHIC_DATA]…" at bounding box center [714, 370] width 1428 height 740
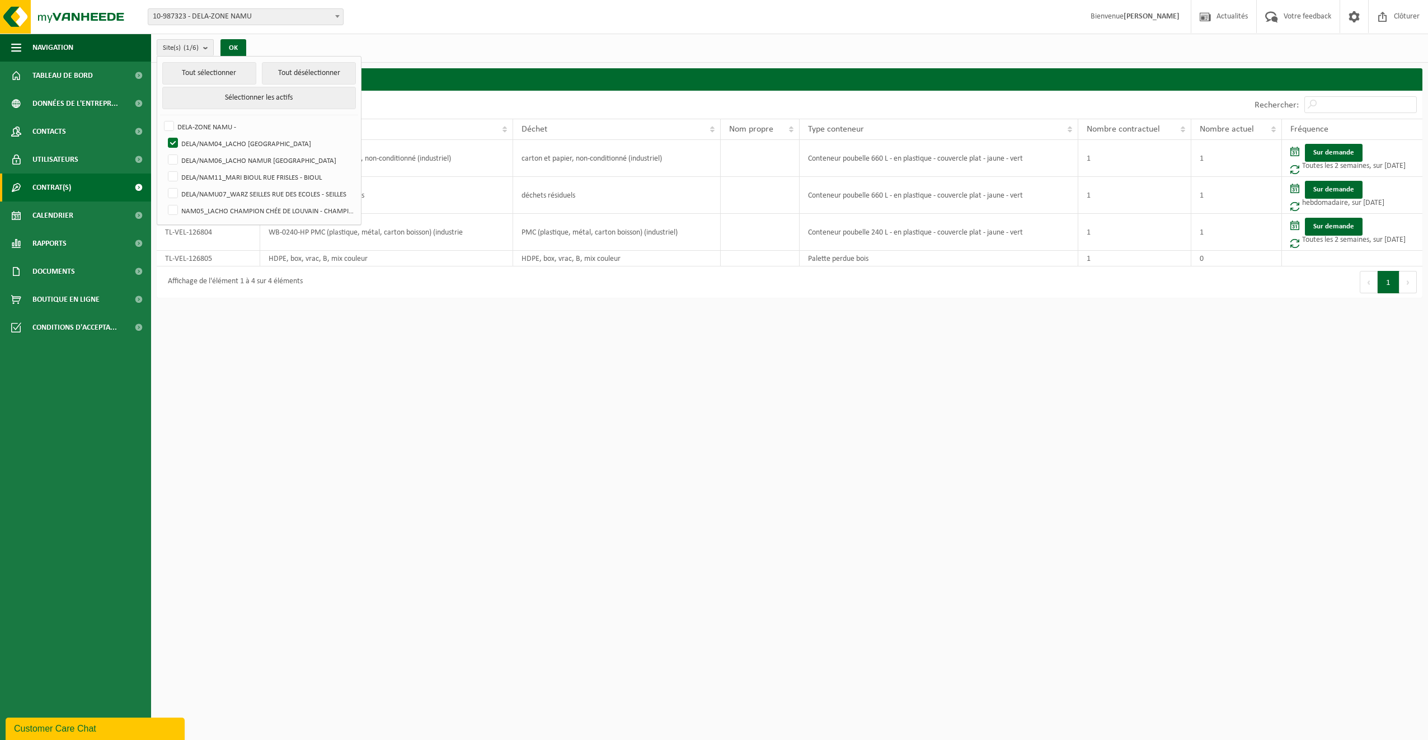
click at [484, 392] on html "Site: 10-987323 - DELA-ZONE NAMU 10-989655 - DELA/NAM04_LACHO [GEOGRAPHIC_DATA]…" at bounding box center [714, 370] width 1428 height 740
click at [235, 48] on button "OK" at bounding box center [234, 48] width 26 height 18
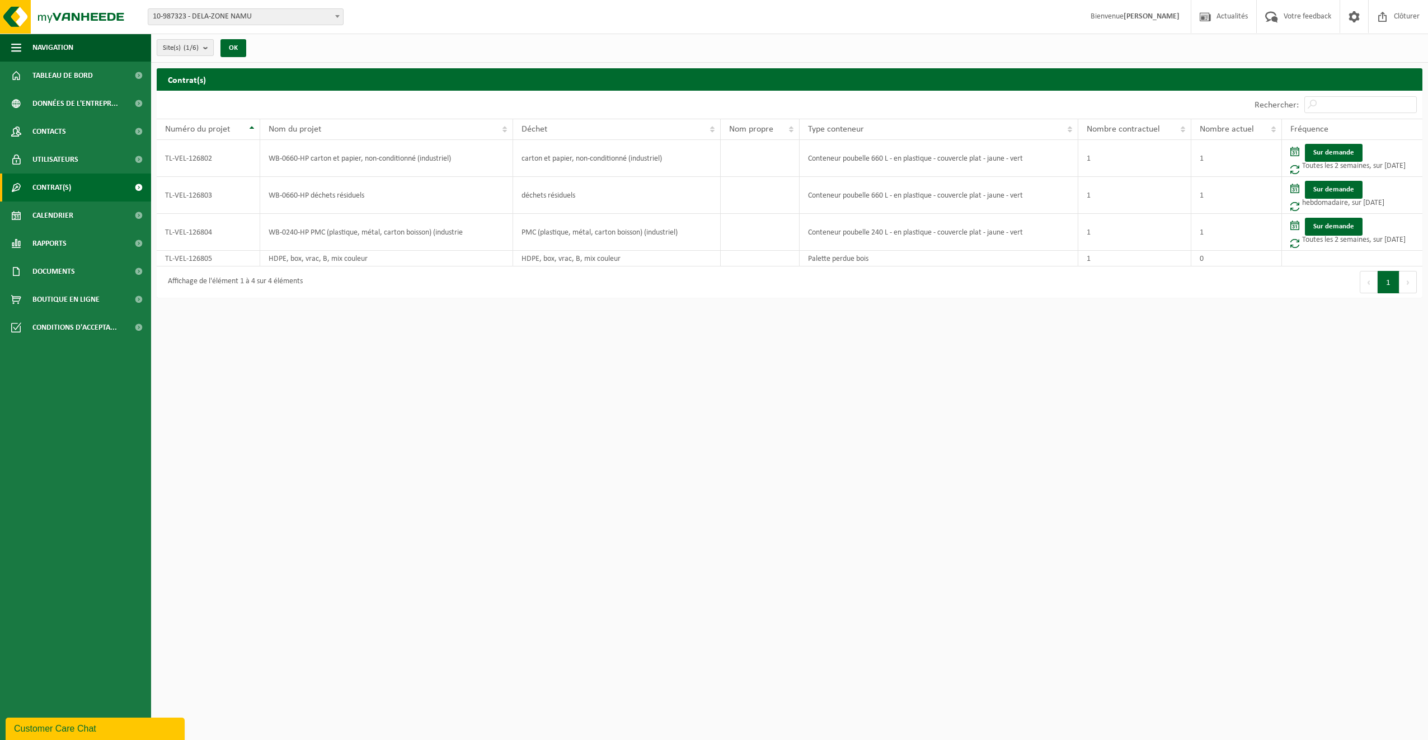
click at [205, 49] on b "submit" at bounding box center [208, 48] width 10 height 16
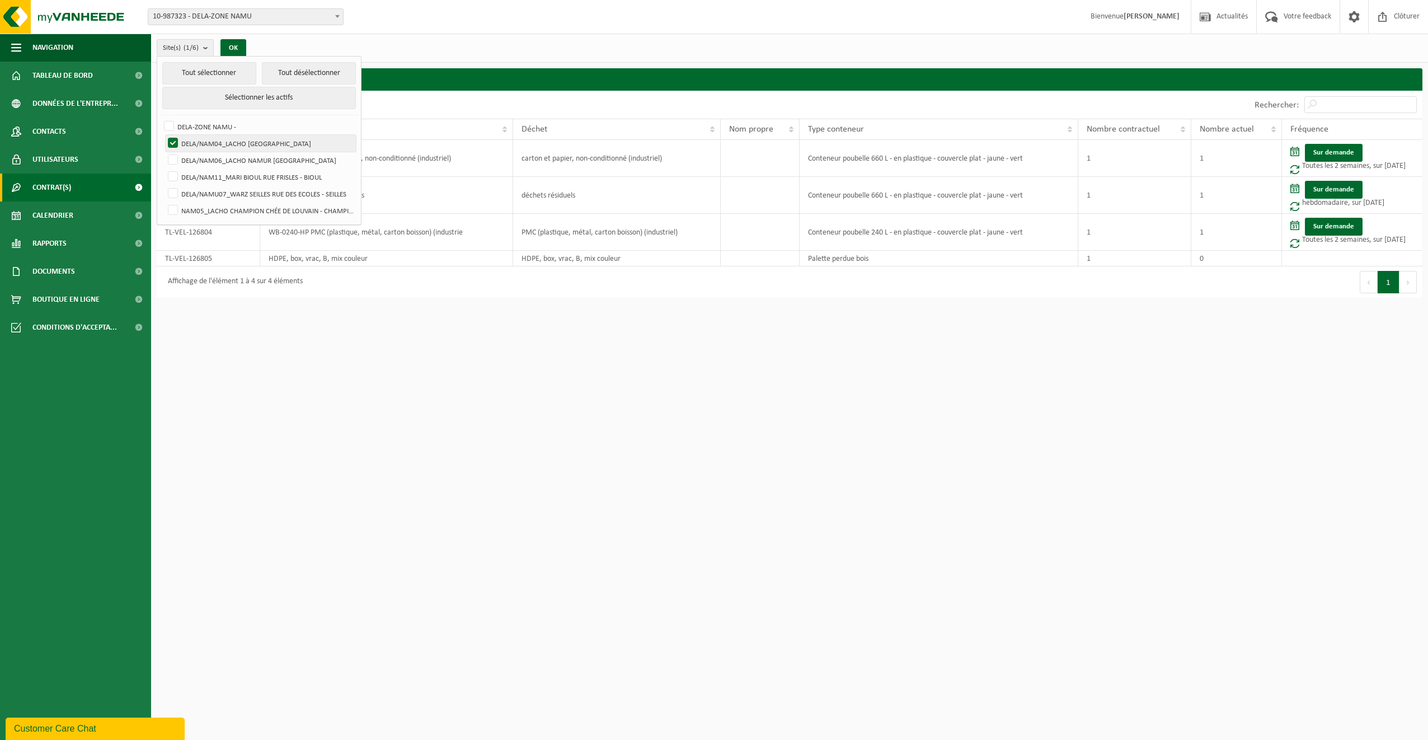
click at [171, 140] on label "DELA/NAM04_LACHO [GEOGRAPHIC_DATA]" at bounding box center [261, 143] width 190 height 17
click at [164, 135] on input "DELA/NAM04_LACHO [GEOGRAPHIC_DATA]" at bounding box center [163, 134] width 1 height 1
checkbox input "false"
click at [175, 210] on label "NAM05_LACHO CHAMPION CHÉE DE LOUVAIN - CHAMPION" at bounding box center [261, 210] width 190 height 17
click at [164, 202] on input "NAM05_LACHO CHAMPION CHÉE DE LOUVAIN - CHAMPION" at bounding box center [163, 201] width 1 height 1
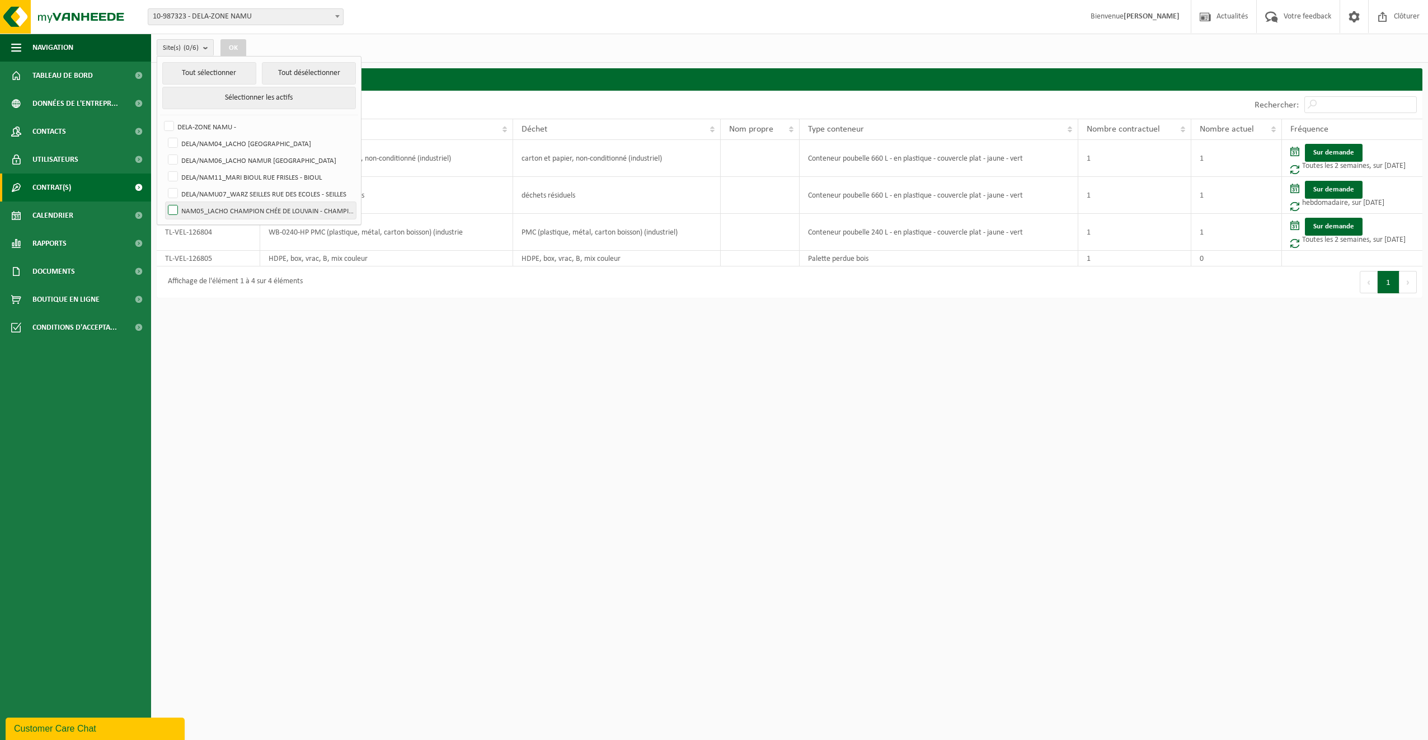
checkbox input "true"
click at [240, 42] on button "OK" at bounding box center [234, 48] width 26 height 18
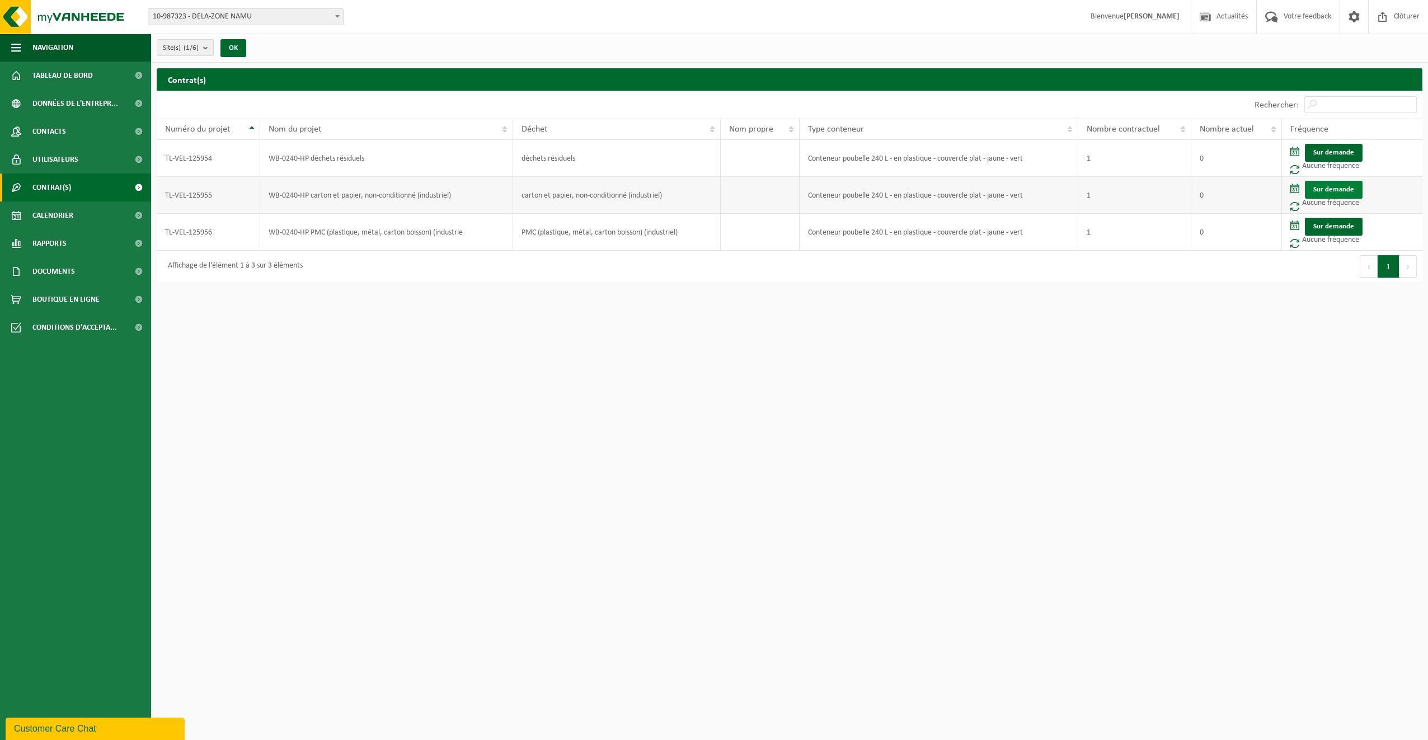
click at [1343, 181] on link "Sur demande" at bounding box center [1334, 190] width 58 height 18
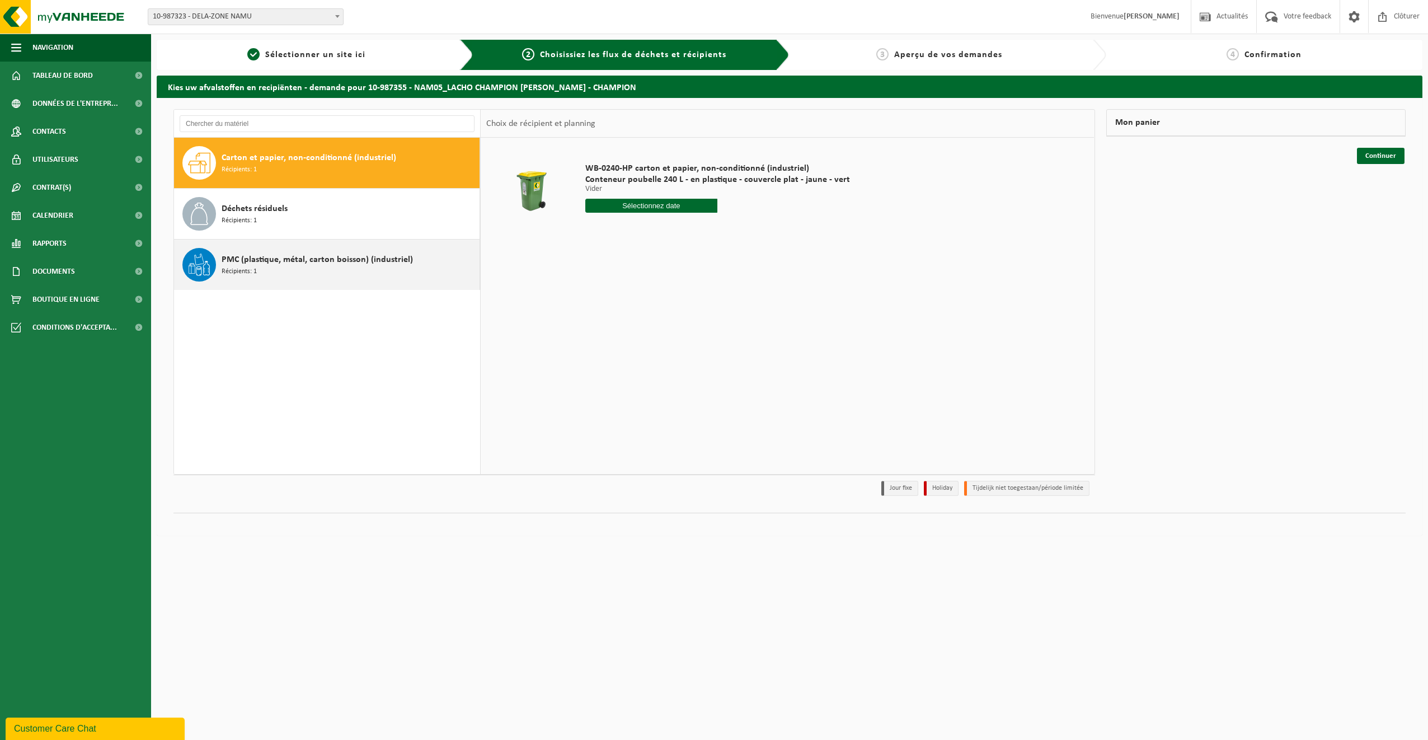
click at [267, 259] on span "PMC (plastique, métal, carton boisson) (industriel)" at bounding box center [317, 259] width 191 height 13
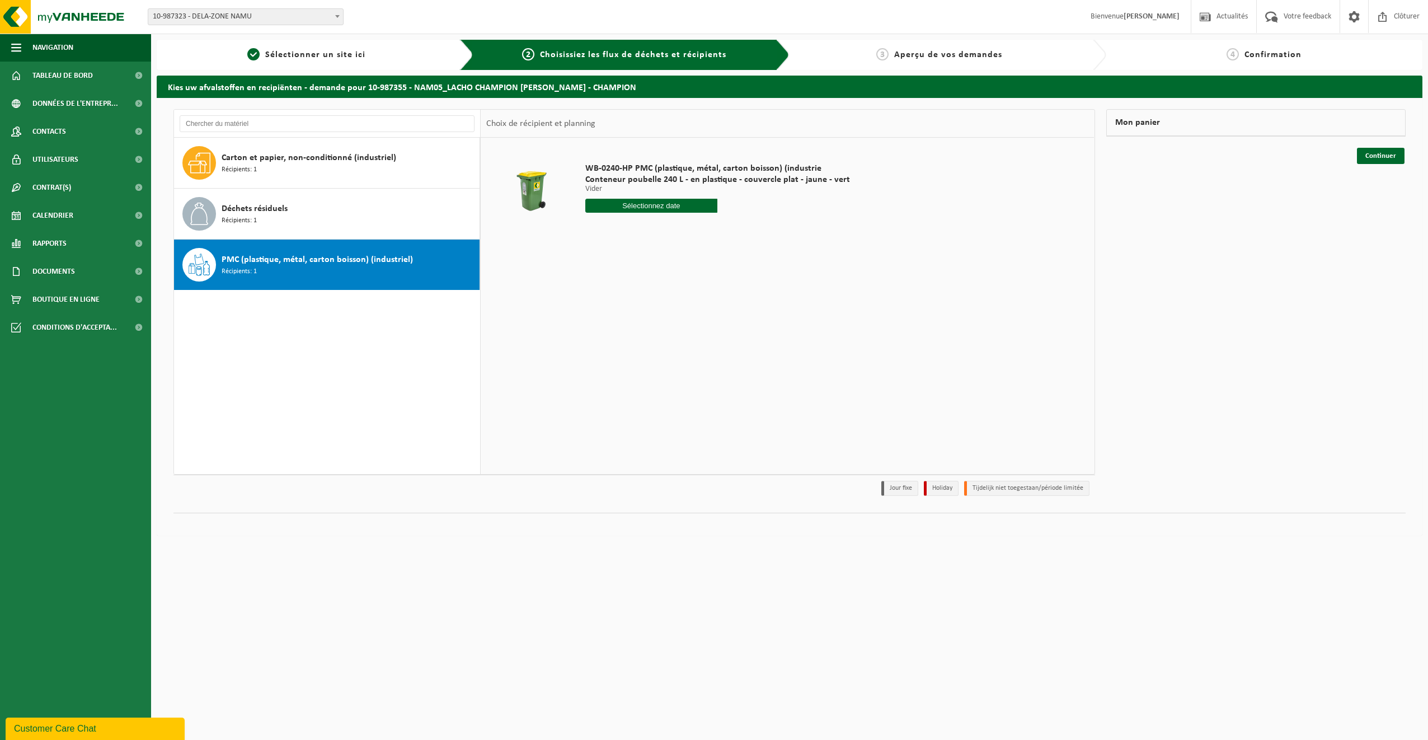
click at [658, 204] on input "text" at bounding box center [651, 206] width 133 height 14
click at [653, 307] on div "18" at bounding box center [655, 305] width 20 height 18
type input "à partir de [DATE]"
click at [613, 245] on button "Dans le panier" at bounding box center [617, 248] width 60 height 18
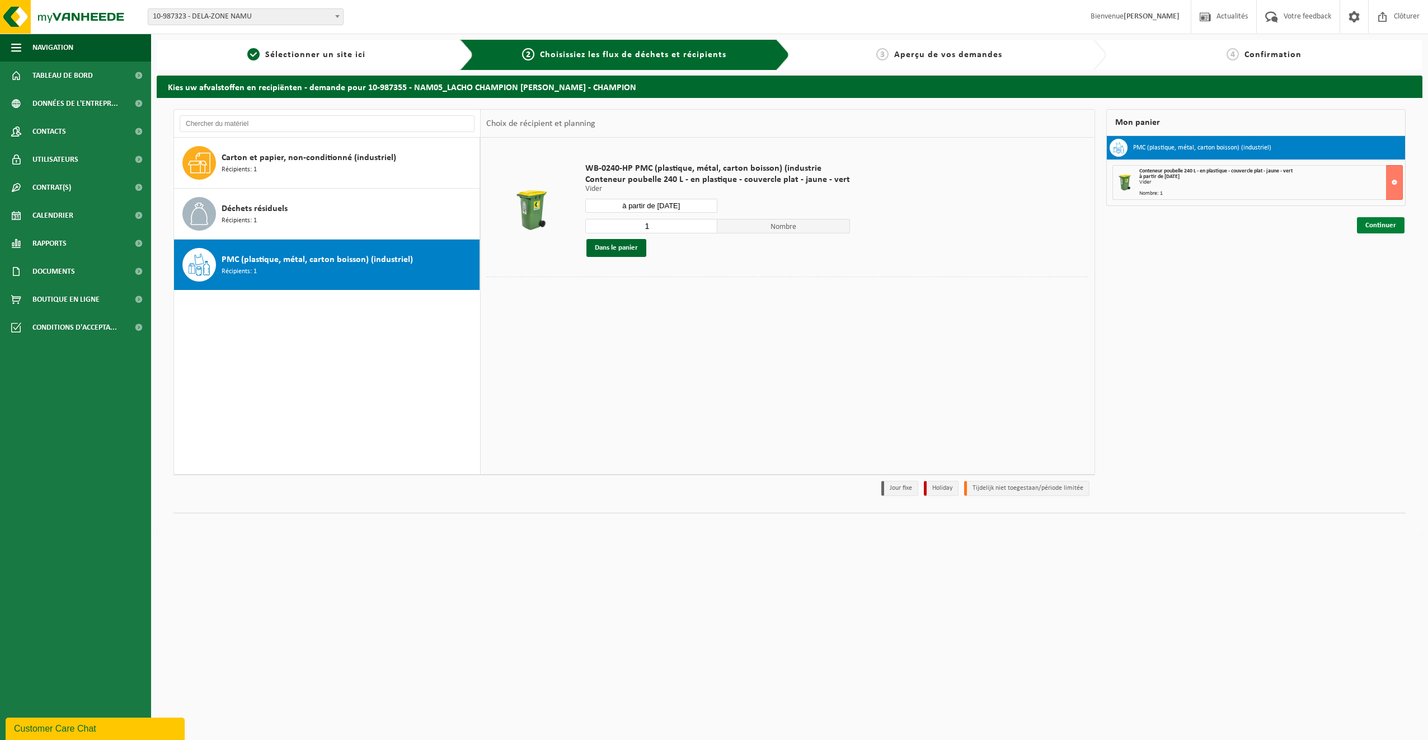
click at [1374, 228] on link "Continuer" at bounding box center [1381, 225] width 48 height 16
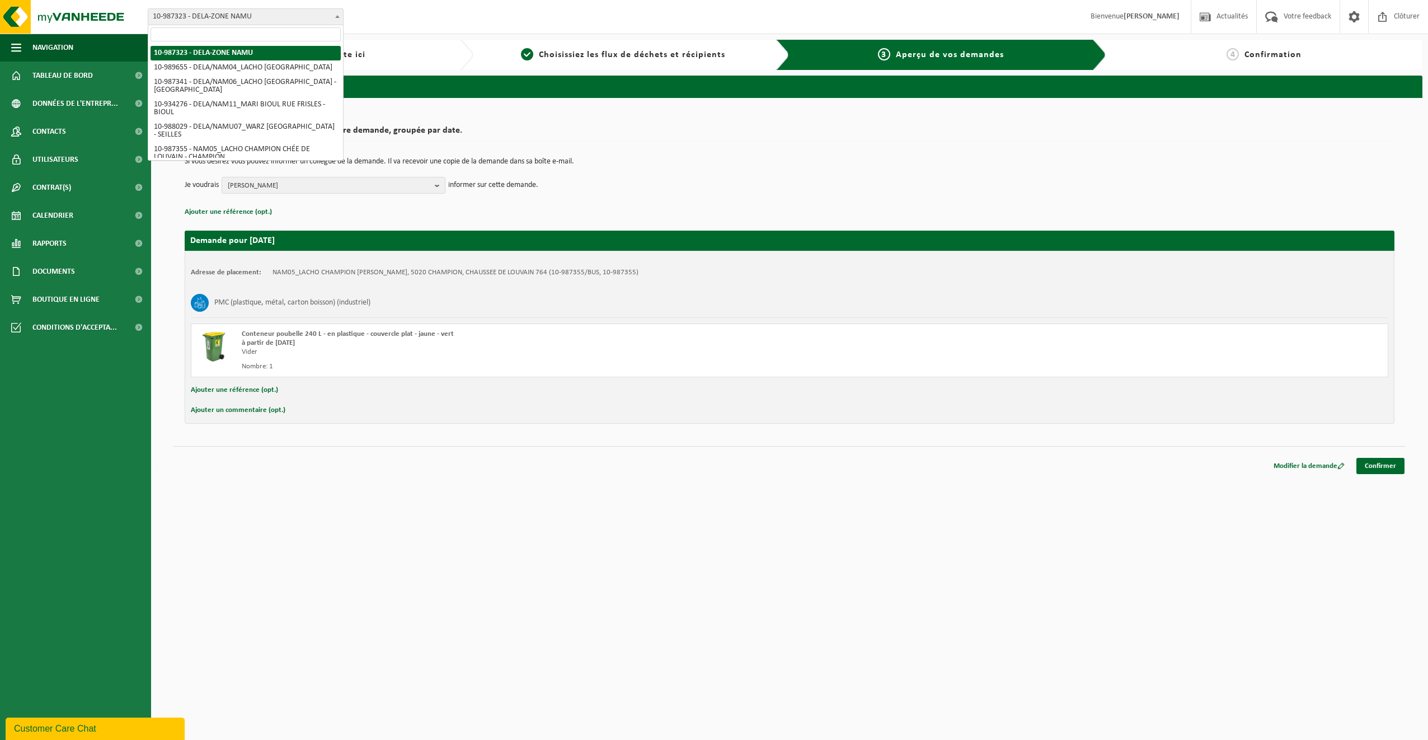
click at [339, 15] on b at bounding box center [337, 16] width 4 height 3
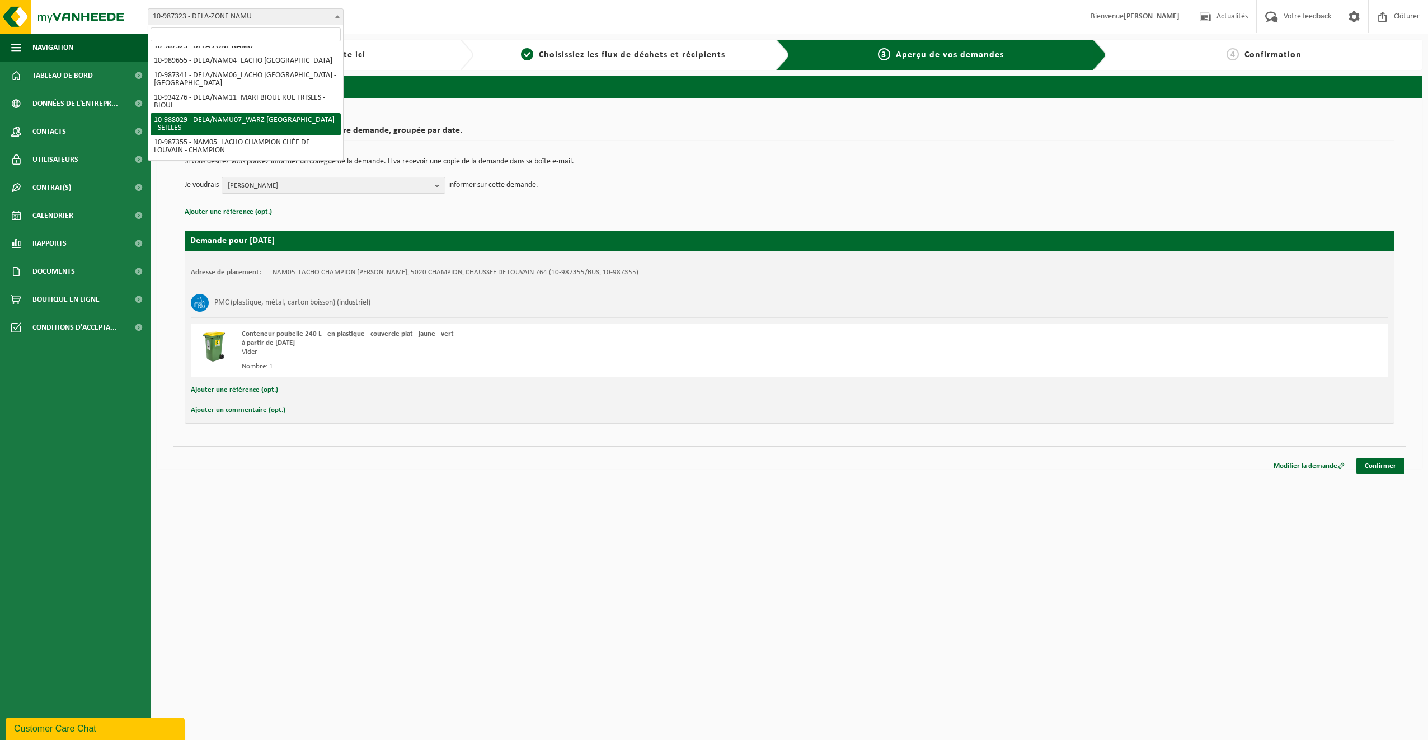
scroll to position [15, 0]
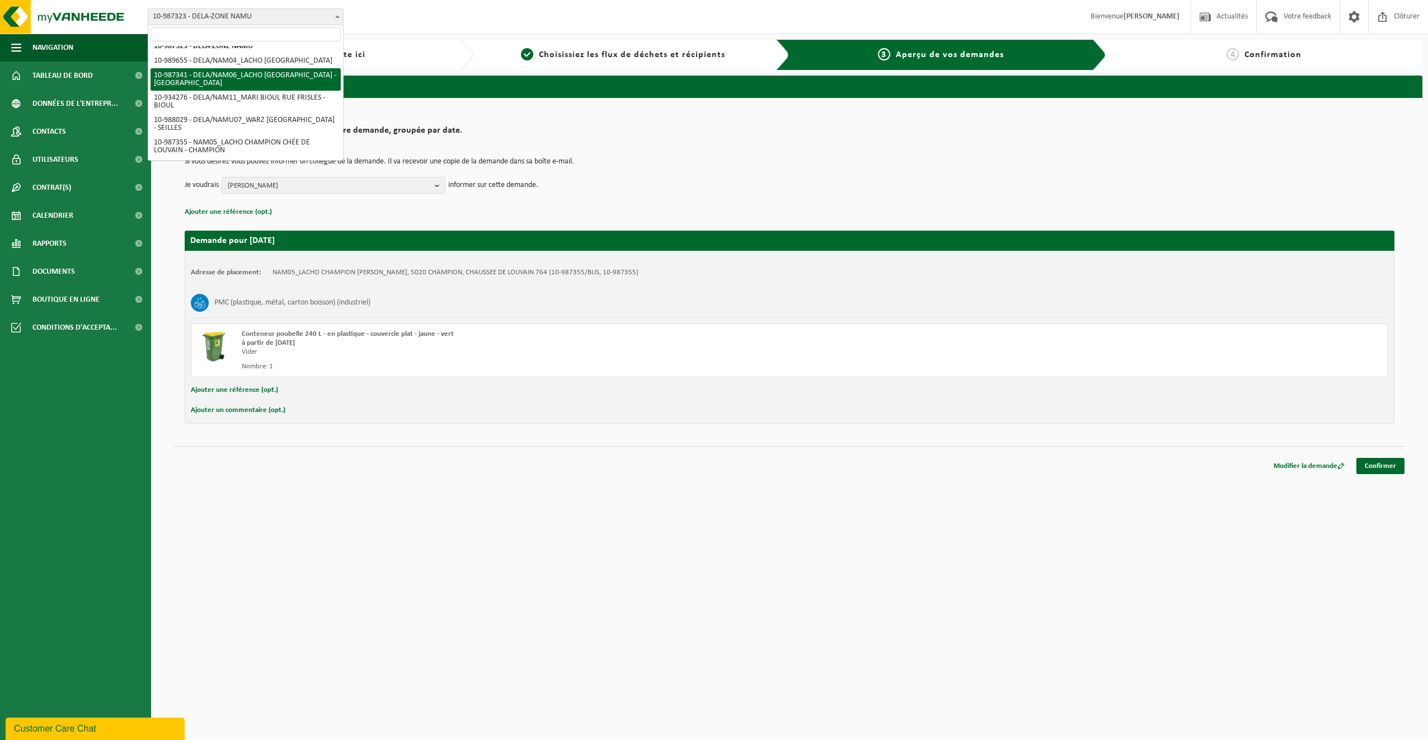
select select "167111"
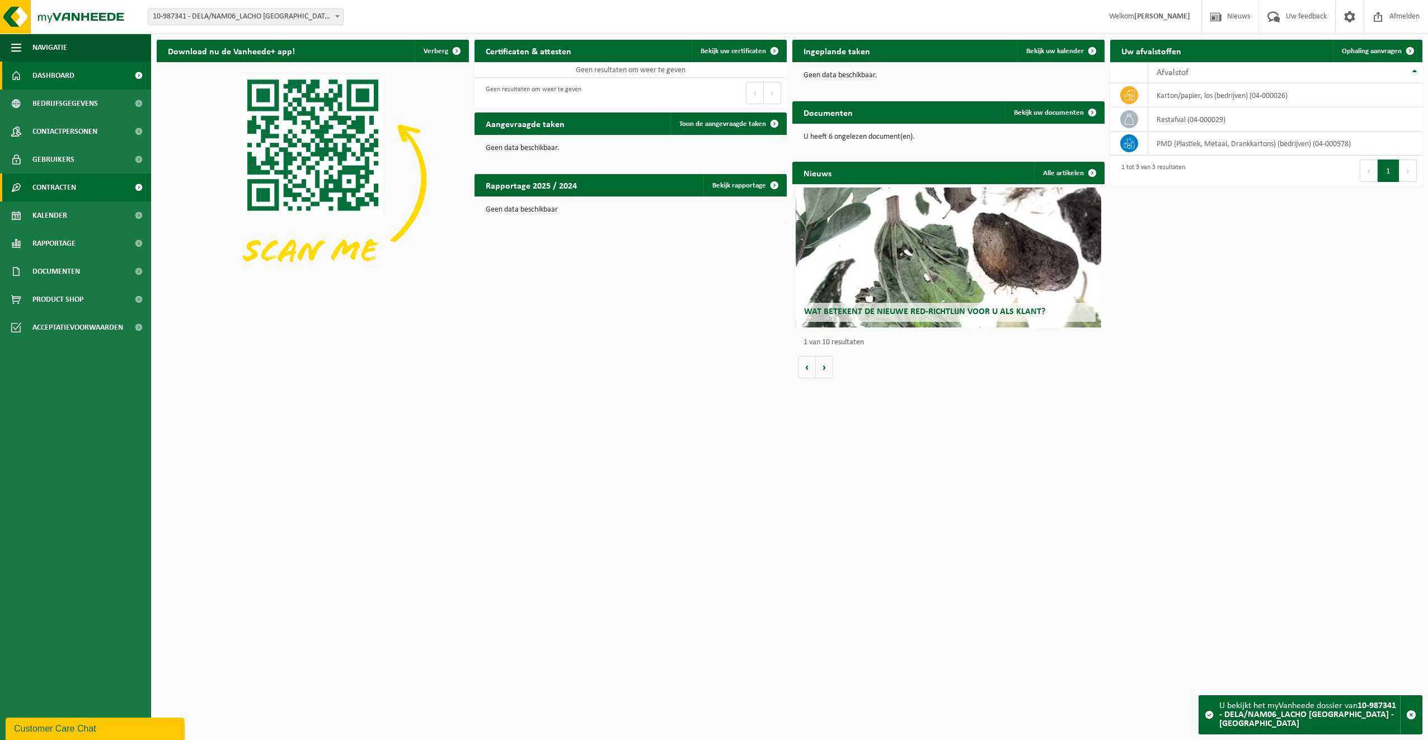
click at [70, 188] on span "Contracten" at bounding box center [54, 188] width 44 height 28
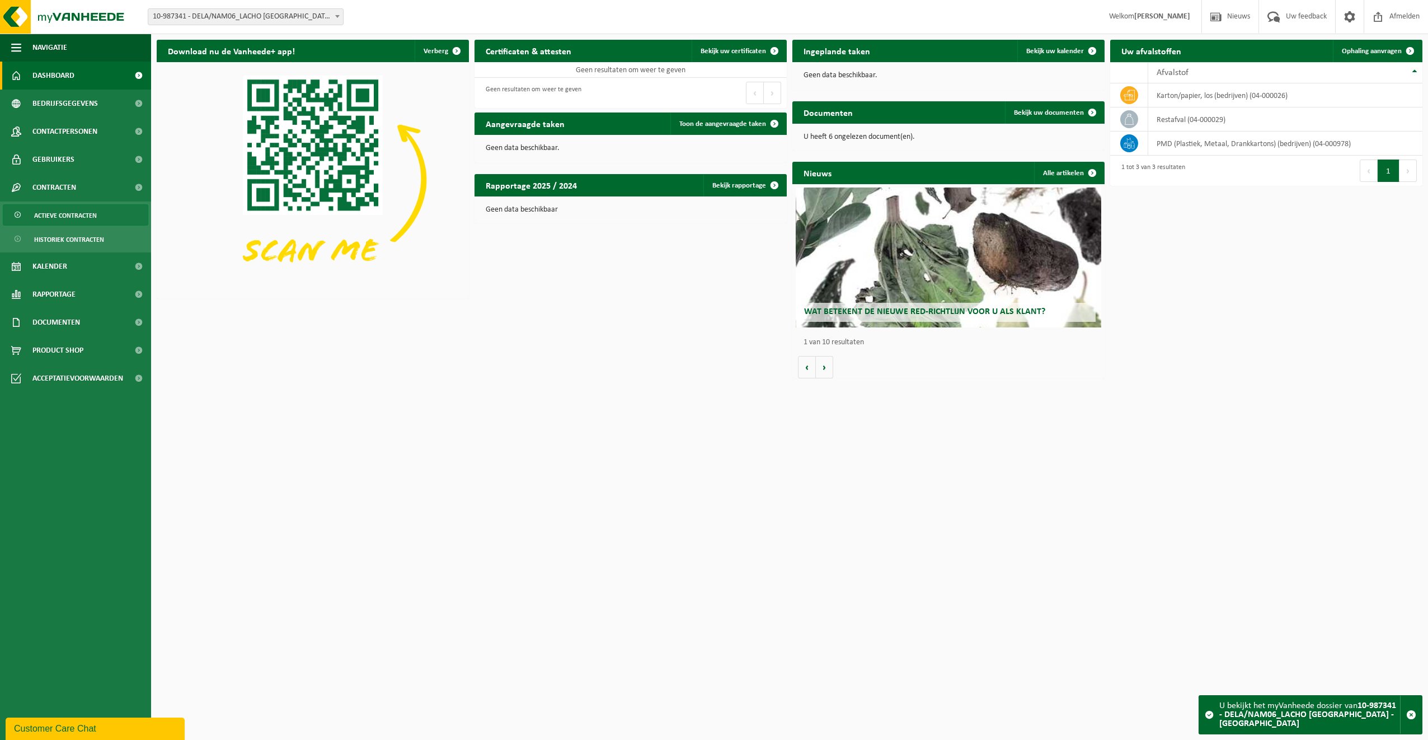
click at [69, 215] on span "Actieve contracten" at bounding box center [65, 215] width 63 height 21
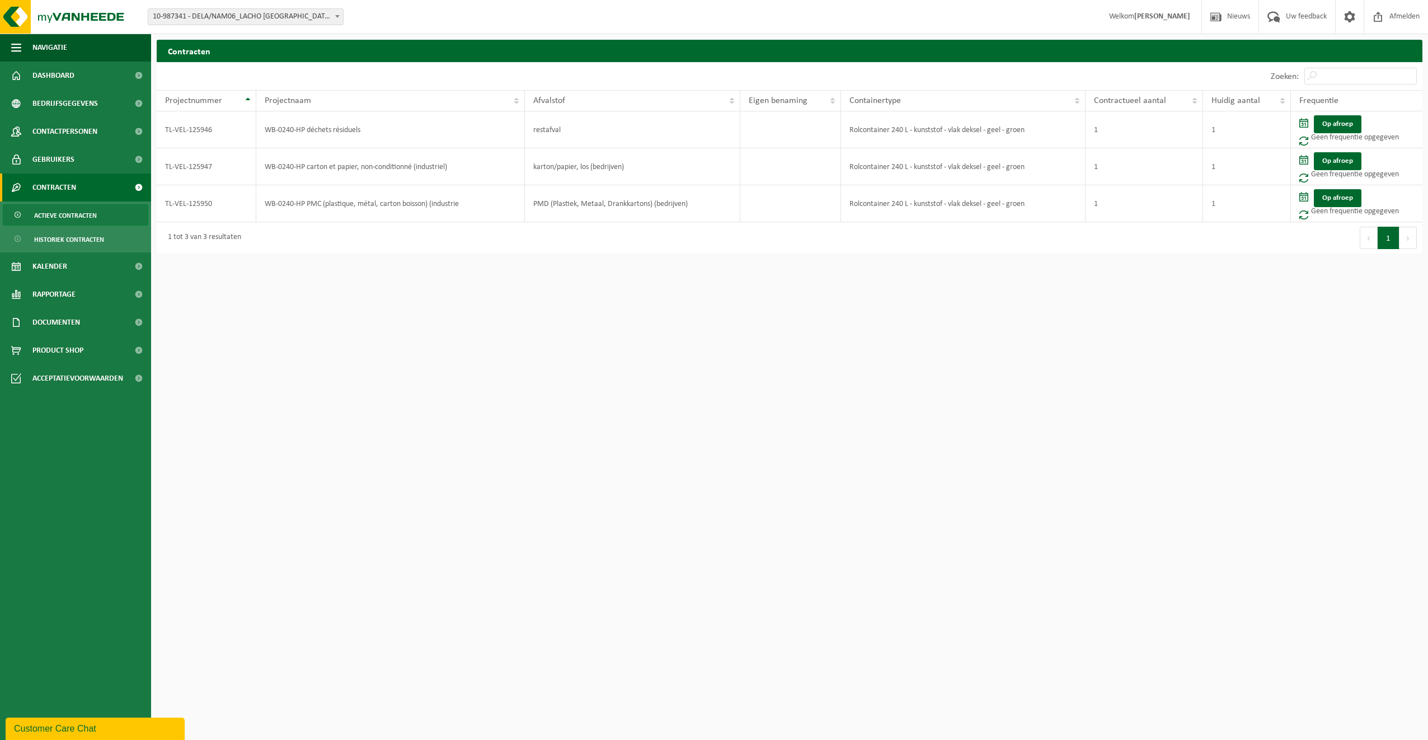
click at [372, 298] on html "Vestiging: 10-987323 - DELA-ZONE NAMU 10-989655 - DELA/NAM04_LACHO [GEOGRAPHIC_…" at bounding box center [714, 370] width 1428 height 740
click at [325, 350] on html "Vestiging: 10-987323 - DELA-ZONE NAMU 10-989655 - DELA/NAM04_LACHO [GEOGRAPHIC_…" at bounding box center [714, 370] width 1428 height 740
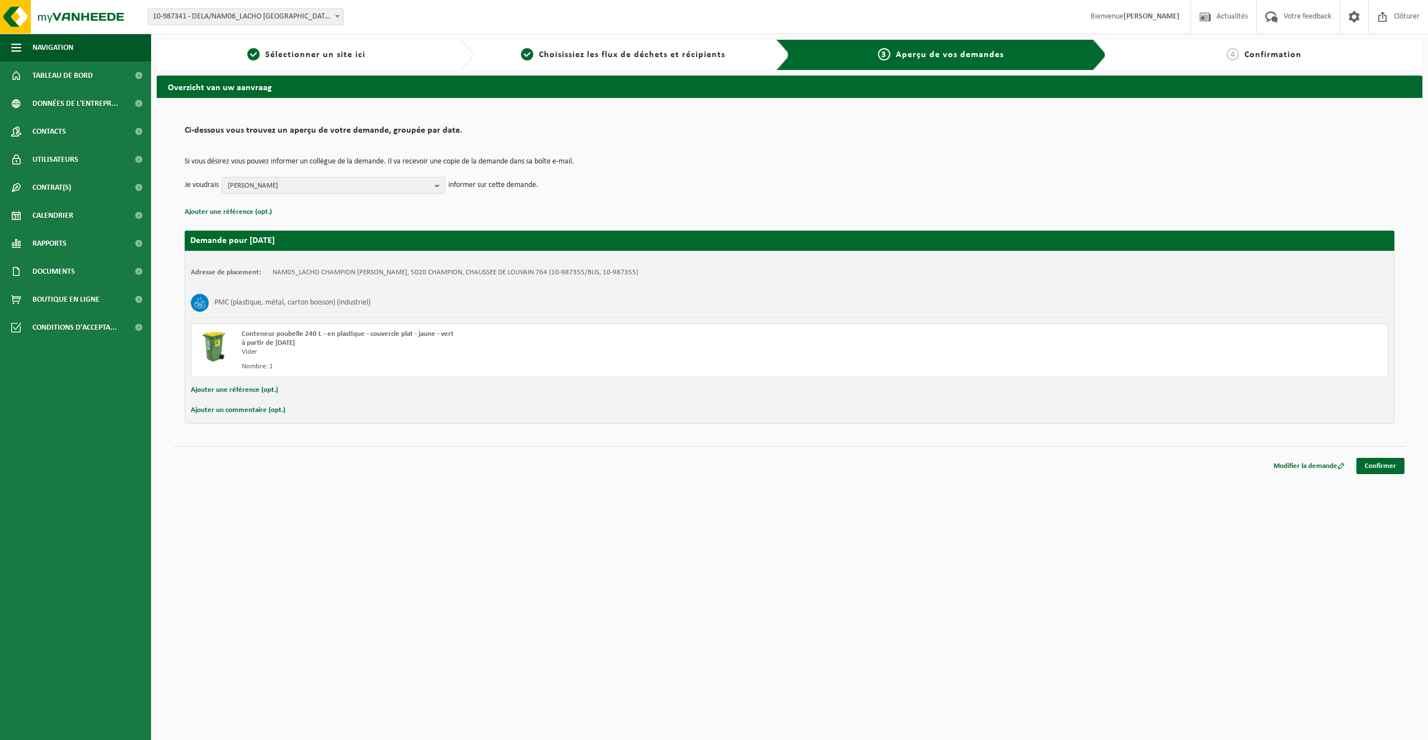
select select "167111"
click at [65, 190] on span "Contrat(s)" at bounding box center [51, 188] width 39 height 28
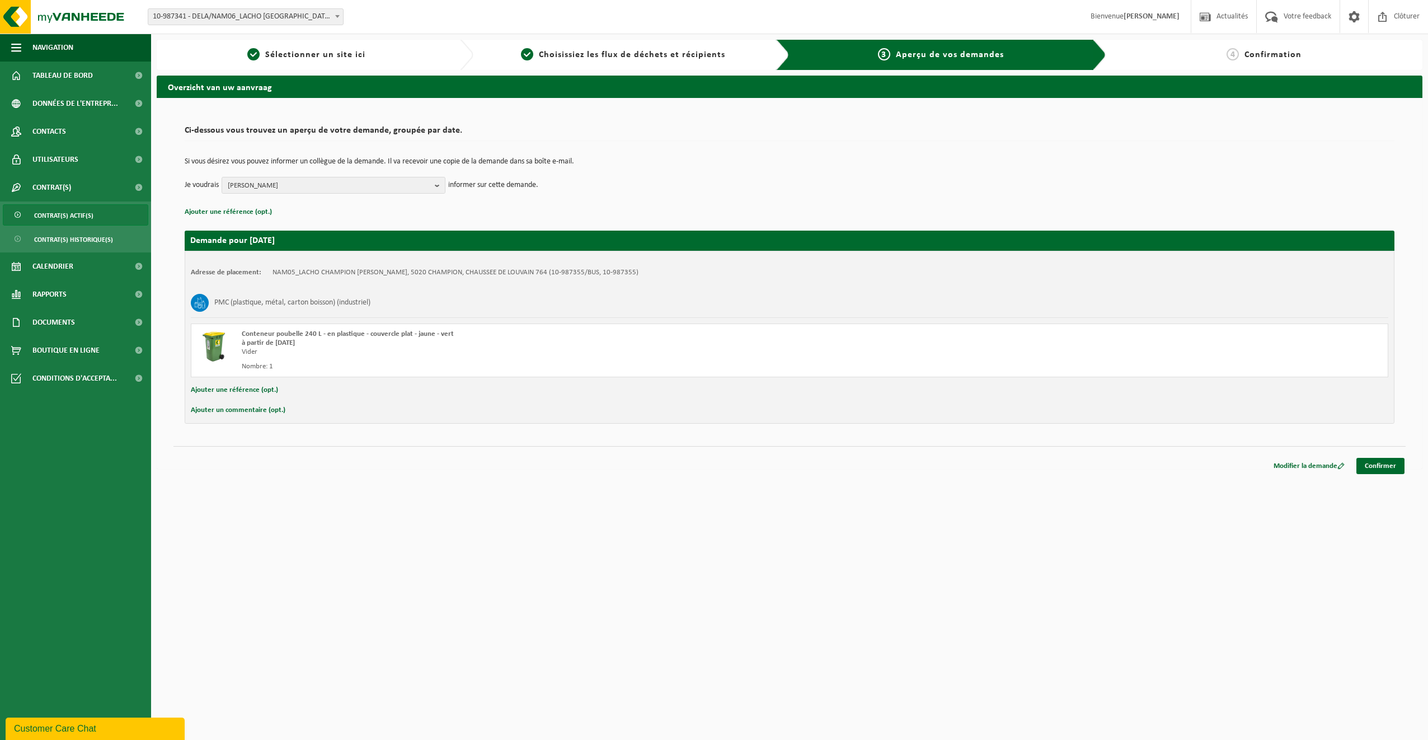
click at [93, 215] on link "Contrat(s) actif(s)" at bounding box center [76, 214] width 146 height 21
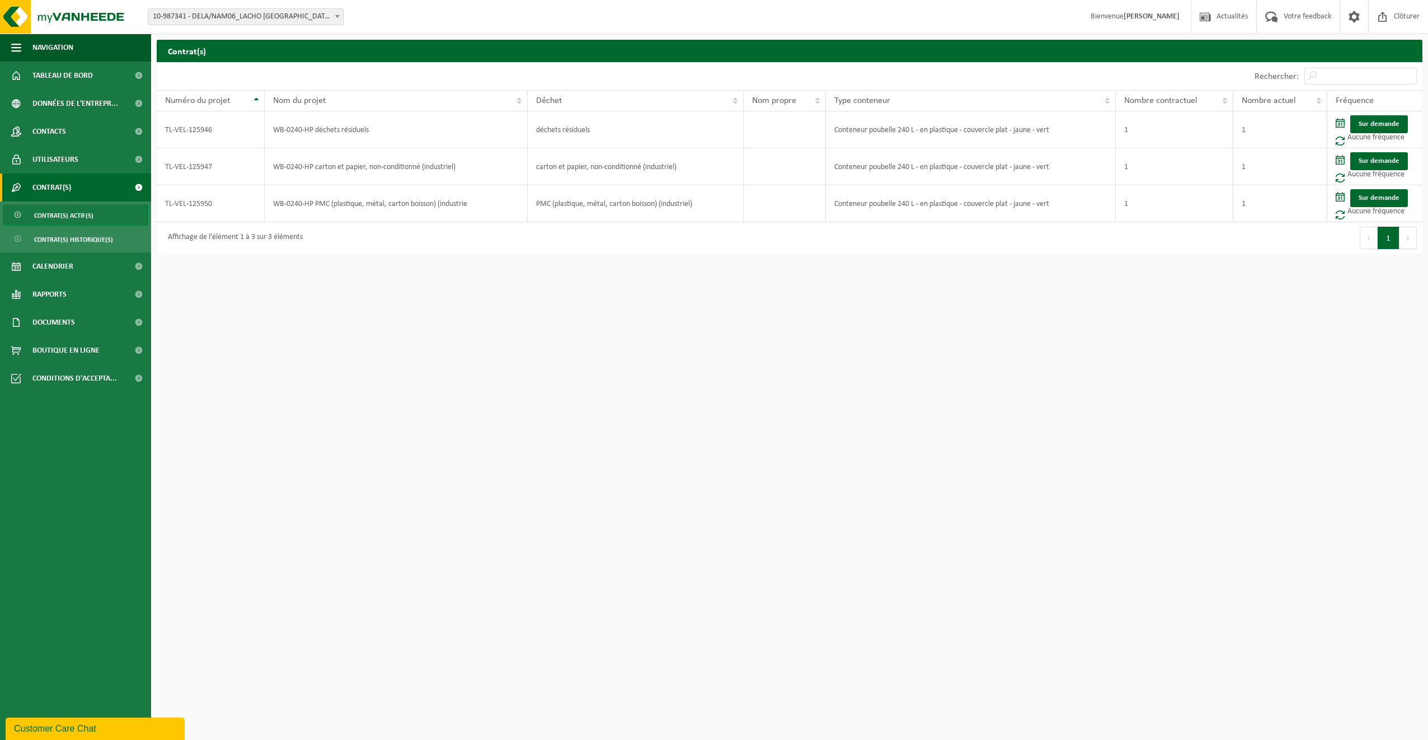
click at [692, 342] on html "Site: 10-987323 - DELA-ZONE NAMU 10-989655 - DELA/NAM04_LACHO [GEOGRAPHIC_DATA]…" at bounding box center [714, 370] width 1428 height 740
click at [336, 16] on b at bounding box center [337, 16] width 4 height 3
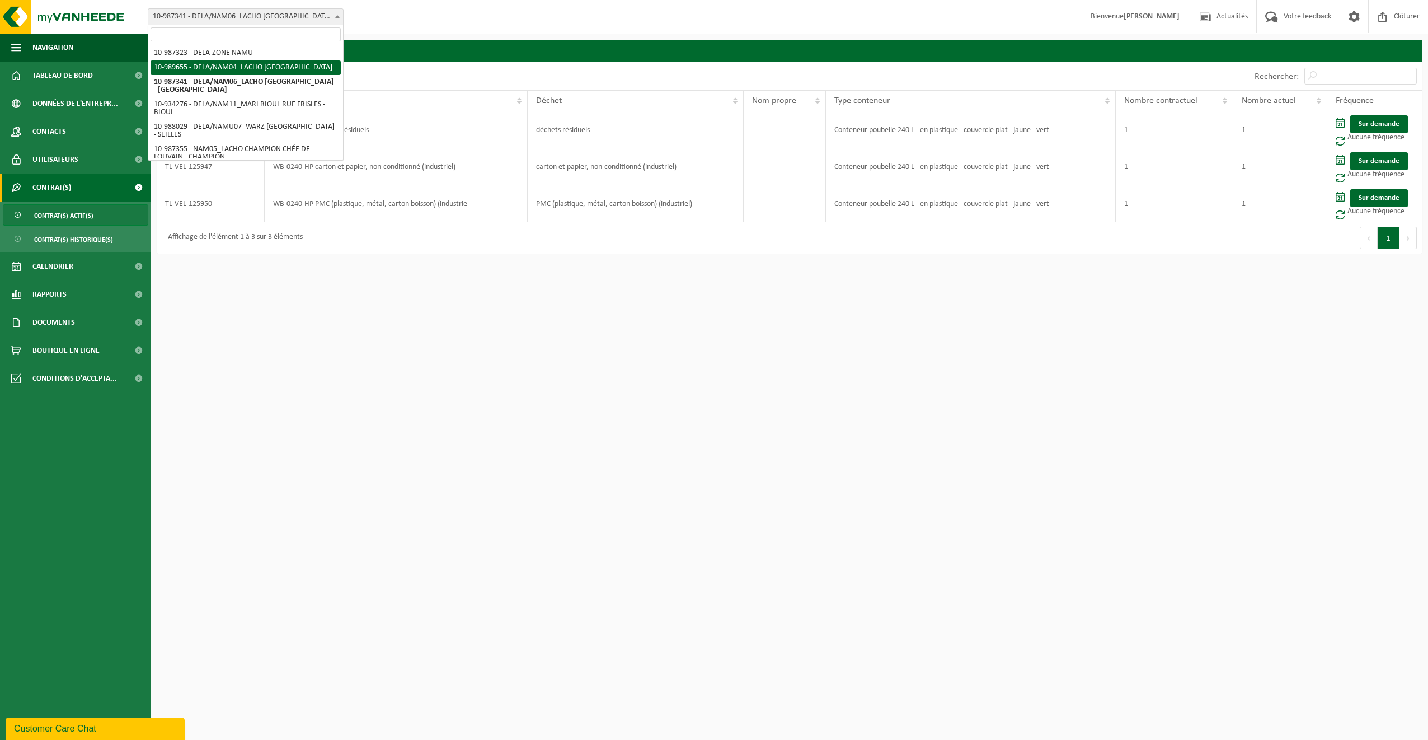
select select "168638"
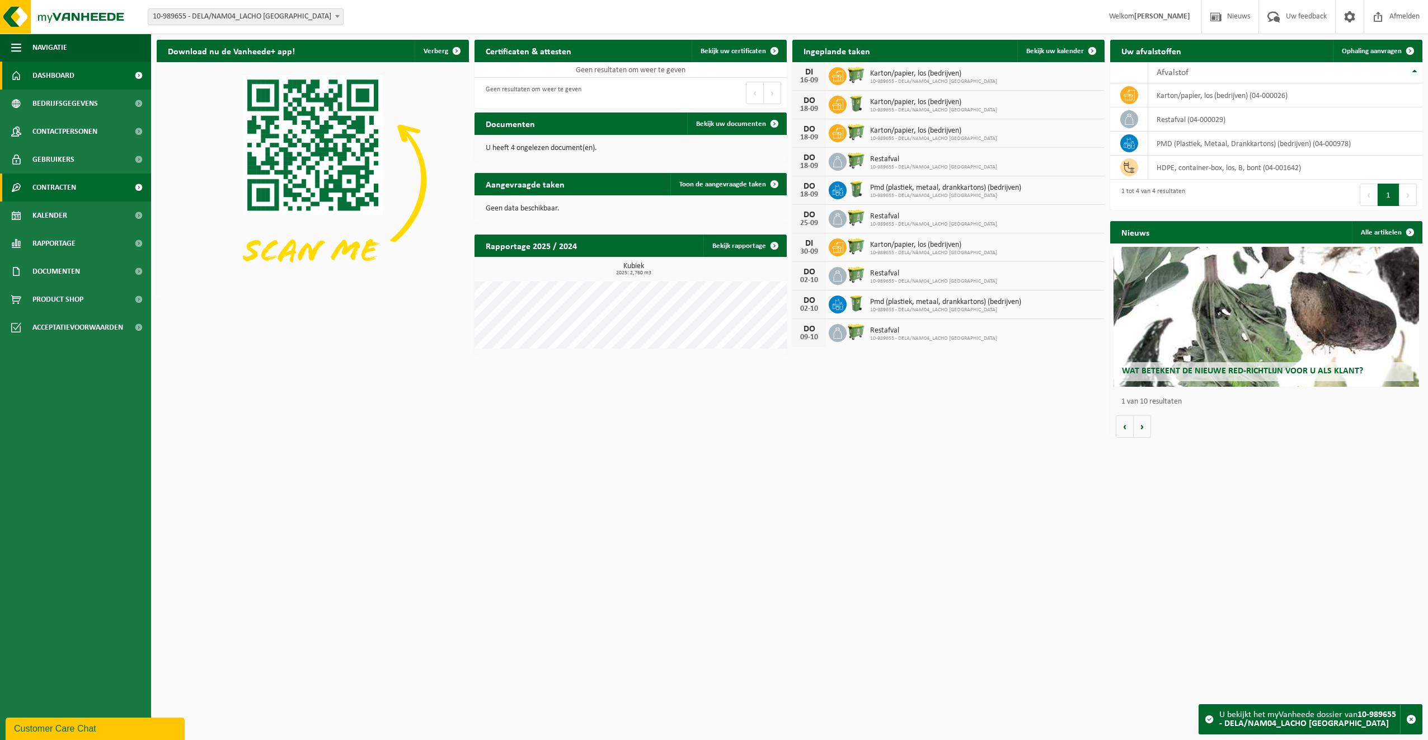
click at [64, 188] on span "Contracten" at bounding box center [54, 188] width 44 height 28
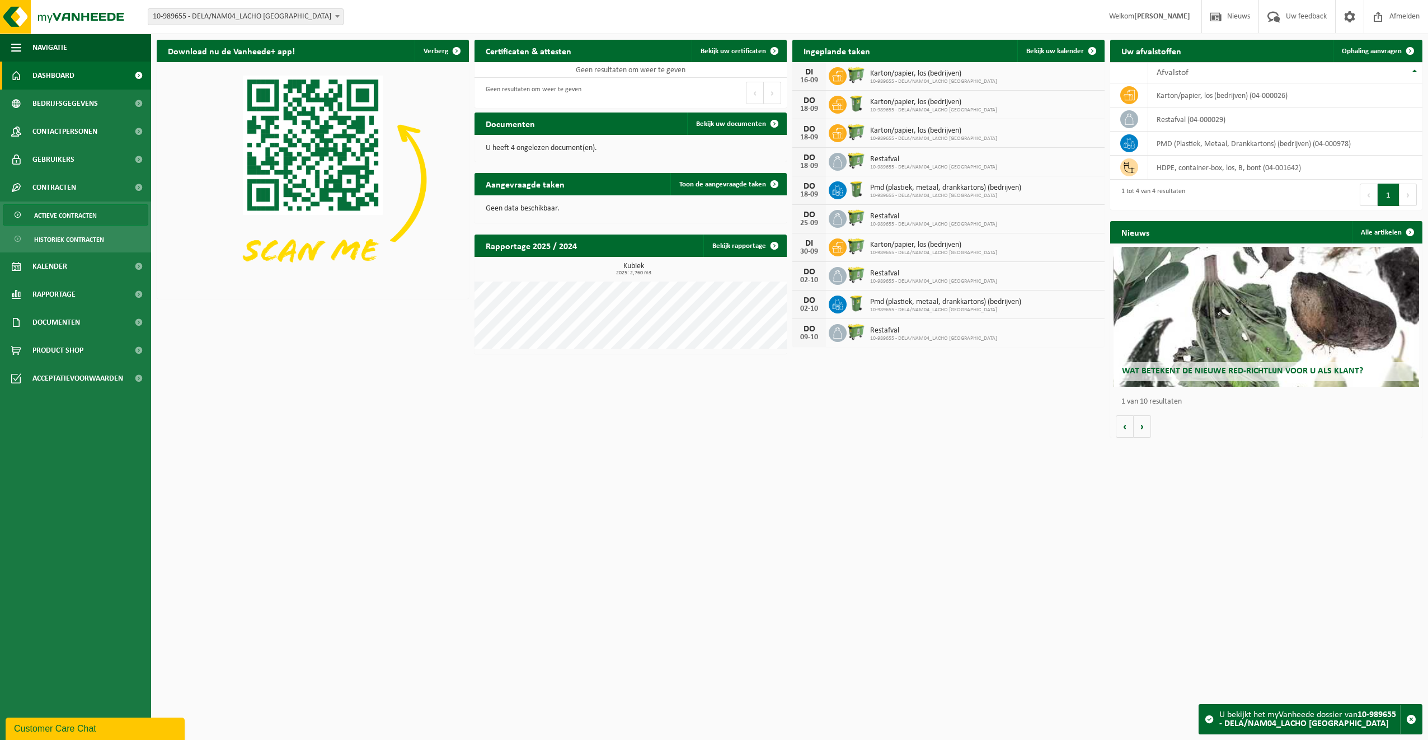
click at [74, 215] on span "Actieve contracten" at bounding box center [65, 215] width 63 height 21
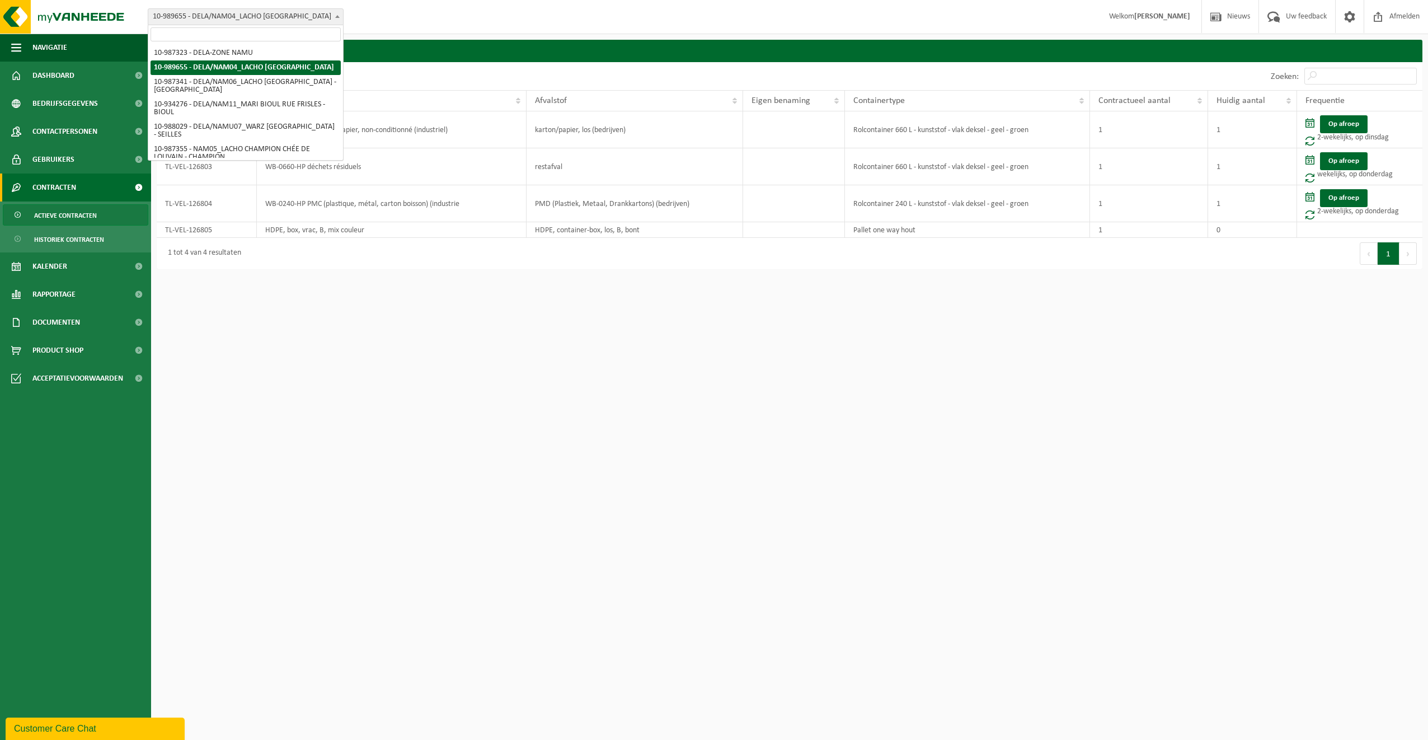
click at [338, 13] on span at bounding box center [337, 16] width 11 height 15
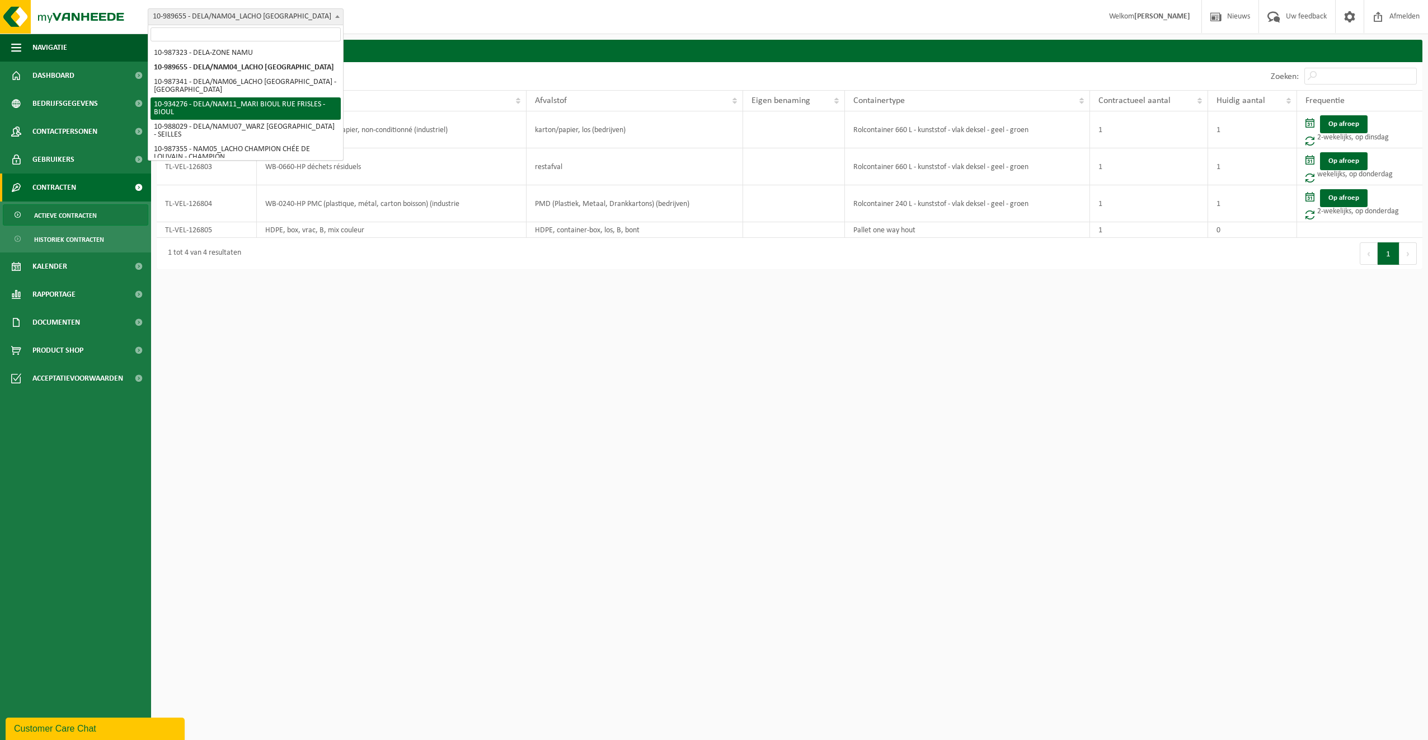
scroll to position [15, 0]
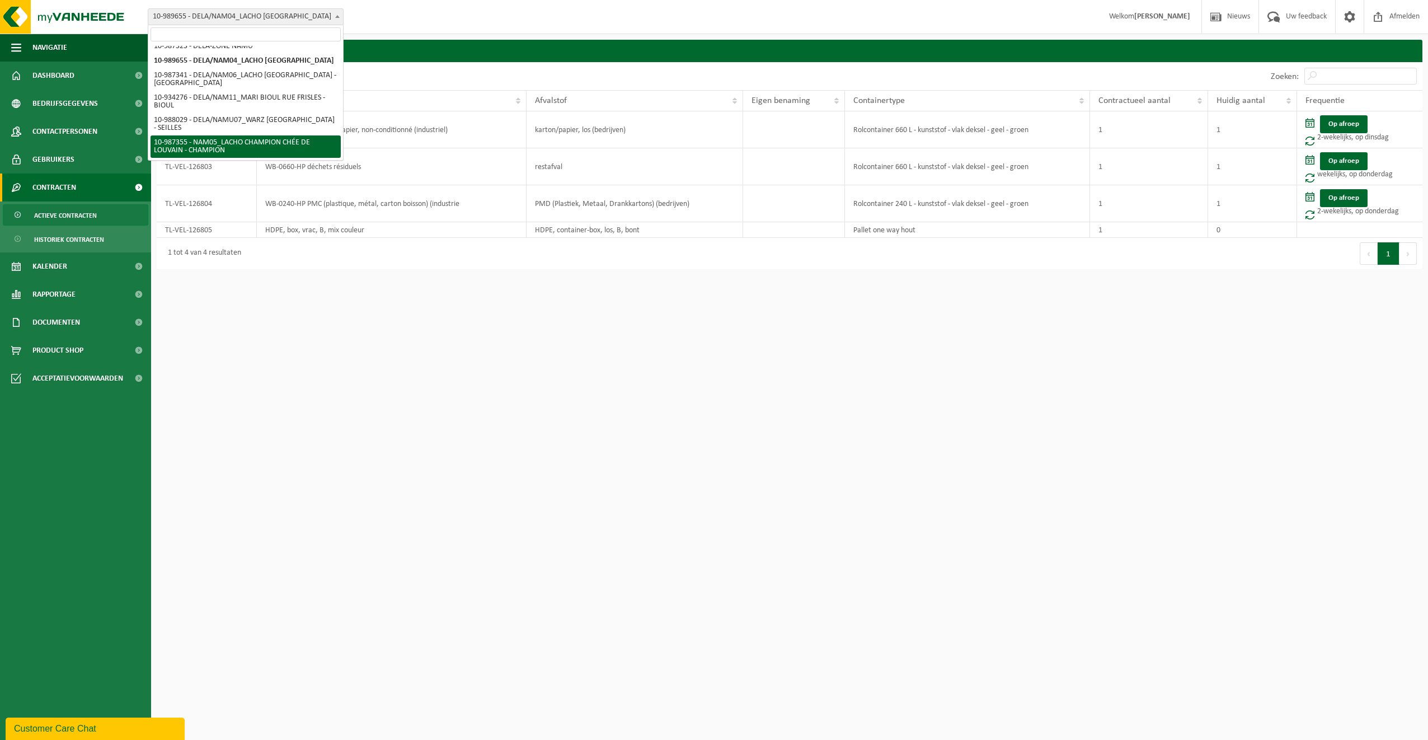
select select "167119"
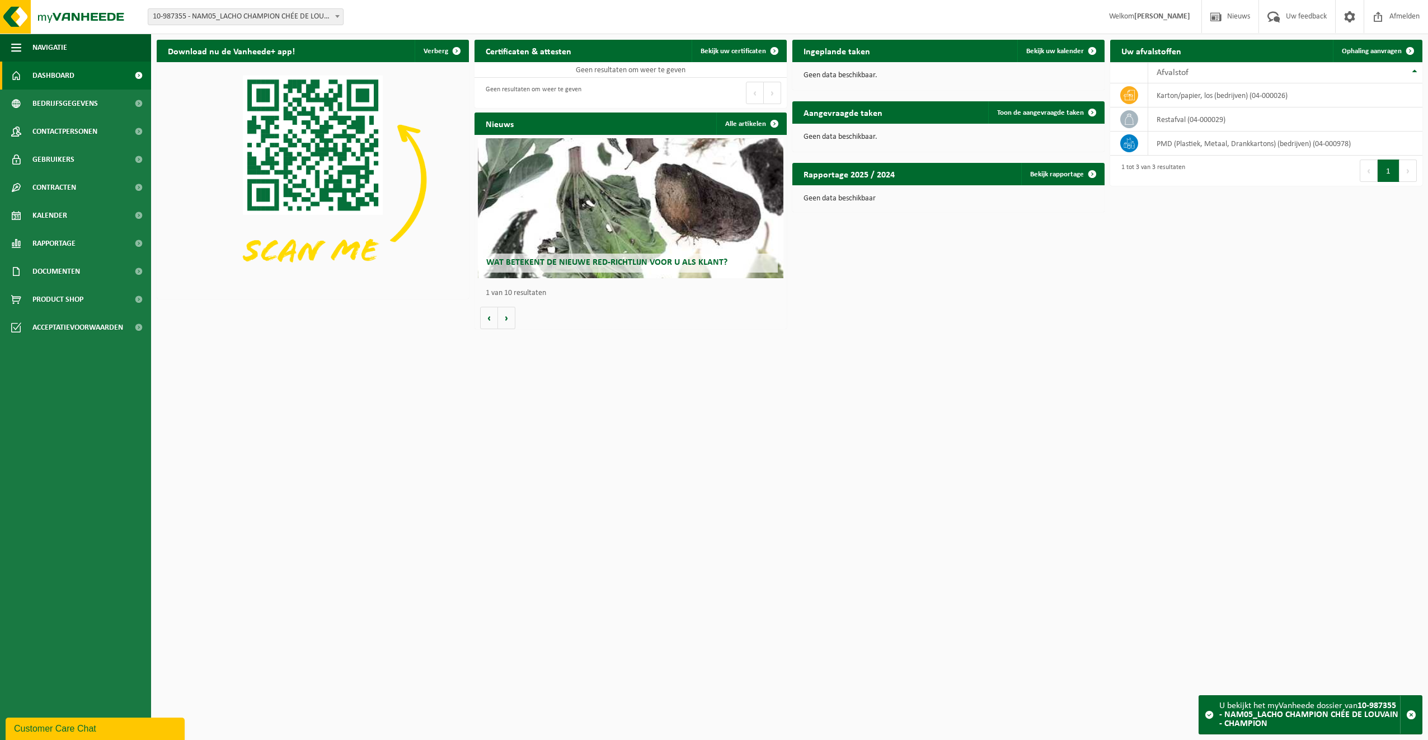
click at [338, 17] on b at bounding box center [337, 16] width 4 height 3
click at [67, 189] on span "Contracten" at bounding box center [54, 188] width 44 height 28
click at [67, 209] on span "Actieve contracten" at bounding box center [65, 215] width 63 height 21
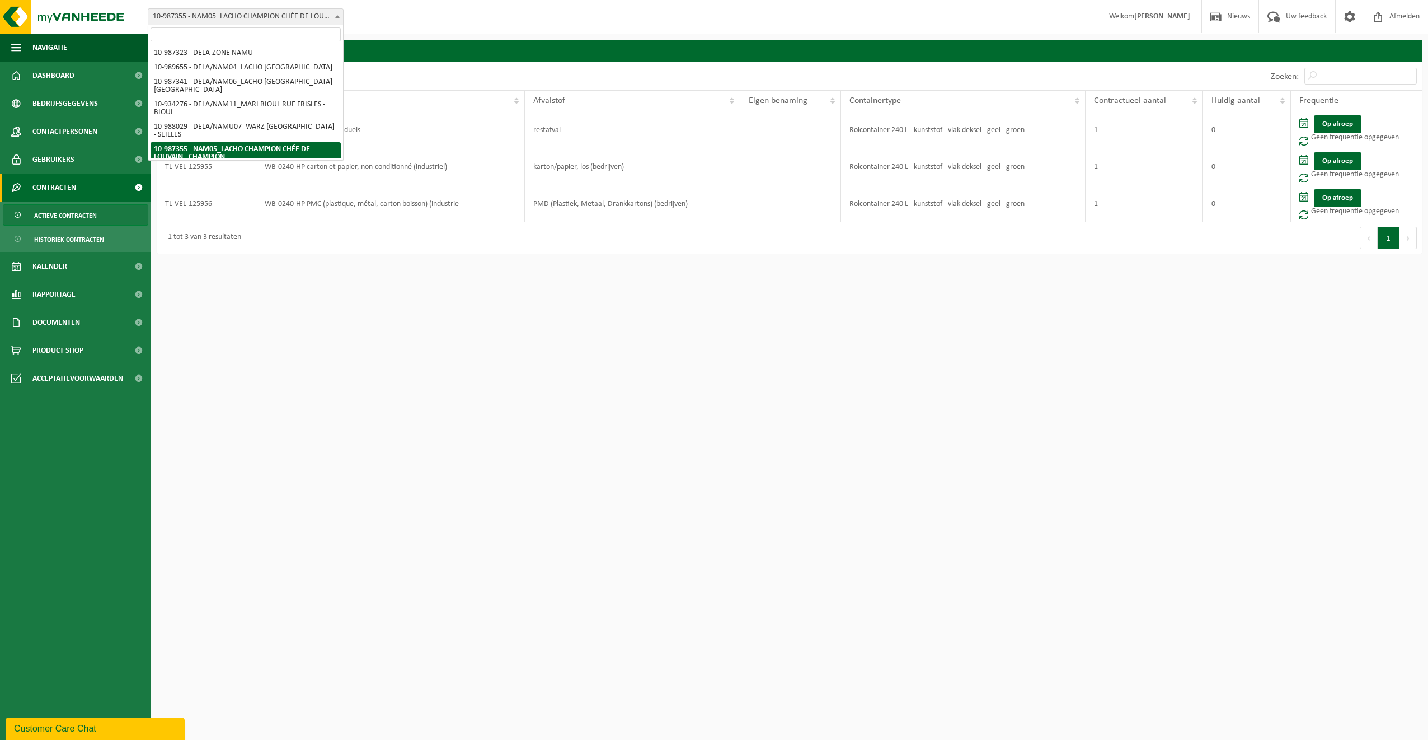
click at [335, 16] on span at bounding box center [337, 16] width 11 height 15
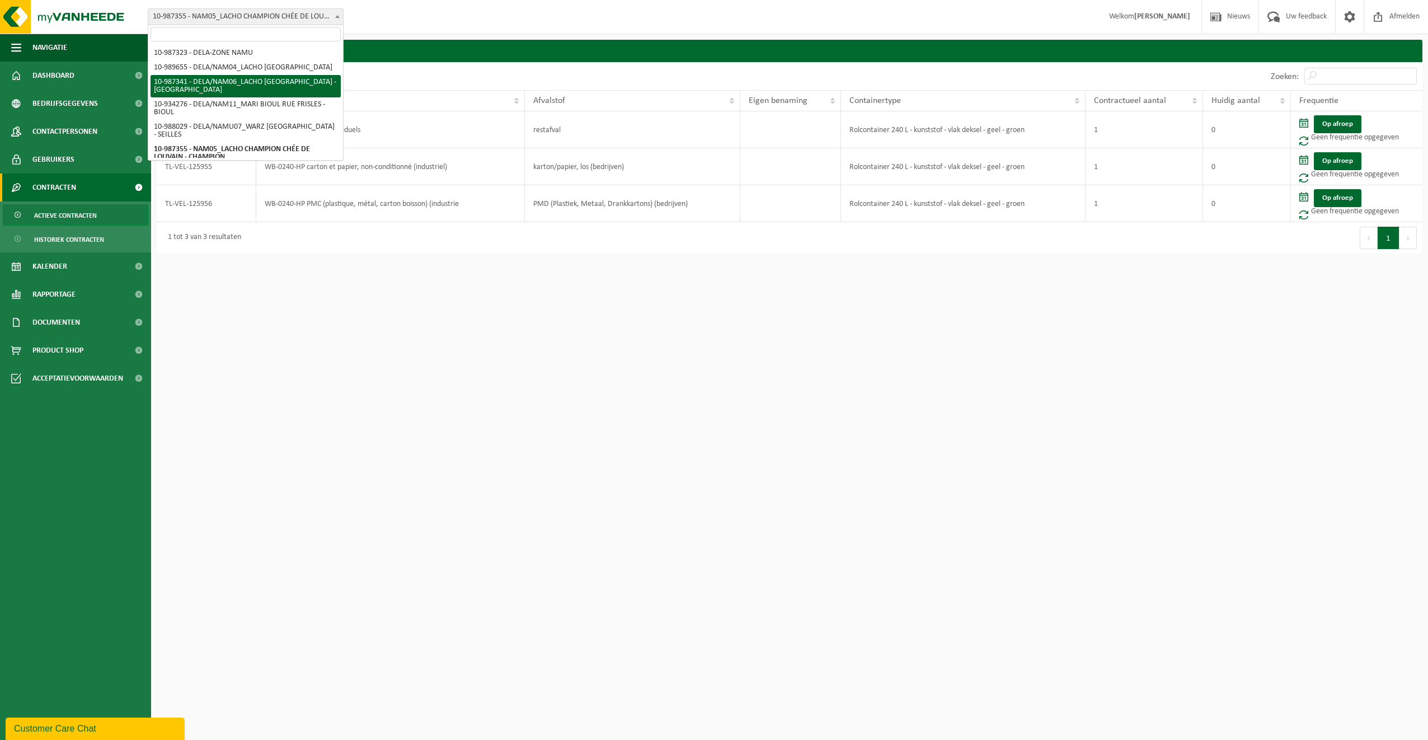
select select "167111"
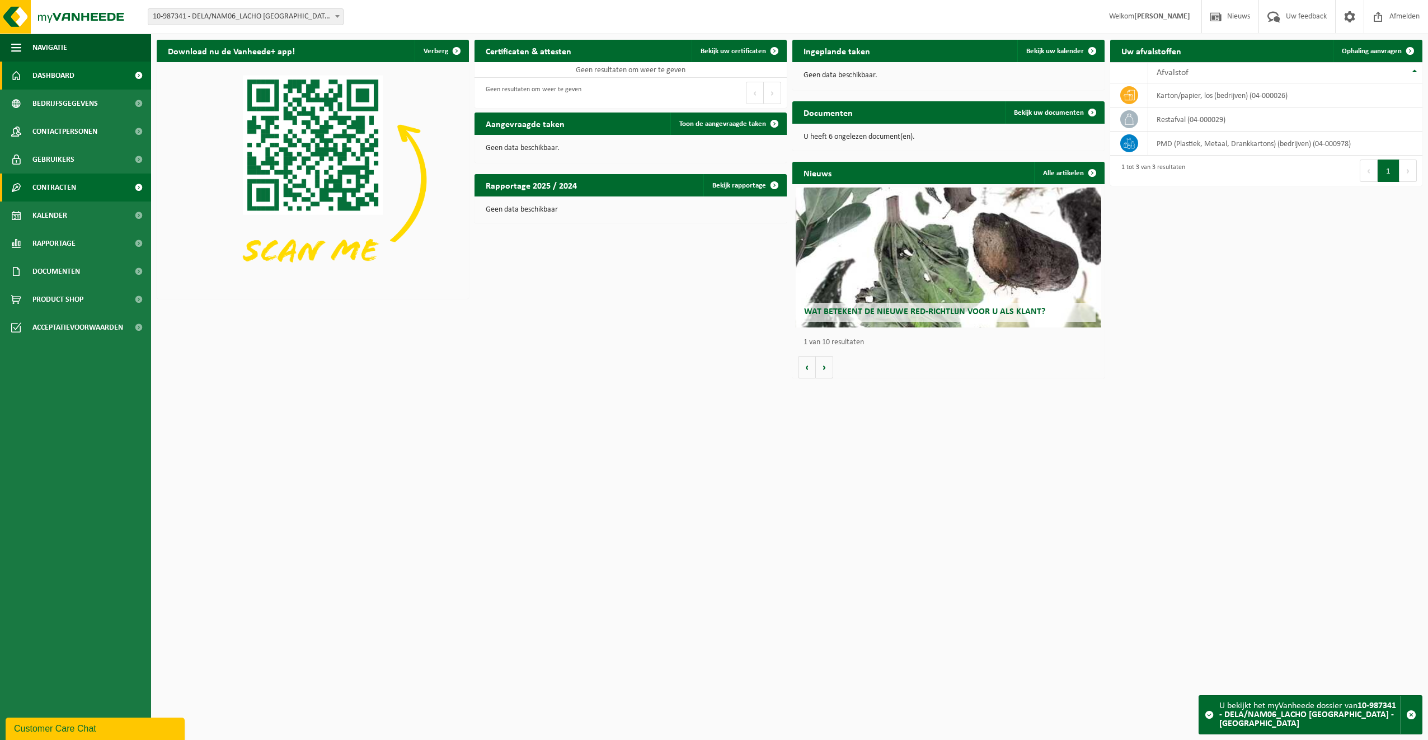
click at [72, 186] on span "Contracten" at bounding box center [54, 188] width 44 height 28
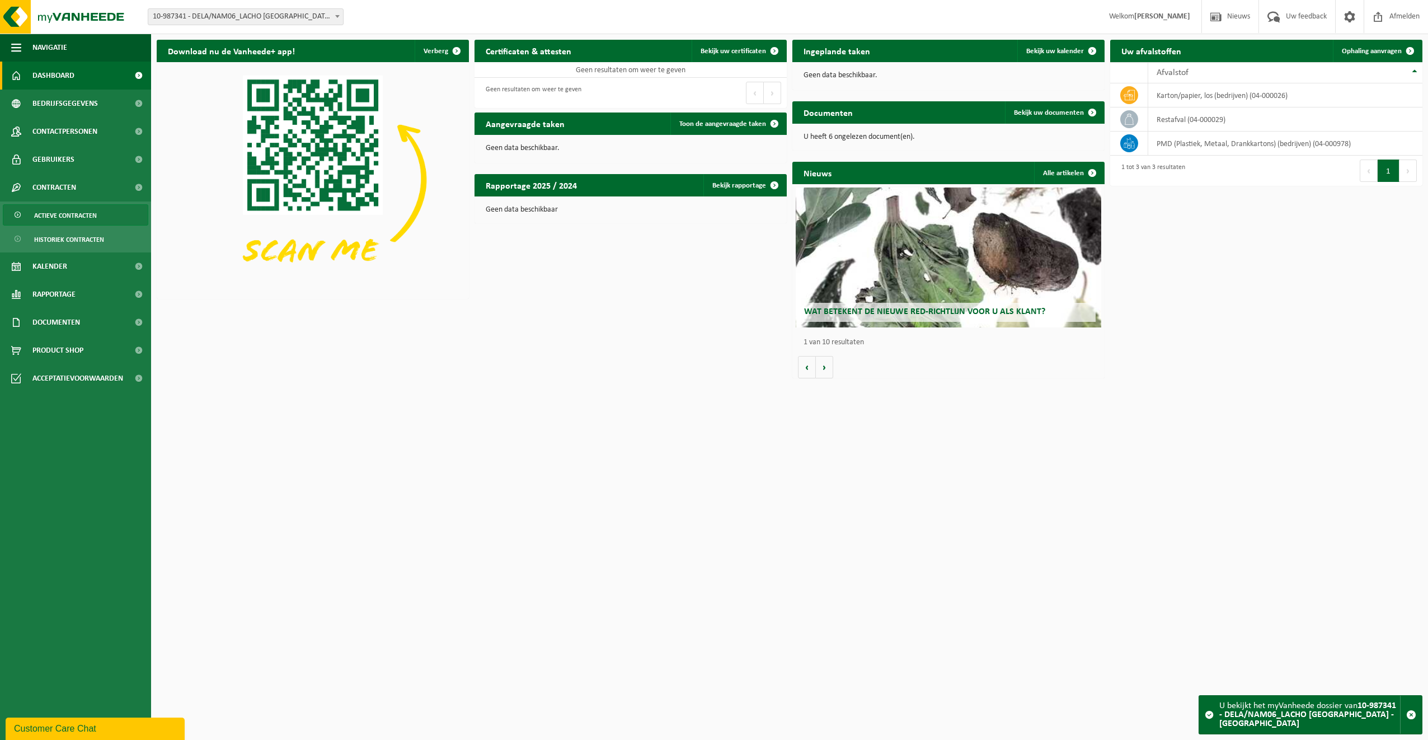
click at [64, 209] on span "Actieve contracten" at bounding box center [65, 215] width 63 height 21
